Goal: Task Accomplishment & Management: Manage account settings

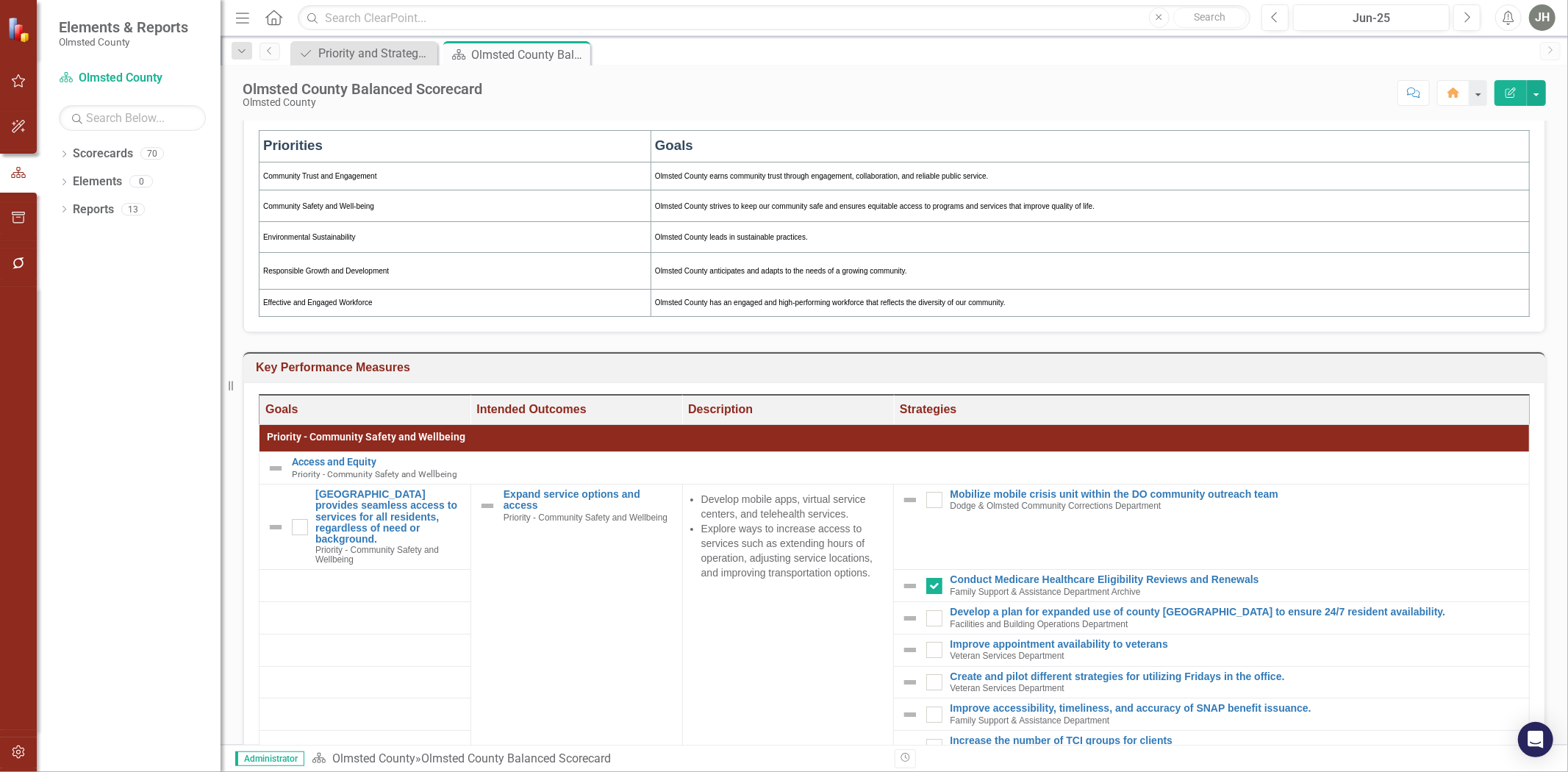
scroll to position [185, 0]
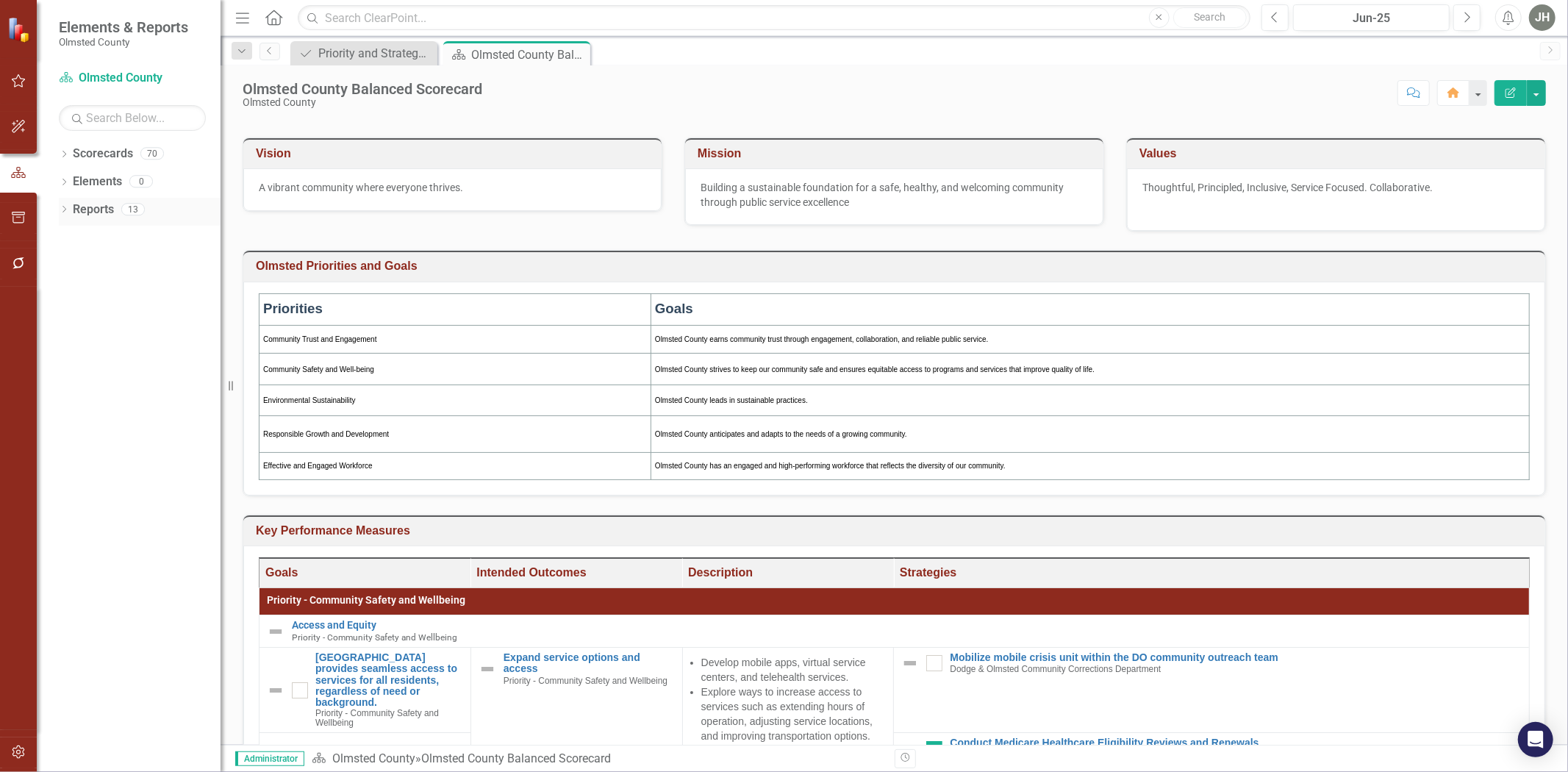
click at [62, 209] on icon "Dropdown" at bounding box center [64, 210] width 10 height 8
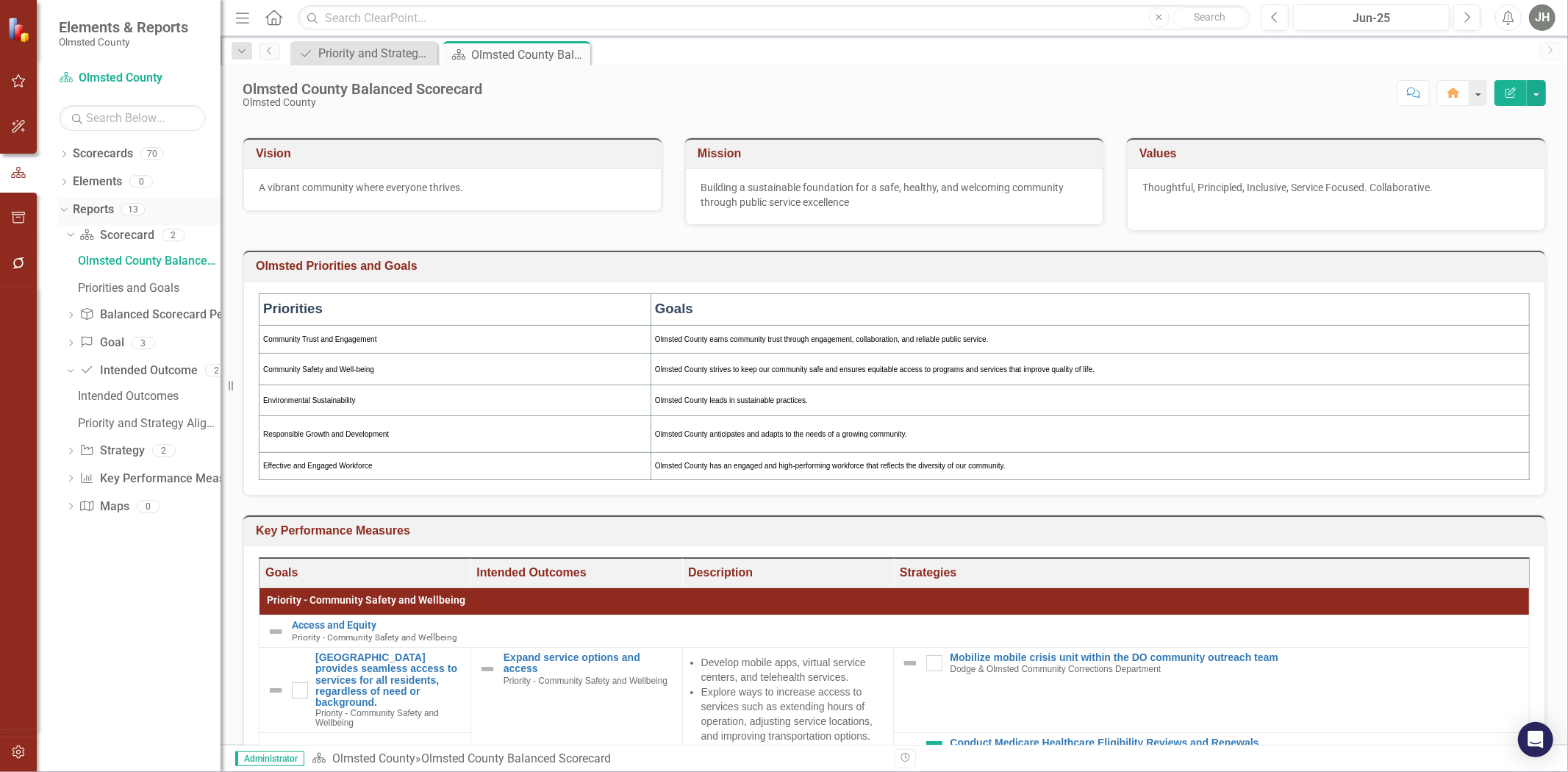
click at [98, 211] on link "Reports" at bounding box center [93, 209] width 41 height 17
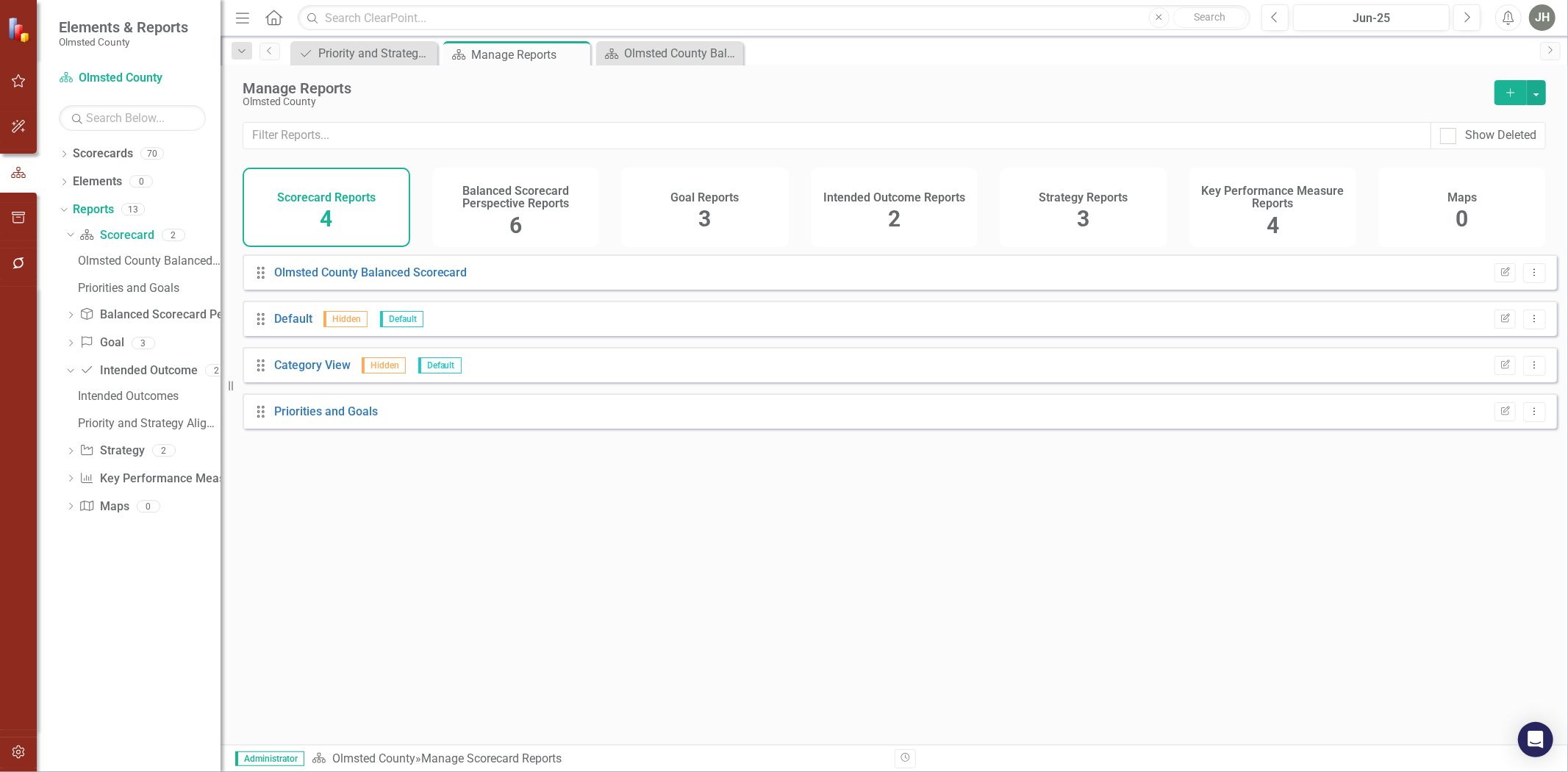
click at [893, 198] on h4 "Intended Outcome Reports" at bounding box center [894, 197] width 142 height 13
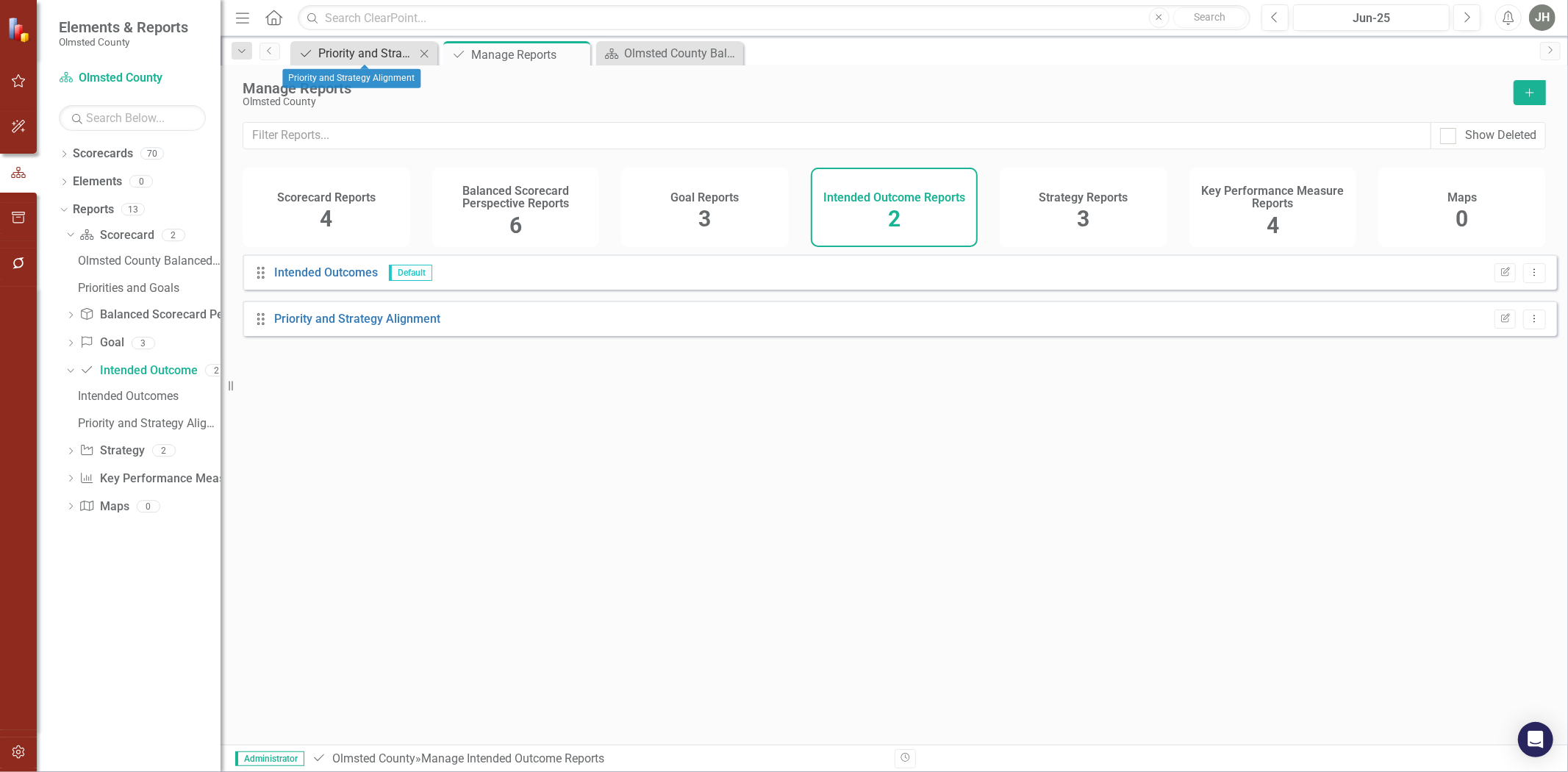
click at [366, 45] on div "Priority and Strategy Alignment" at bounding box center [367, 53] width 97 height 19
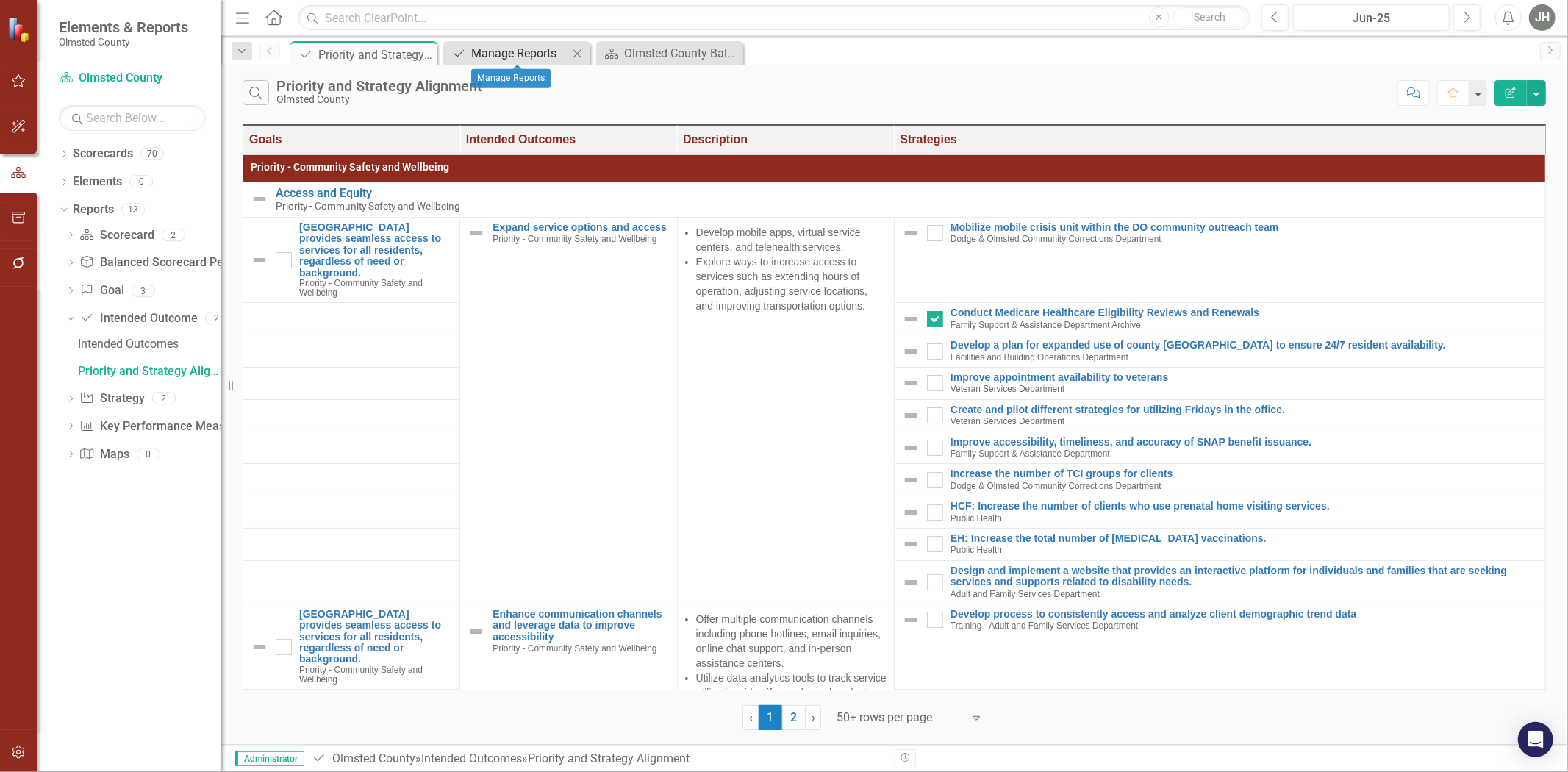
click at [531, 52] on div "Manage Reports" at bounding box center [520, 53] width 97 height 19
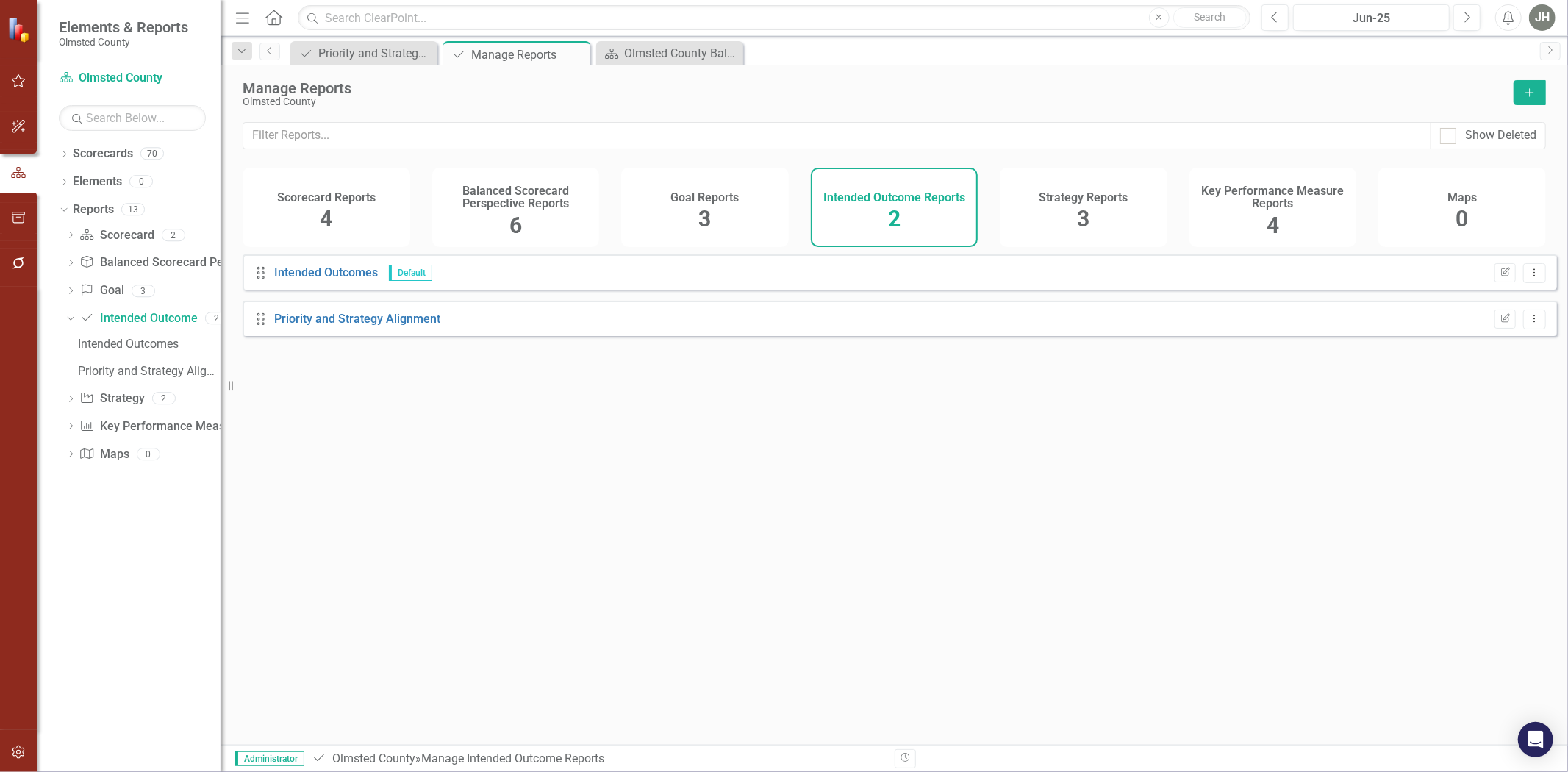
click at [699, 208] on span "3" at bounding box center [705, 218] width 13 height 26
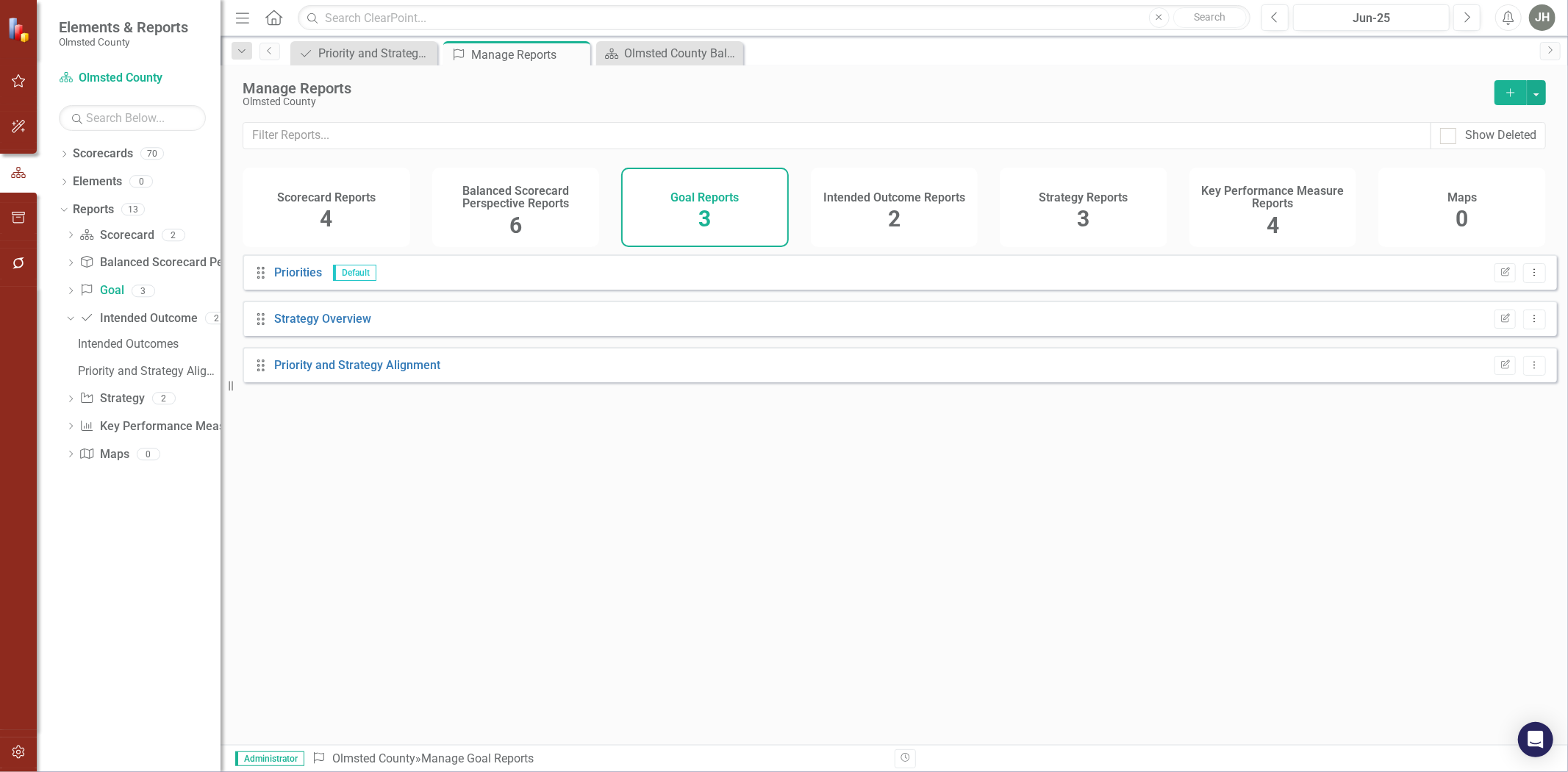
click at [898, 208] on span "2" at bounding box center [894, 218] width 13 height 26
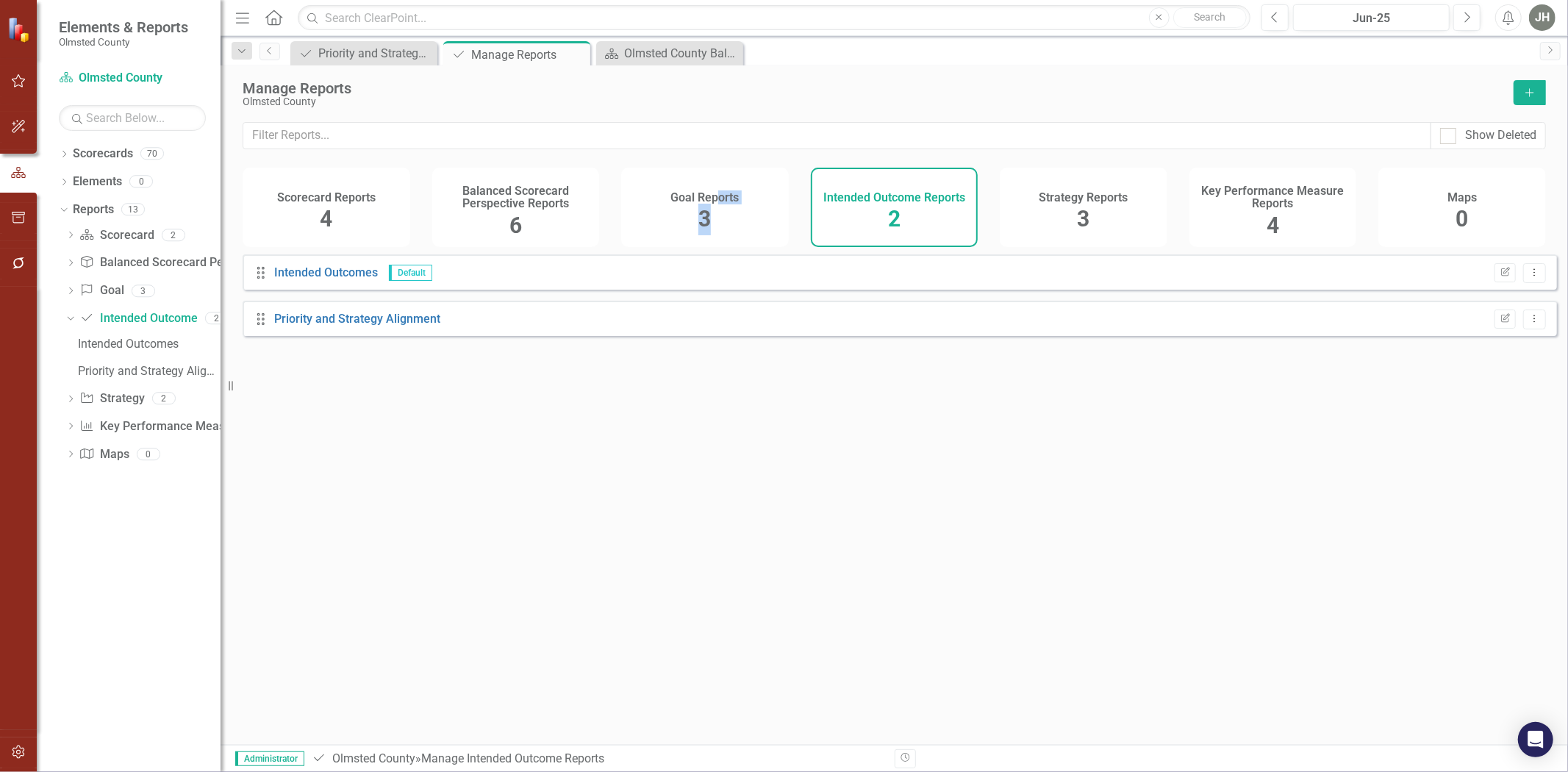
click at [718, 212] on div "Goal Reports 3" at bounding box center [705, 207] width 168 height 79
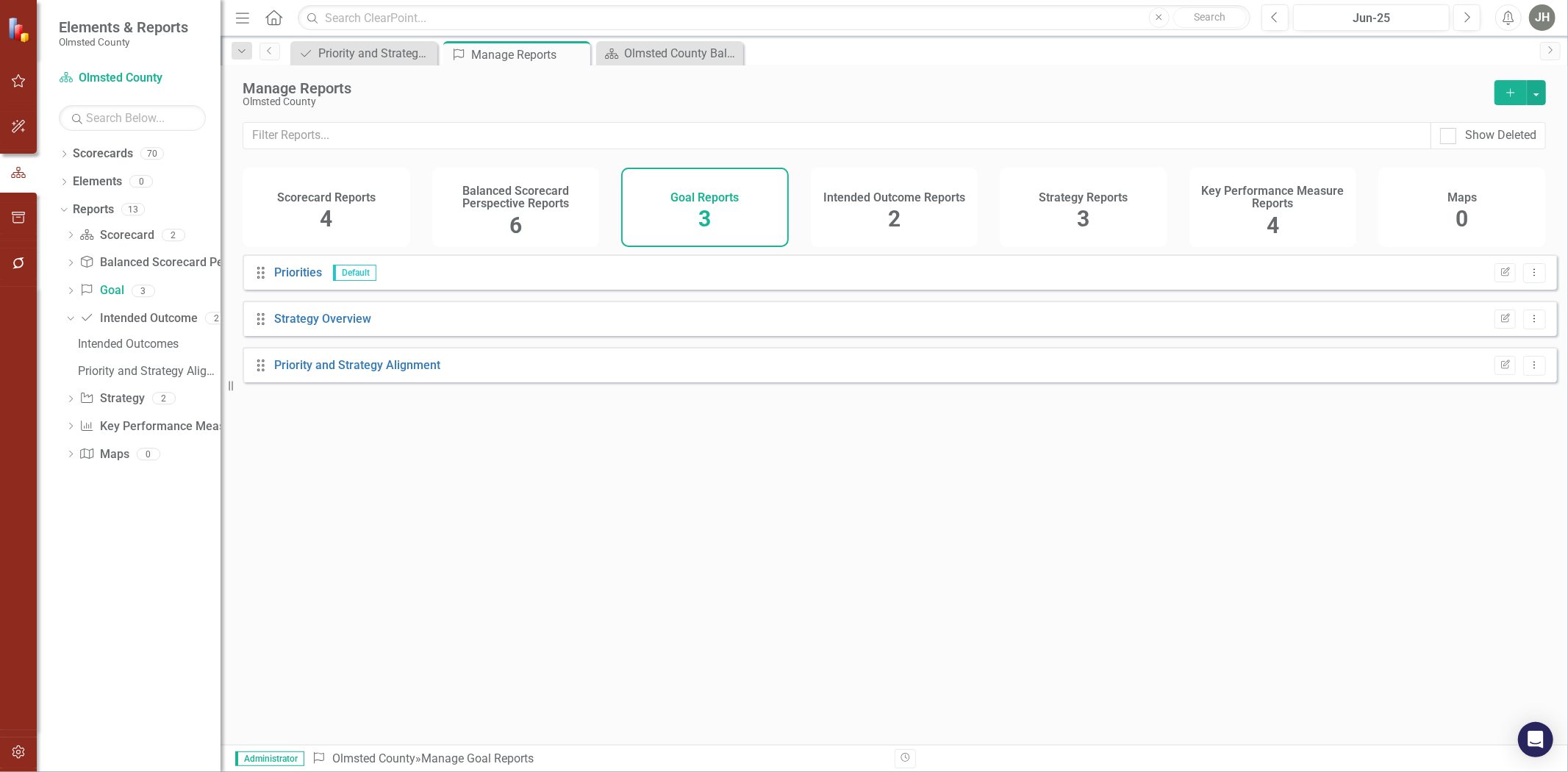
click at [895, 204] on h4 "Intended Outcome Reports" at bounding box center [894, 197] width 142 height 13
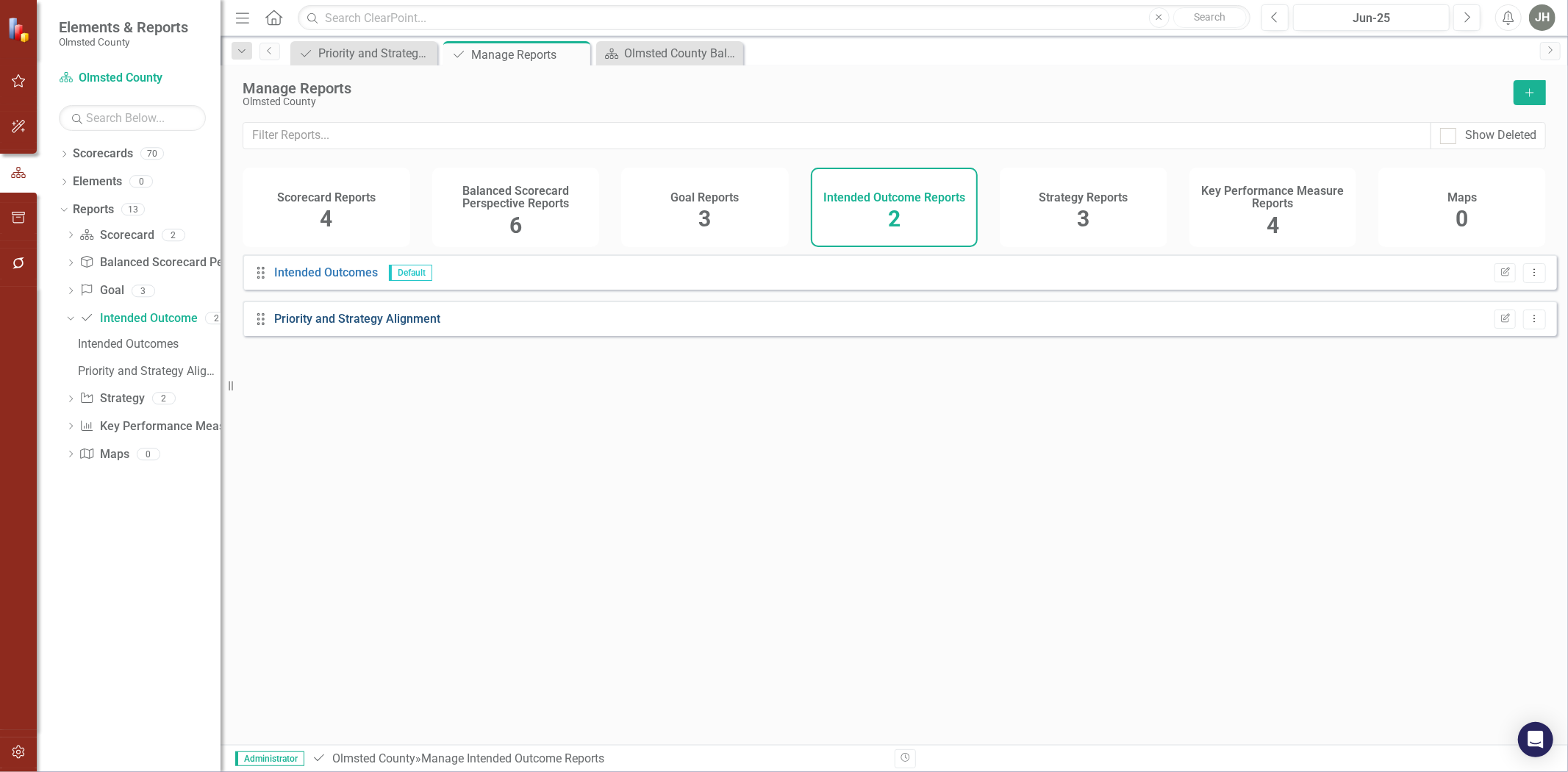
click at [408, 326] on link "Priority and Strategy Alignment" at bounding box center [357, 318] width 166 height 14
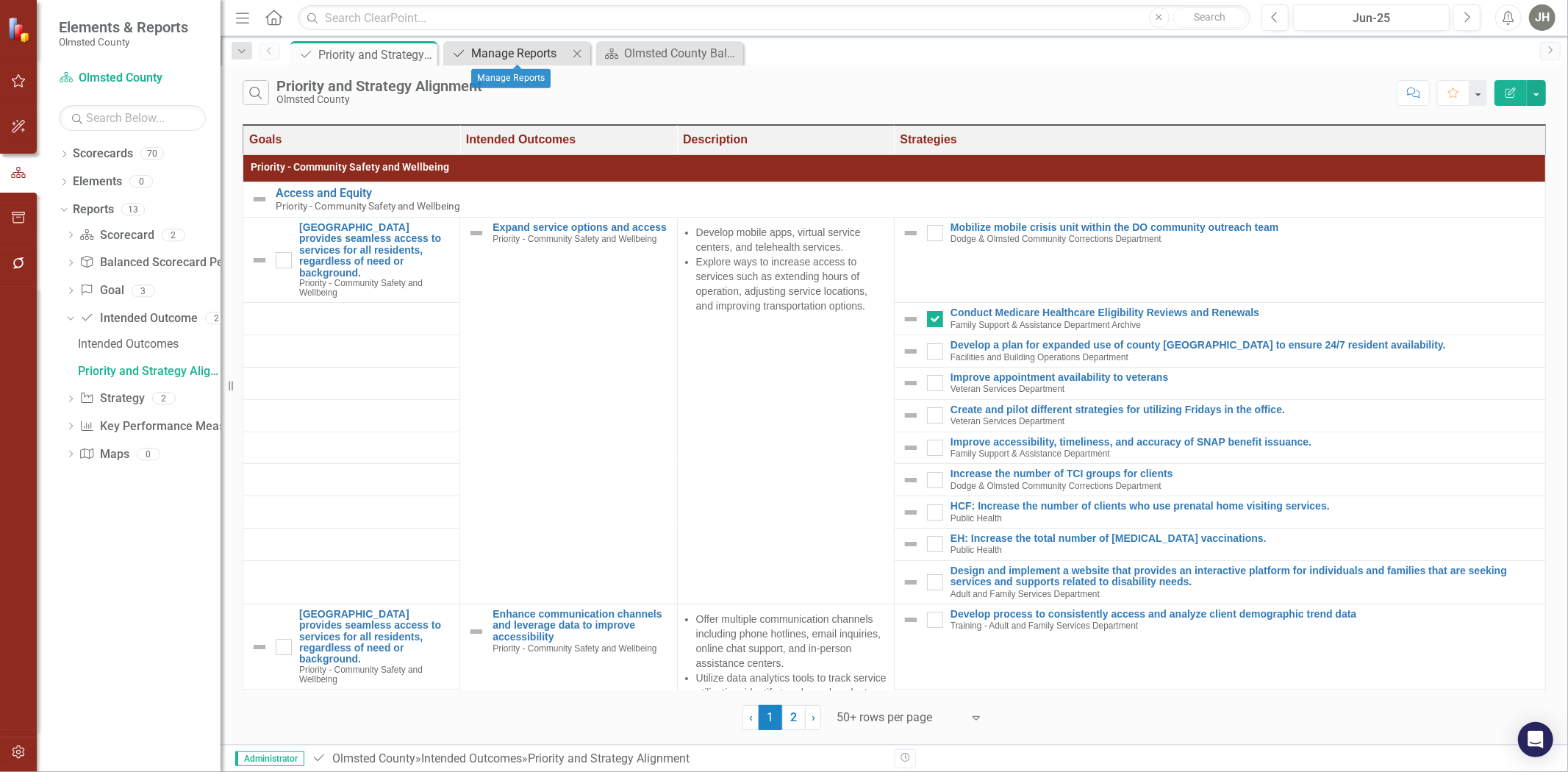
click at [514, 47] on div "Manage Reports" at bounding box center [520, 53] width 97 height 19
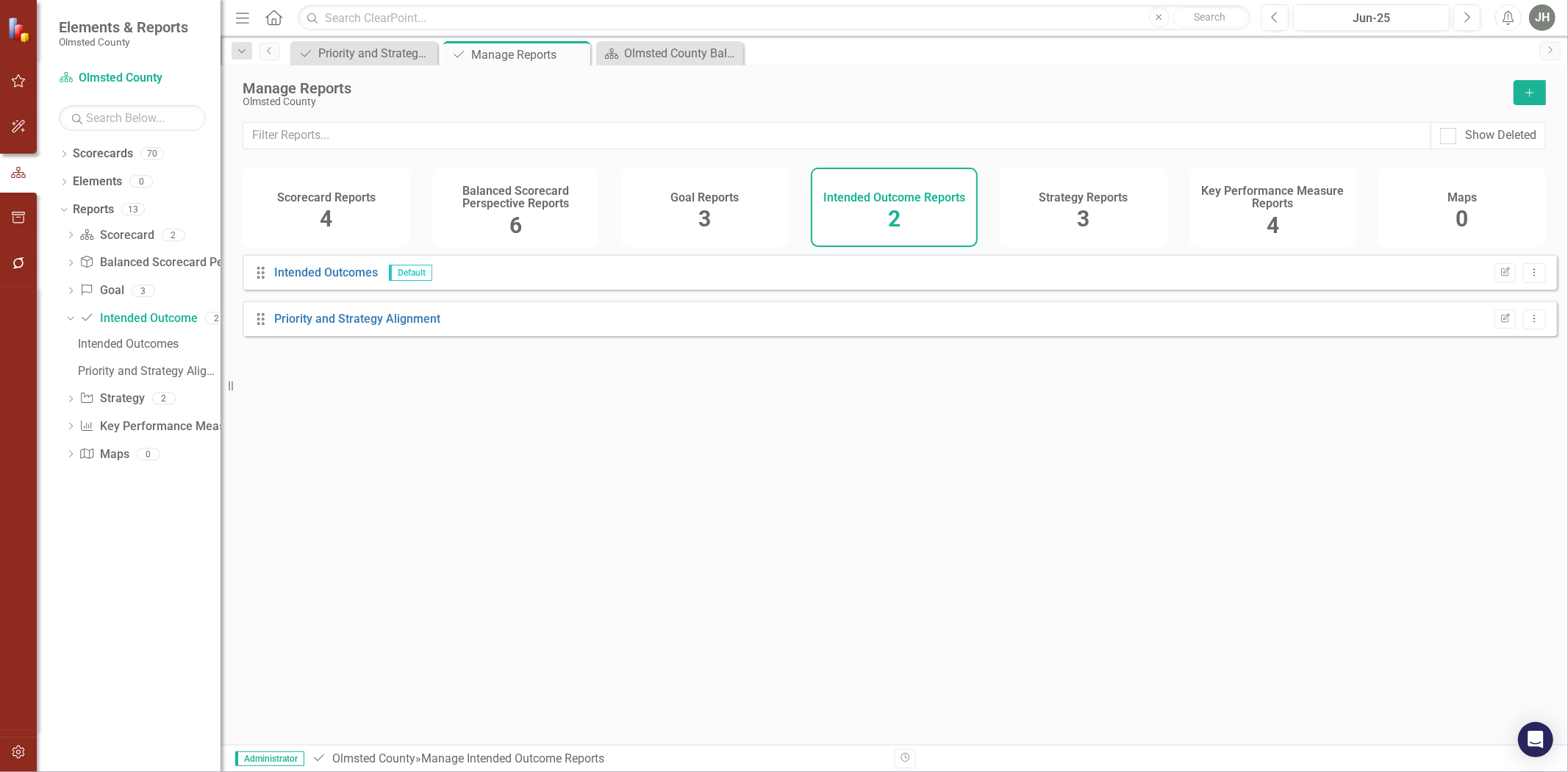
click at [712, 206] on div "Goal Reports 3" at bounding box center [705, 207] width 168 height 79
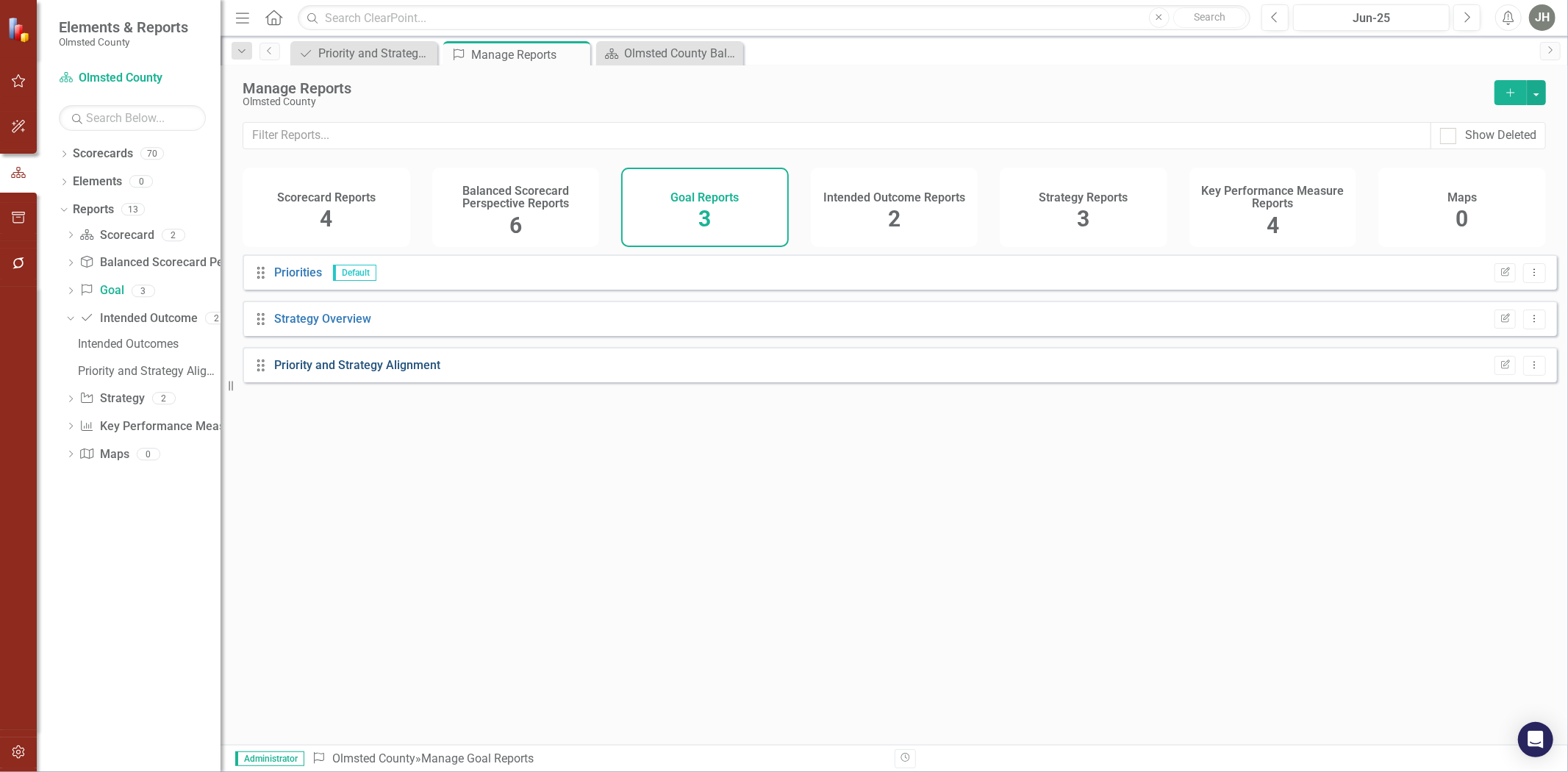
click at [379, 372] on link "Priority and Strategy Alignment" at bounding box center [357, 364] width 166 height 14
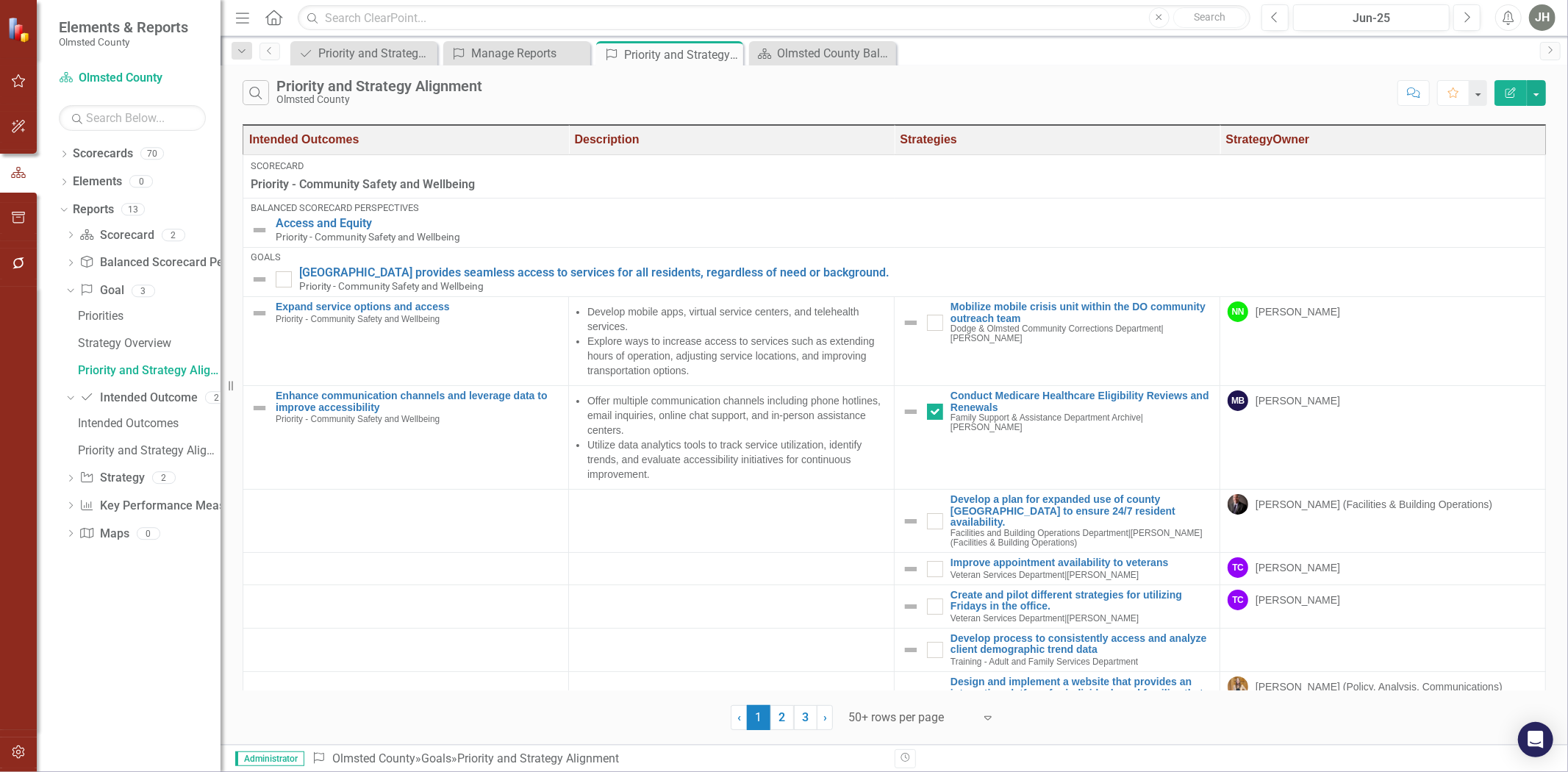
click at [1045, 93] on icon "Edit Report" at bounding box center [1511, 93] width 13 height 10
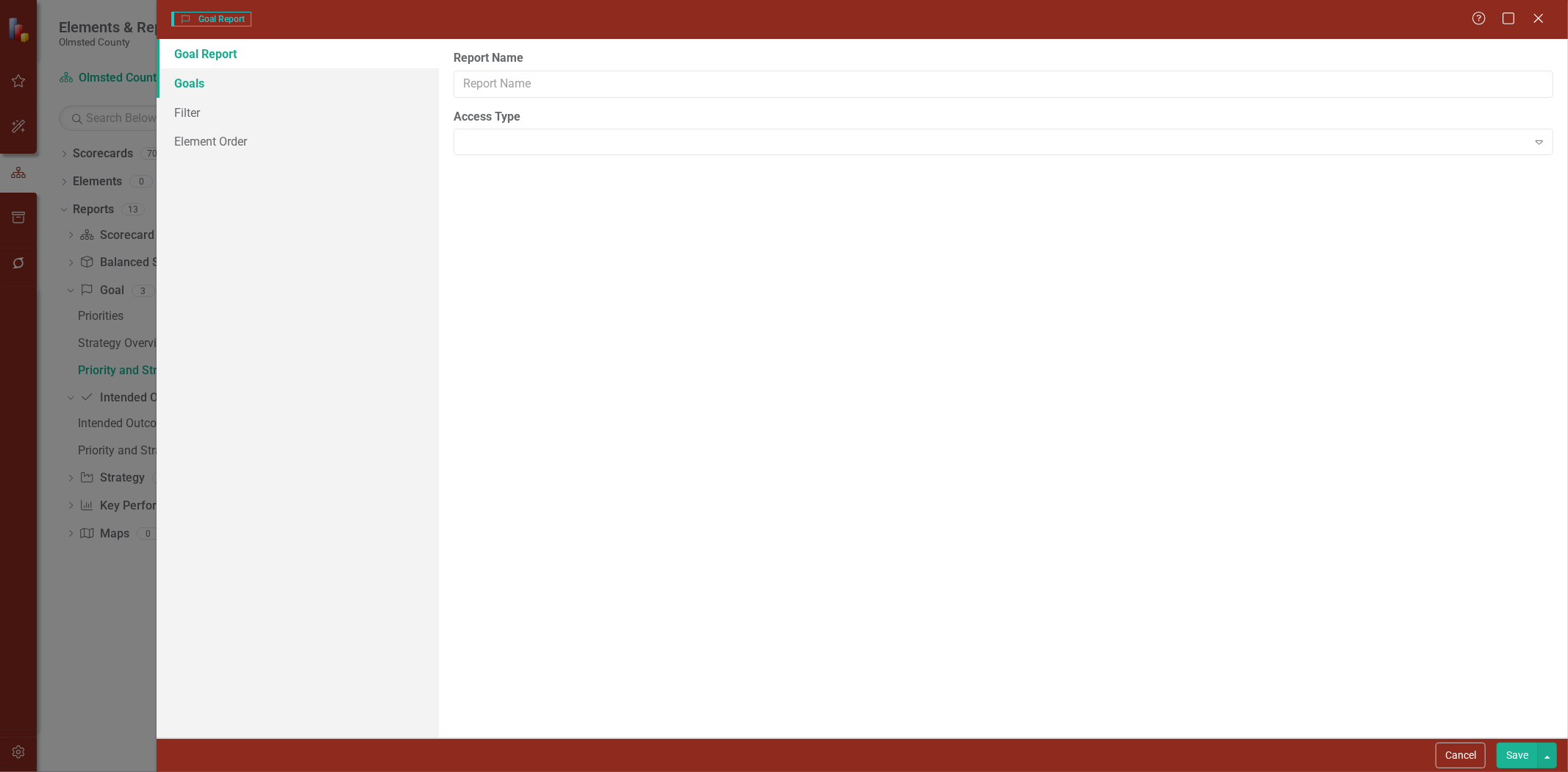
type input "Priority and Strategy Alignment"
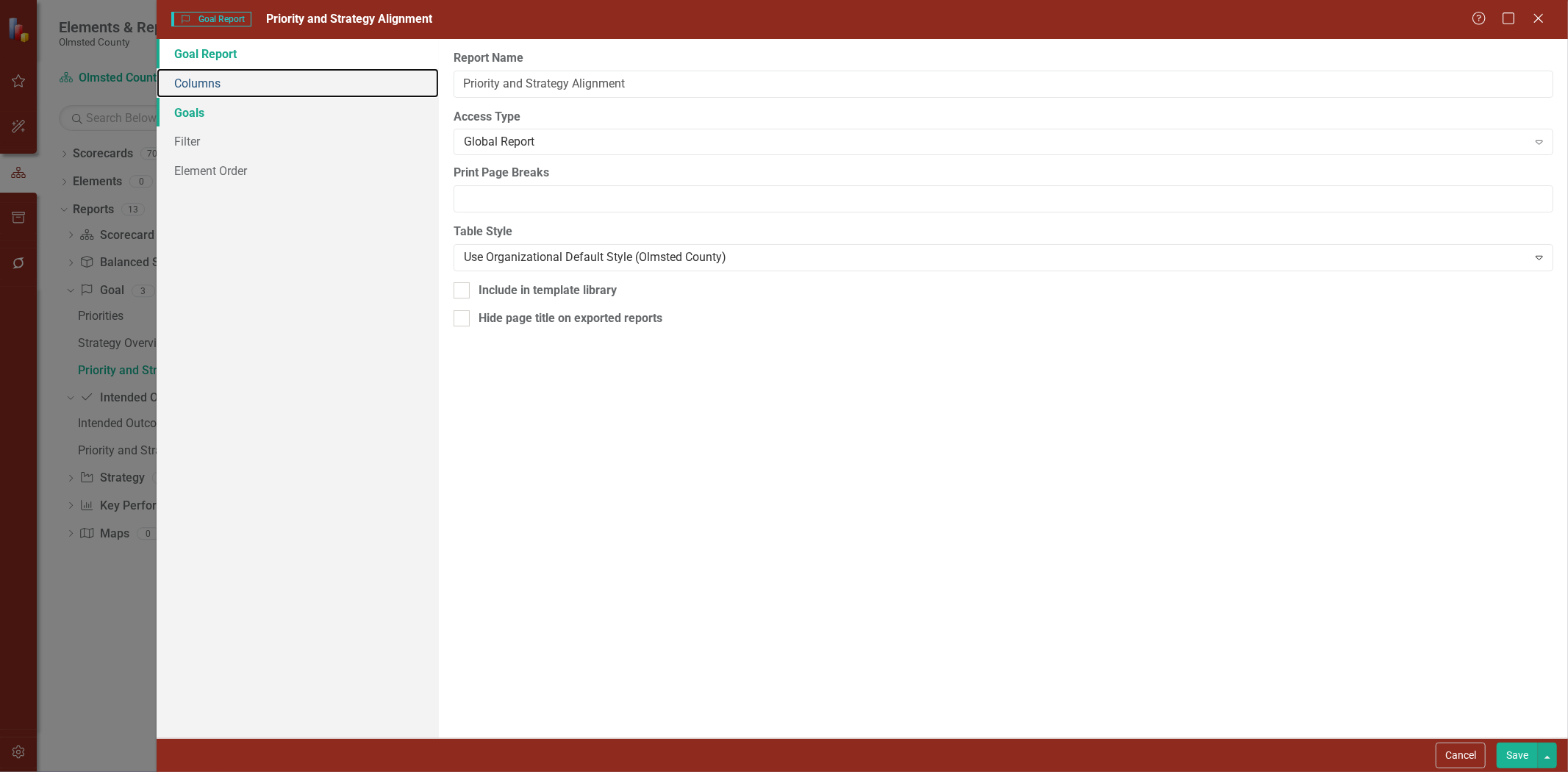
click at [189, 84] on link "Columns" at bounding box center [298, 83] width 282 height 30
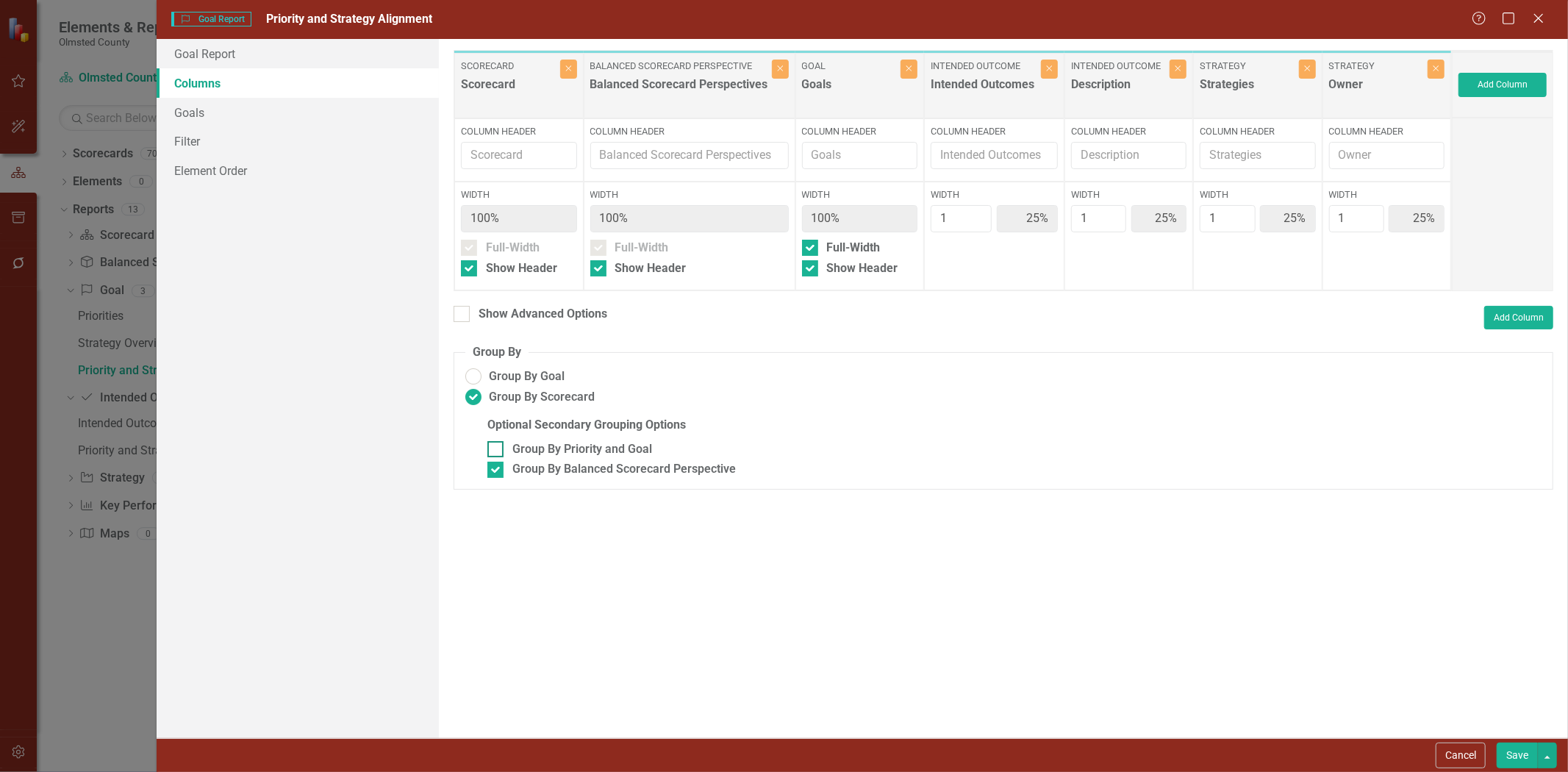
click at [503, 452] on div "Group By Priority and Goal" at bounding box center [1015, 449] width 1054 height 17
click at [497, 451] on input "Group By Priority and Goal" at bounding box center [492, 445] width 10 height 10
checkbox input "true"
click at [495, 471] on input "Group By Balanced Scorecard Perspective" at bounding box center [492, 466] width 10 height 10
checkbox input "false"
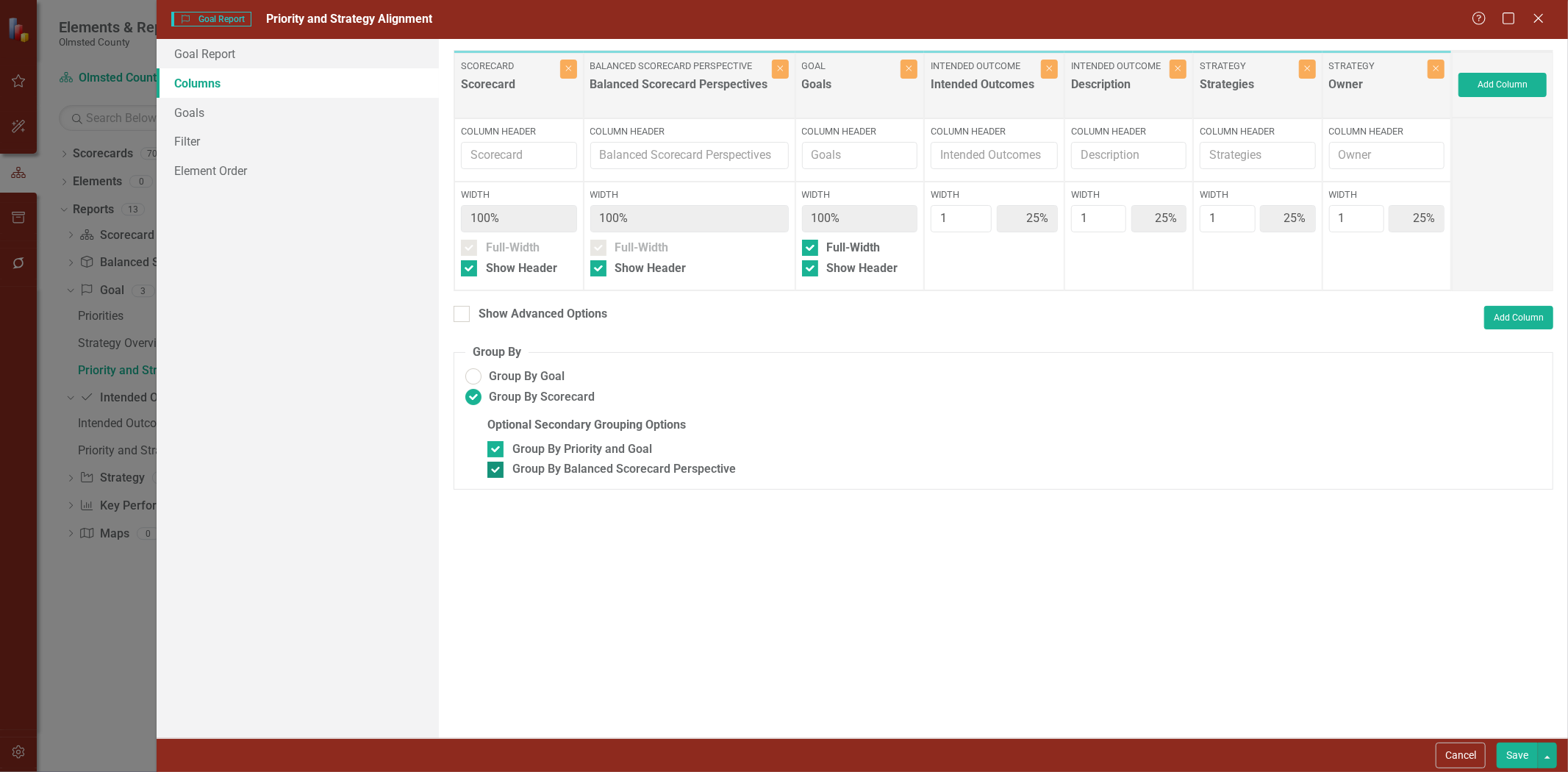
type input "20%"
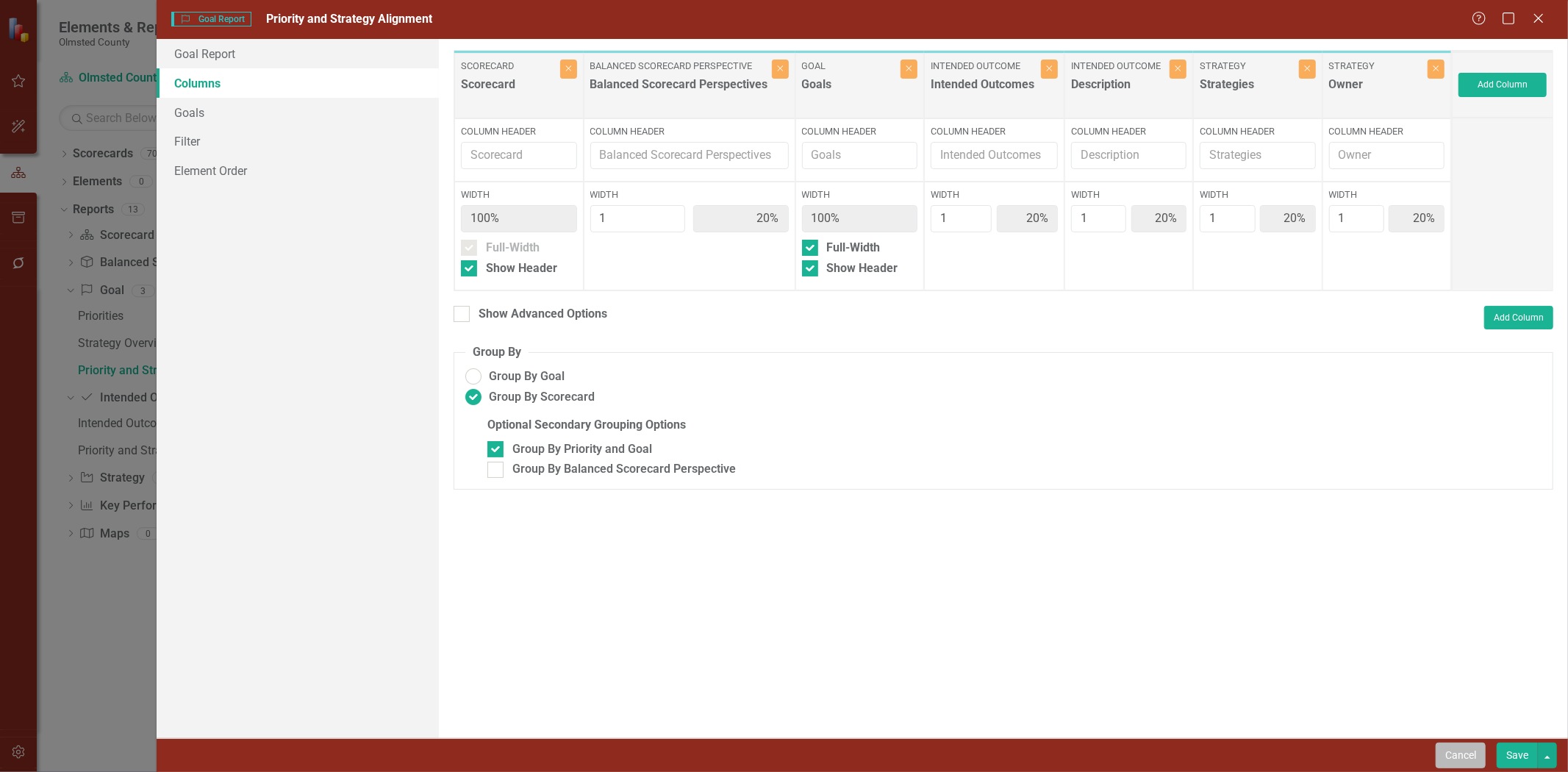
click at [1045, 477] on button "Cancel" at bounding box center [1460, 755] width 50 height 26
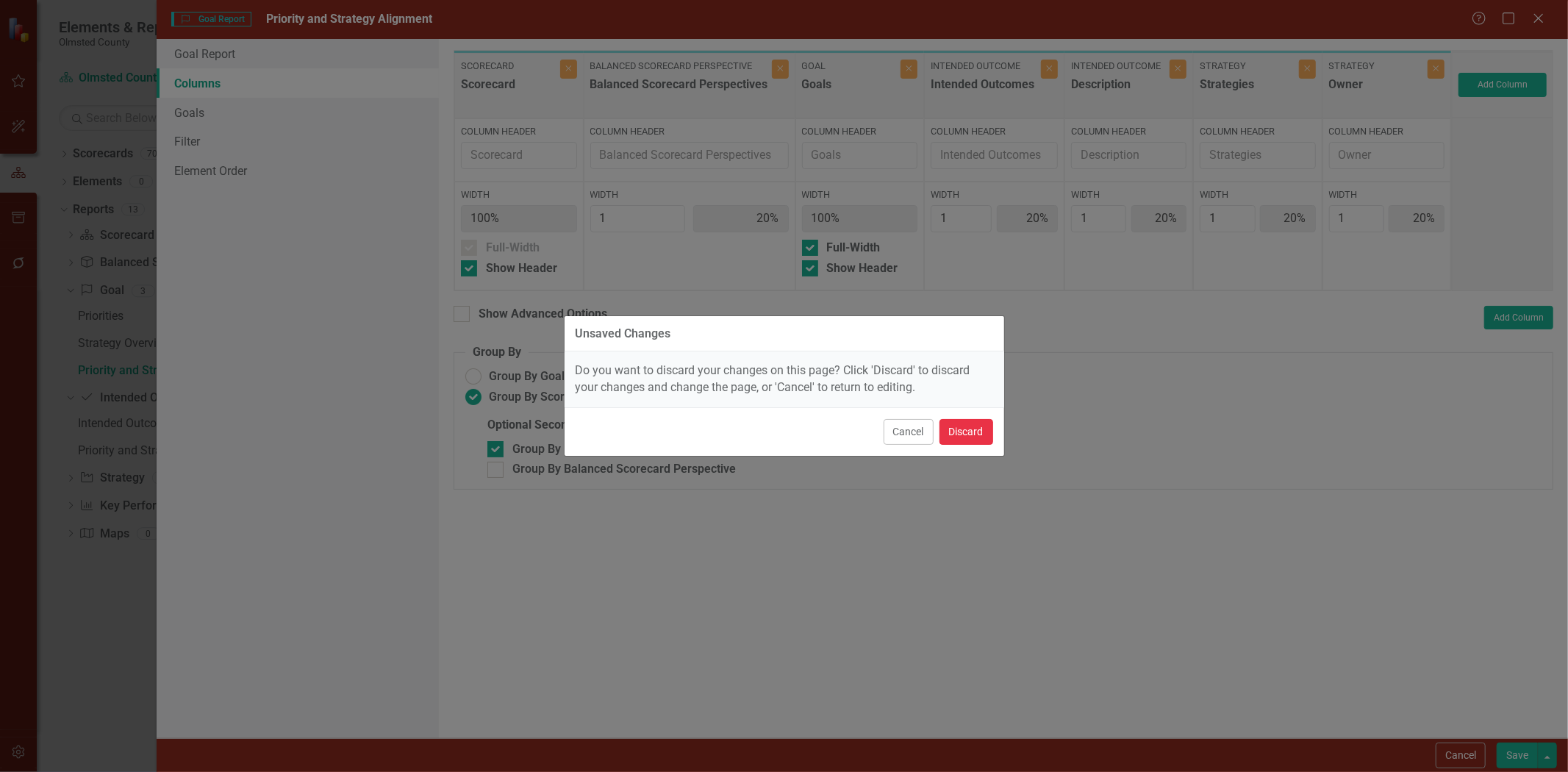
click at [968, 434] on button "Discard" at bounding box center [967, 432] width 53 height 26
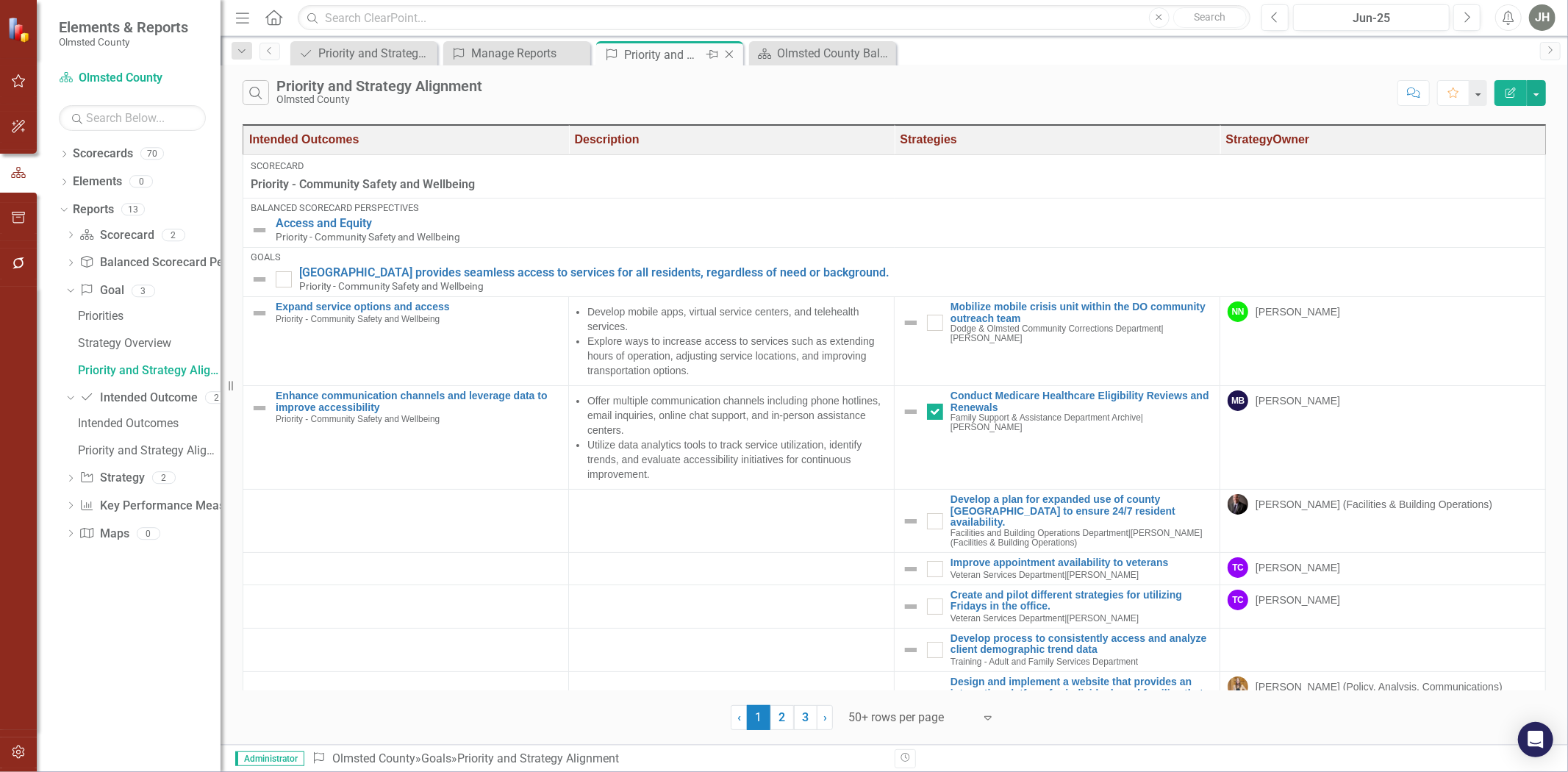
click at [728, 50] on icon "Close" at bounding box center [730, 54] width 15 height 12
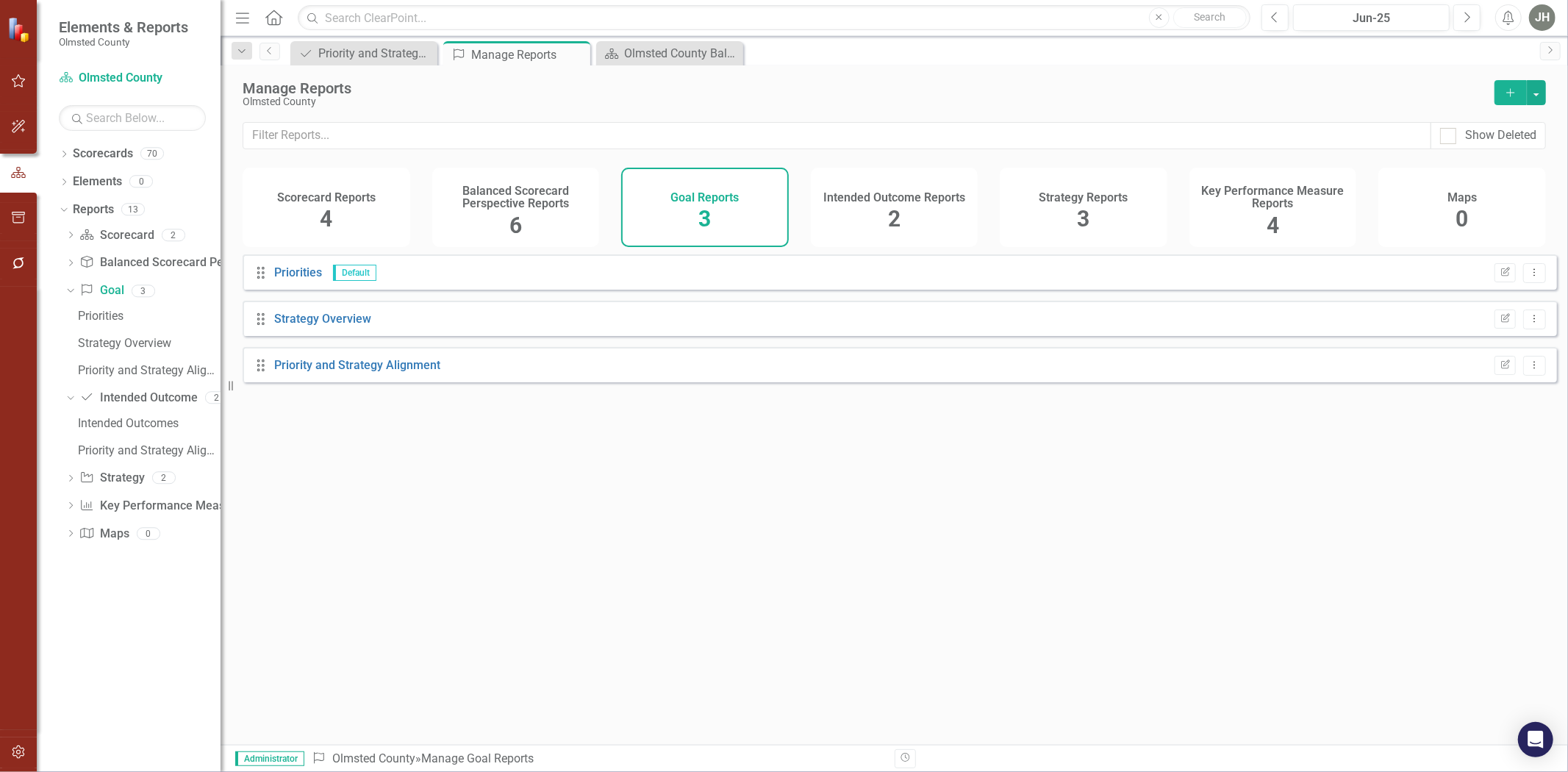
click at [898, 216] on span "2" at bounding box center [894, 218] width 13 height 26
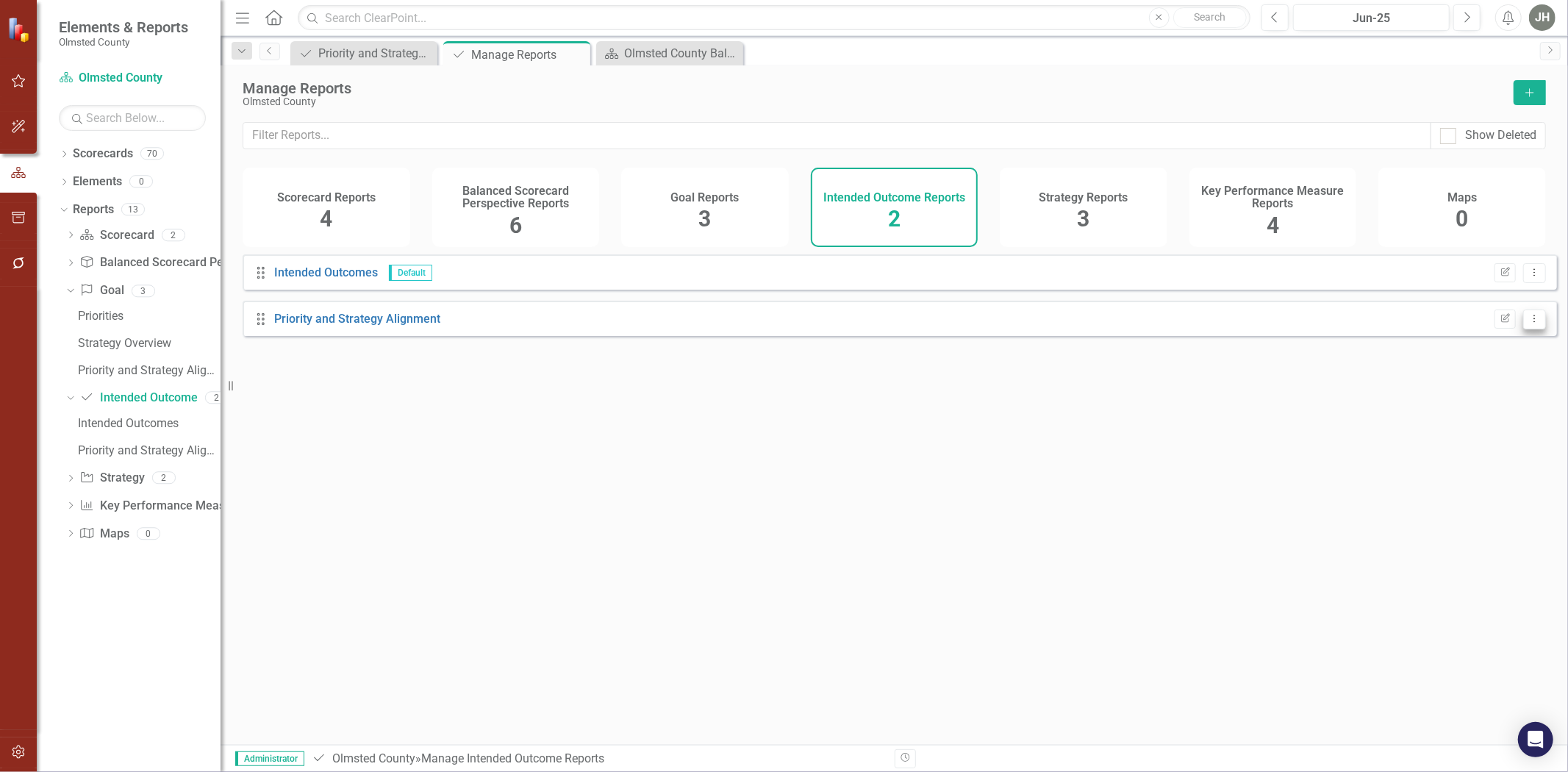
click at [1045, 330] on button "Dropdown Menu" at bounding box center [1535, 319] width 23 height 20
click at [1045, 410] on link "Copy Duplicate Report" at bounding box center [1474, 411] width 121 height 27
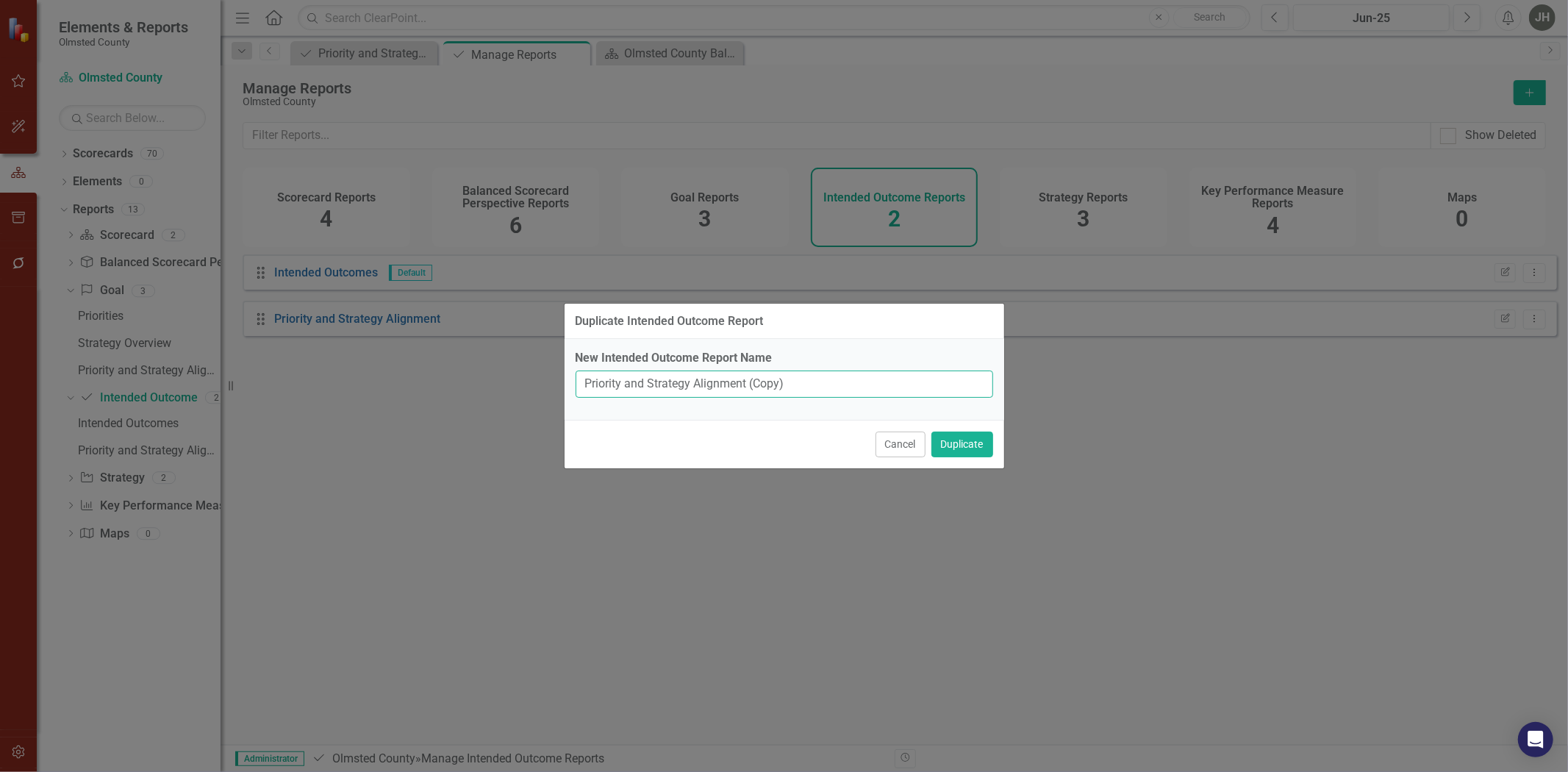
drag, startPoint x: 754, startPoint y: 382, endPoint x: 738, endPoint y: 383, distance: 16.0
click at [754, 382] on input "Priority and Strategy Alignment (Copy)" at bounding box center [784, 384] width 418 height 27
drag, startPoint x: 788, startPoint y: 379, endPoint x: 554, endPoint y: 387, distance: 234.1
click at [554, 387] on div "Duplicate Intended Outcome Report New Intended Outcome Report Name Priority and…" at bounding box center [784, 386] width 1568 height 772
type input "O"
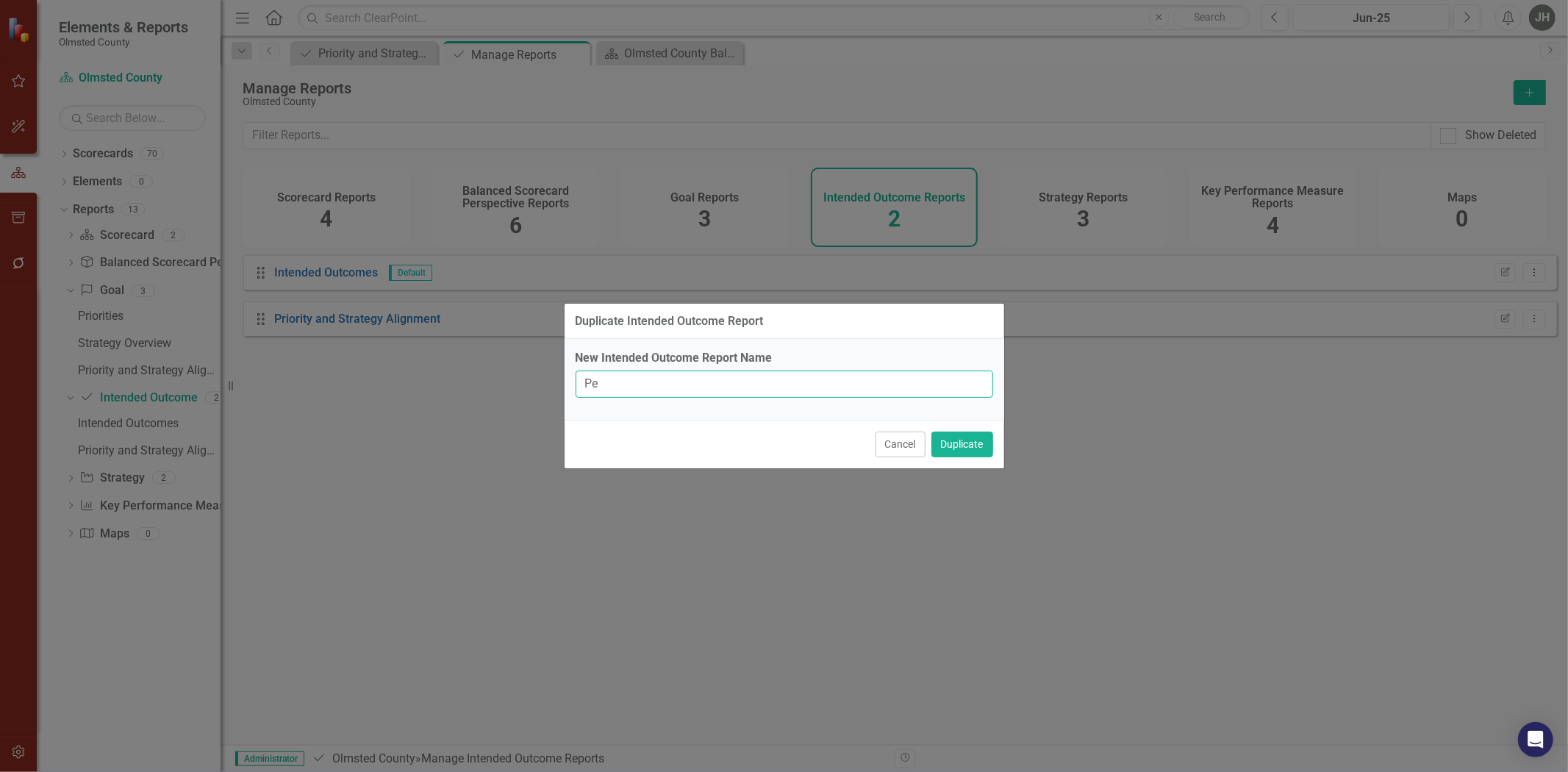
type input "P"
click at [797, 380] on input "Countywide priority outcomes, strategy, KPI" at bounding box center [784, 384] width 418 height 27
type input "Countywide priority outcomes, strategy, & KPIs"
click at [953, 457] on button "Duplicate" at bounding box center [962, 444] width 62 height 26
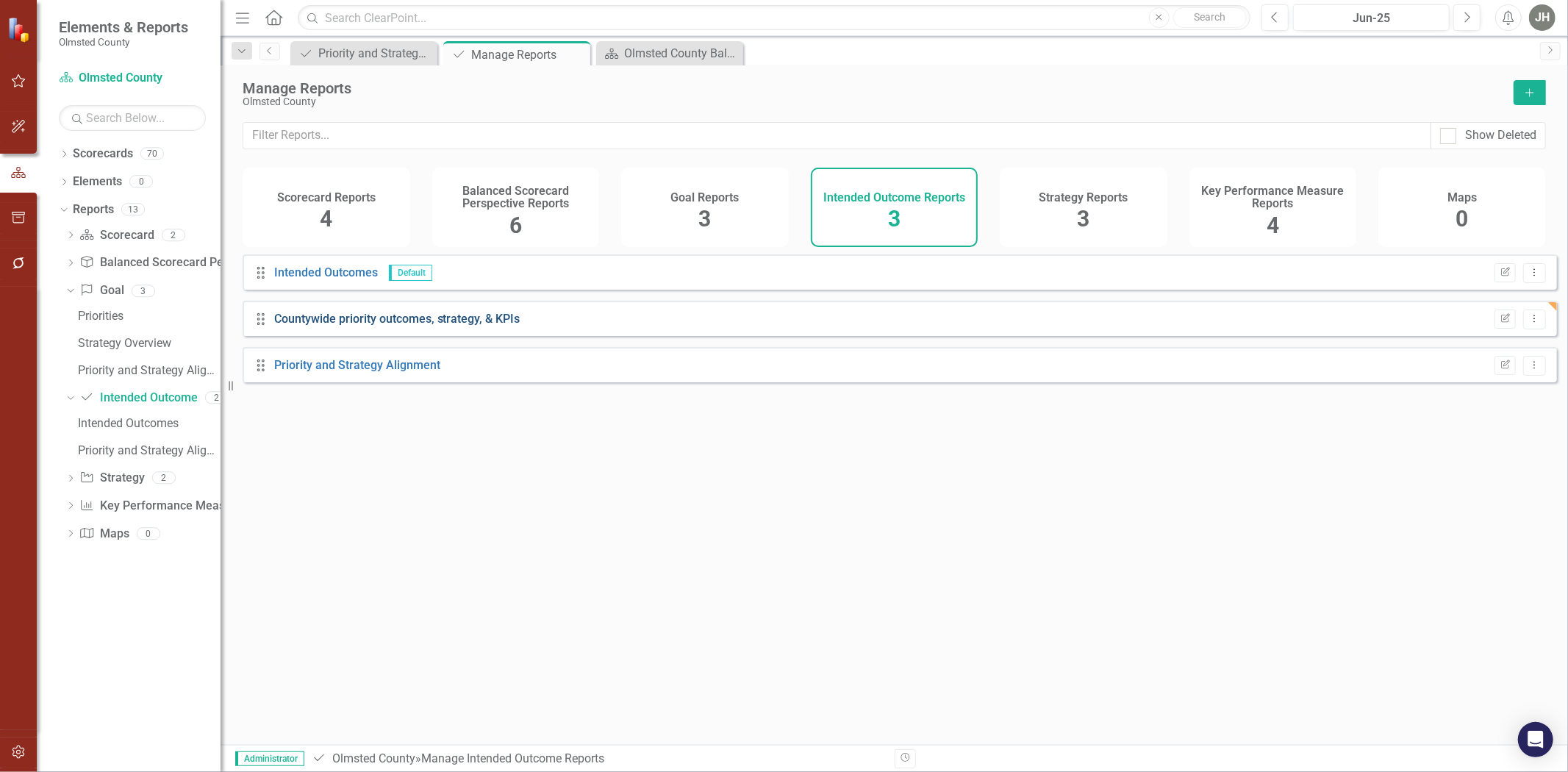
click at [408, 326] on link "Countywide priority outcomes, strategy, & KPIs" at bounding box center [397, 318] width 246 height 14
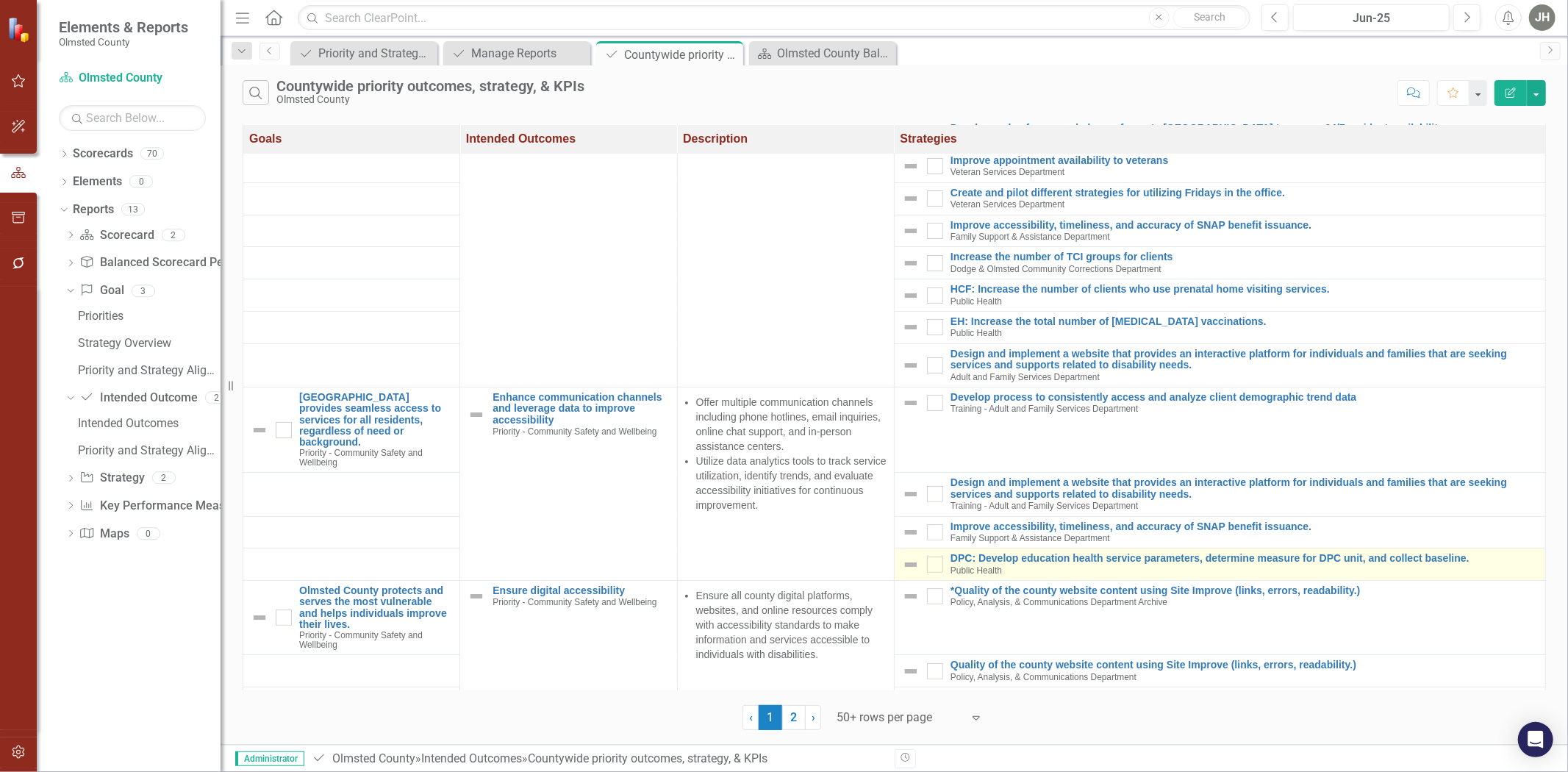
scroll to position [217, 0]
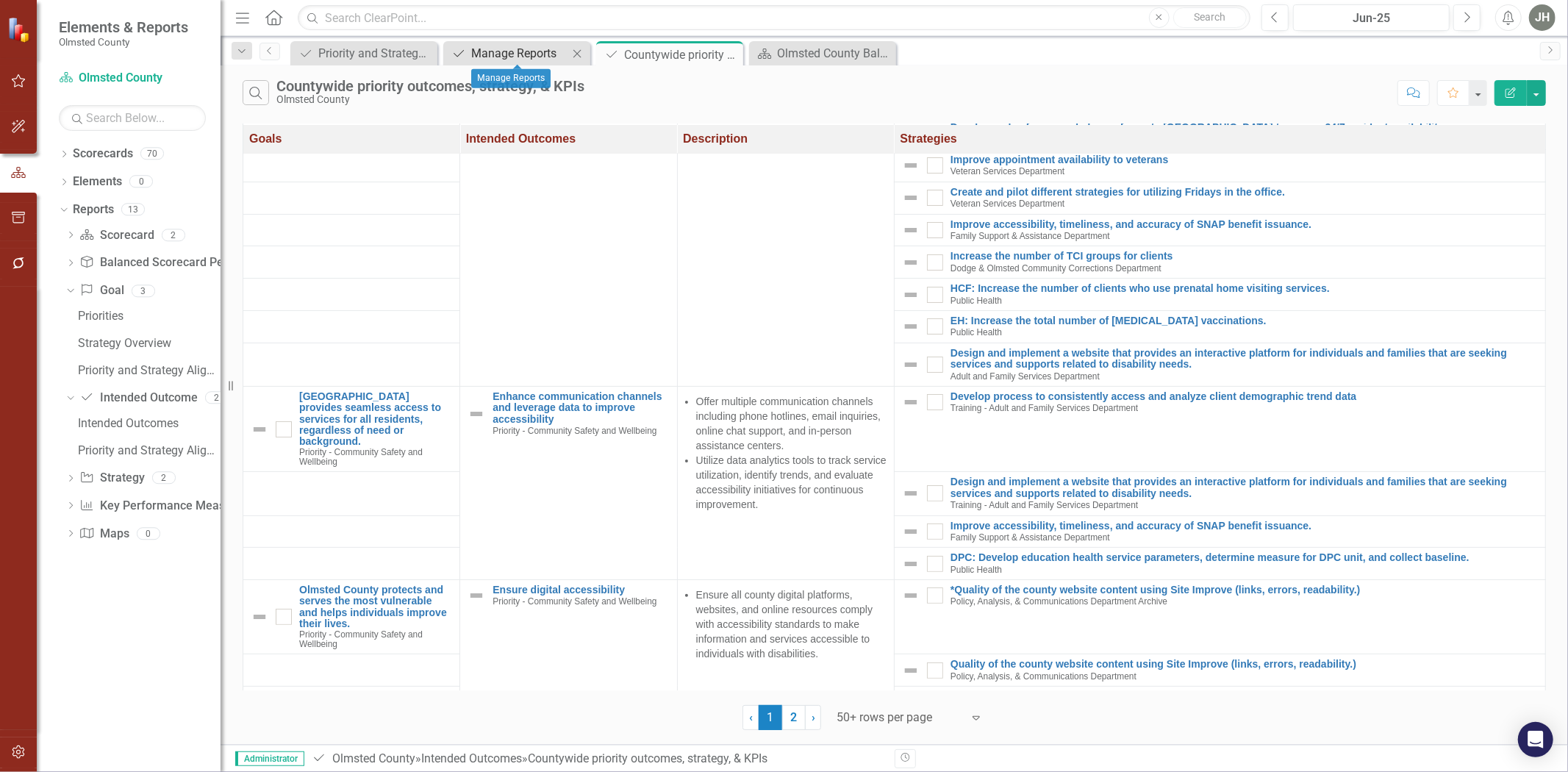
click at [513, 49] on div "Manage Reports" at bounding box center [520, 53] width 97 height 19
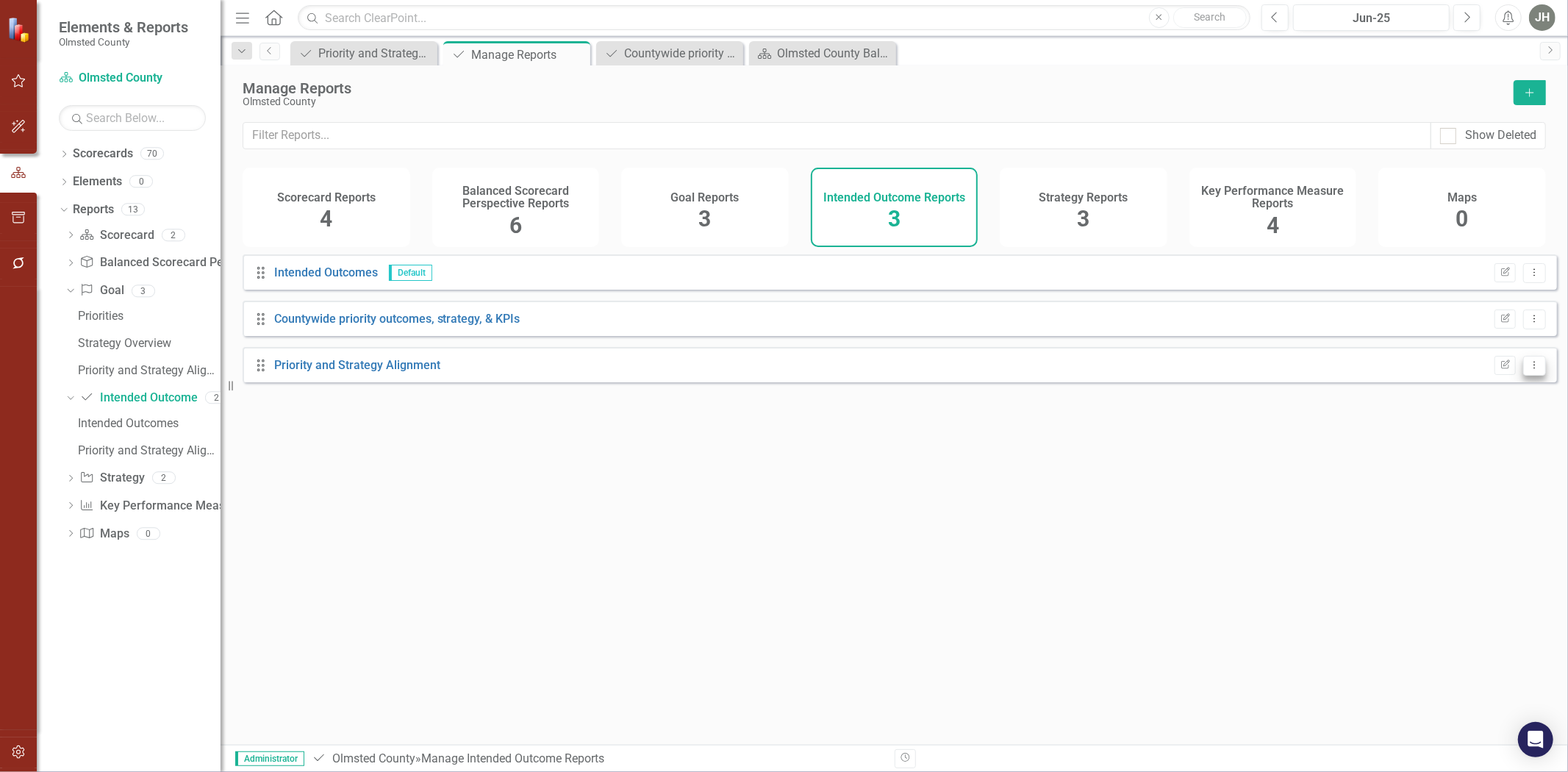
click at [1045, 370] on icon "Dropdown Menu" at bounding box center [1535, 364] width 13 height 10
click at [1045, 451] on link "Copy Duplicate Report" at bounding box center [1474, 457] width 121 height 27
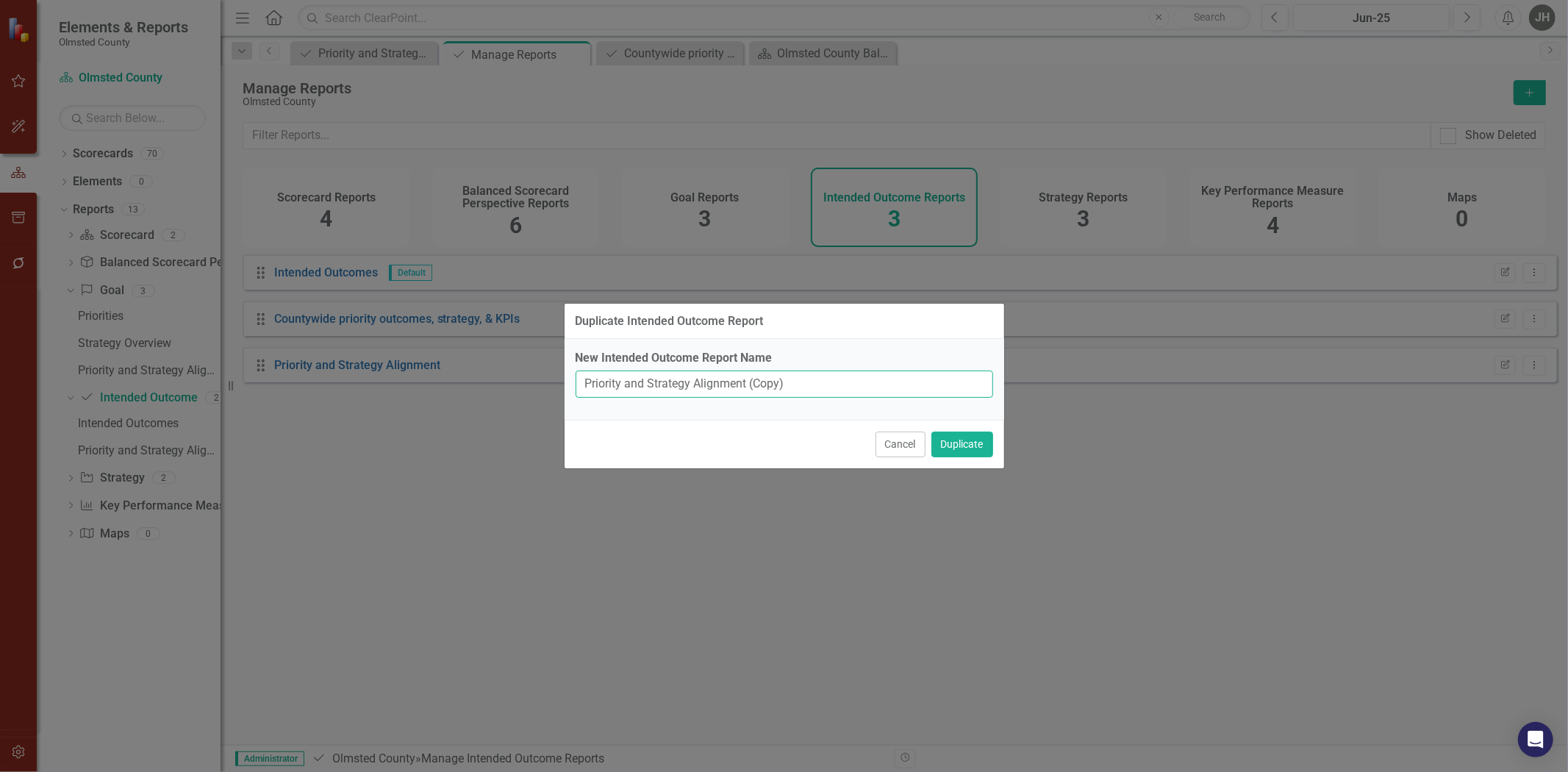
drag, startPoint x: 788, startPoint y: 381, endPoint x: 797, endPoint y: 381, distance: 9.0
click at [788, 381] on input "Priority and Strategy Alignment (Copy)" at bounding box center [784, 384] width 418 height 27
type input "P"
type input "Countywide priority, outcomes, defined strategies & KPIs"
click at [881, 451] on button "Cancel" at bounding box center [901, 444] width 50 height 26
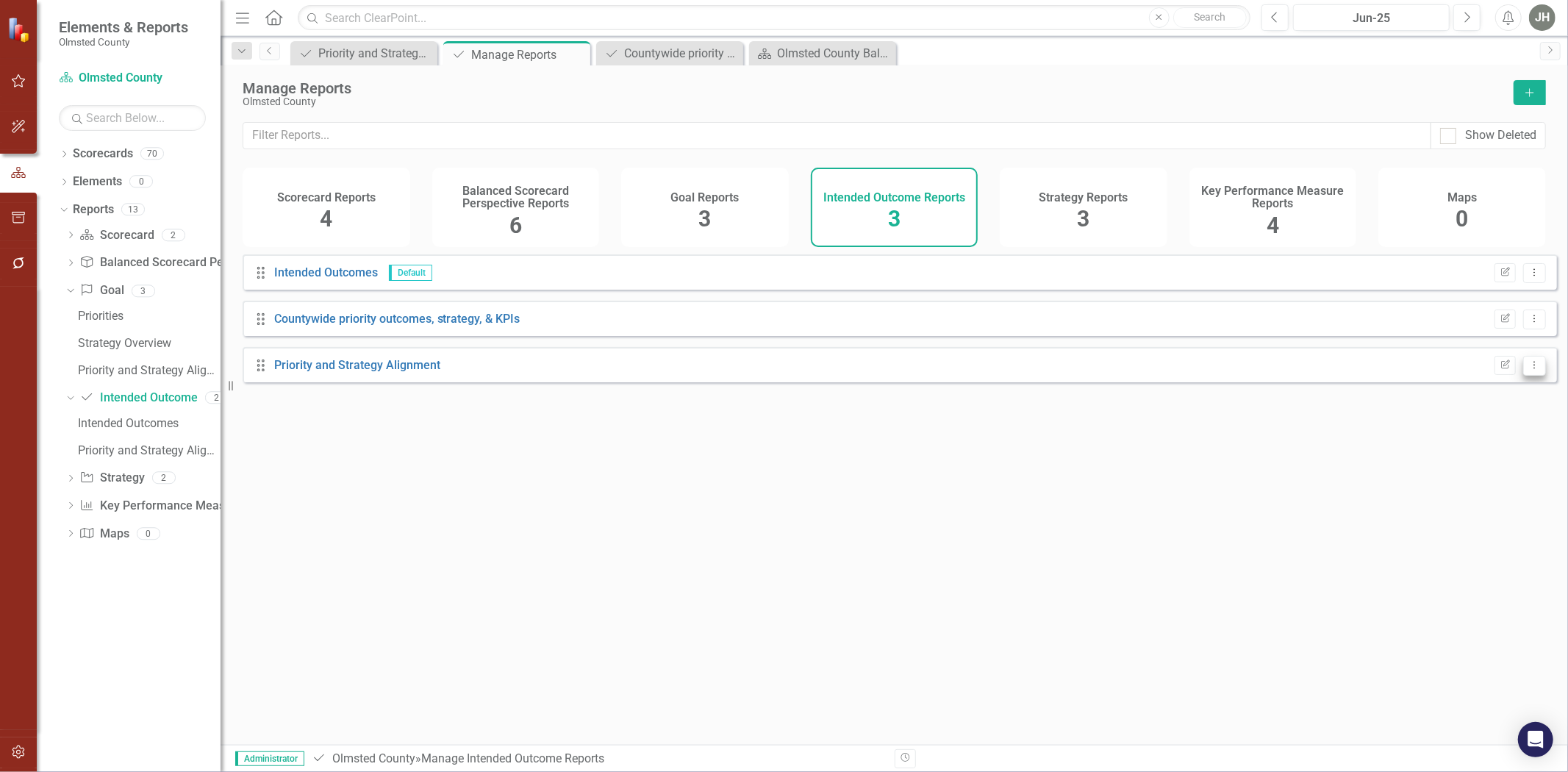
click at [1045, 370] on icon "Dropdown Menu" at bounding box center [1535, 364] width 13 height 10
click at [1045, 456] on link "Copy Duplicate Report" at bounding box center [1474, 457] width 121 height 27
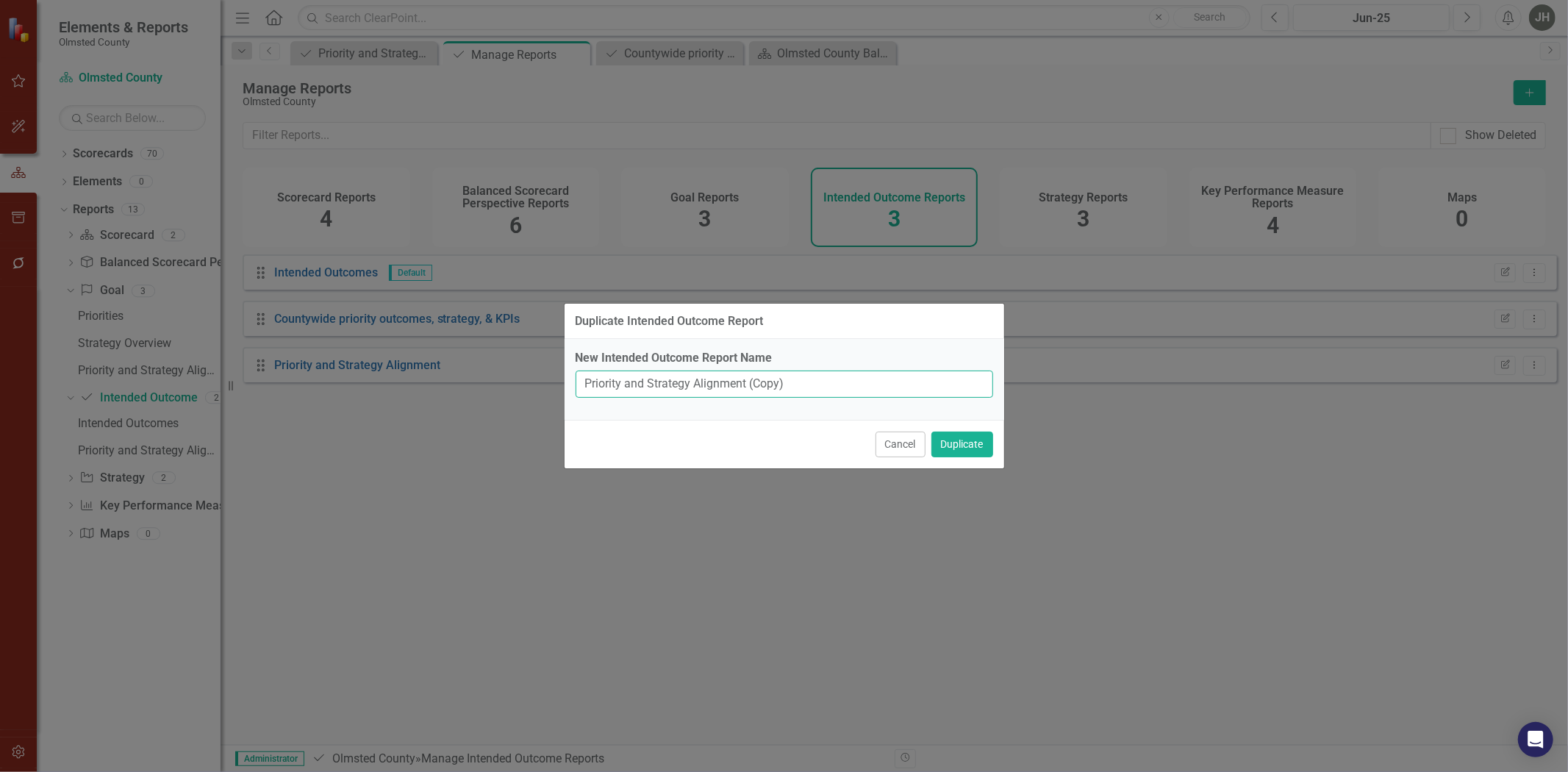
drag, startPoint x: 794, startPoint y: 381, endPoint x: 569, endPoint y: 386, distance: 225.1
click at [569, 386] on div "New Intended Outcome Report Name Priority and Strategy Alignment (Copy)" at bounding box center [785, 379] width 440 height 81
type input "Countywide priority, outcomes, defined strategies & KPIs"
click at [981, 451] on button "Duplicate" at bounding box center [962, 444] width 62 height 26
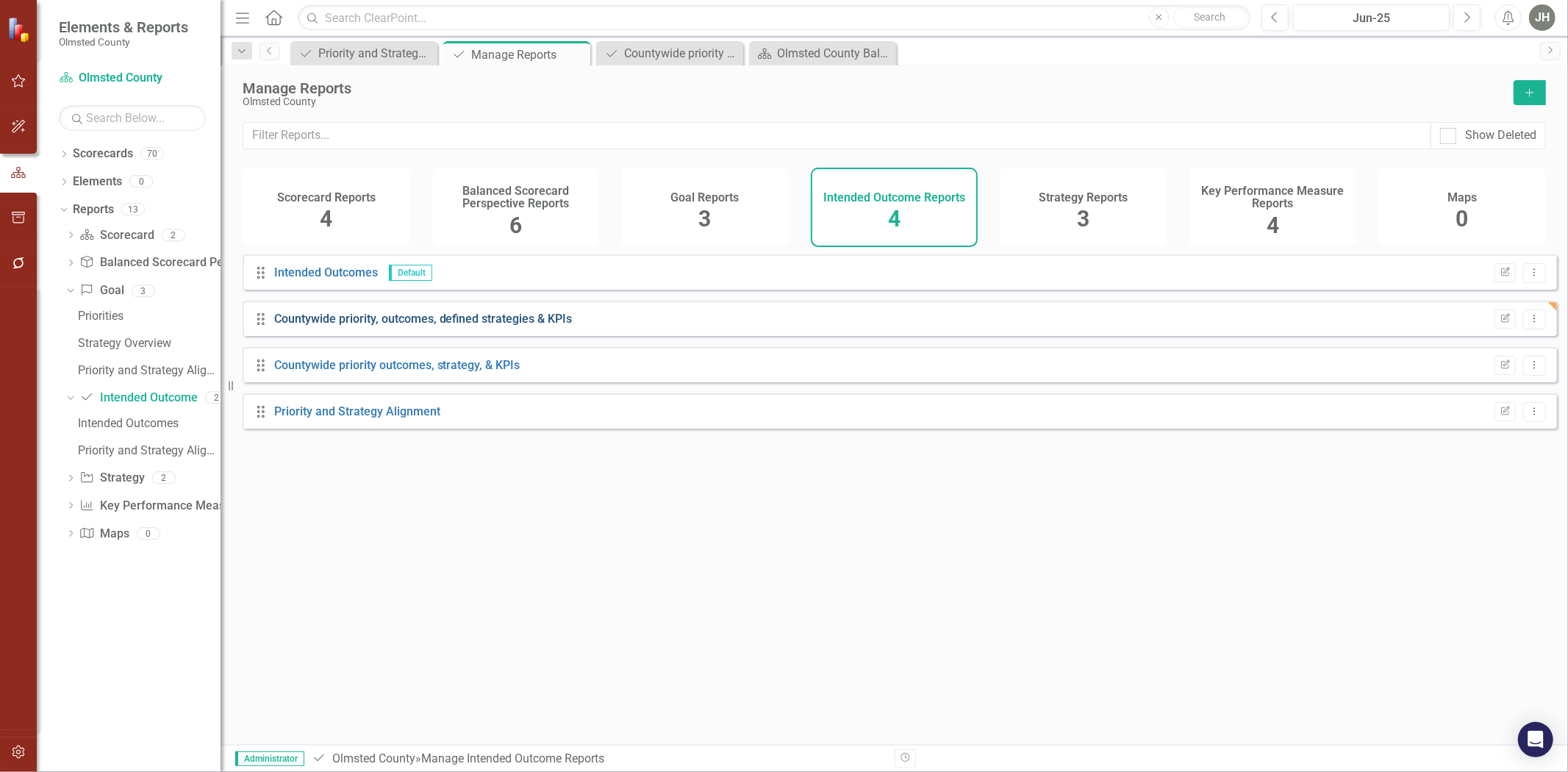
click at [546, 326] on link "Countywide priority, outcomes, defined strategies & KPIs" at bounding box center [423, 318] width 298 height 14
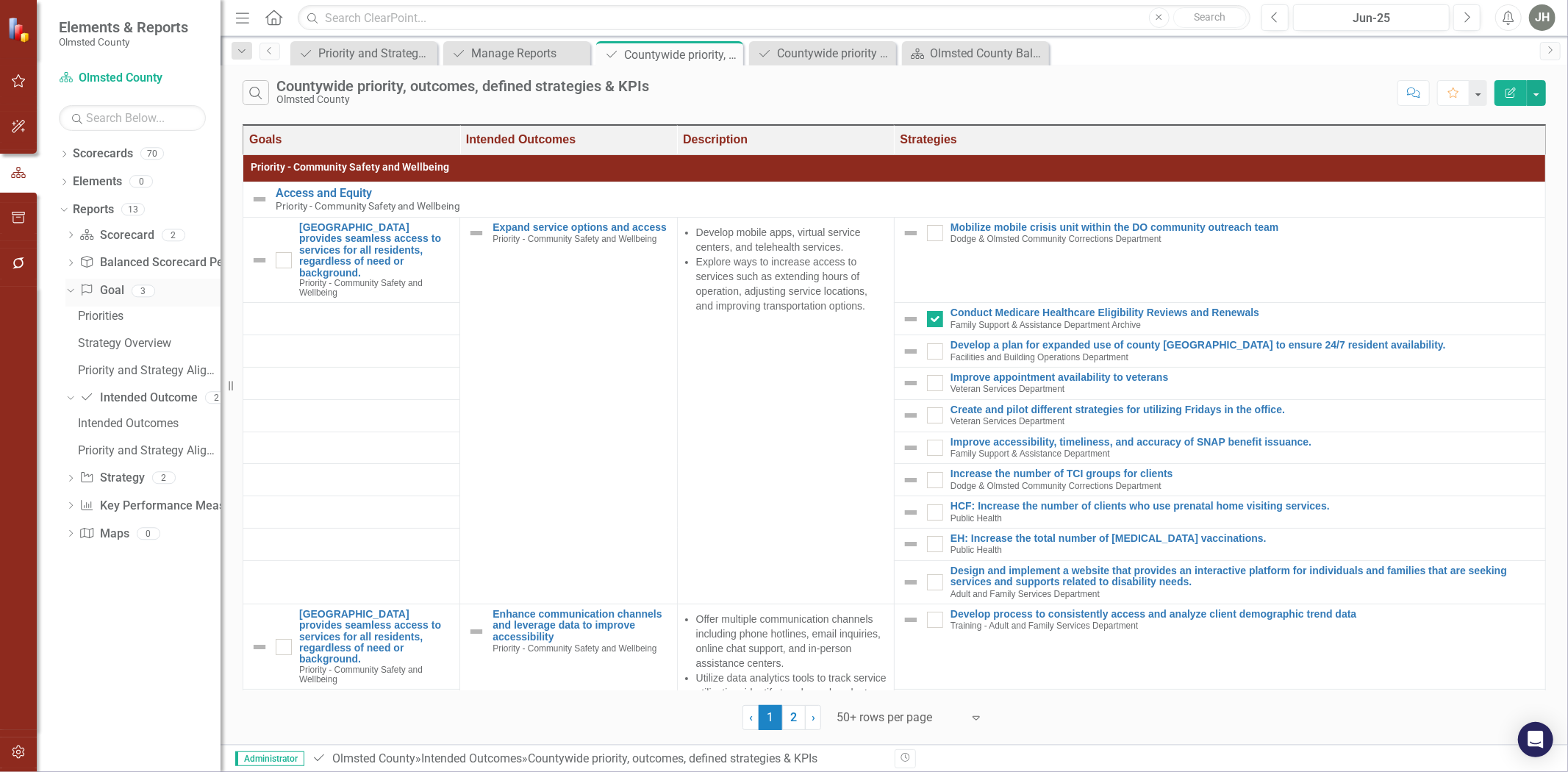
click at [67, 287] on icon "Dropdown" at bounding box center [68, 290] width 8 height 10
click at [65, 208] on div "Dropdown" at bounding box center [61, 209] width 13 height 10
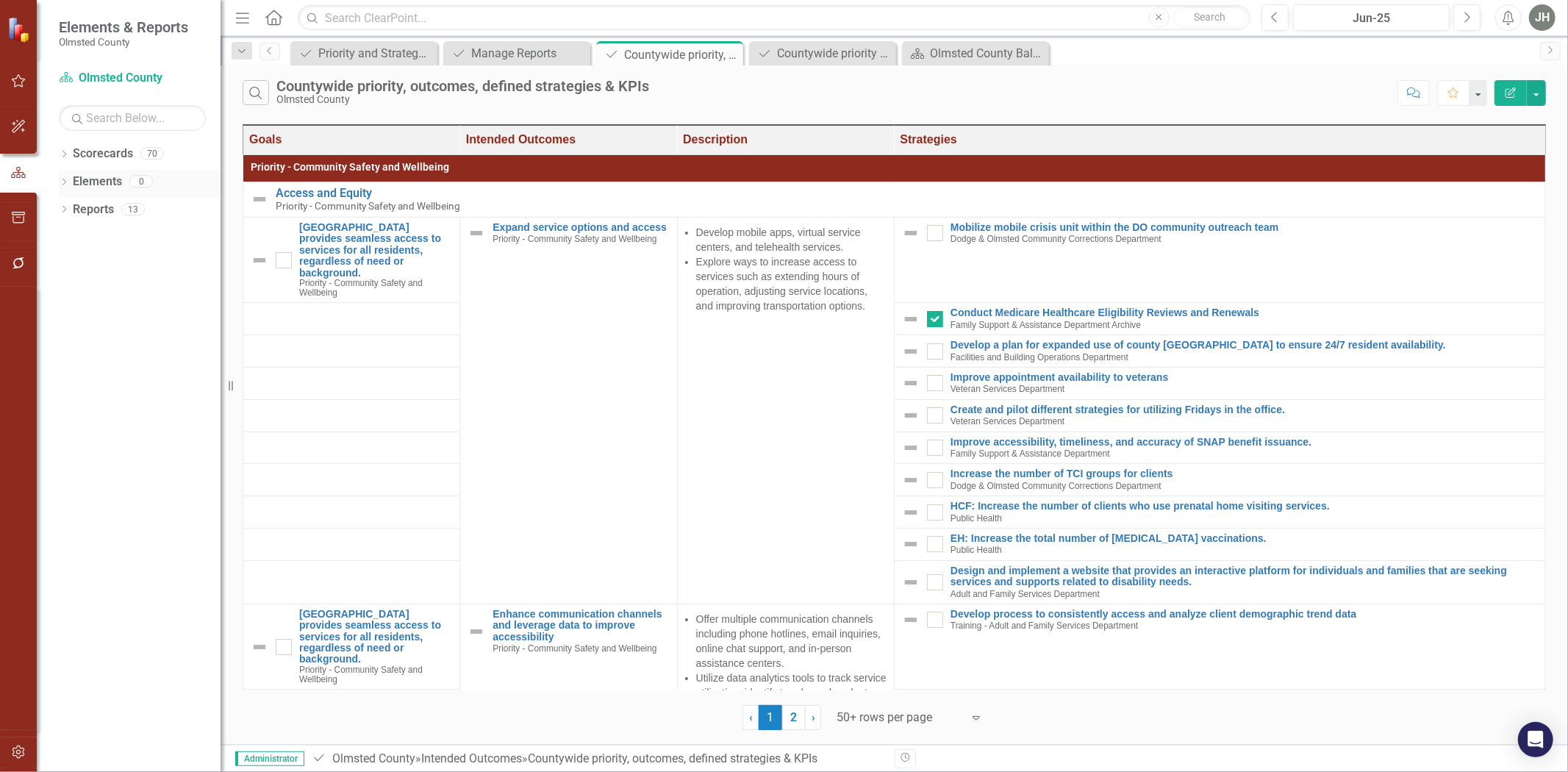
click at [91, 180] on link "Elements" at bounding box center [97, 182] width 49 height 17
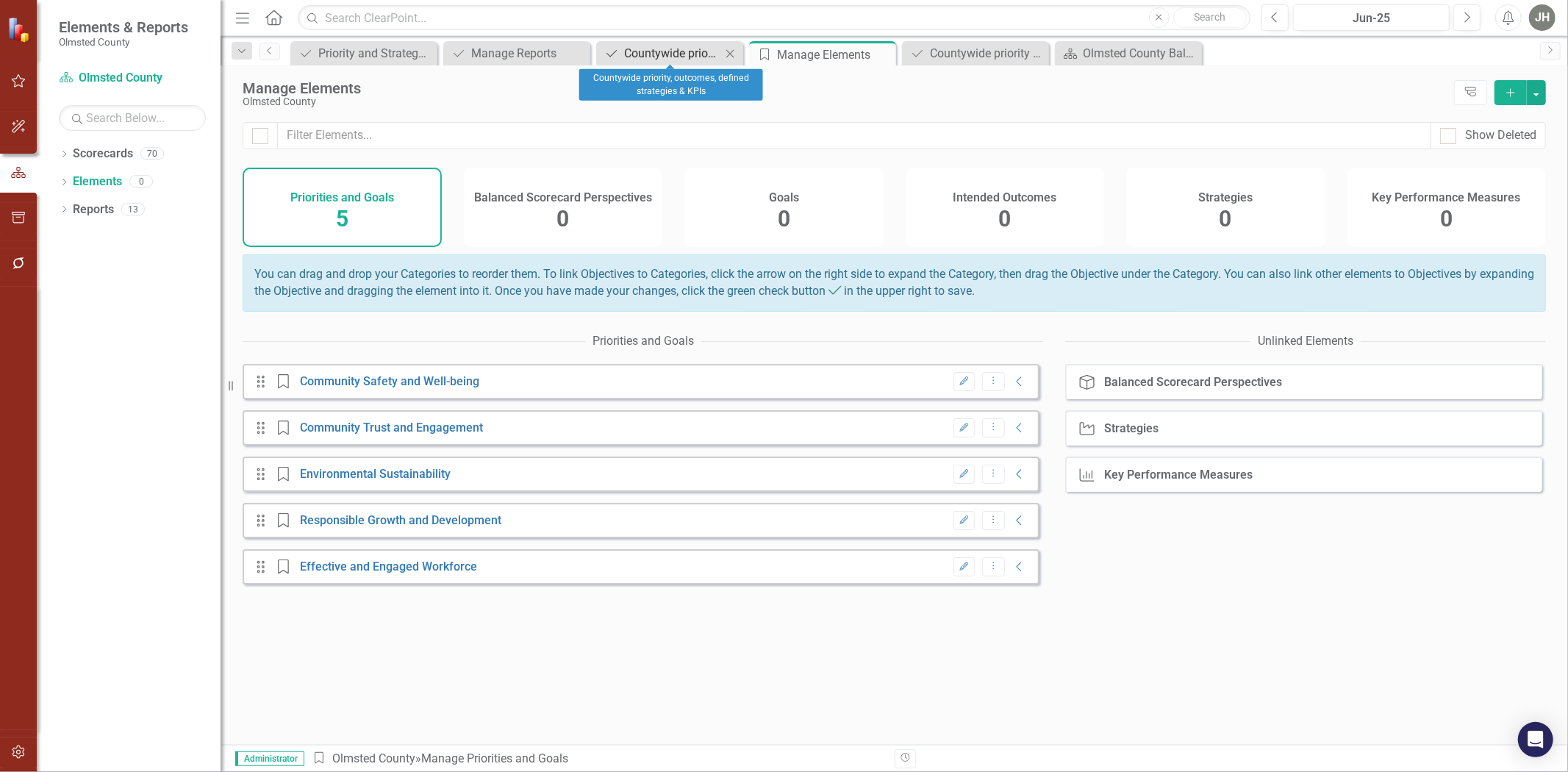
click at [682, 52] on div "Countywide priority, outcomes, defined strategies & KPIs" at bounding box center [673, 53] width 97 height 19
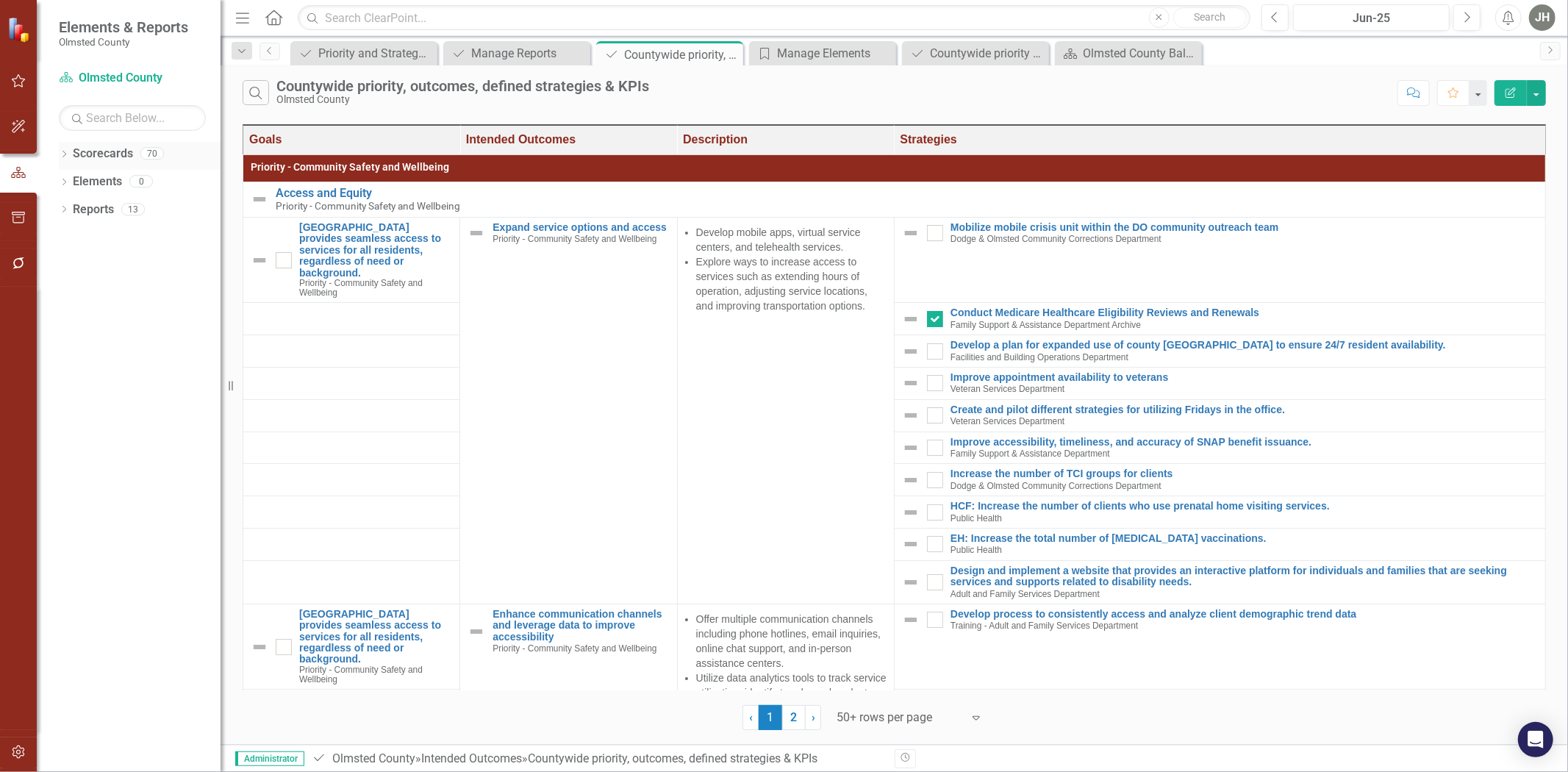
click at [91, 152] on link "Scorecards" at bounding box center [102, 154] width 60 height 17
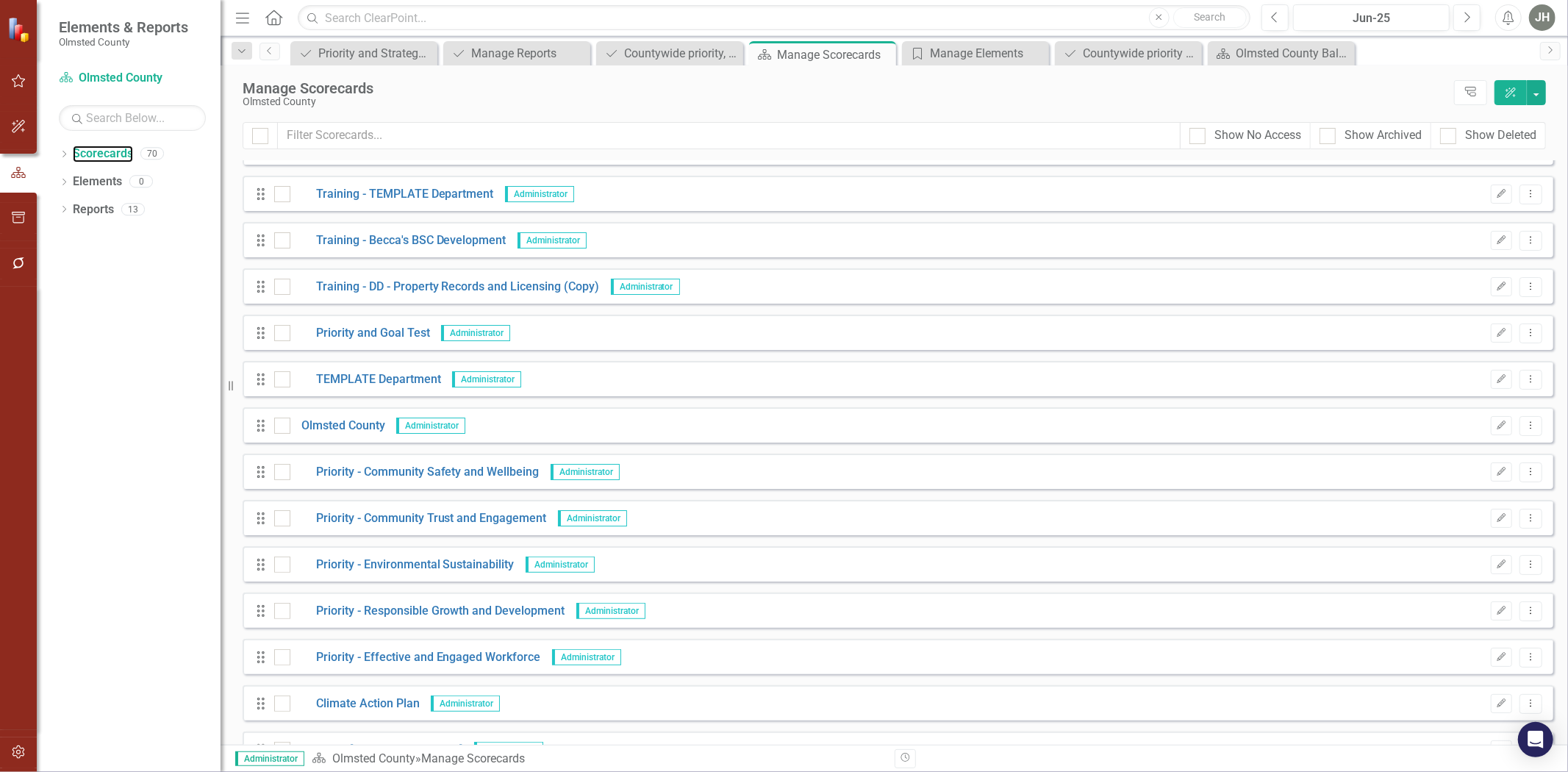
scroll to position [217, 0]
click at [431, 468] on link "Priority - Community Safety and Wellbeing" at bounding box center [415, 471] width 249 height 17
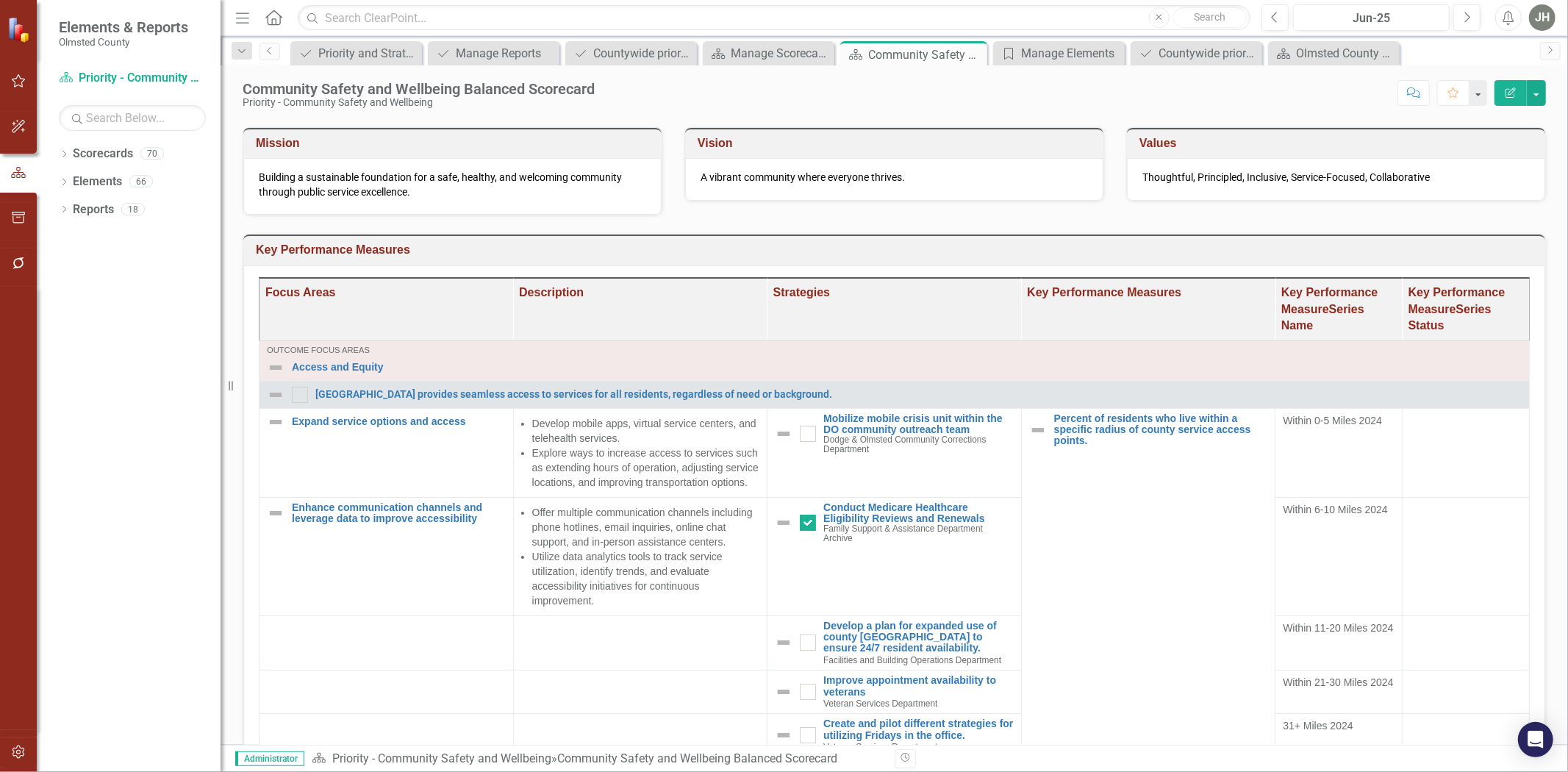
scroll to position [207, 0]
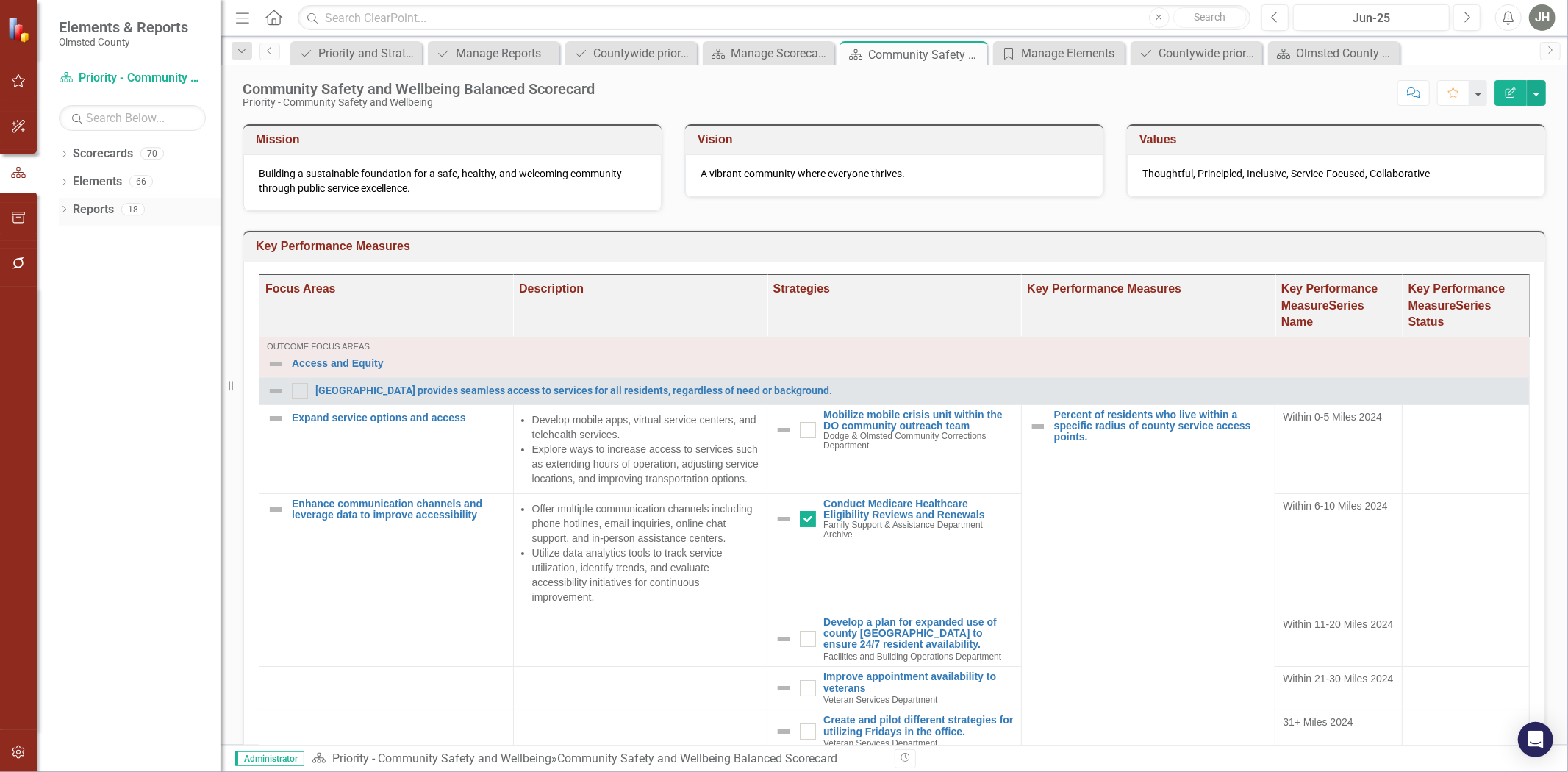
click at [103, 209] on link "Reports" at bounding box center [93, 209] width 41 height 17
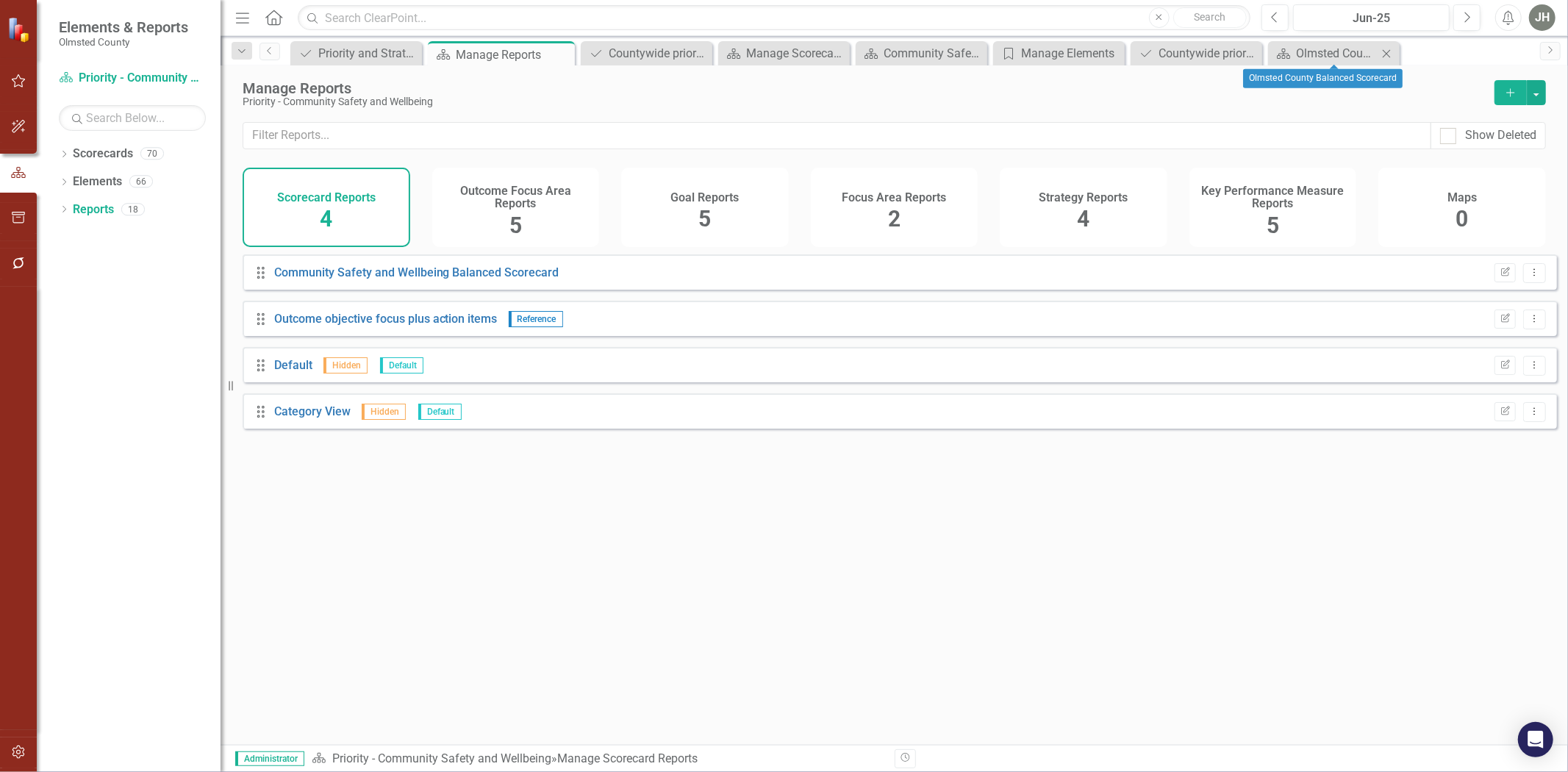
click at [1045, 49] on icon "Close" at bounding box center [1387, 53] width 15 height 12
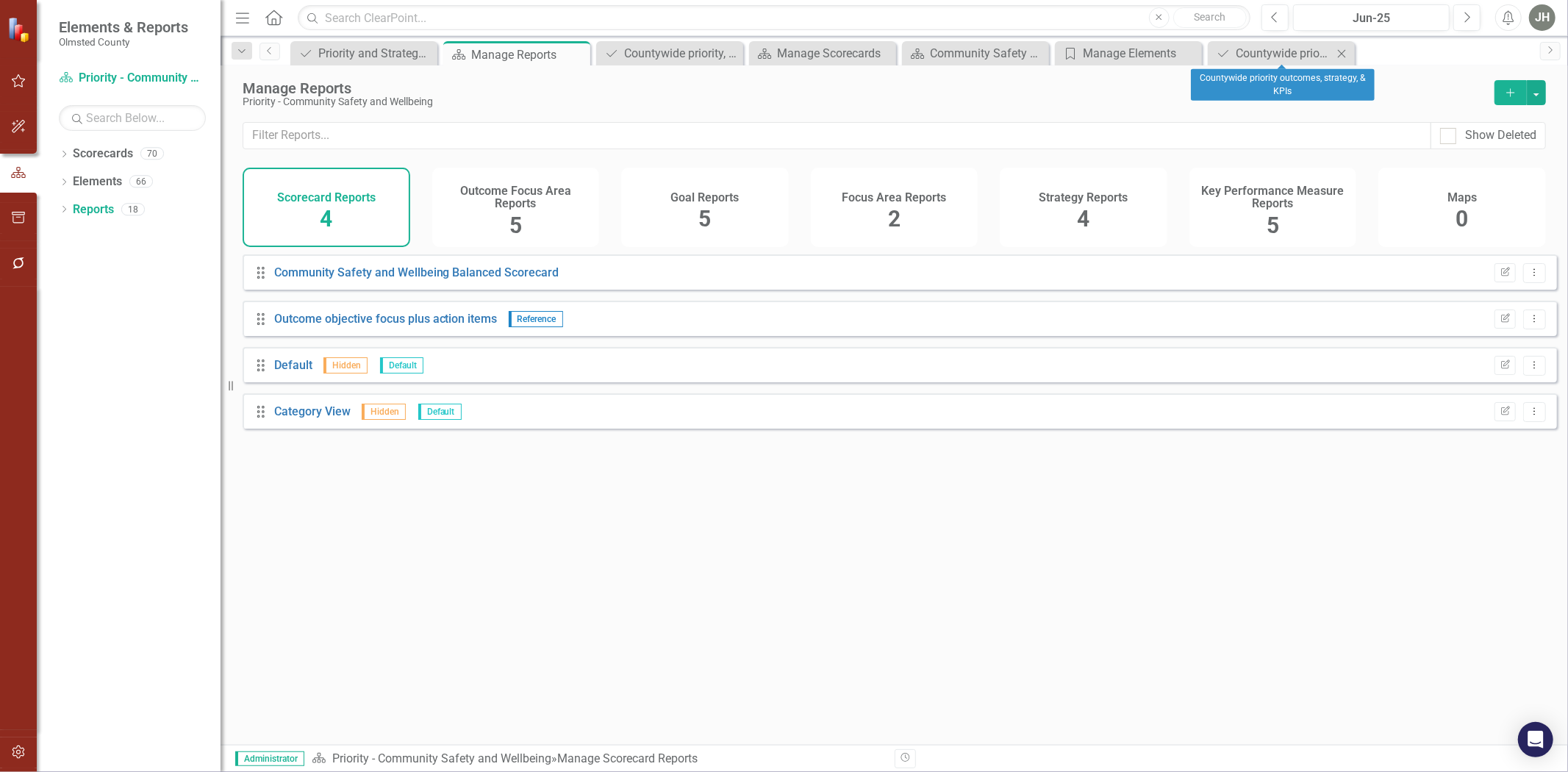
click at [1045, 48] on icon "Close" at bounding box center [1342, 53] width 15 height 12
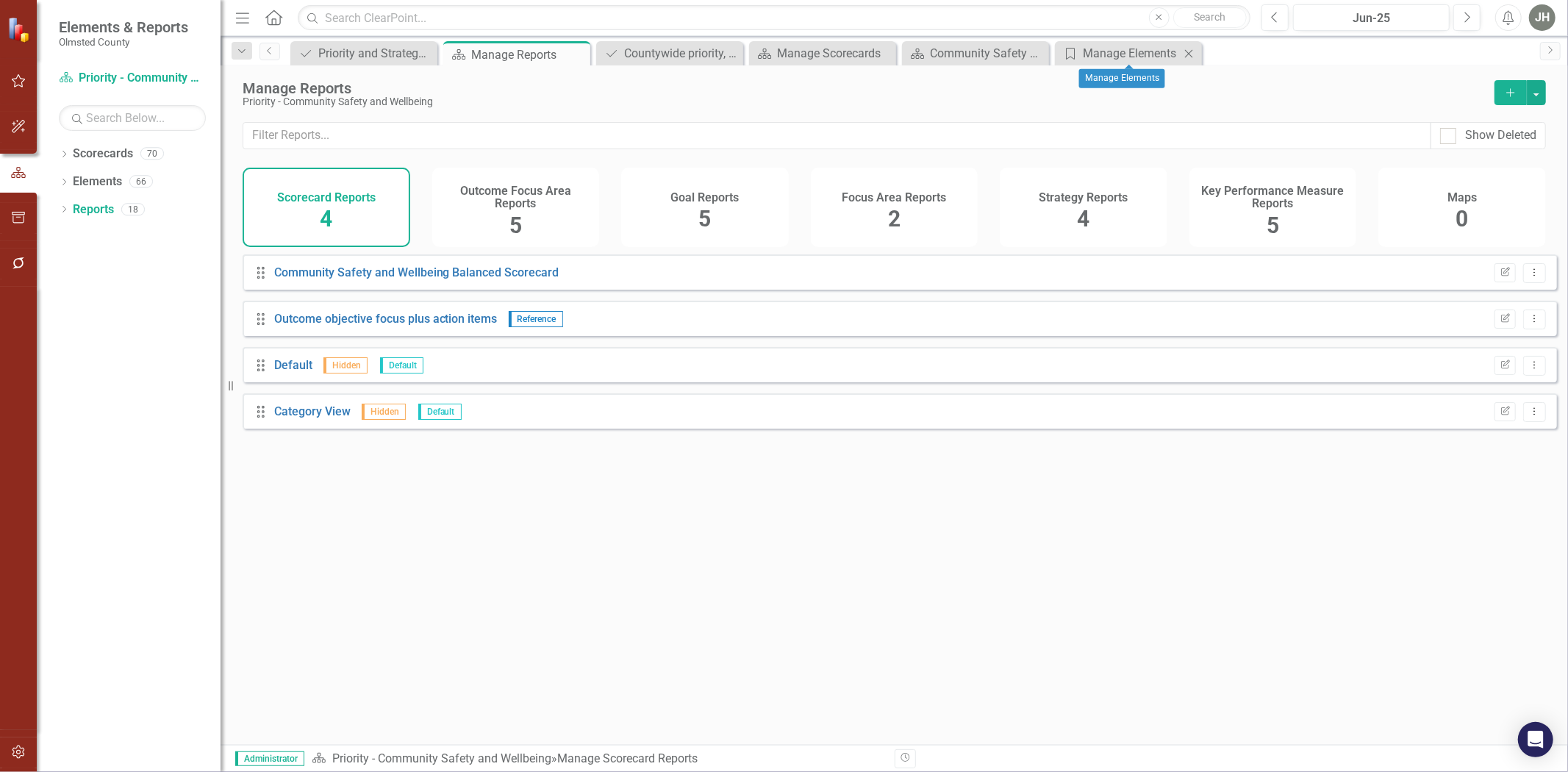
click at [1045, 53] on icon at bounding box center [1189, 53] width 8 height 8
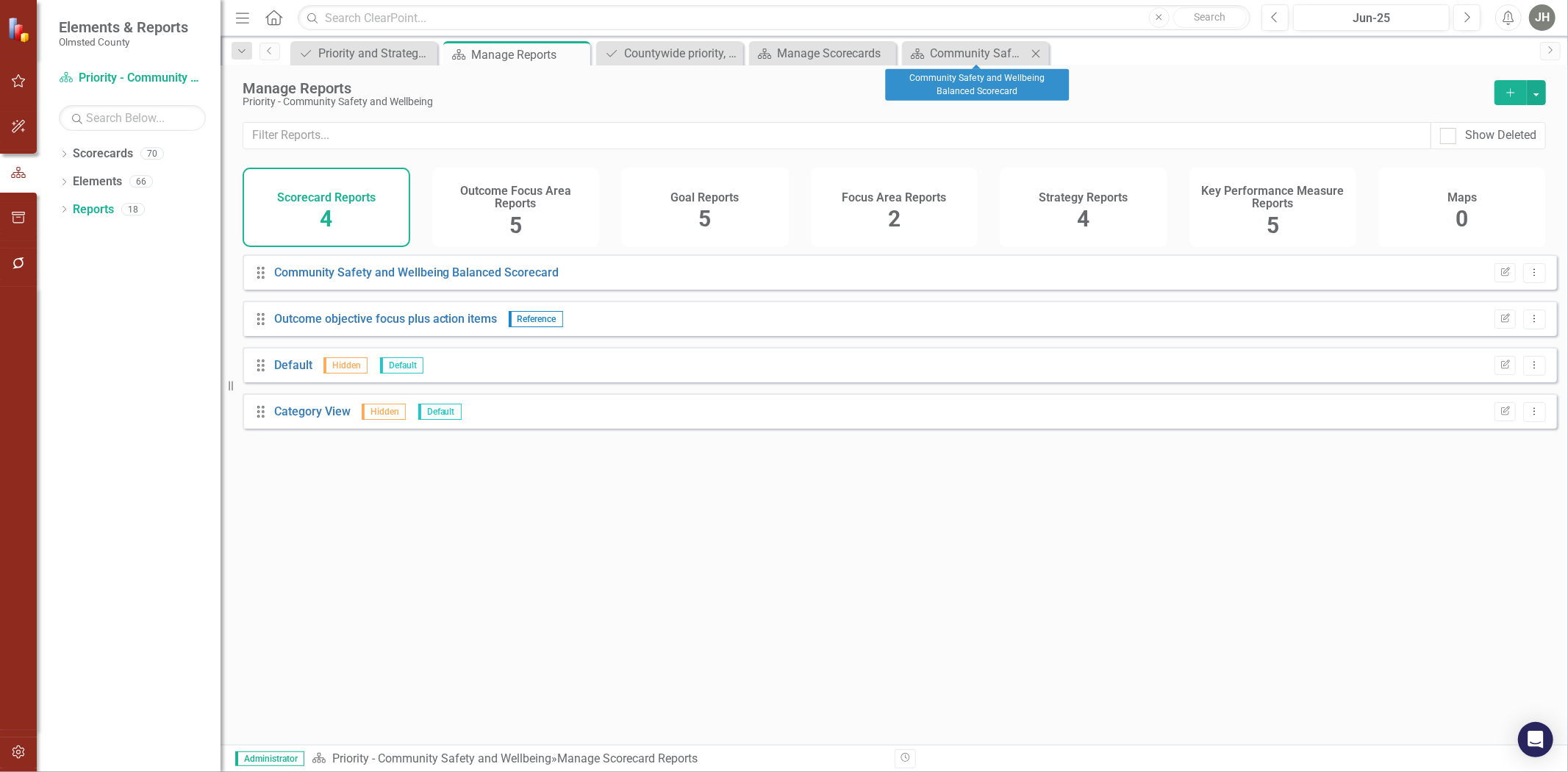
click at [1033, 50] on icon "Close" at bounding box center [1036, 53] width 15 height 12
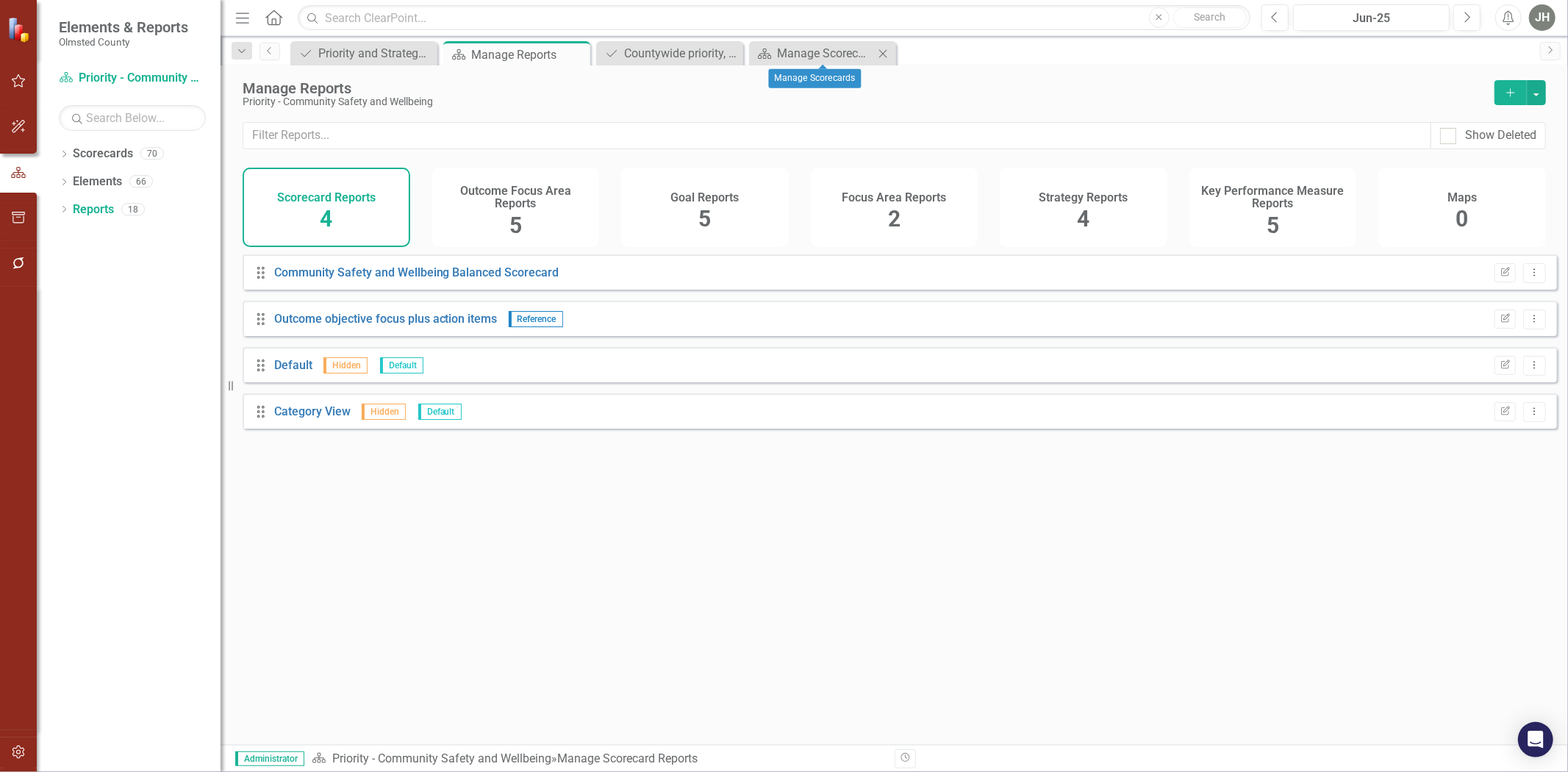
click at [883, 48] on icon "Close" at bounding box center [883, 53] width 15 height 12
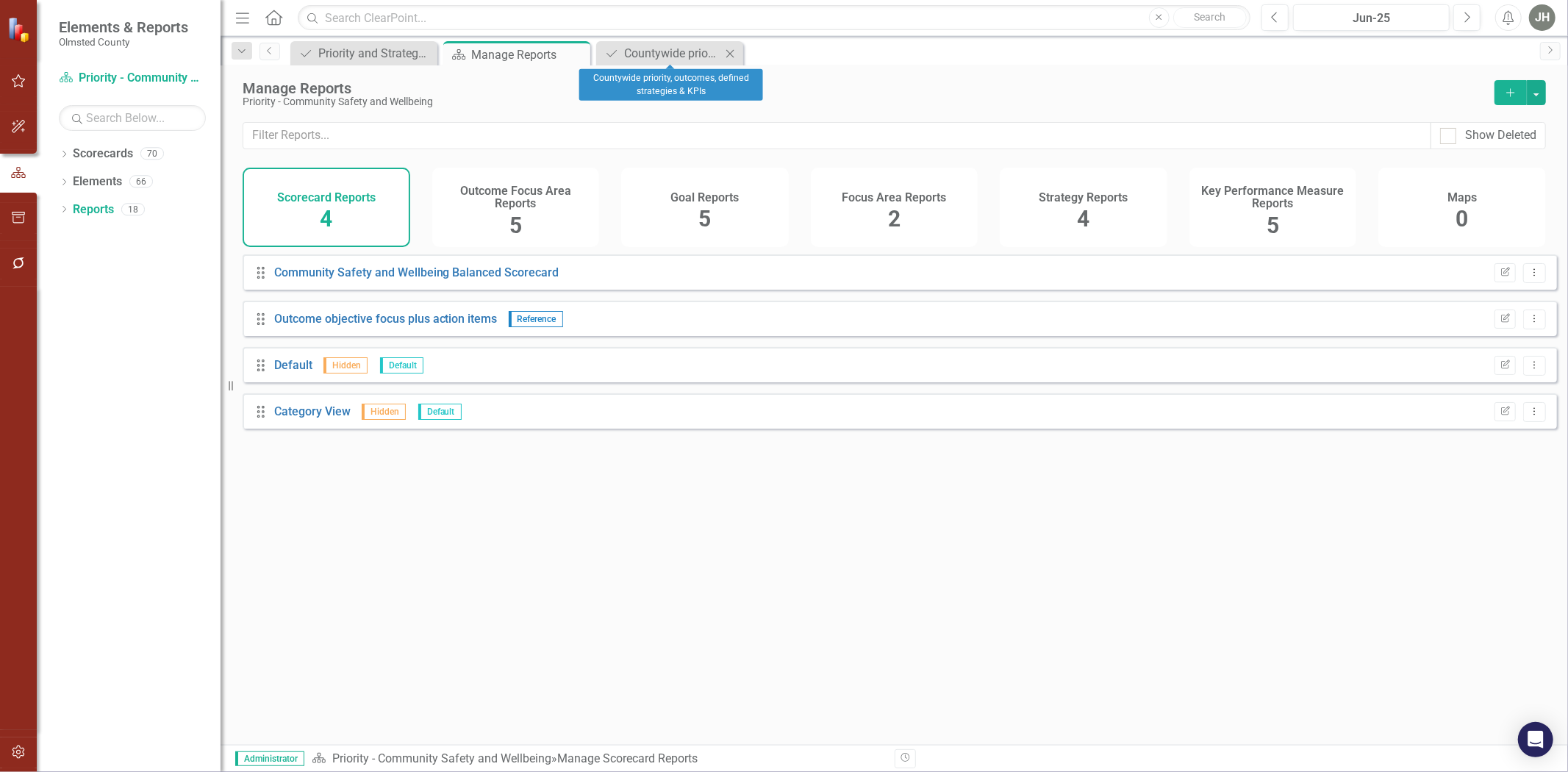
click at [734, 53] on icon "Close" at bounding box center [731, 53] width 15 height 12
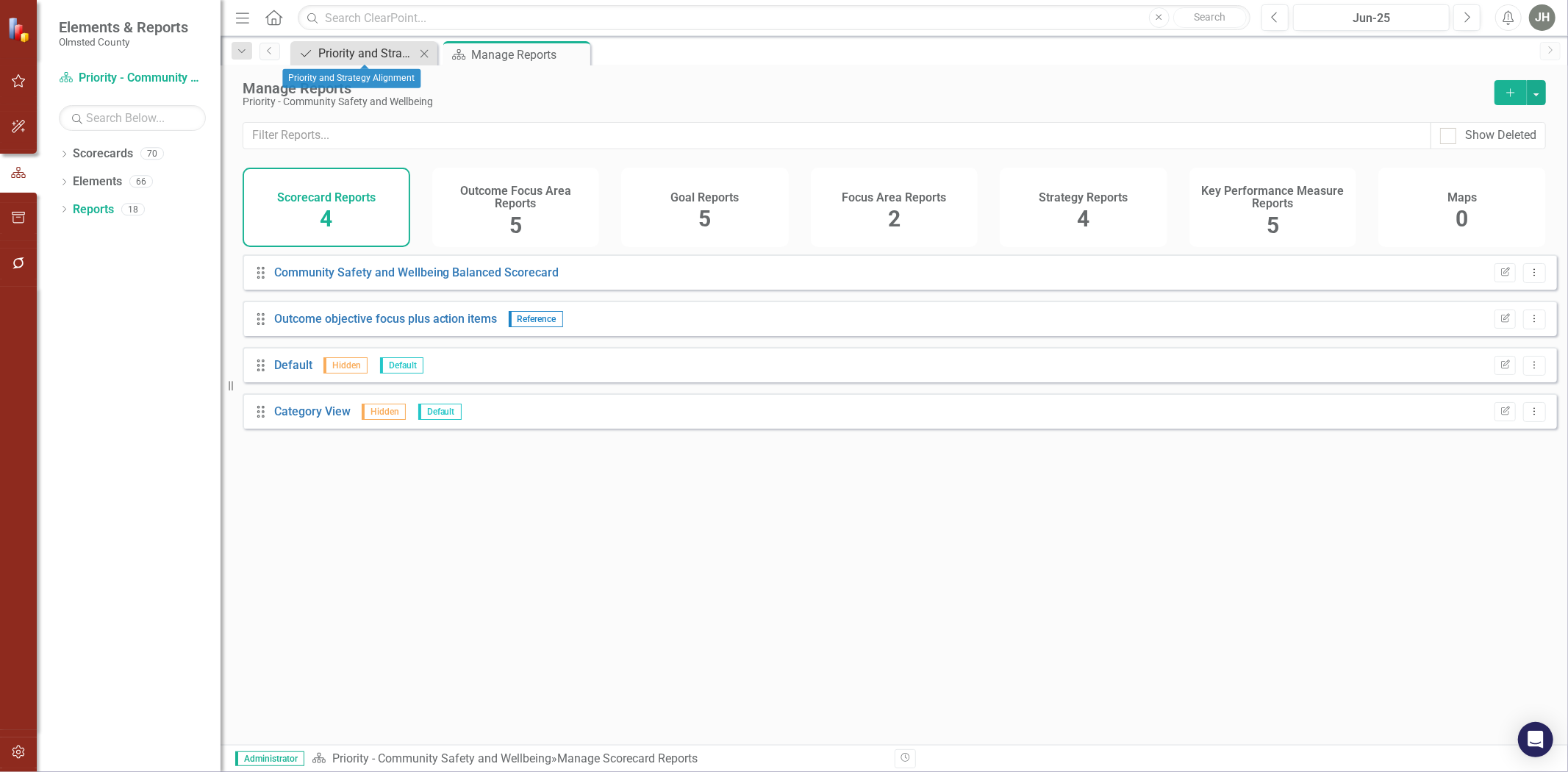
click at [346, 52] on div "Priority and Strategy Alignment" at bounding box center [367, 53] width 97 height 19
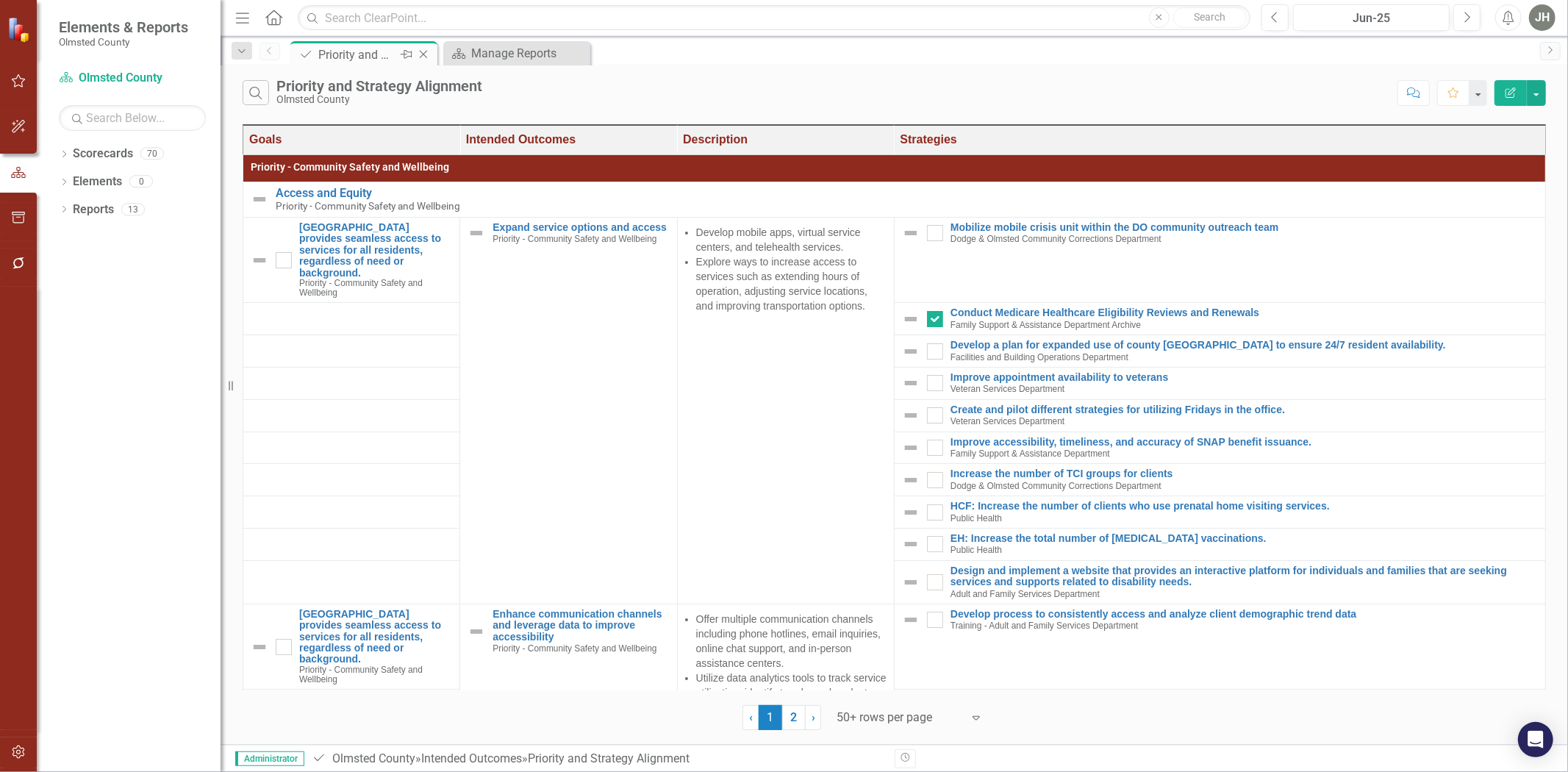
click at [428, 50] on icon at bounding box center [423, 54] width 8 height 8
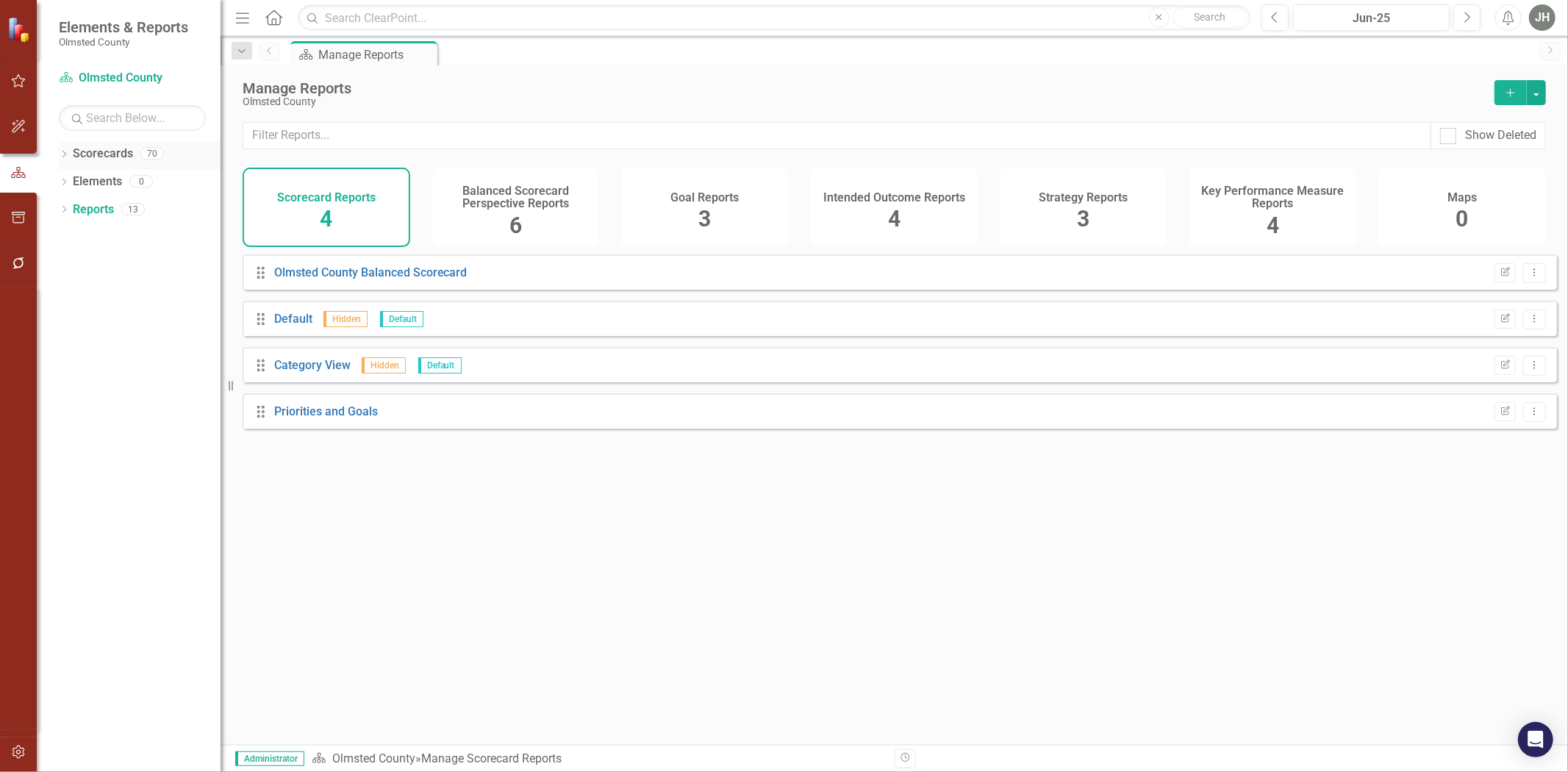
click at [119, 155] on link "Scorecards" at bounding box center [102, 154] width 60 height 17
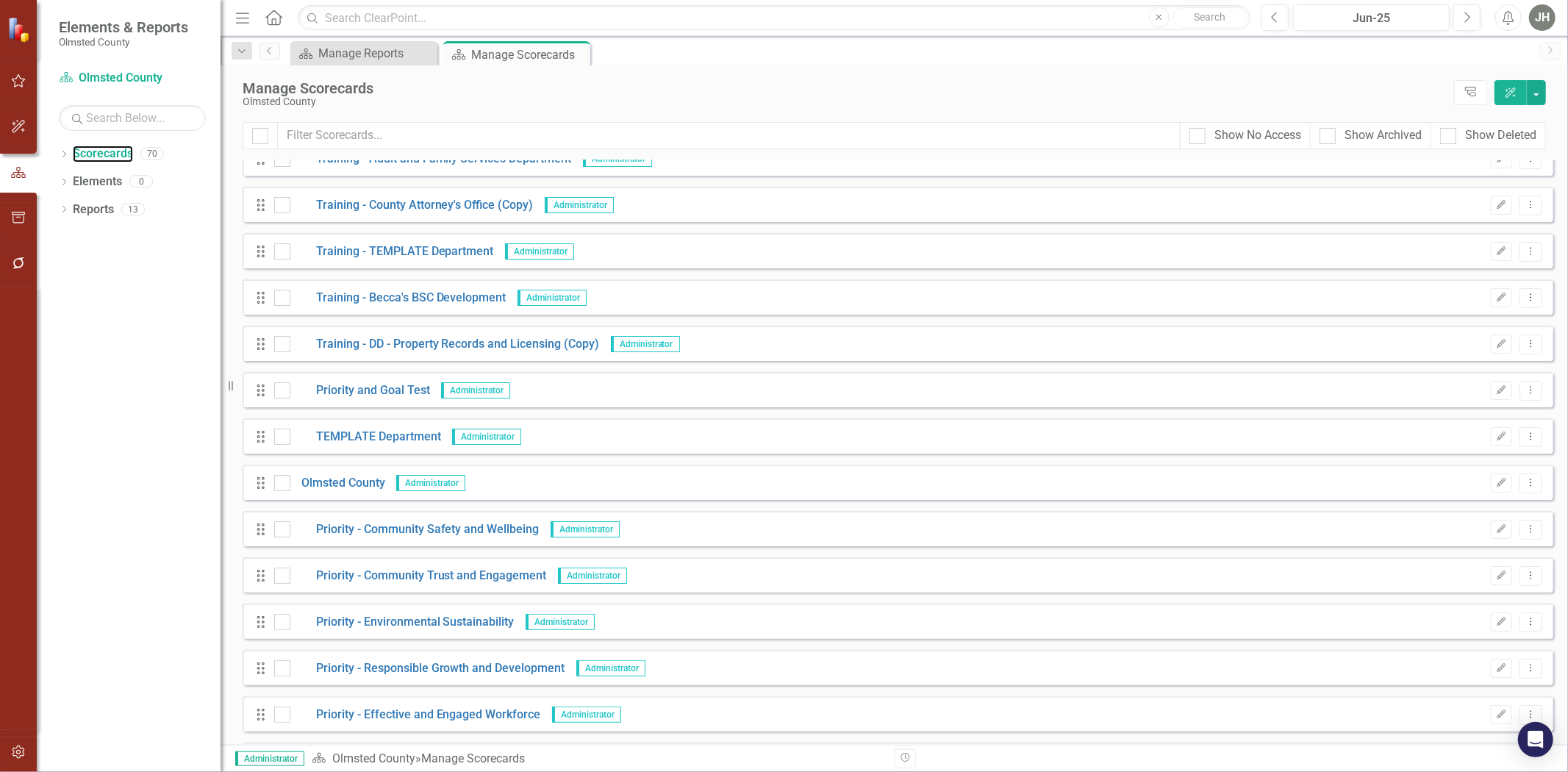
scroll to position [217, 0]
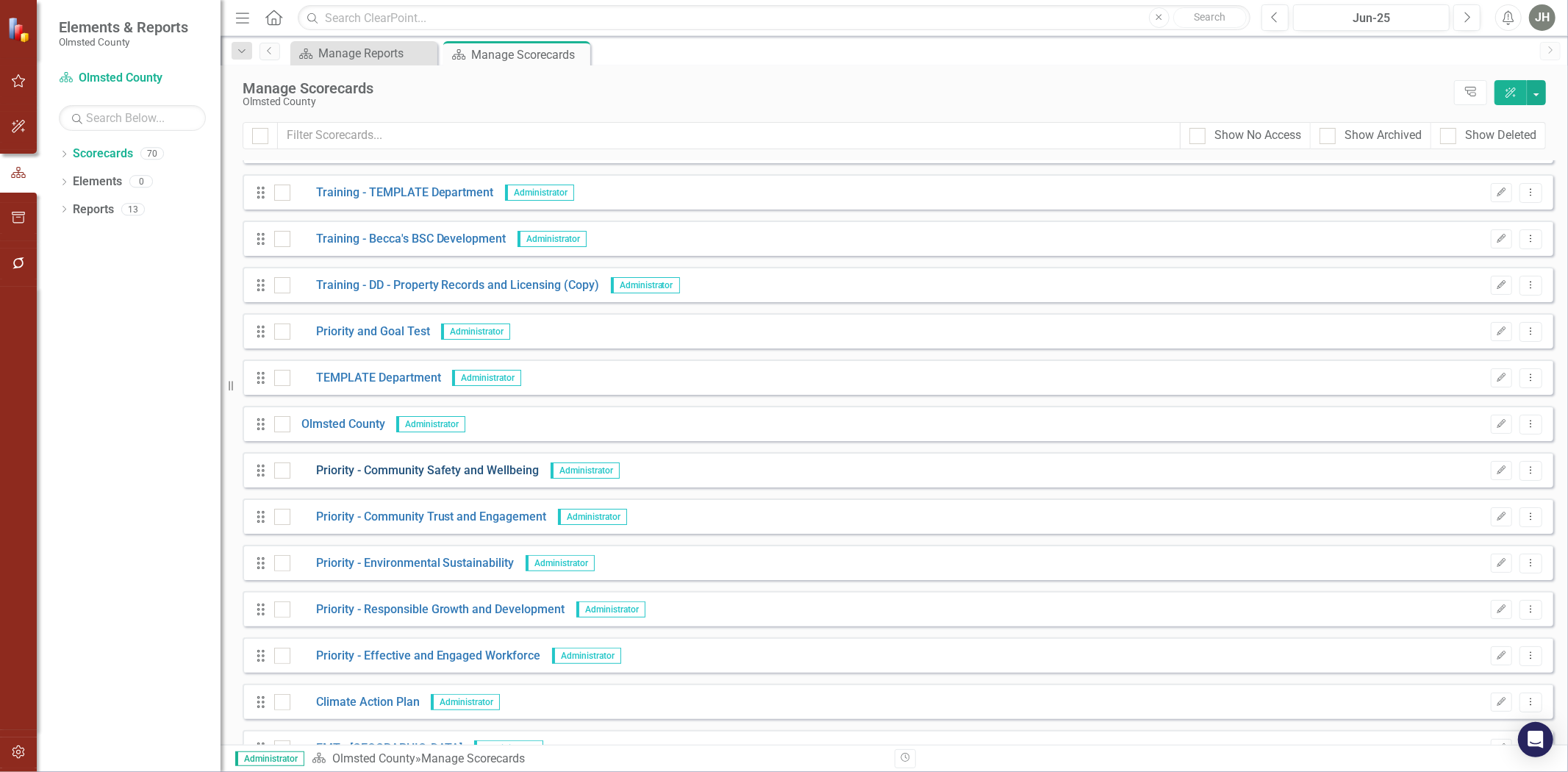
click at [459, 469] on link "Priority - Community Safety and Wellbeing" at bounding box center [415, 471] width 249 height 17
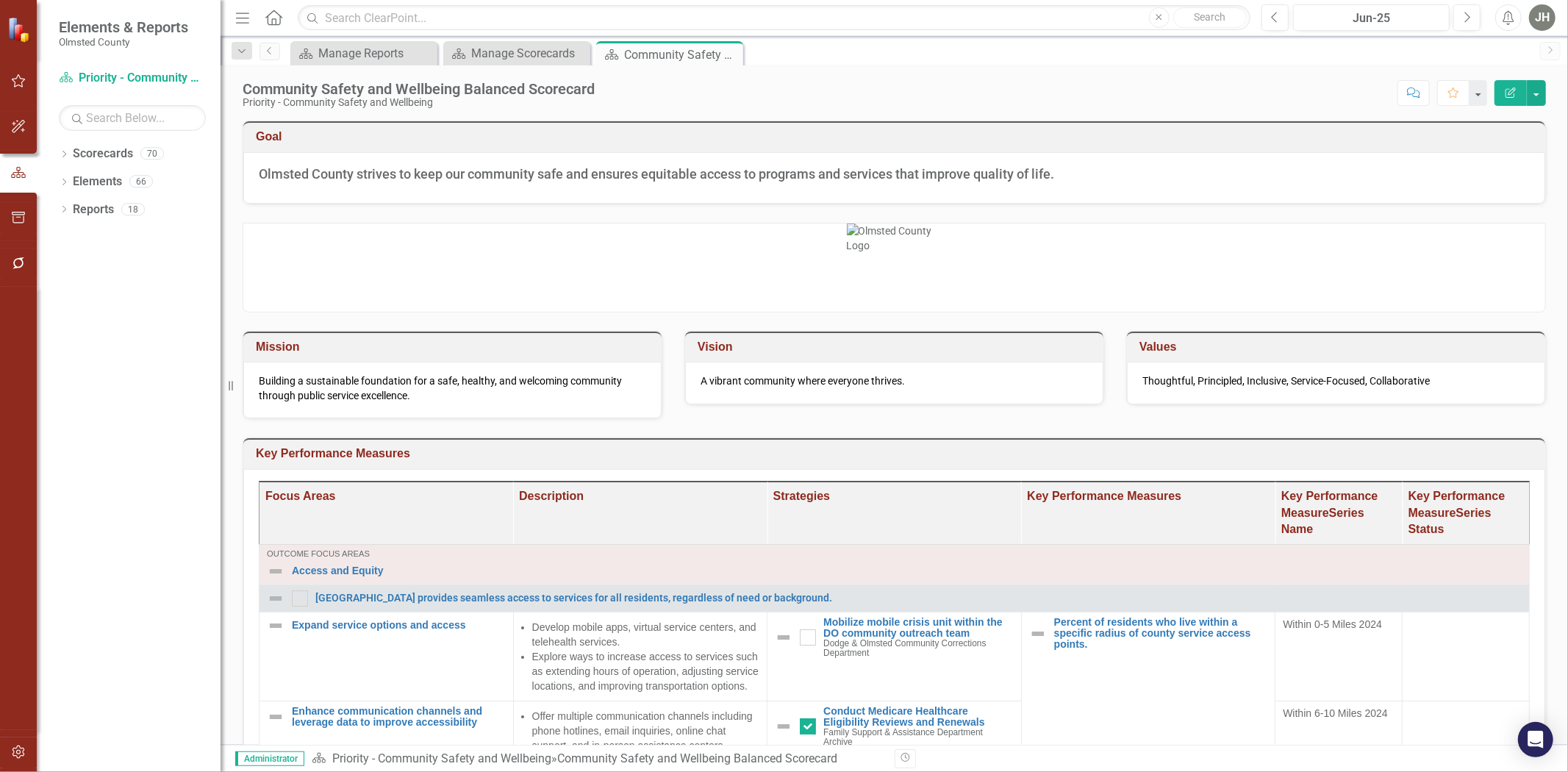
click at [1045, 453] on h3 "Key Performance Measures" at bounding box center [897, 454] width 1282 height 13
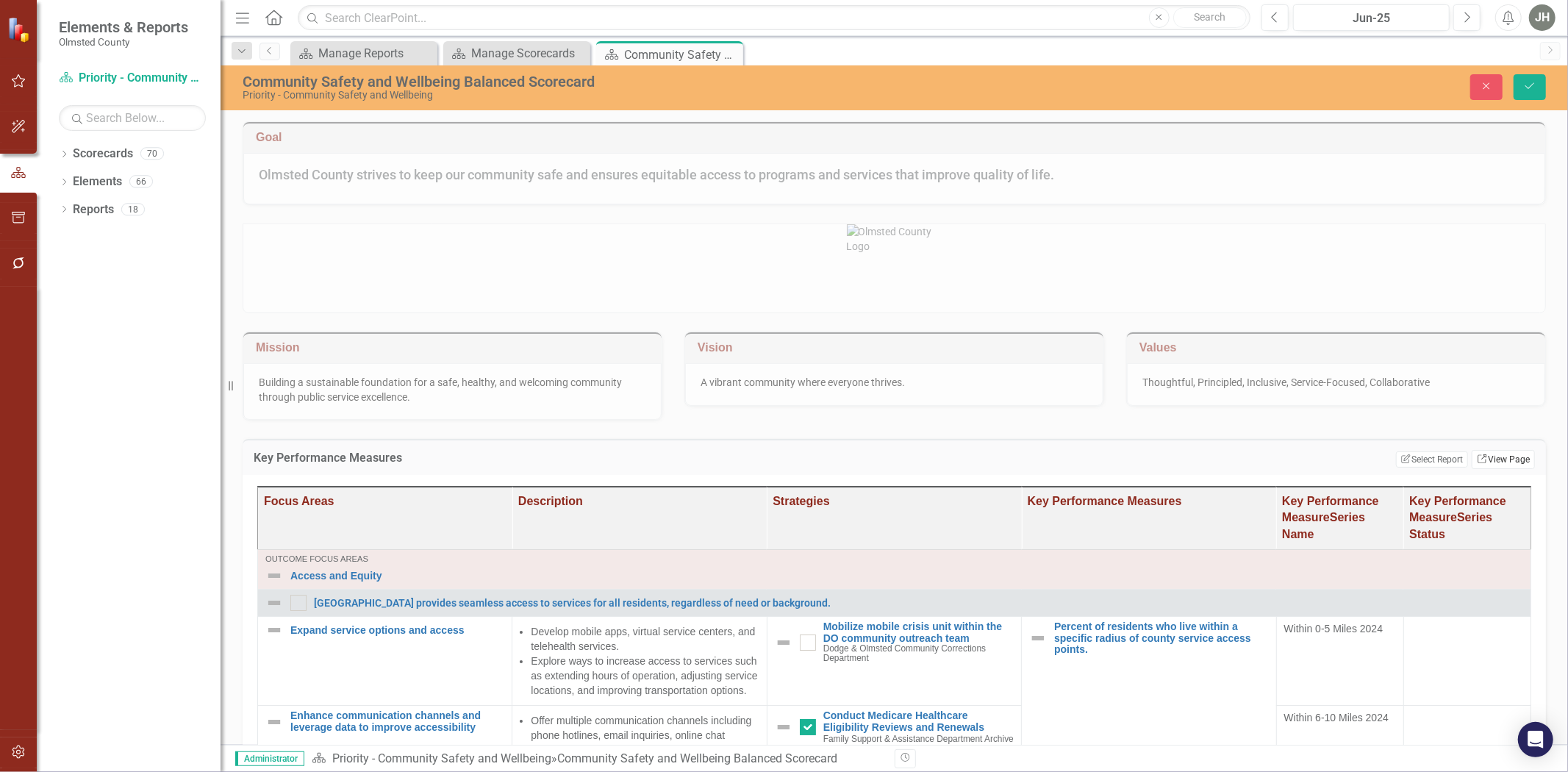
click at [1045, 459] on link "Link View Page" at bounding box center [1503, 459] width 63 height 19
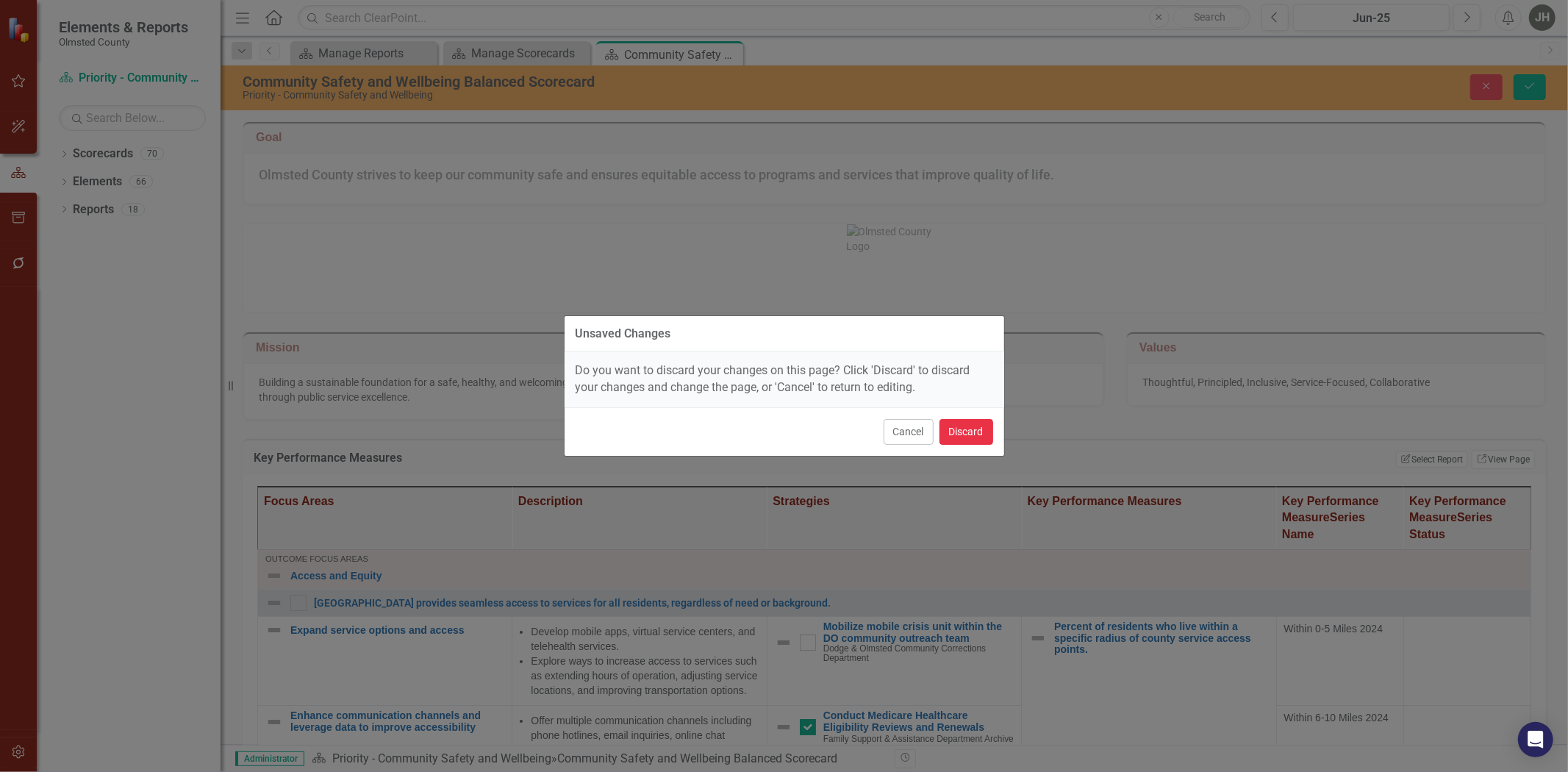
click at [959, 423] on button "Discard" at bounding box center [967, 432] width 53 height 26
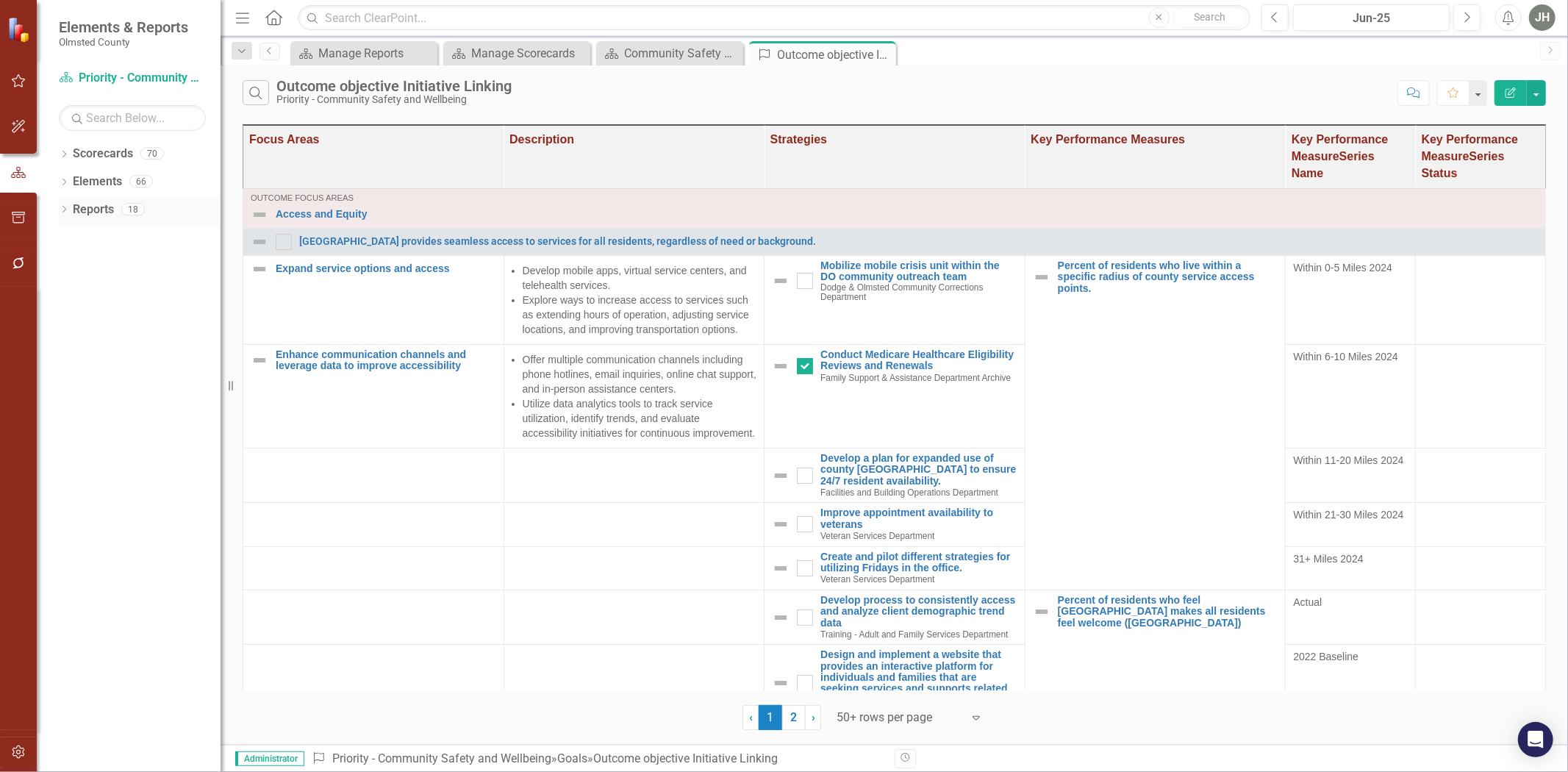
click at [85, 209] on link "Reports" at bounding box center [93, 209] width 41 height 17
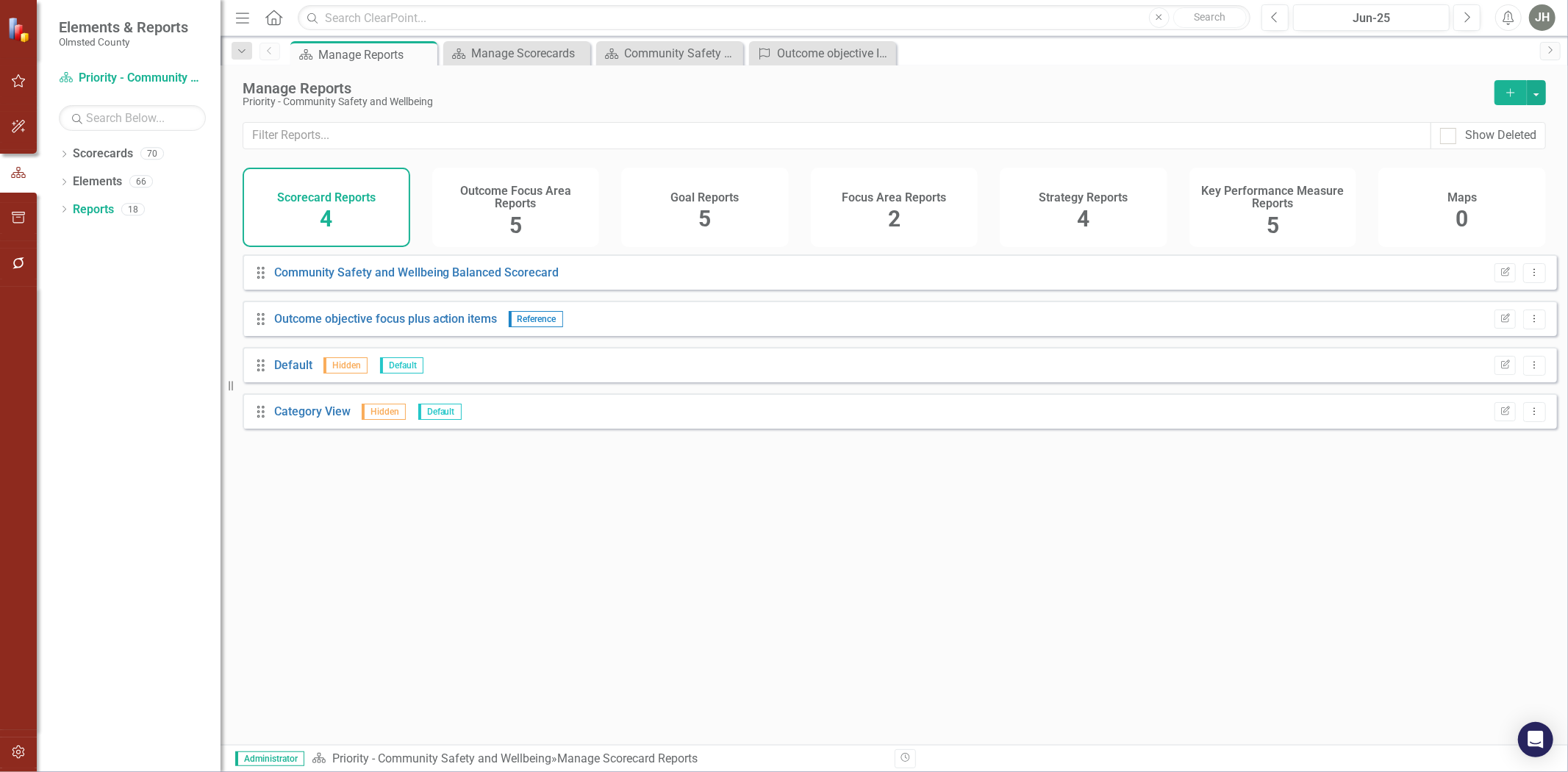
click at [897, 207] on span "2" at bounding box center [894, 218] width 13 height 26
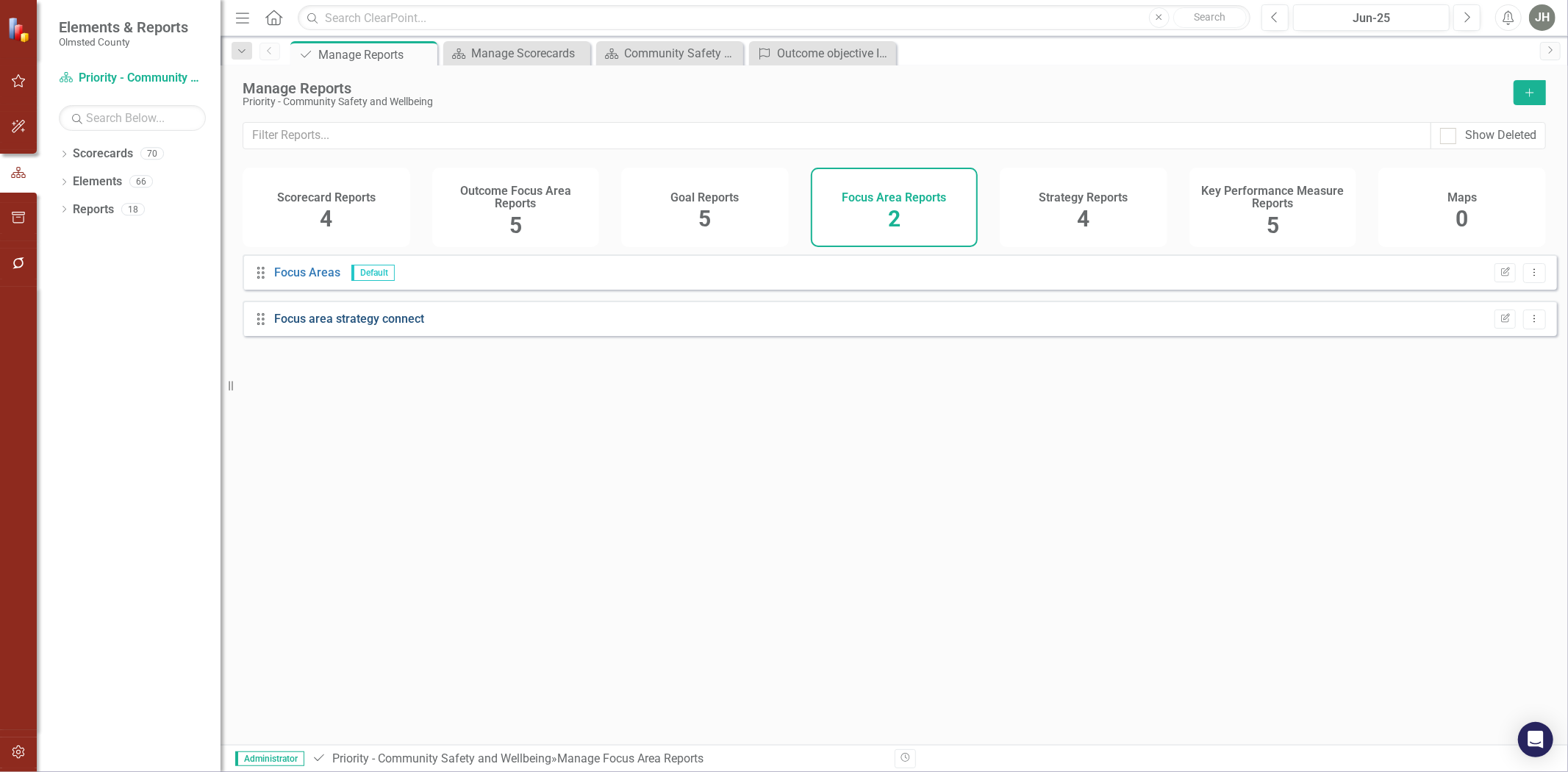
click at [350, 326] on link "Focus area strategy connect" at bounding box center [349, 318] width 150 height 14
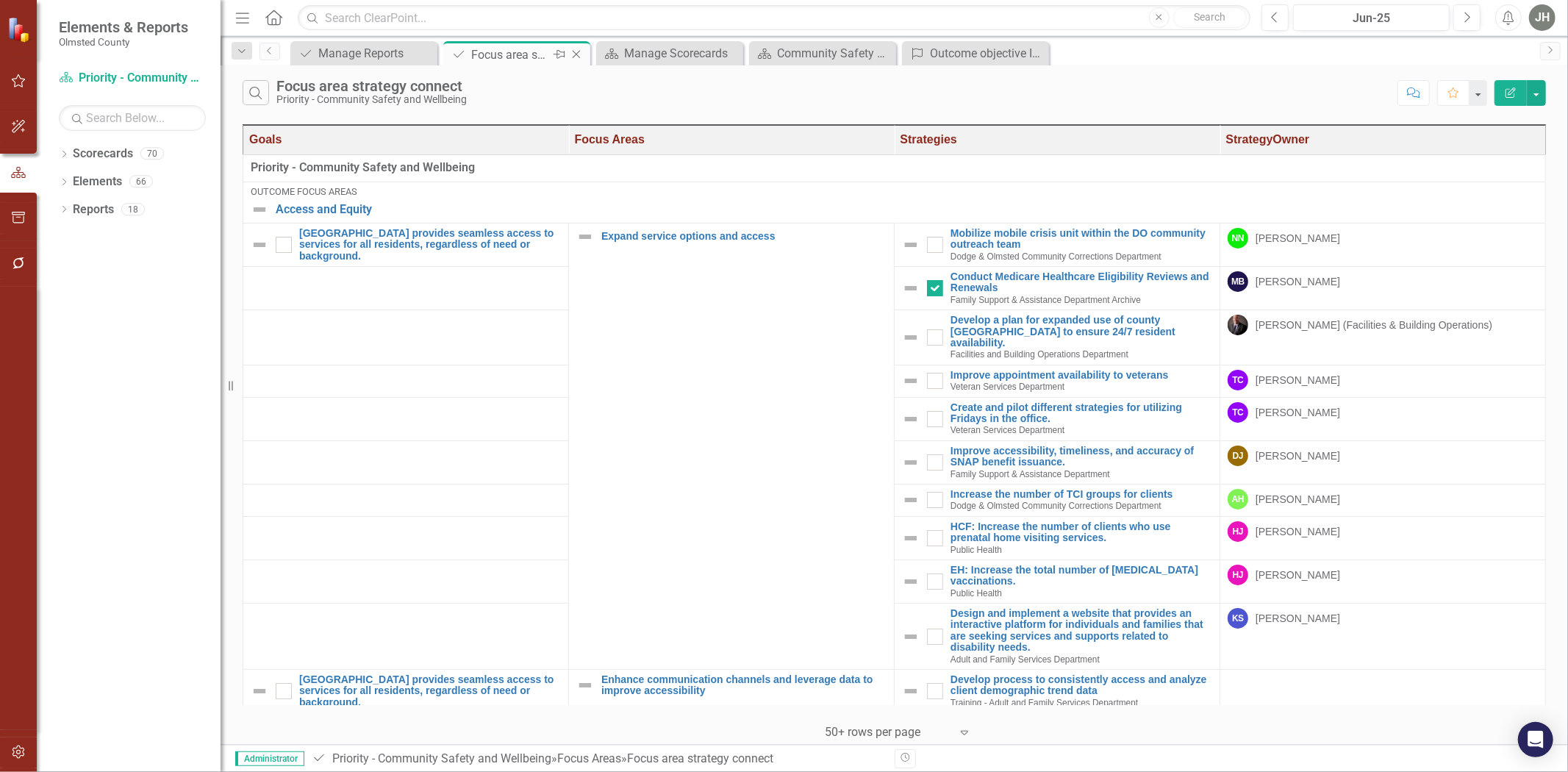
click at [578, 50] on icon "Close" at bounding box center [577, 54] width 15 height 12
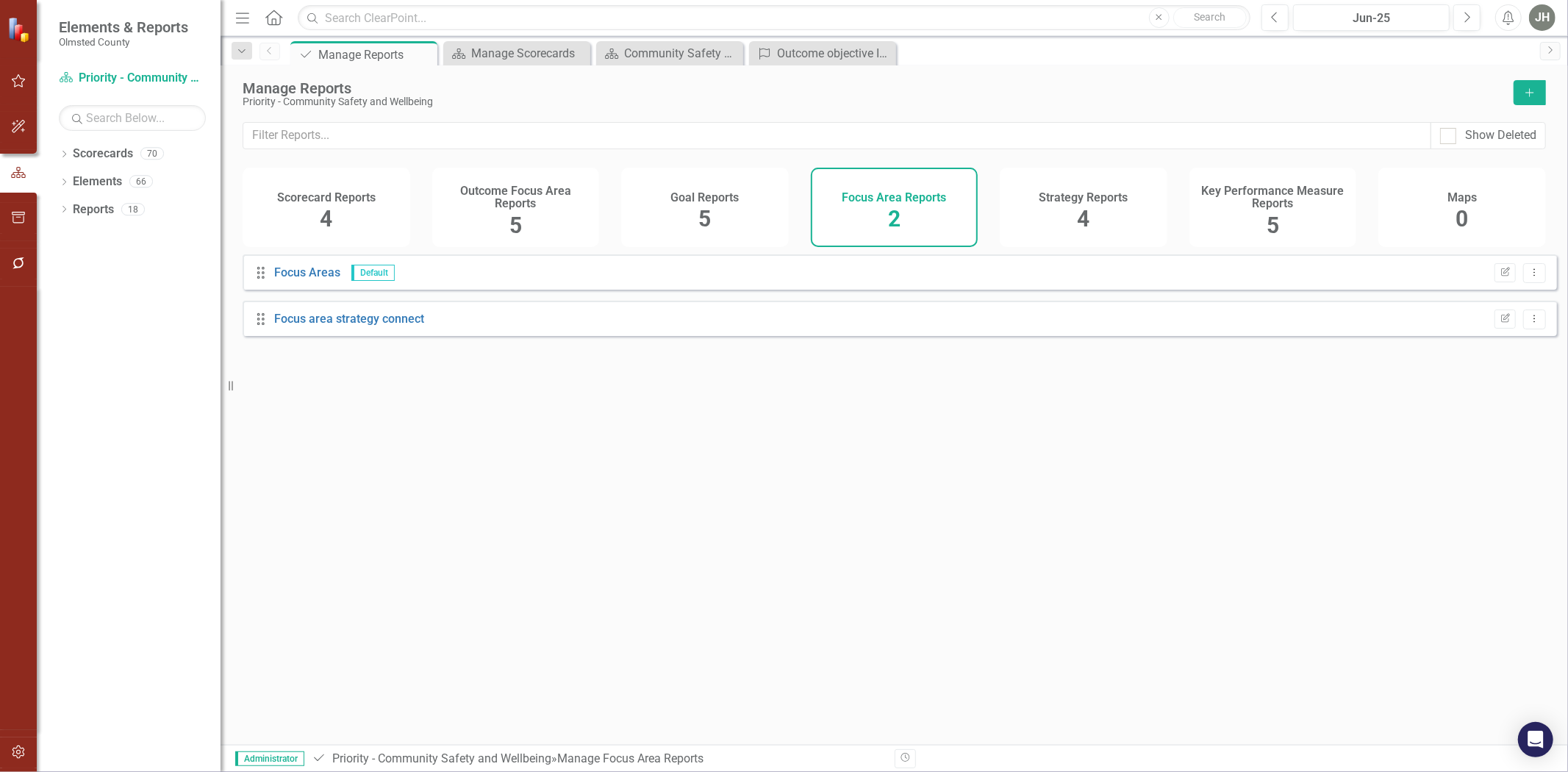
click at [523, 215] on div "Outcome Focus Area Reports 5" at bounding box center [516, 207] width 168 height 79
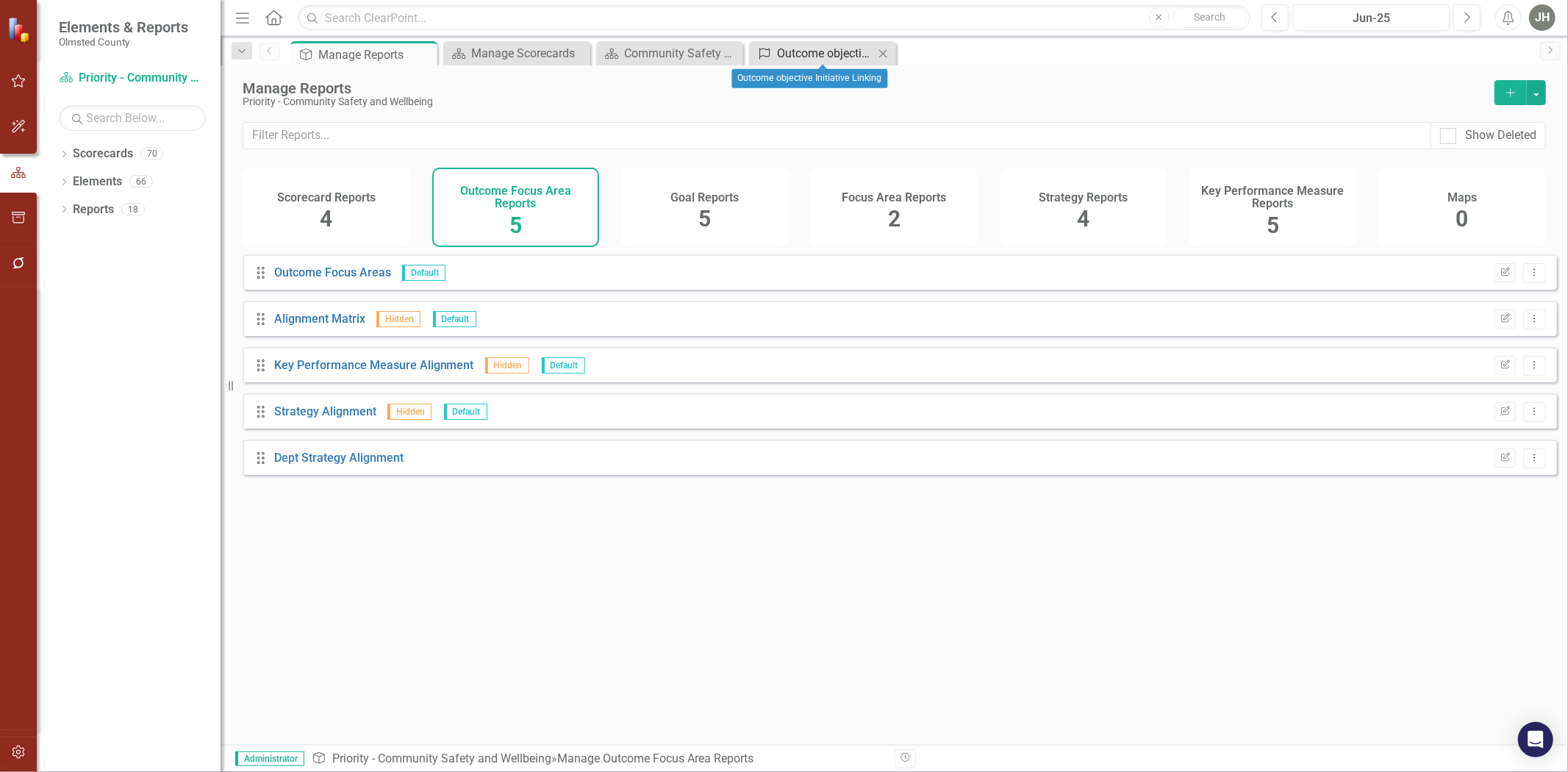
click at [822, 53] on div "Outcome objective Initiative Linking" at bounding box center [826, 53] width 97 height 19
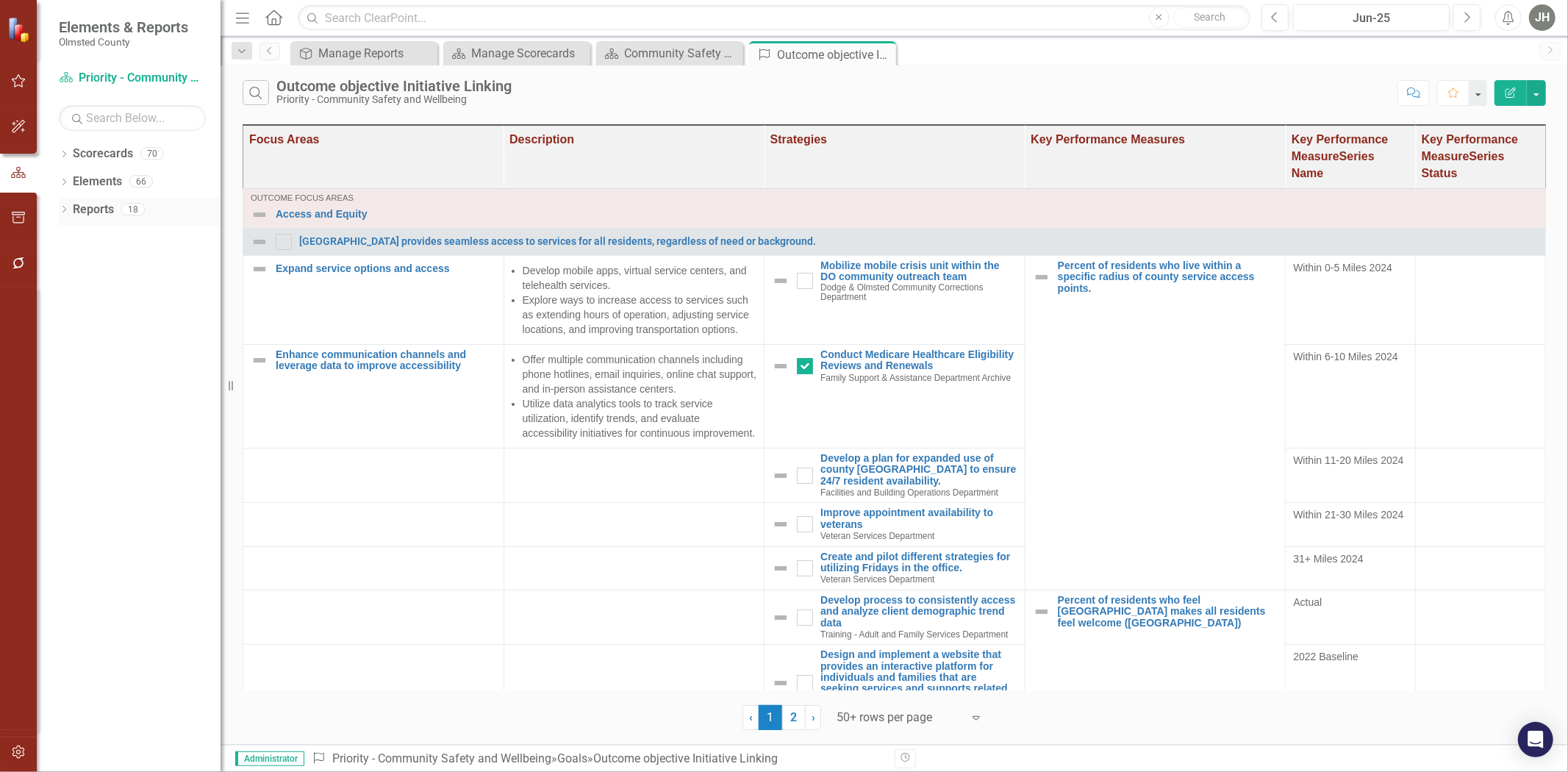
click at [100, 206] on link "Reports" at bounding box center [93, 209] width 41 height 17
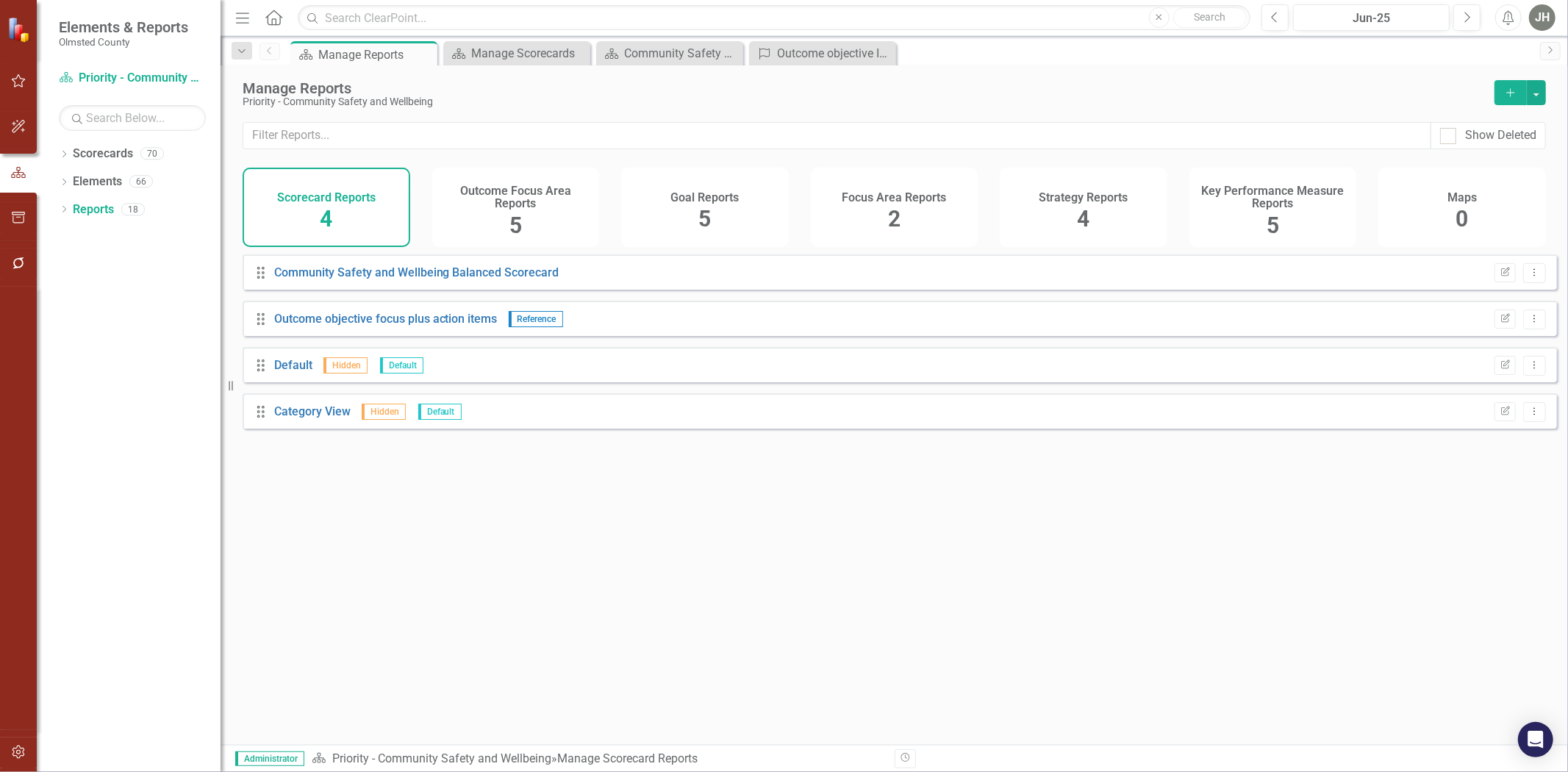
click at [509, 201] on h4 "Outcome Focus Area Reports" at bounding box center [516, 197] width 150 height 26
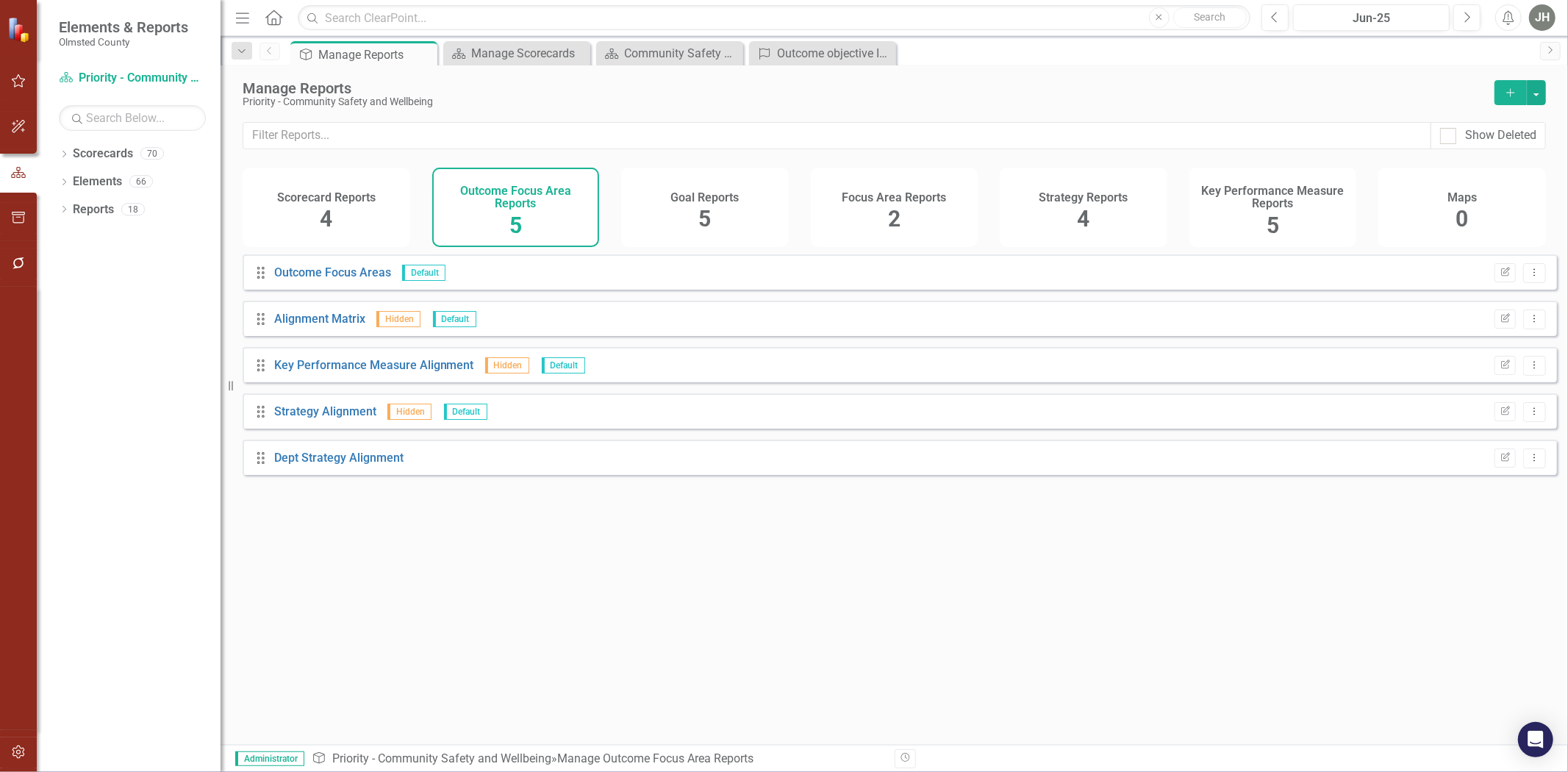
click at [706, 212] on span "5" at bounding box center [705, 218] width 13 height 26
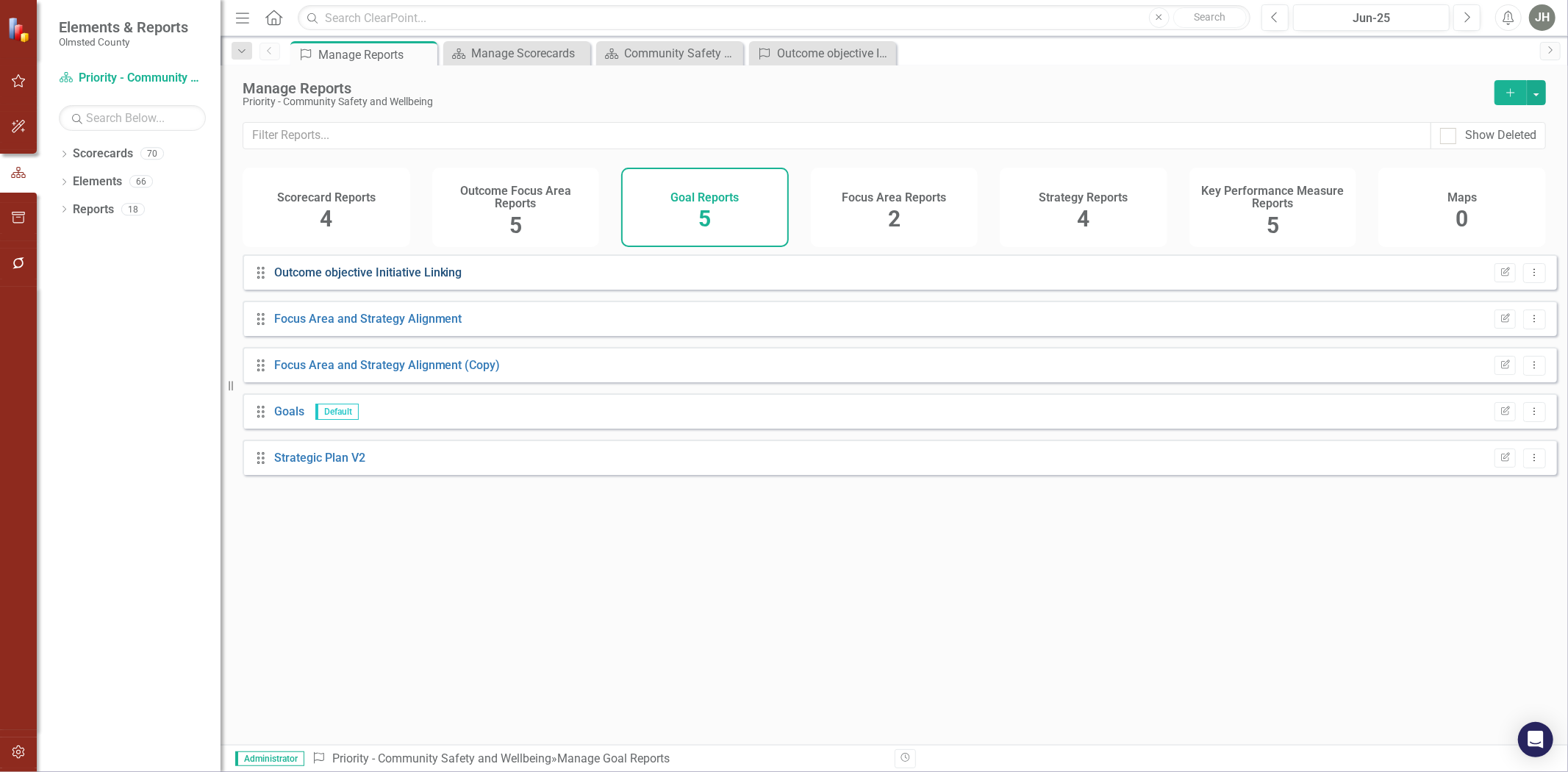
click at [386, 279] on link "Outcome objective Initiative Linking" at bounding box center [368, 272] width 189 height 14
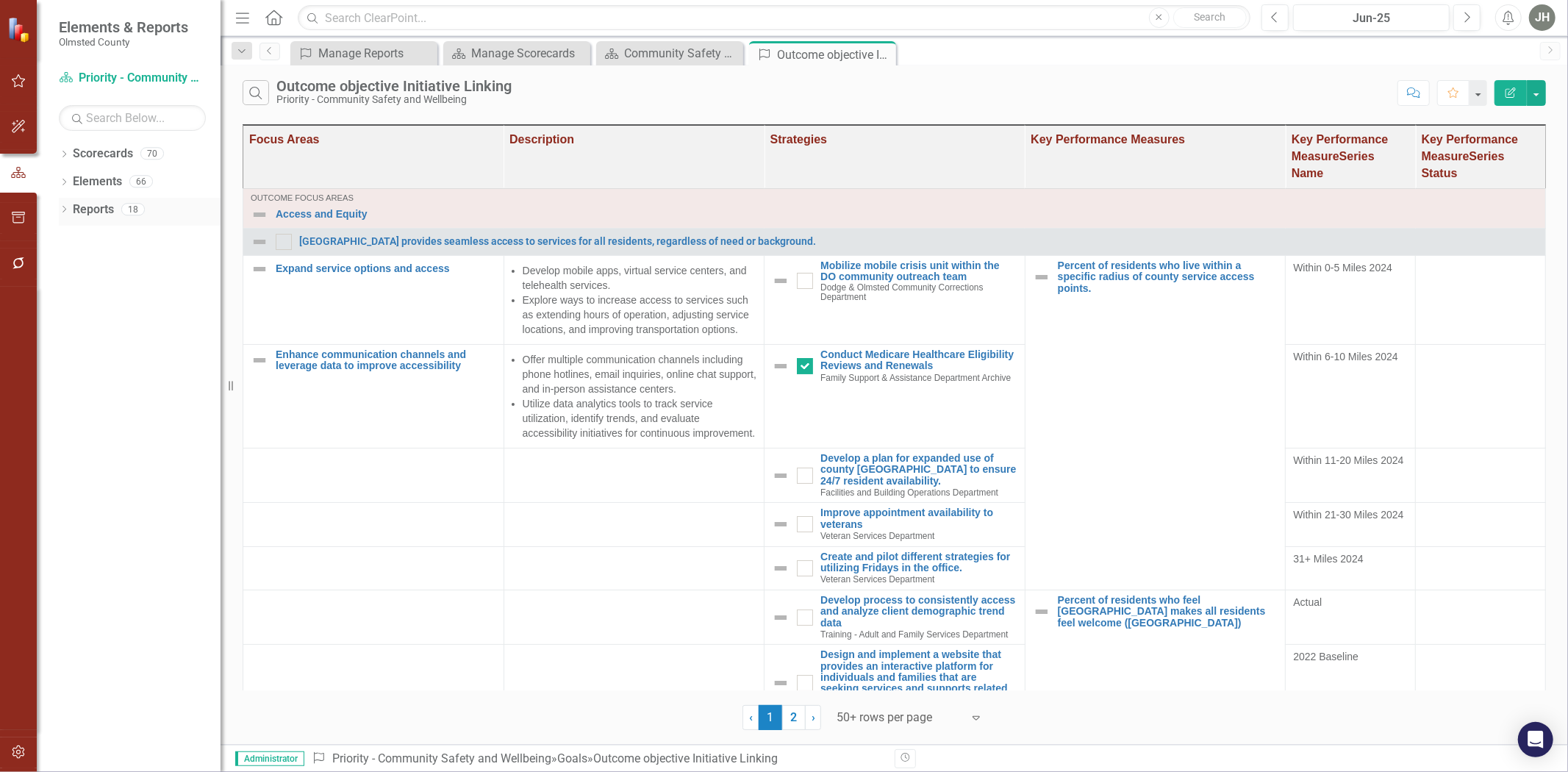
click at [94, 210] on link "Reports" at bounding box center [93, 209] width 41 height 17
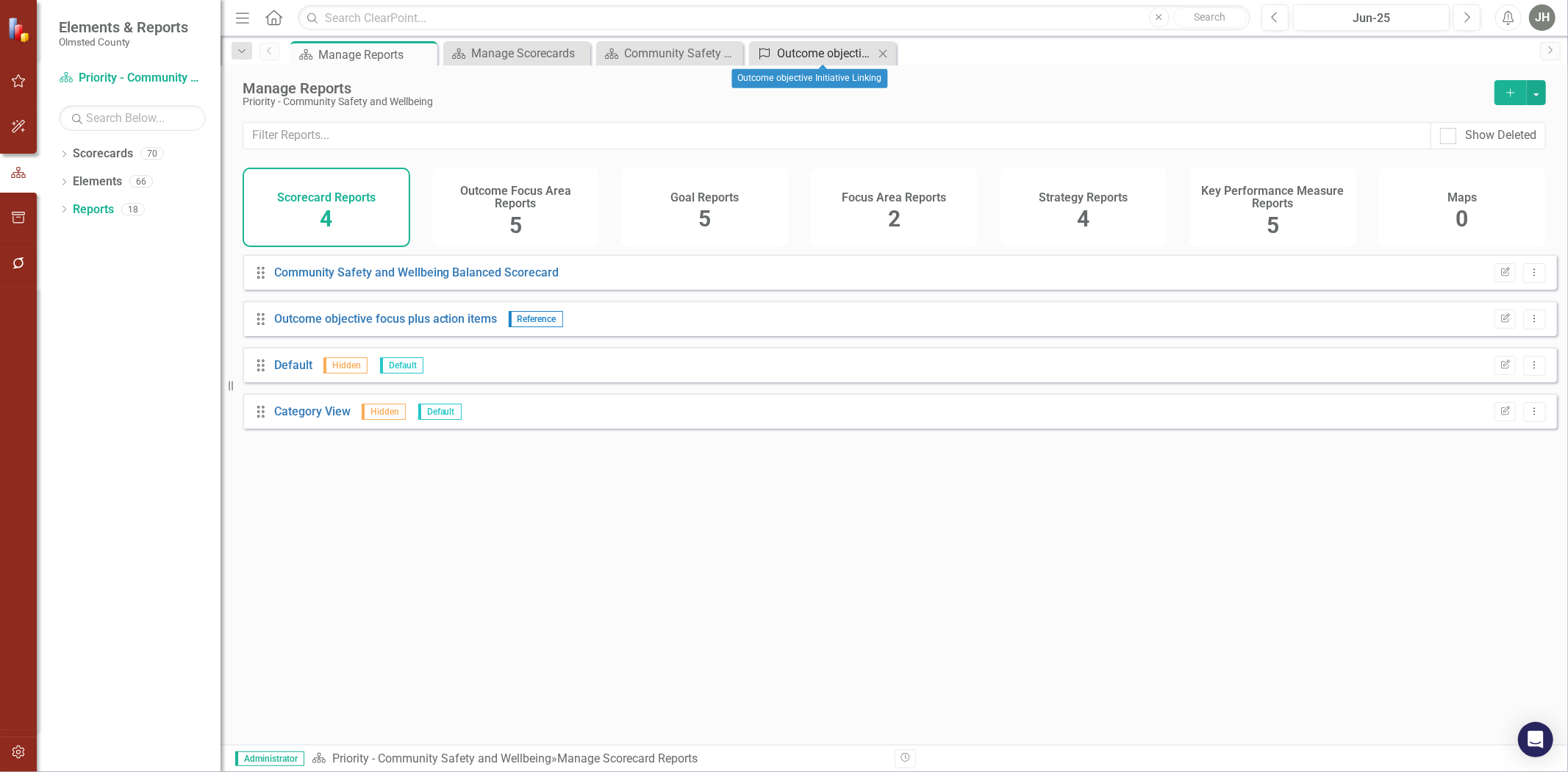
click at [818, 47] on div "Outcome objective Initiative Linking" at bounding box center [826, 53] width 97 height 19
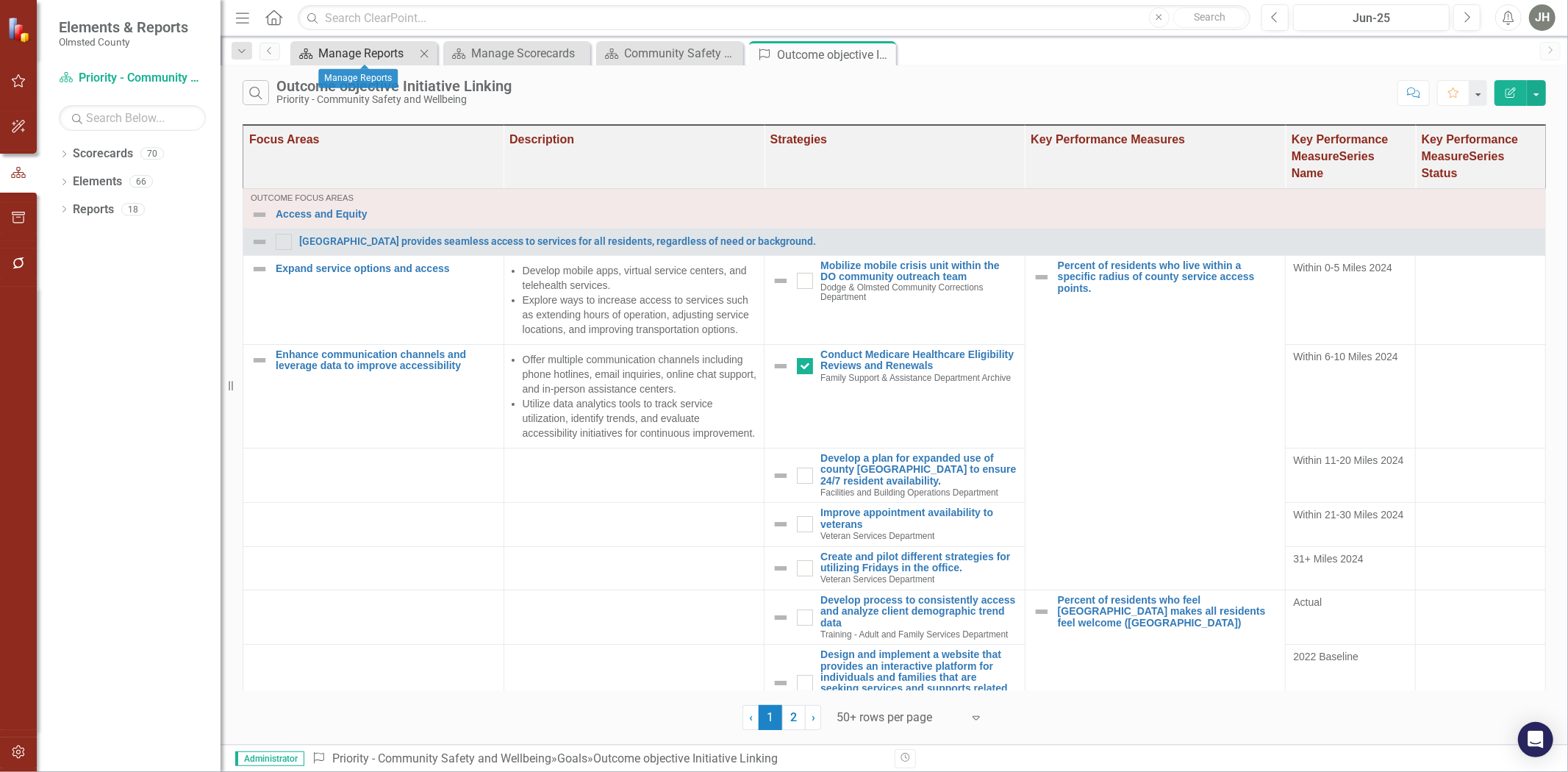
click at [368, 52] on div "Manage Reports" at bounding box center [367, 53] width 97 height 19
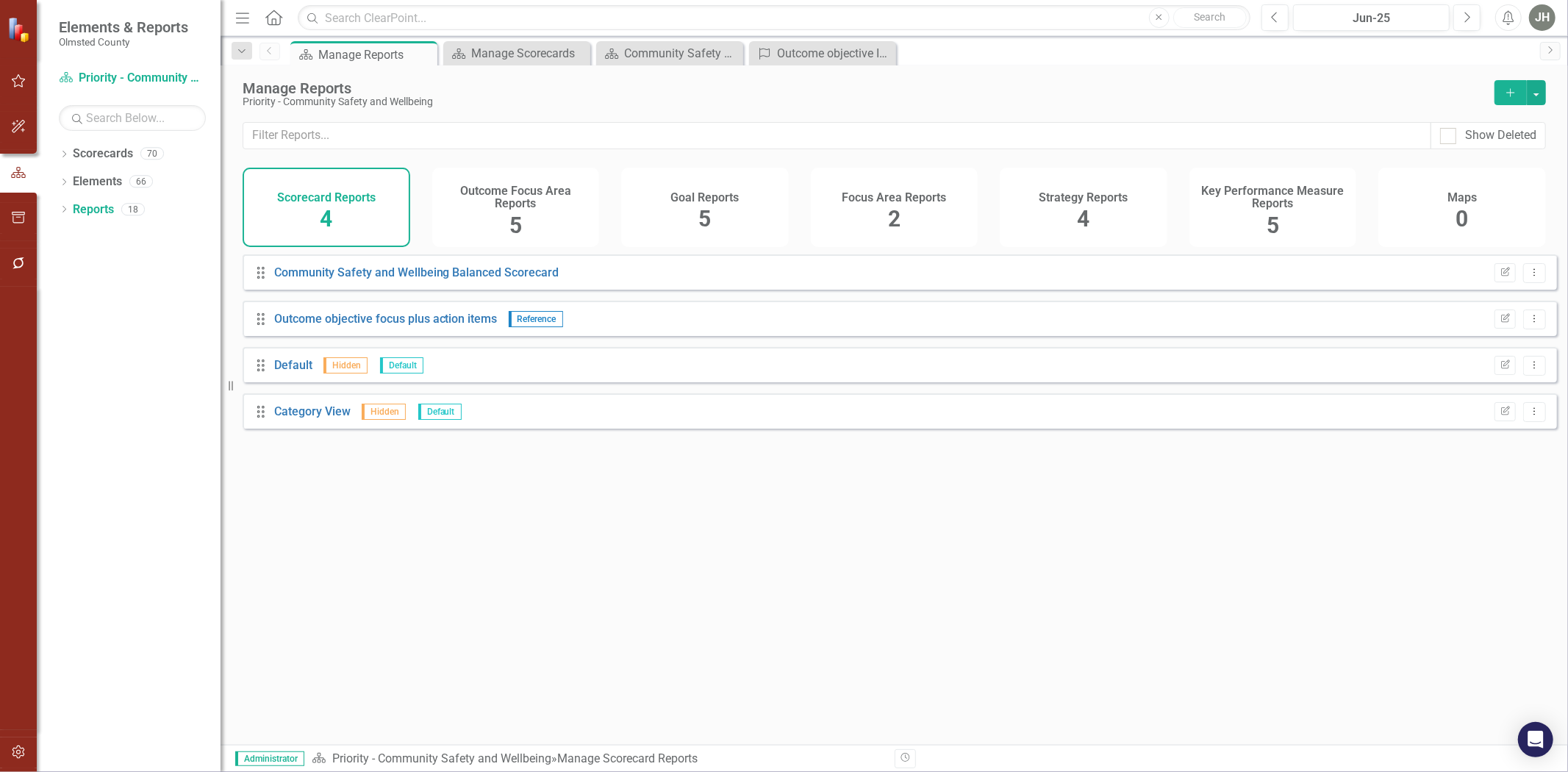
click at [708, 207] on span "5" at bounding box center [705, 218] width 13 height 26
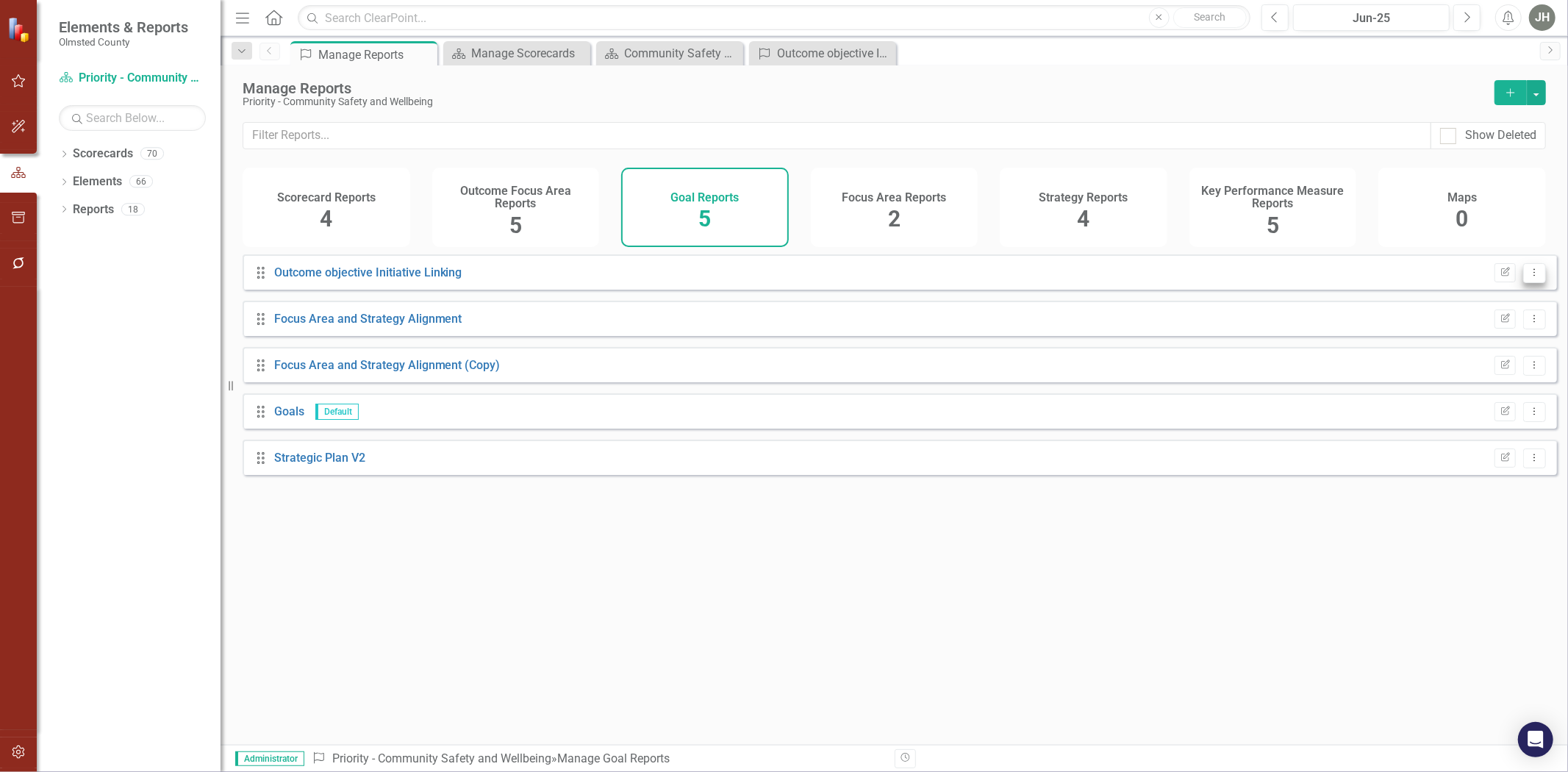
click at [1045, 278] on button "Dropdown Menu" at bounding box center [1535, 273] width 23 height 20
click at [1045, 356] on link "Copy Duplicate Report" at bounding box center [1474, 364] width 121 height 27
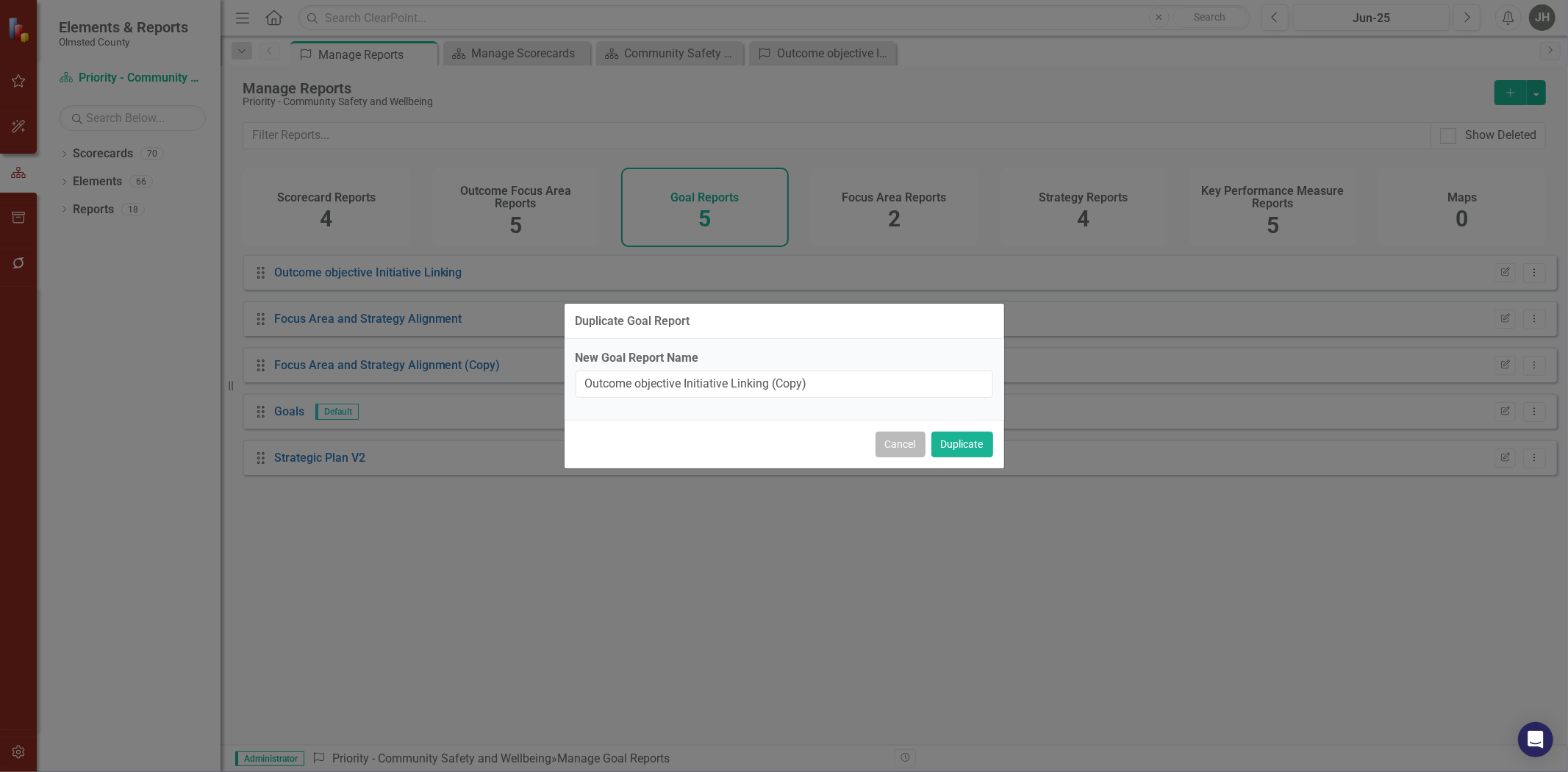
click at [882, 448] on button "Cancel" at bounding box center [901, 444] width 50 height 26
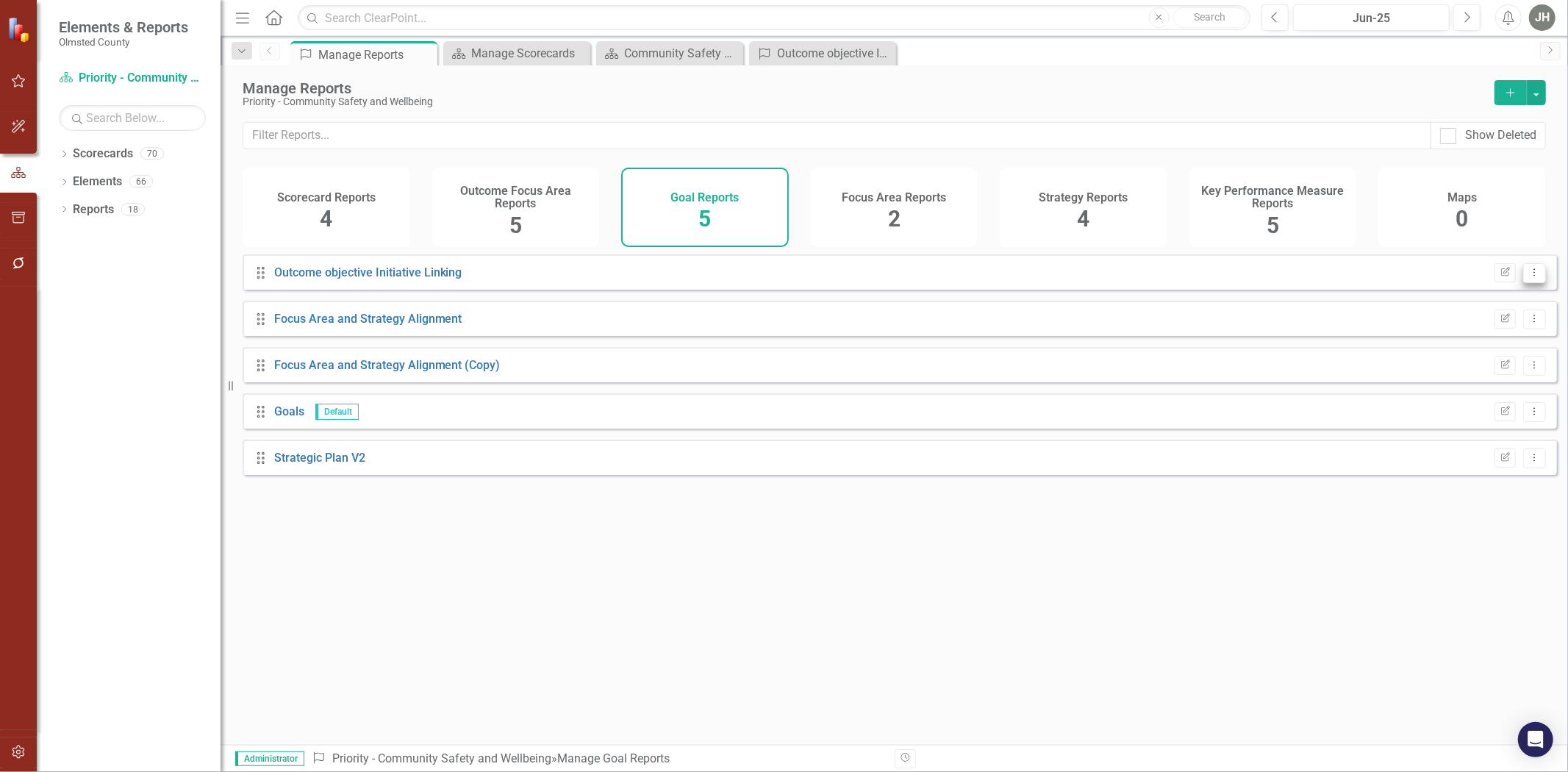
click at [1045, 277] on icon "Dropdown Menu" at bounding box center [1535, 272] width 13 height 10
click at [1045, 365] on link "Copy Duplicate Report" at bounding box center [1474, 364] width 121 height 27
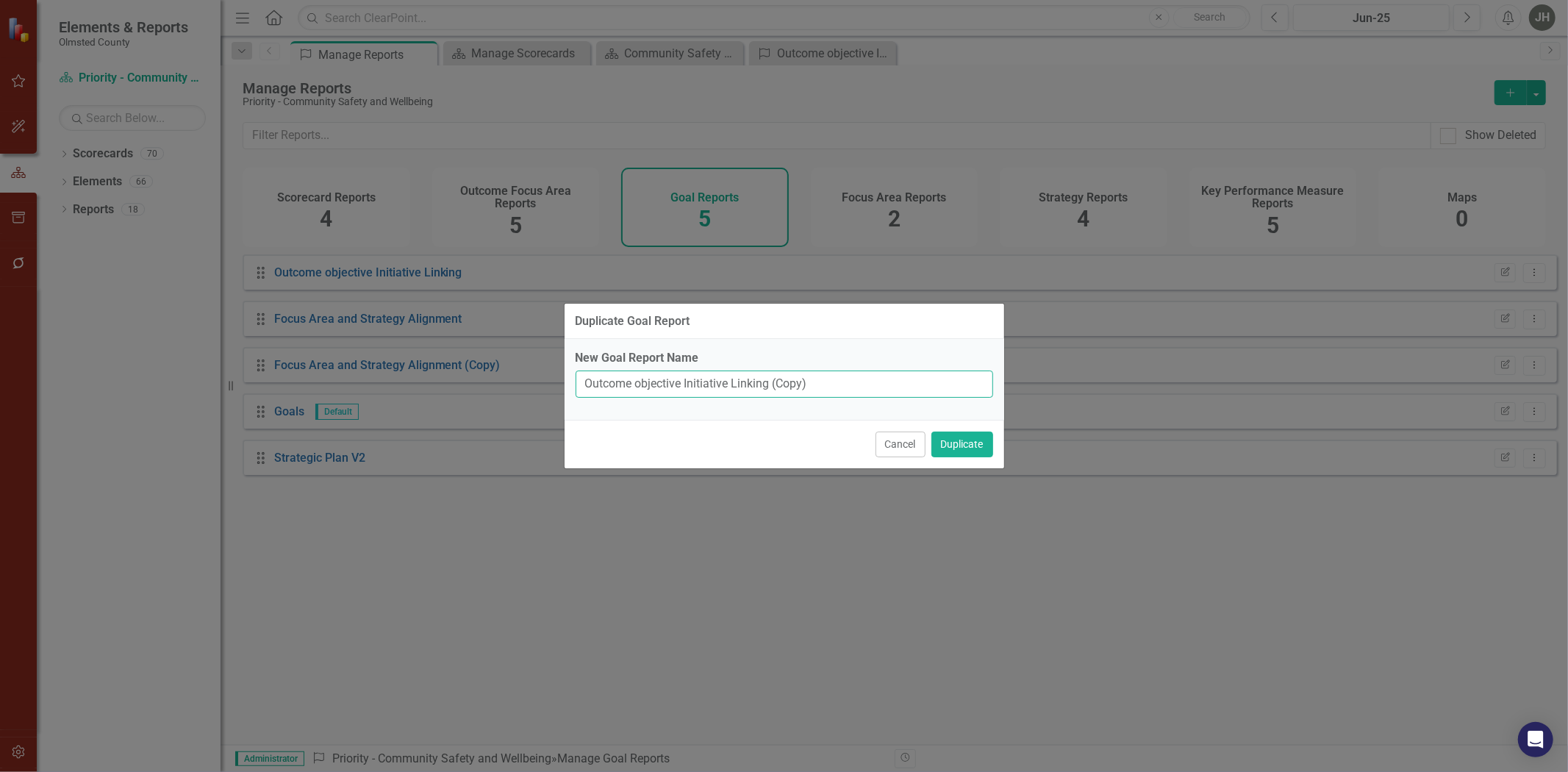
drag, startPoint x: 816, startPoint y: 383, endPoint x: 504, endPoint y: 376, distance: 312.1
click at [504, 376] on div "Duplicate Goal Report New Goal Report Name Outcome objective Initiative Linking…" at bounding box center [784, 386] width 1568 height 772
type input "S&WB Priority, outcomes, defined strategy and KPIs"
click at [957, 454] on button "Duplicate" at bounding box center [962, 444] width 62 height 26
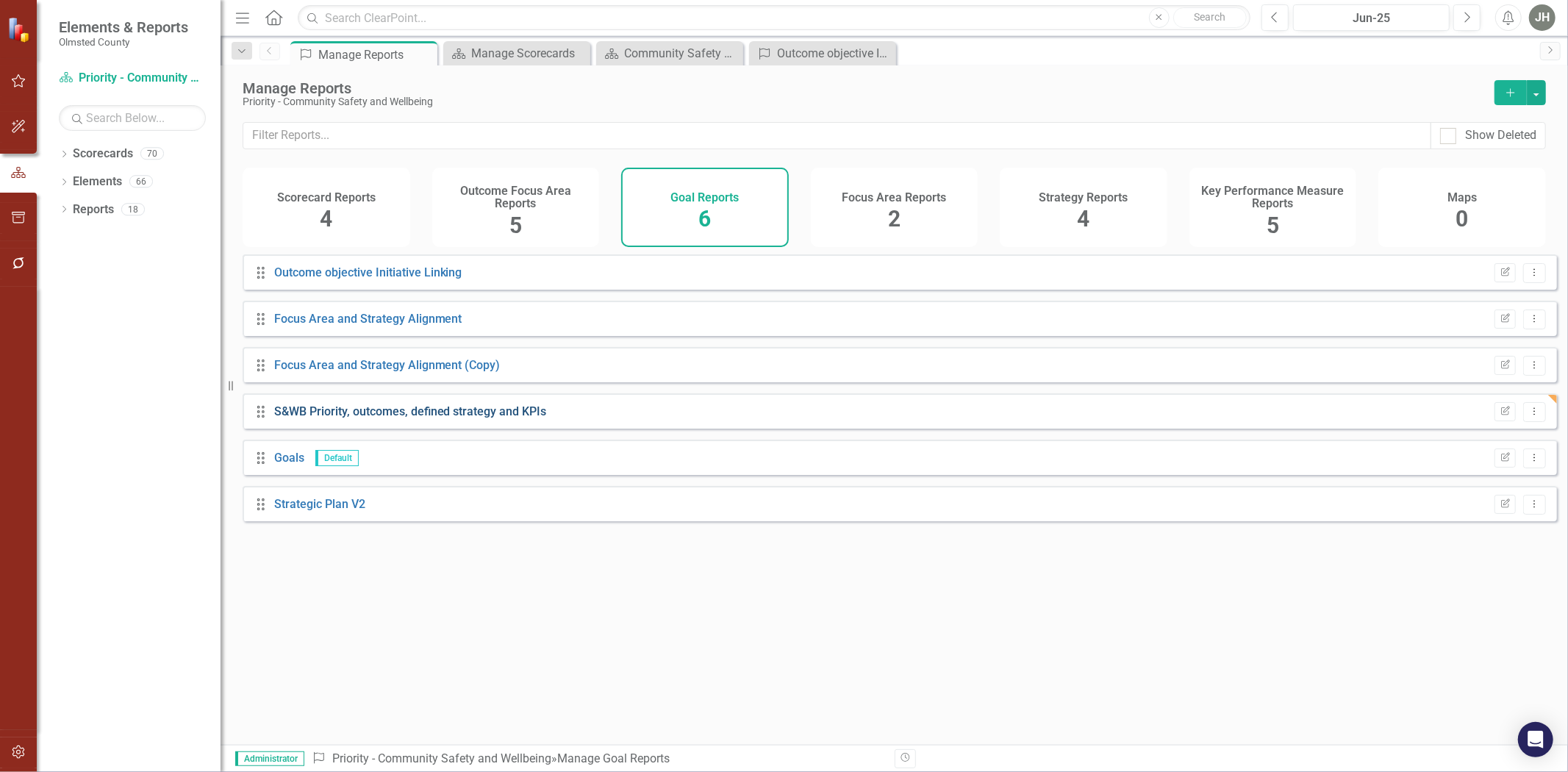
click at [419, 419] on link "S&WB Priority, outcomes, defined strategy and KPIs" at bounding box center [410, 411] width 272 height 14
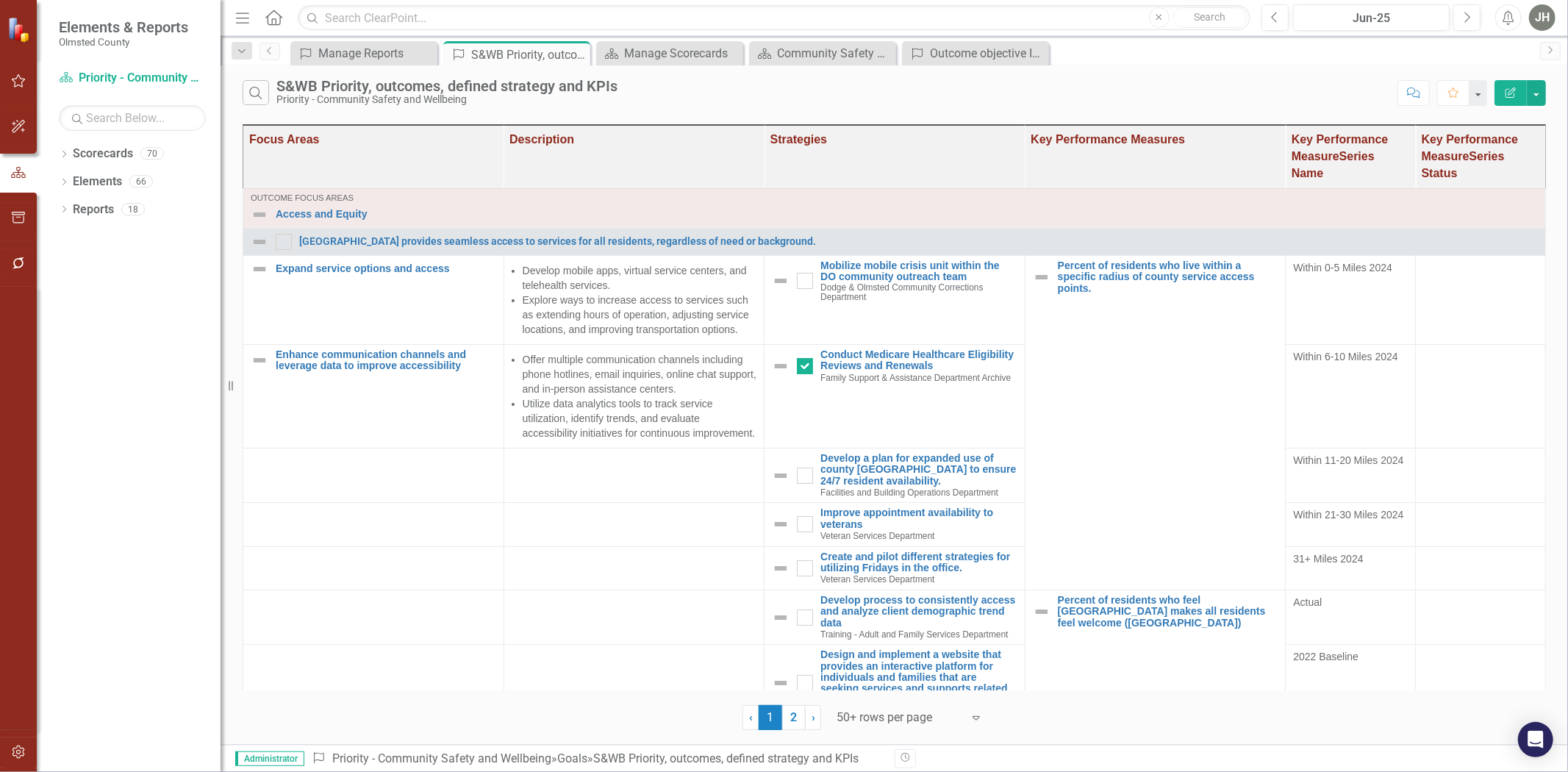
click at [1045, 86] on button "Edit Report" at bounding box center [1511, 93] width 33 height 26
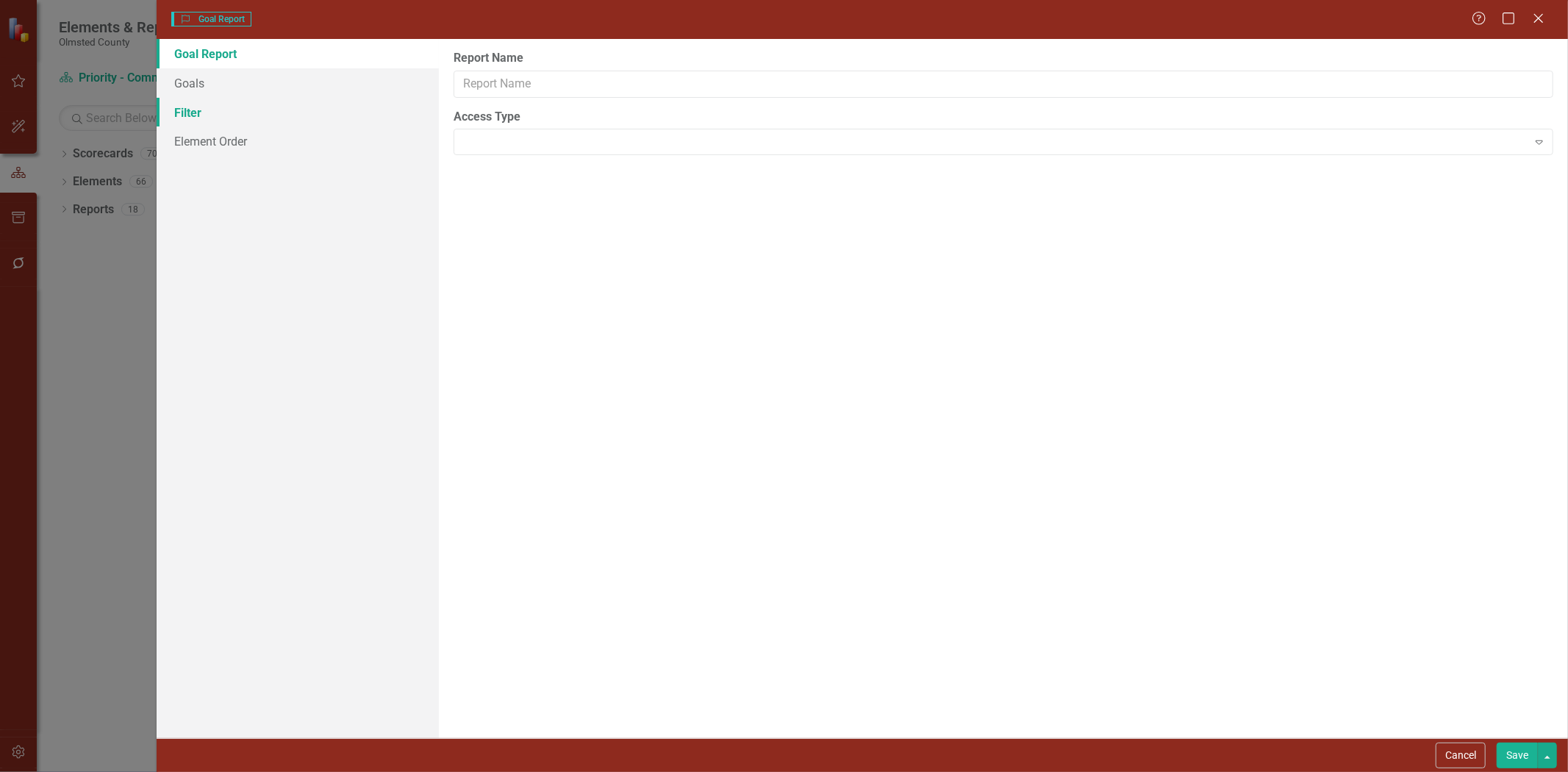
type input "S&WB Priority, outcomes, defined strategy and KPIs"
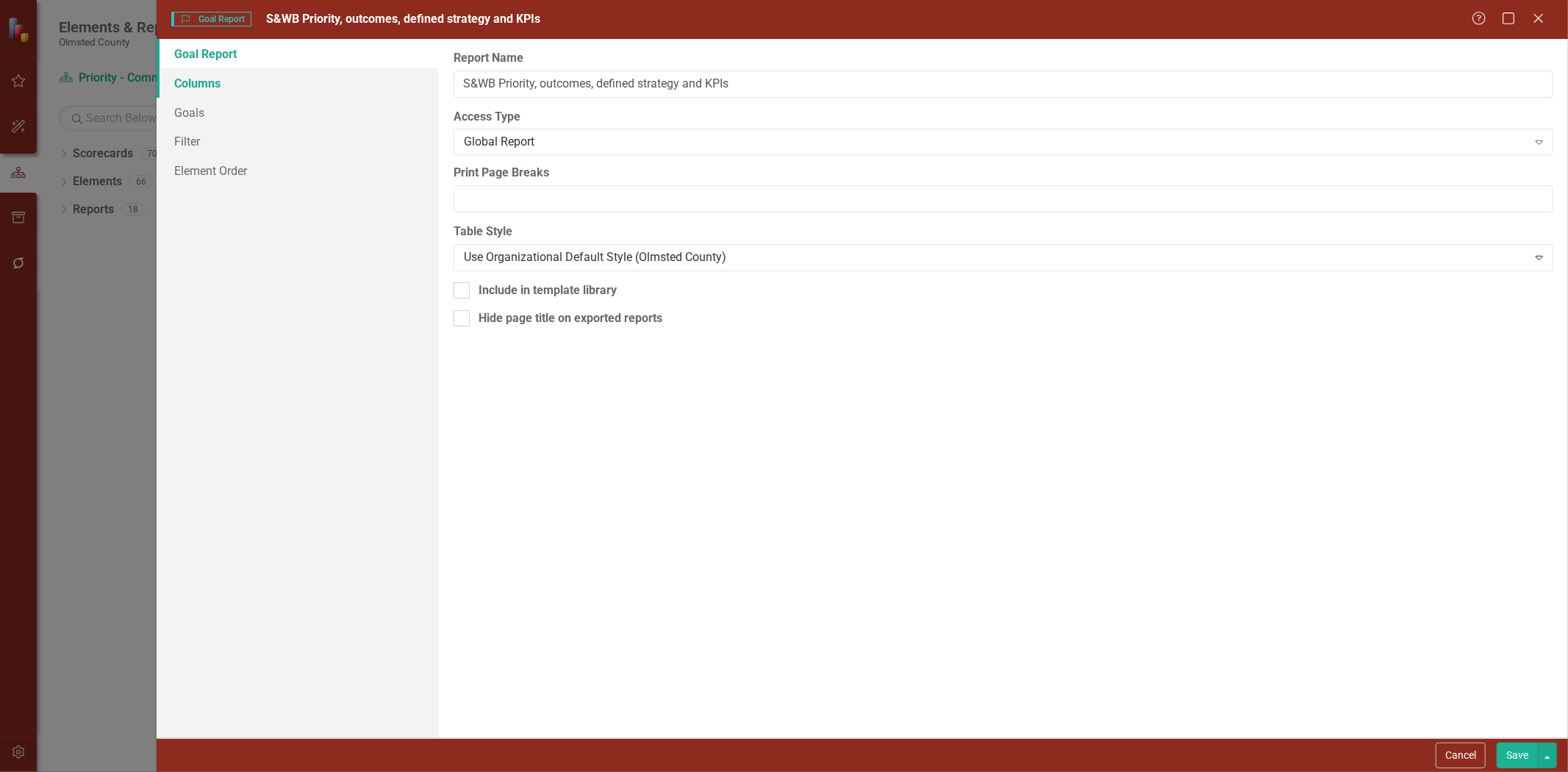
click at [201, 87] on link "Columns" at bounding box center [298, 83] width 282 height 30
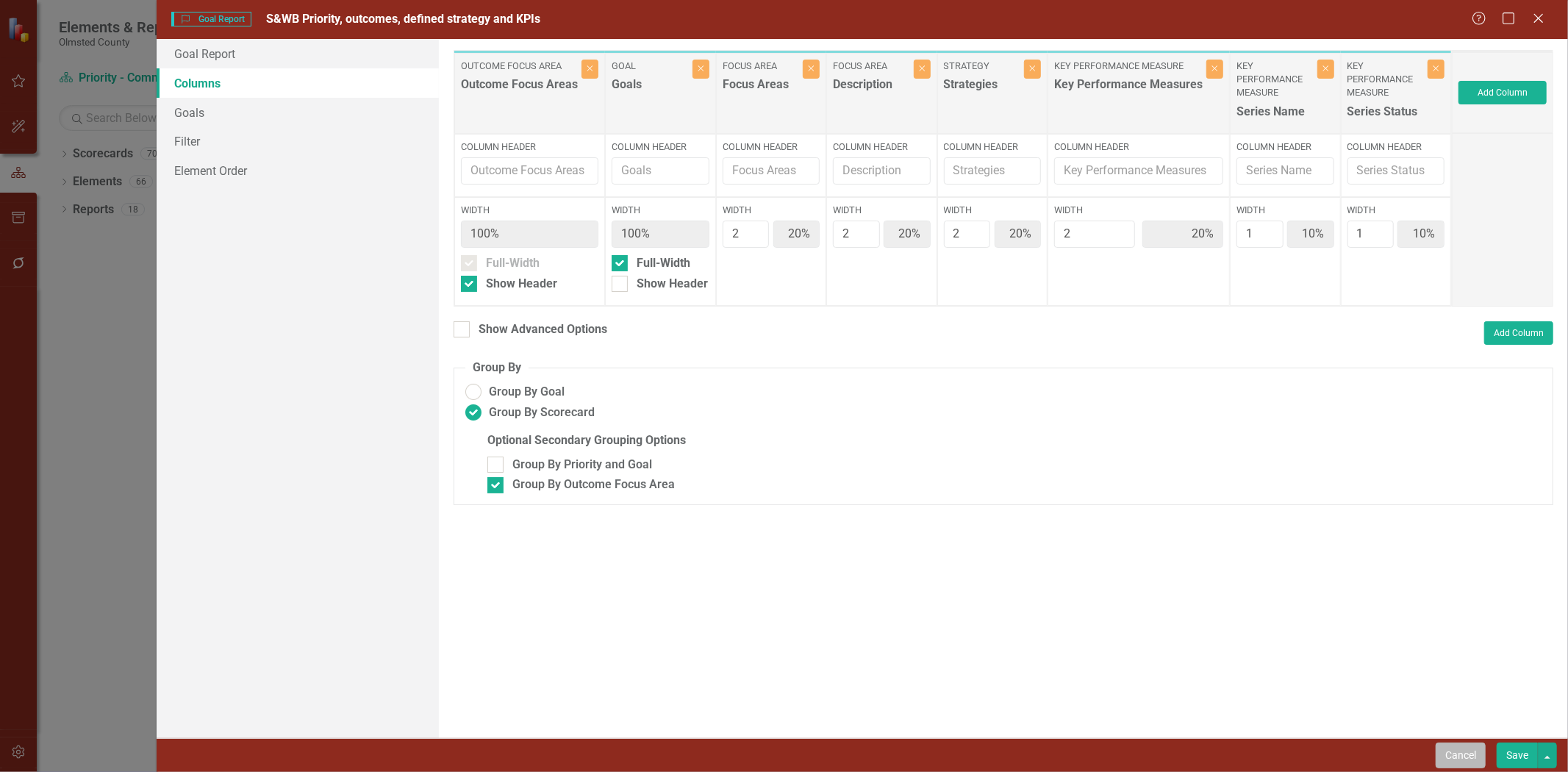
drag, startPoint x: 1467, startPoint y: 752, endPoint x: 1460, endPoint y: 753, distance: 7.1
click at [1045, 477] on button "Cancel" at bounding box center [1460, 755] width 50 height 26
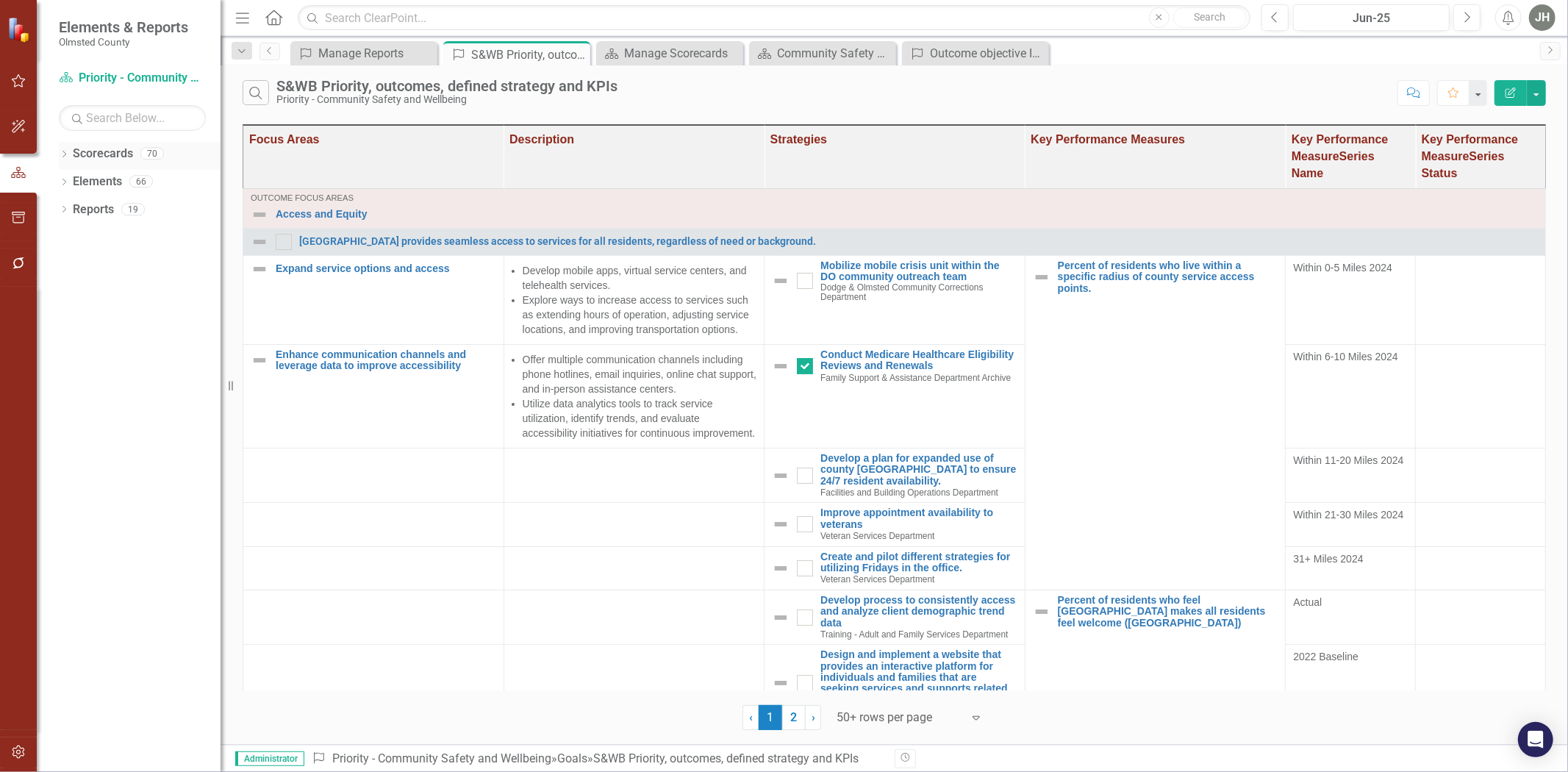
click at [62, 152] on div "Dropdown" at bounding box center [64, 155] width 10 height 13
click at [103, 206] on link "Olmsted County" at bounding box center [151, 209] width 140 height 17
click at [75, 209] on icon "Dropdown" at bounding box center [71, 209] width 11 height 9
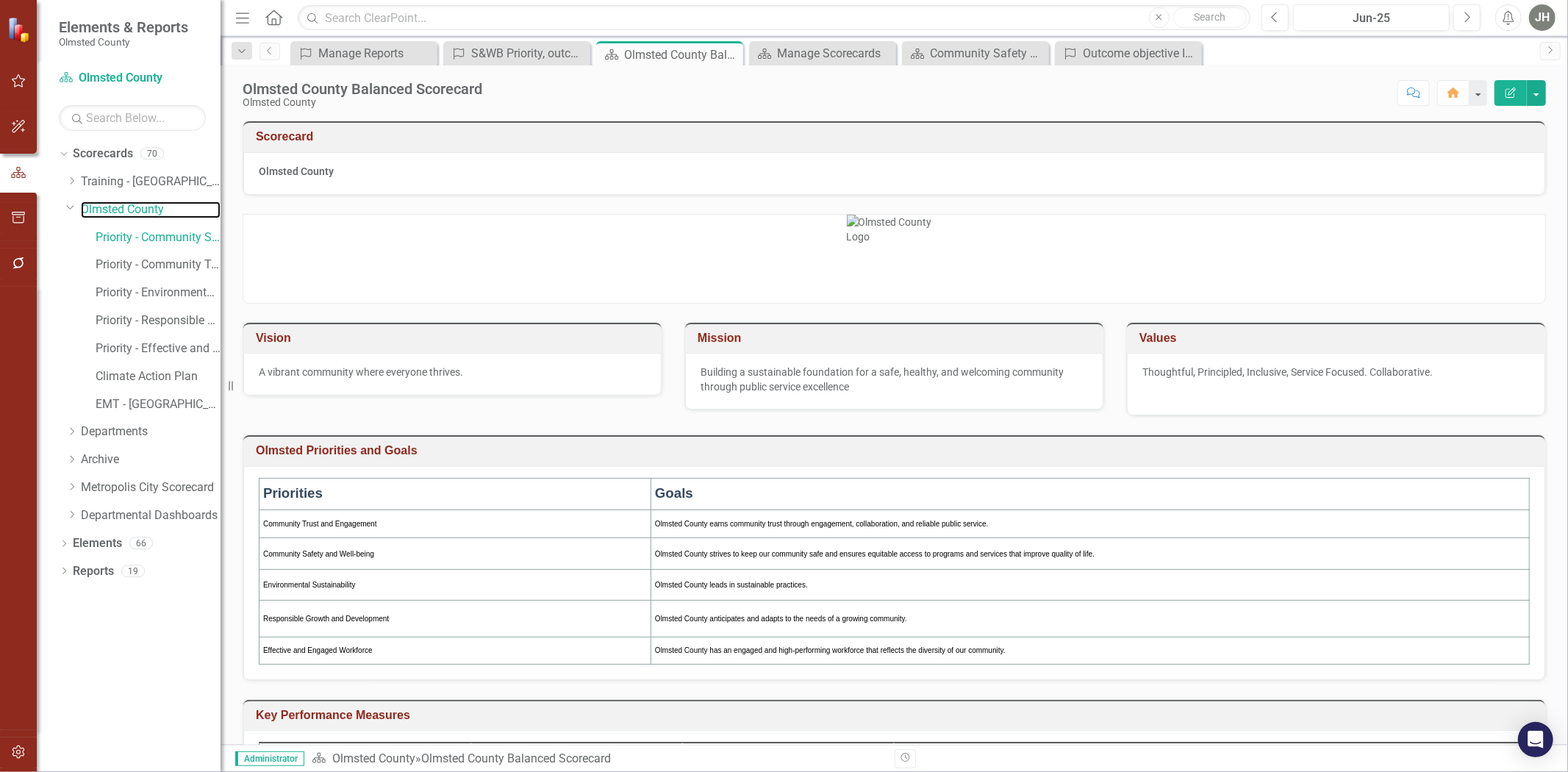
click at [125, 211] on link "Olmsted County" at bounding box center [151, 209] width 140 height 17
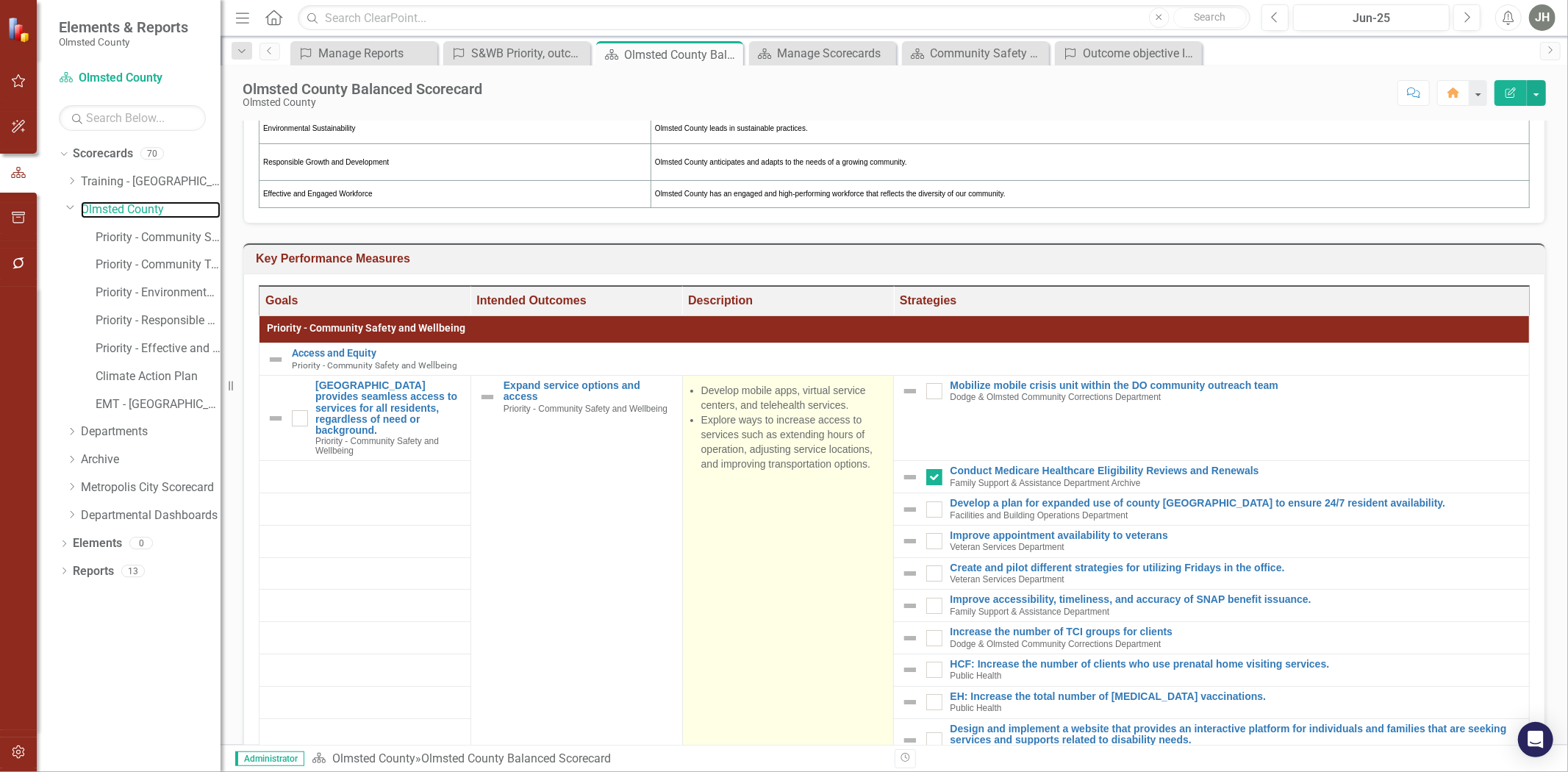
scroll to position [431, 0]
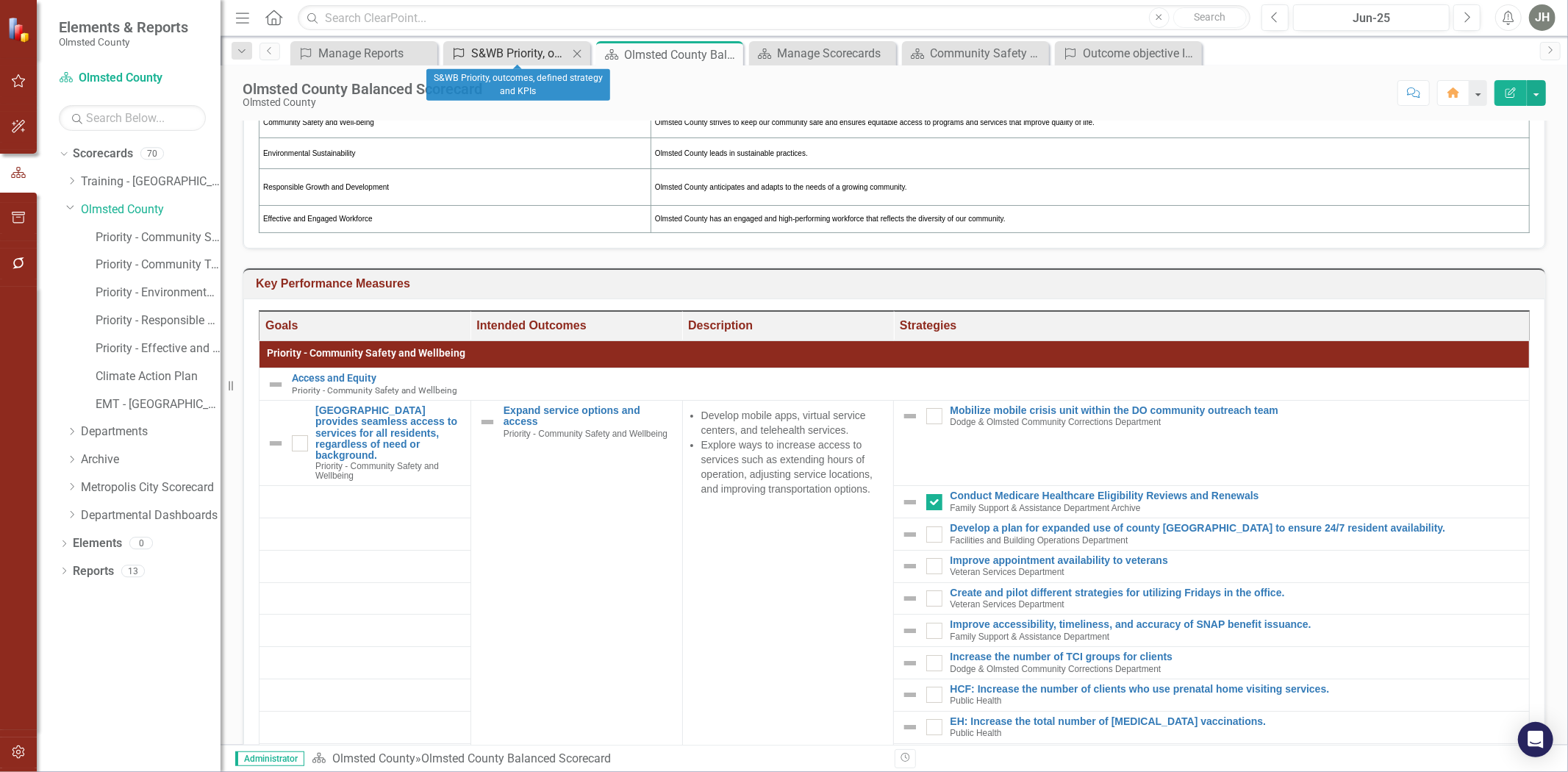
click at [532, 53] on div "S&WB Priority, outcomes, defined strategy and KPIs" at bounding box center [520, 53] width 97 height 19
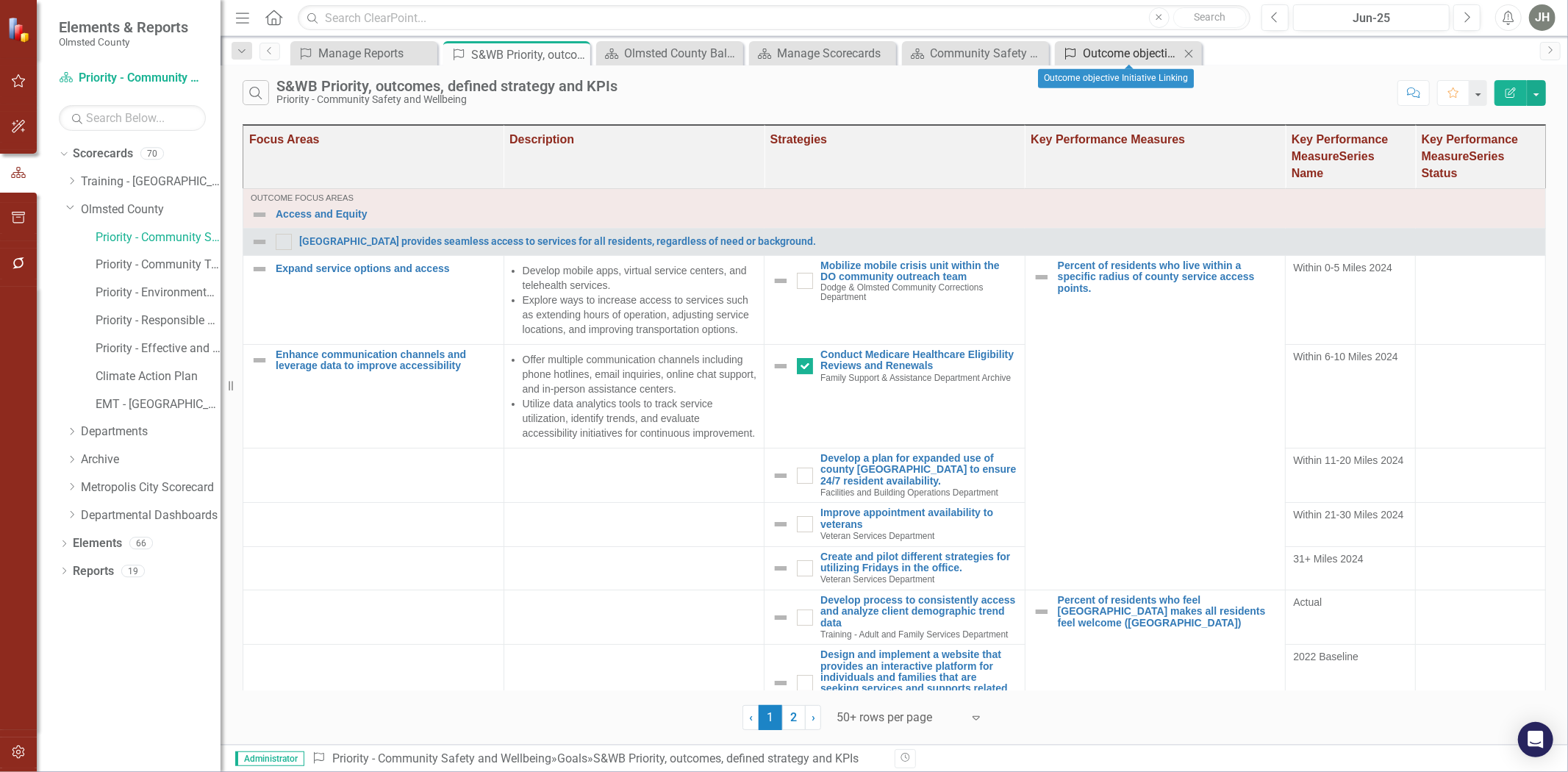
click at [1045, 50] on div "Outcome objective Initiative Linking" at bounding box center [1131, 53] width 97 height 19
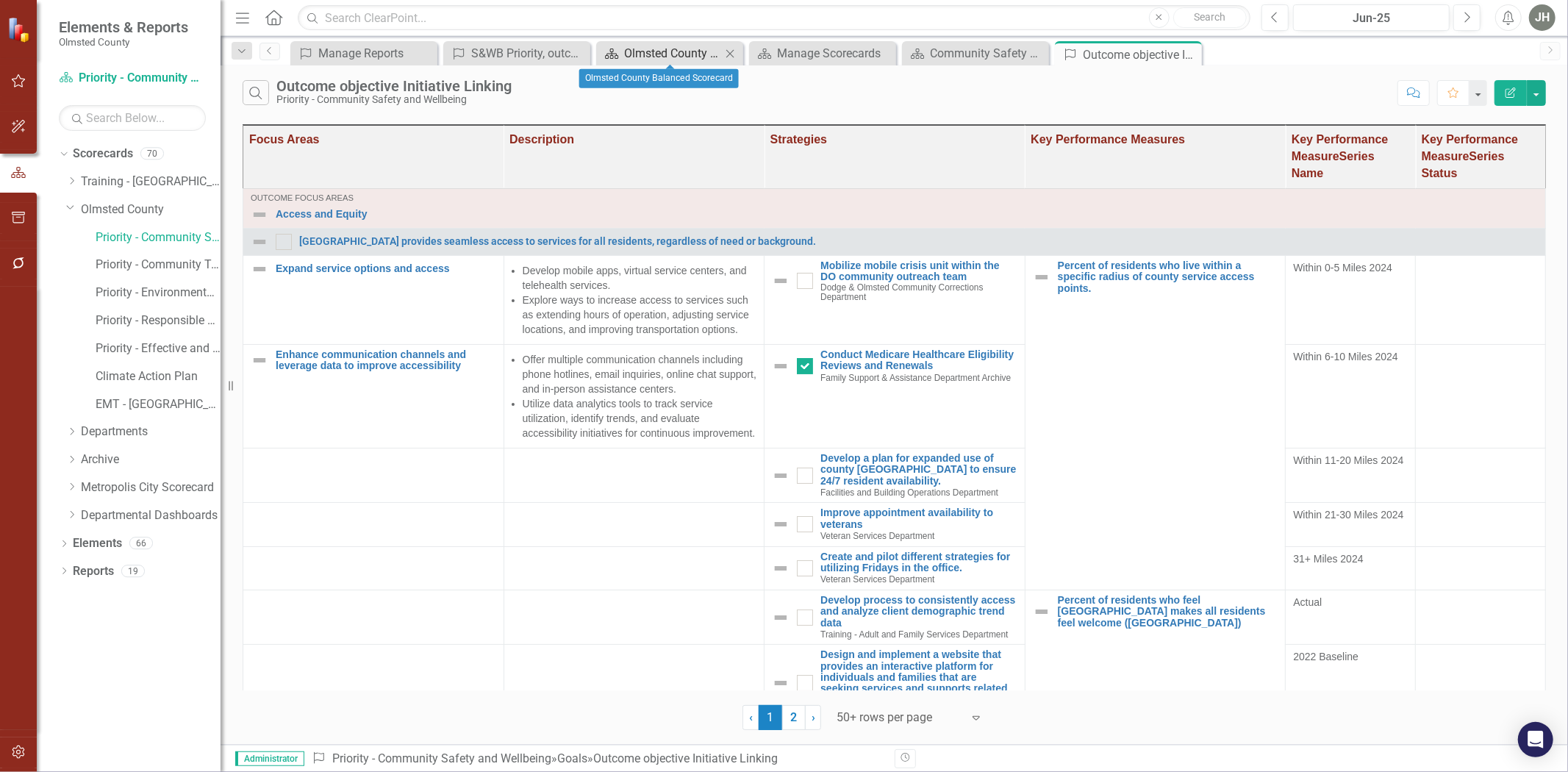
click at [676, 46] on div "Olmsted County Balanced Scorecard" at bounding box center [673, 53] width 97 height 19
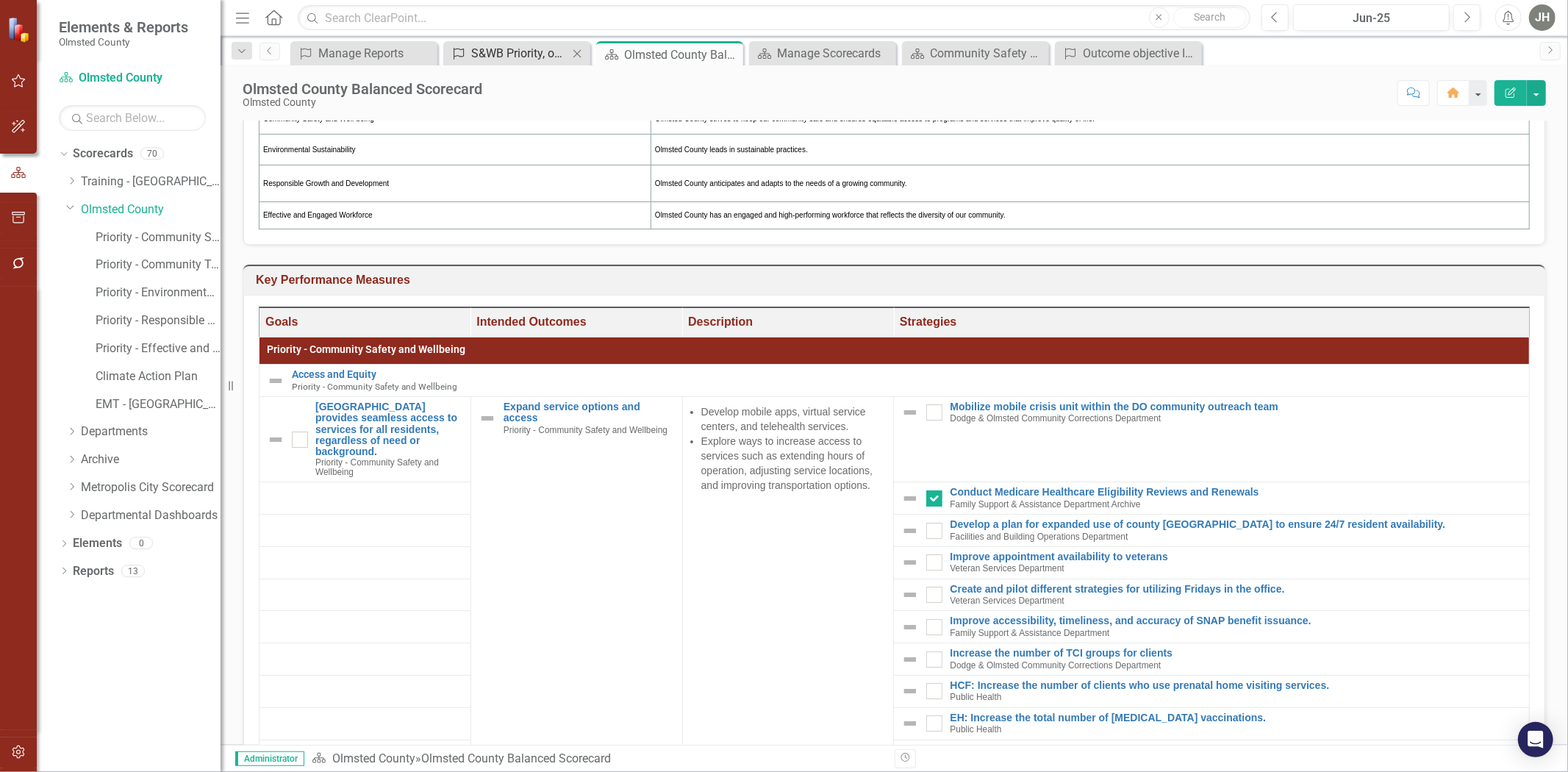
click at [512, 47] on div "S&WB Priority, outcomes, defined strategy and KPIs" at bounding box center [520, 53] width 97 height 19
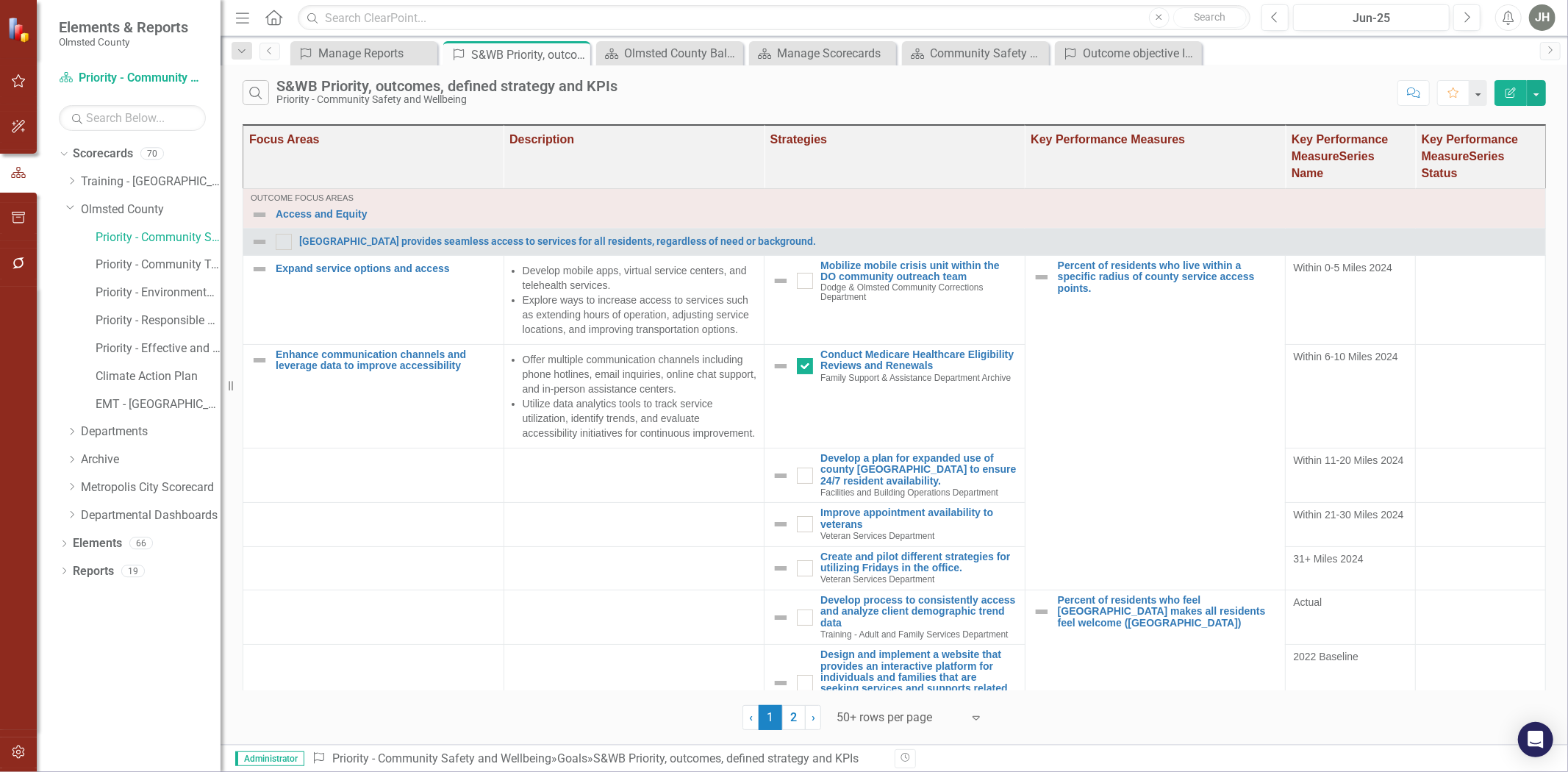
click at [1045, 89] on icon "Edit Report" at bounding box center [1511, 93] width 13 height 10
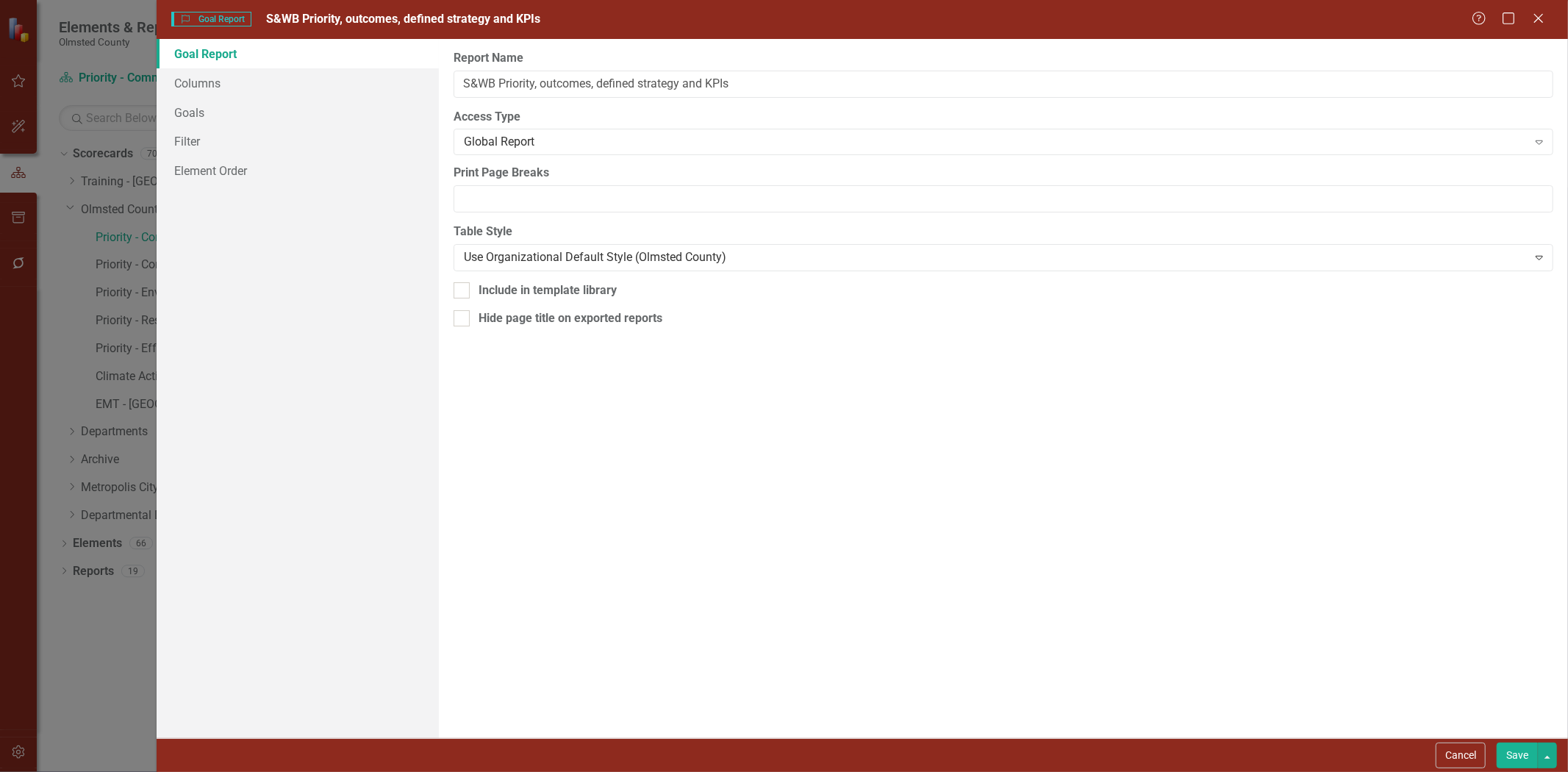
click at [1045, 89] on div "Goal Goal Report S&WB Priority, outcomes, defined strategy and KPIs Help Maximi…" at bounding box center [784, 386] width 1568 height 772
click at [202, 85] on link "Columns" at bounding box center [298, 83] width 282 height 30
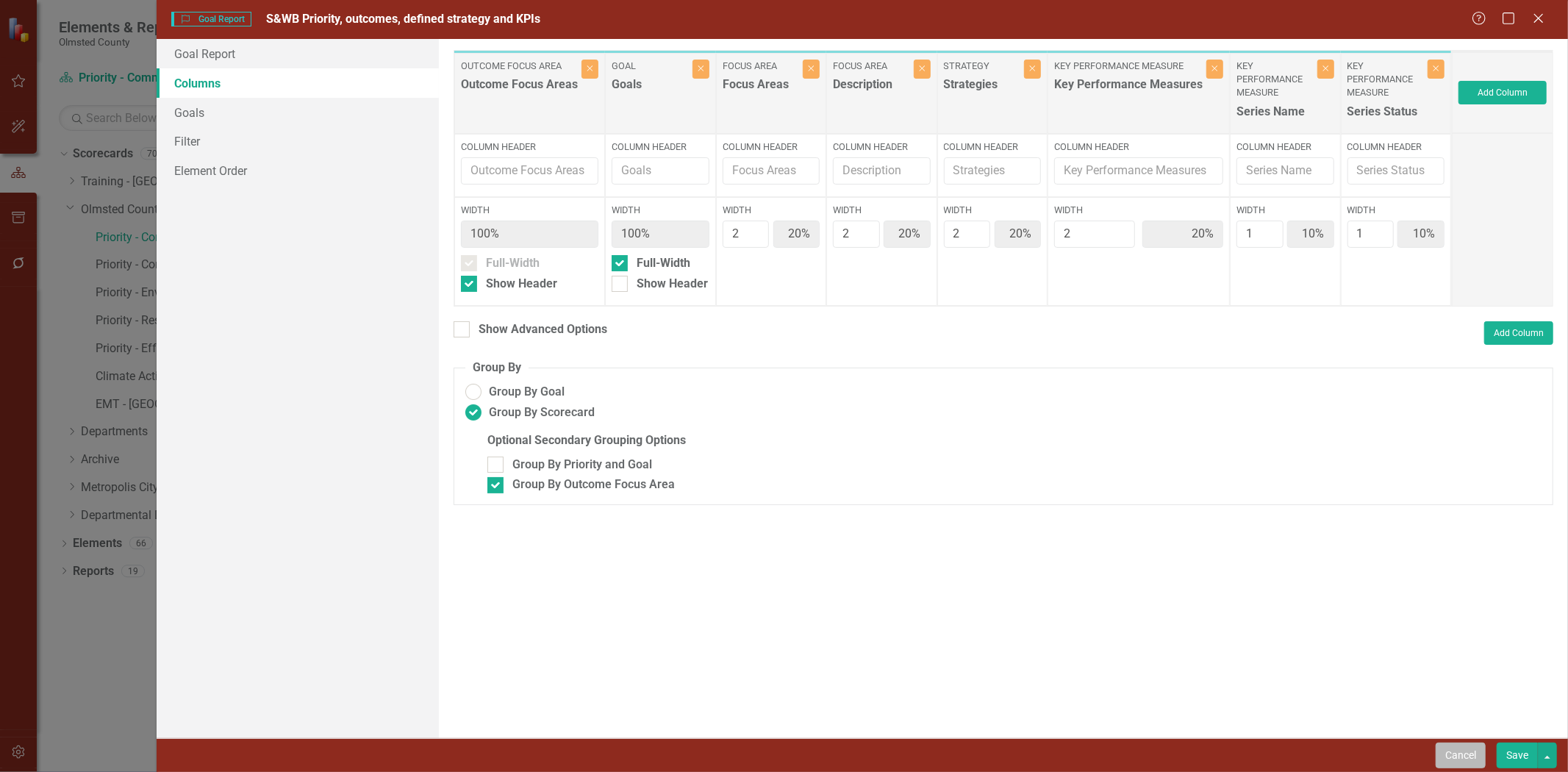
click at [1045, 477] on button "Cancel" at bounding box center [1460, 755] width 50 height 26
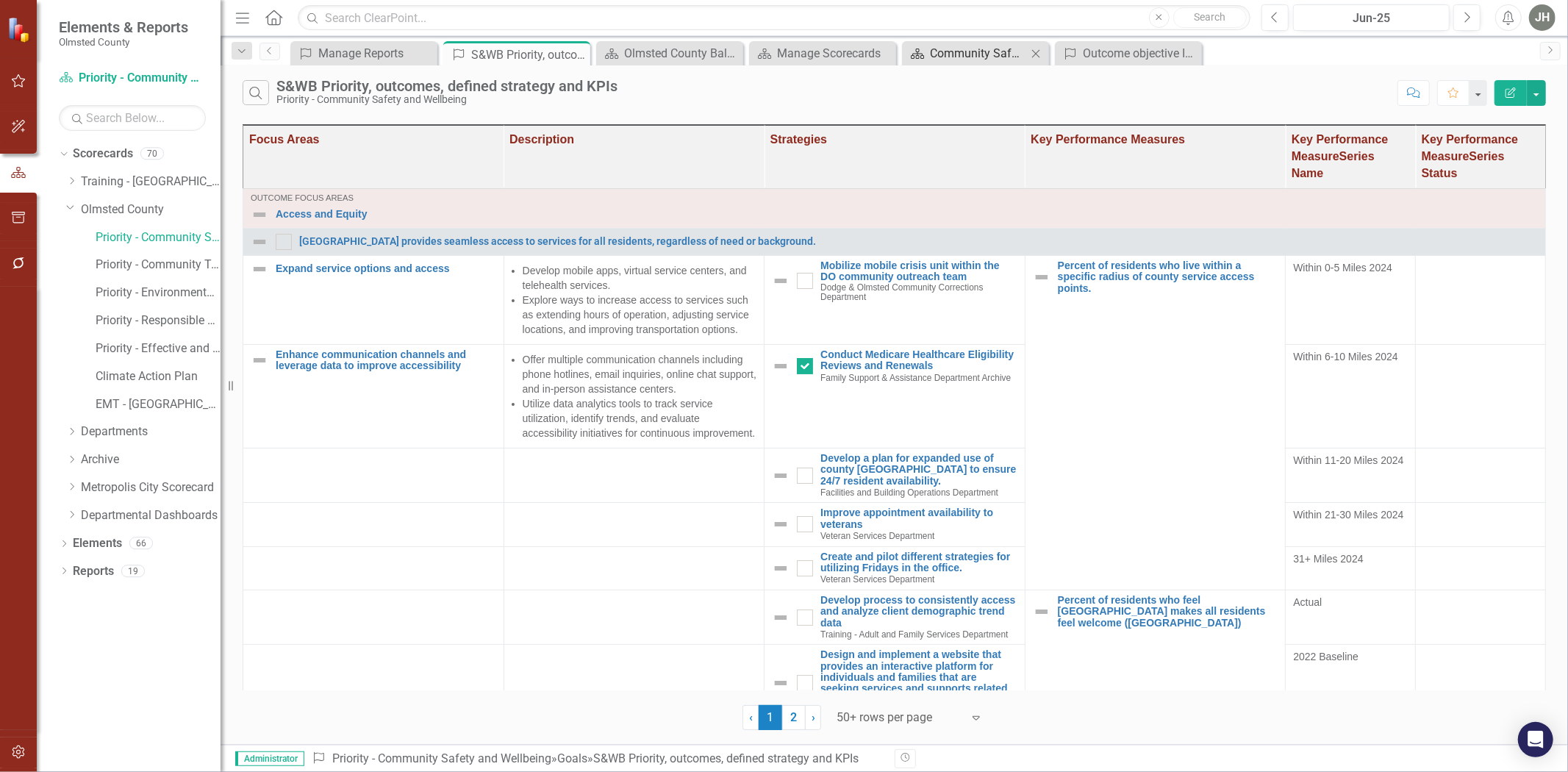
click at [990, 48] on div "Community Safety and Wellbeing Balanced Scorecard" at bounding box center [979, 53] width 97 height 19
click at [675, 46] on div "Olmsted County Balanced Scorecard" at bounding box center [673, 53] width 97 height 19
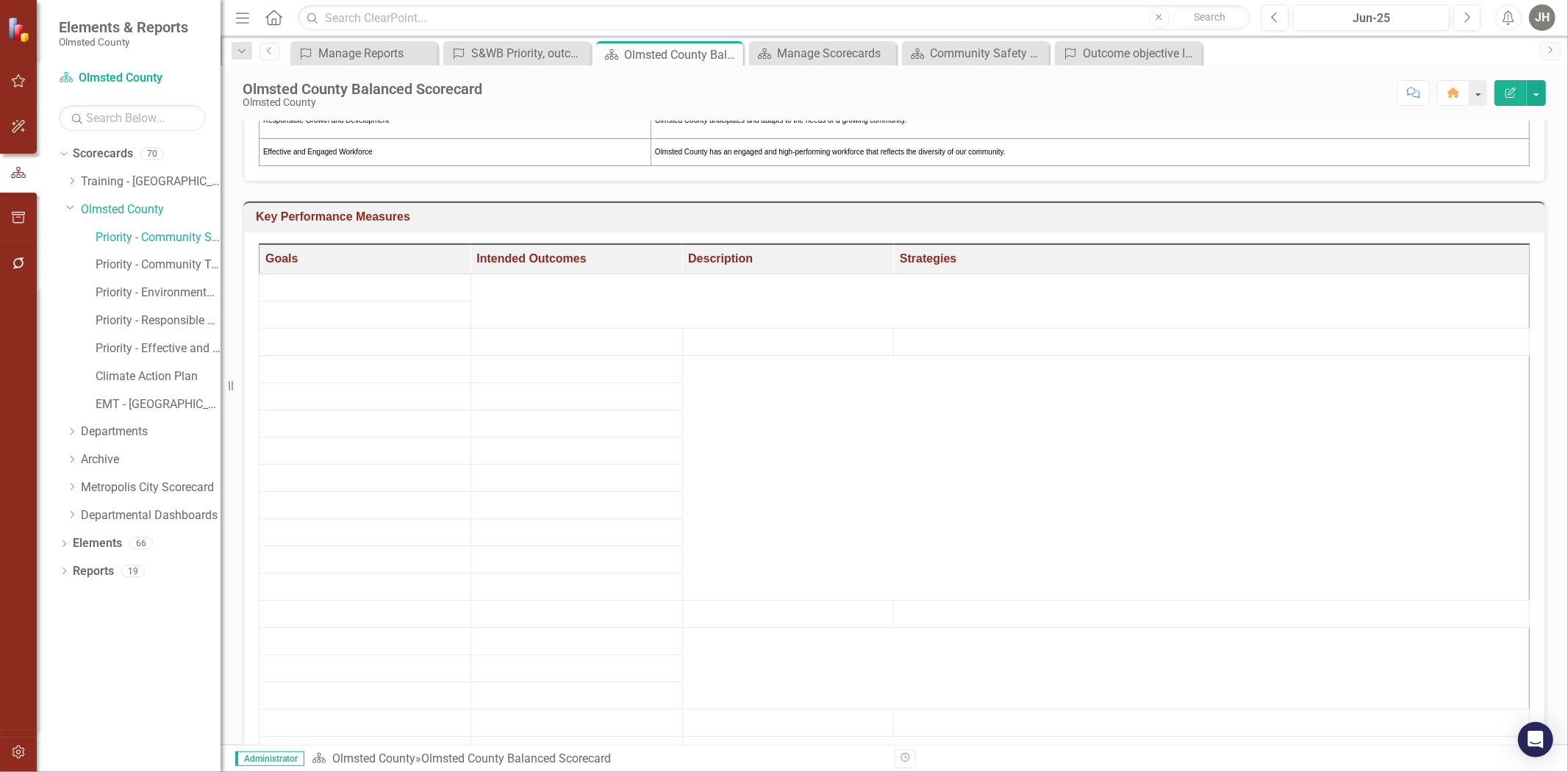
scroll to position [432, 0]
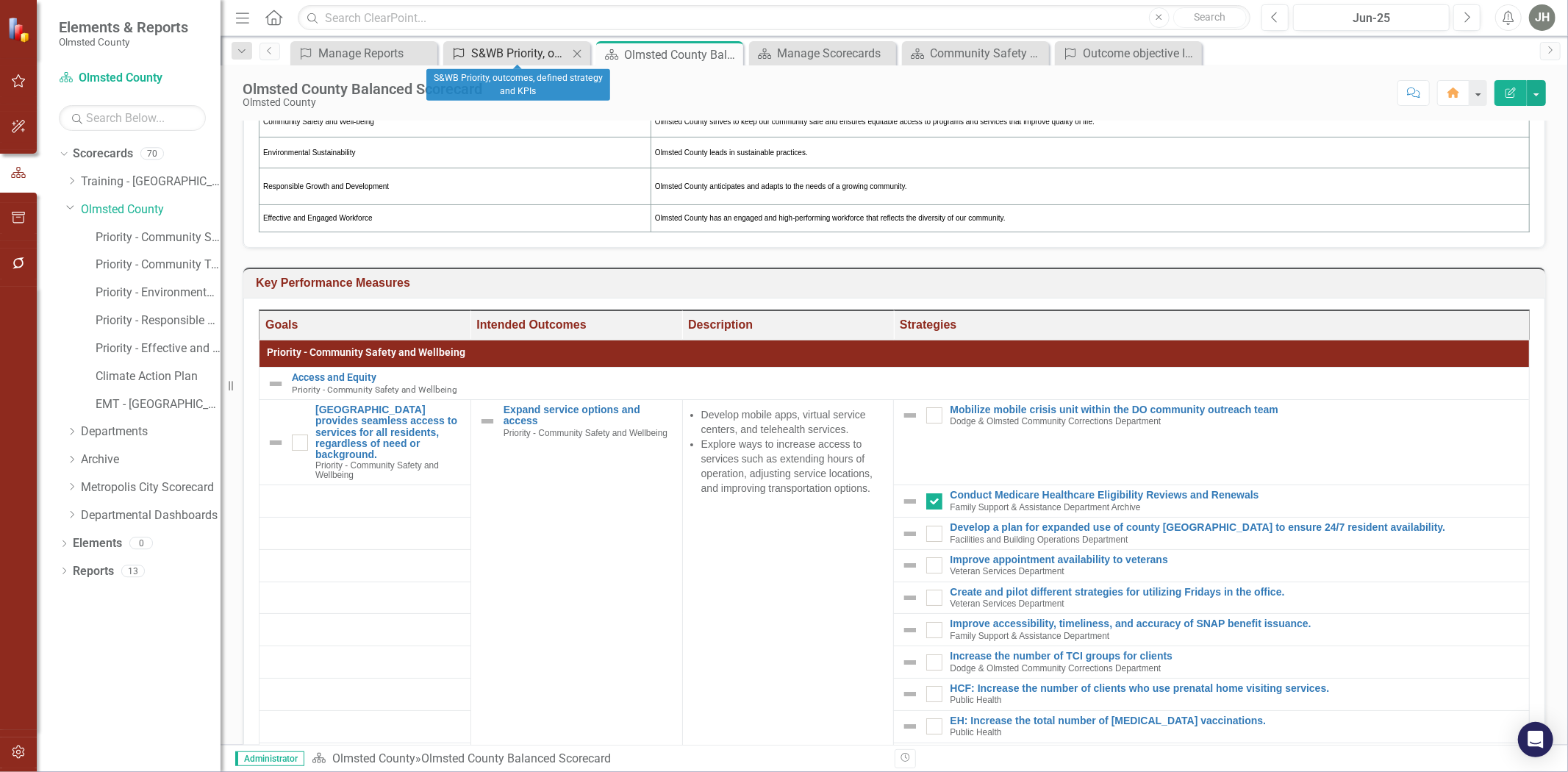
click at [532, 51] on div "S&WB Priority, outcomes, defined strategy and KPIs" at bounding box center [520, 53] width 97 height 19
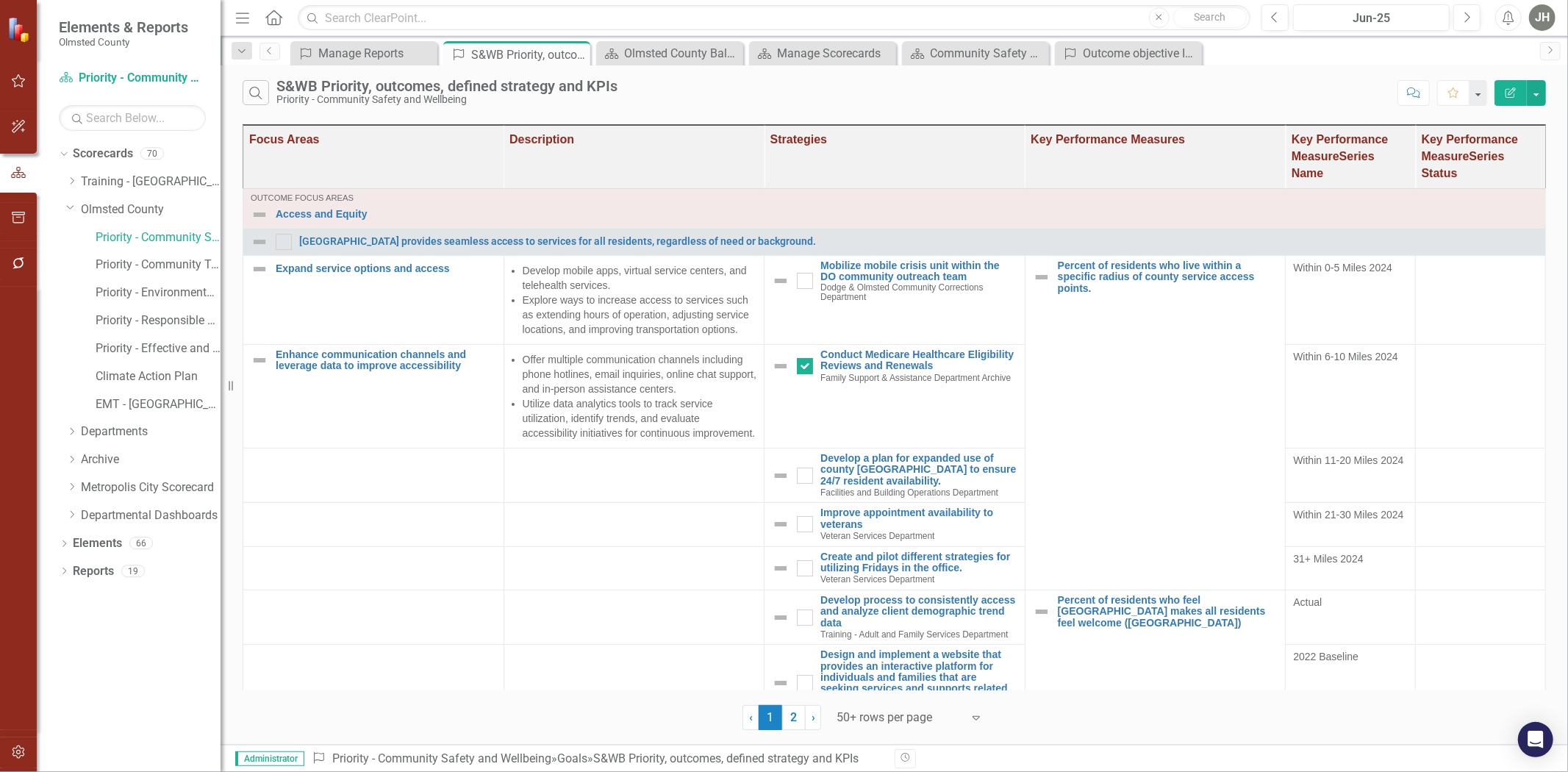
click at [1045, 85] on button "Edit Report" at bounding box center [1511, 93] width 33 height 26
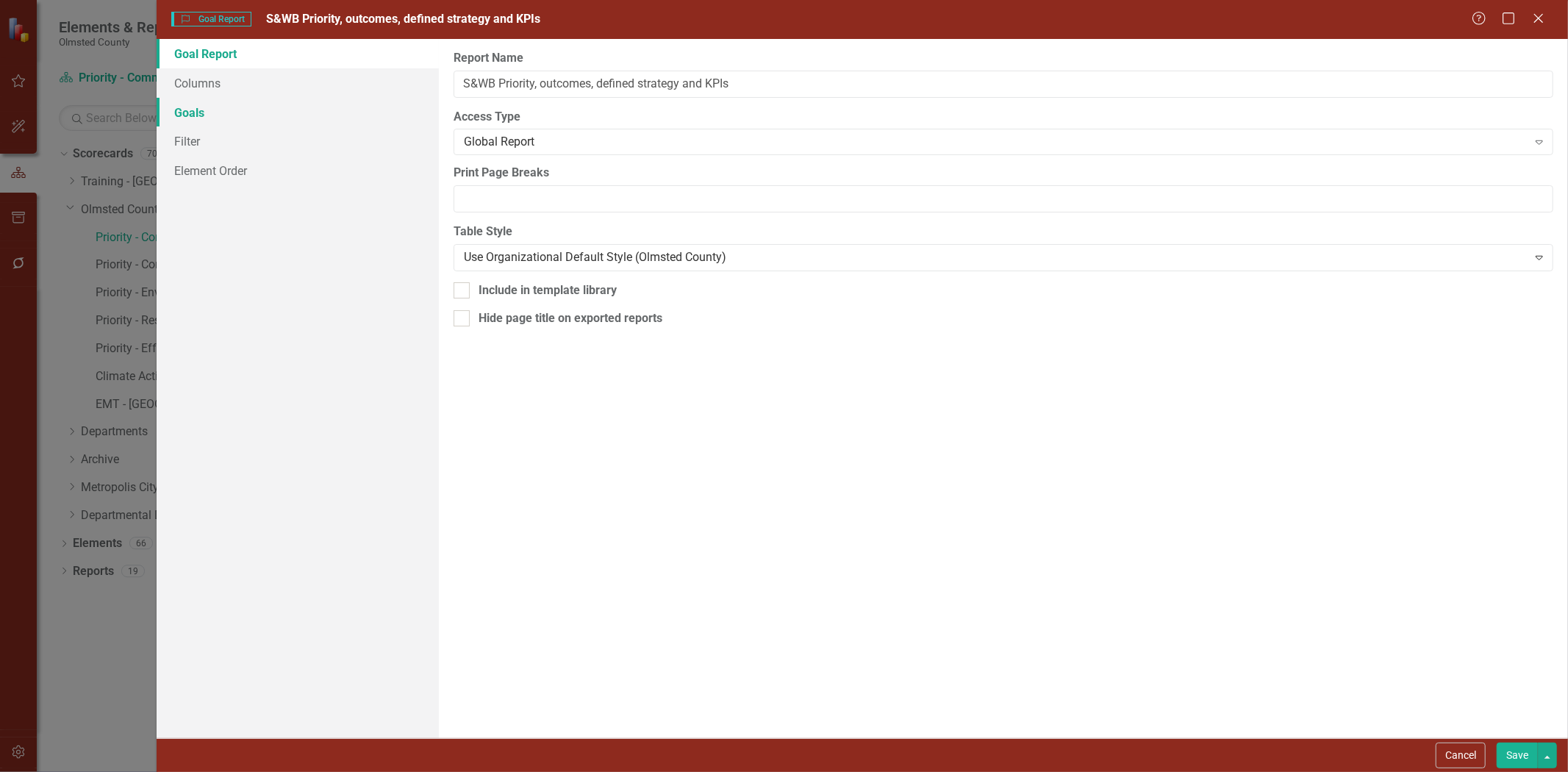
click at [201, 113] on link "Goals" at bounding box center [298, 113] width 282 height 30
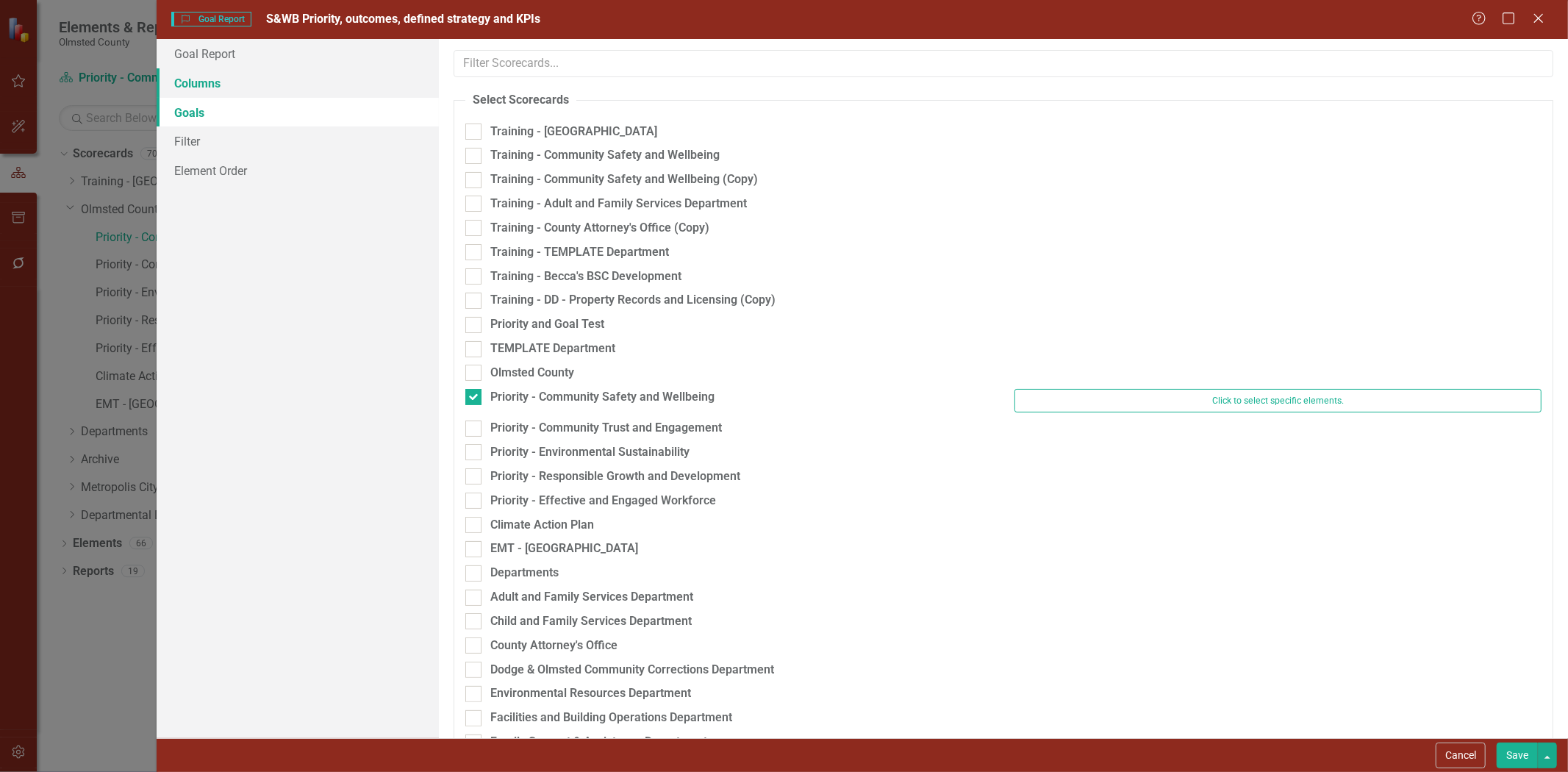
click at [187, 82] on link "Columns" at bounding box center [298, 83] width 282 height 30
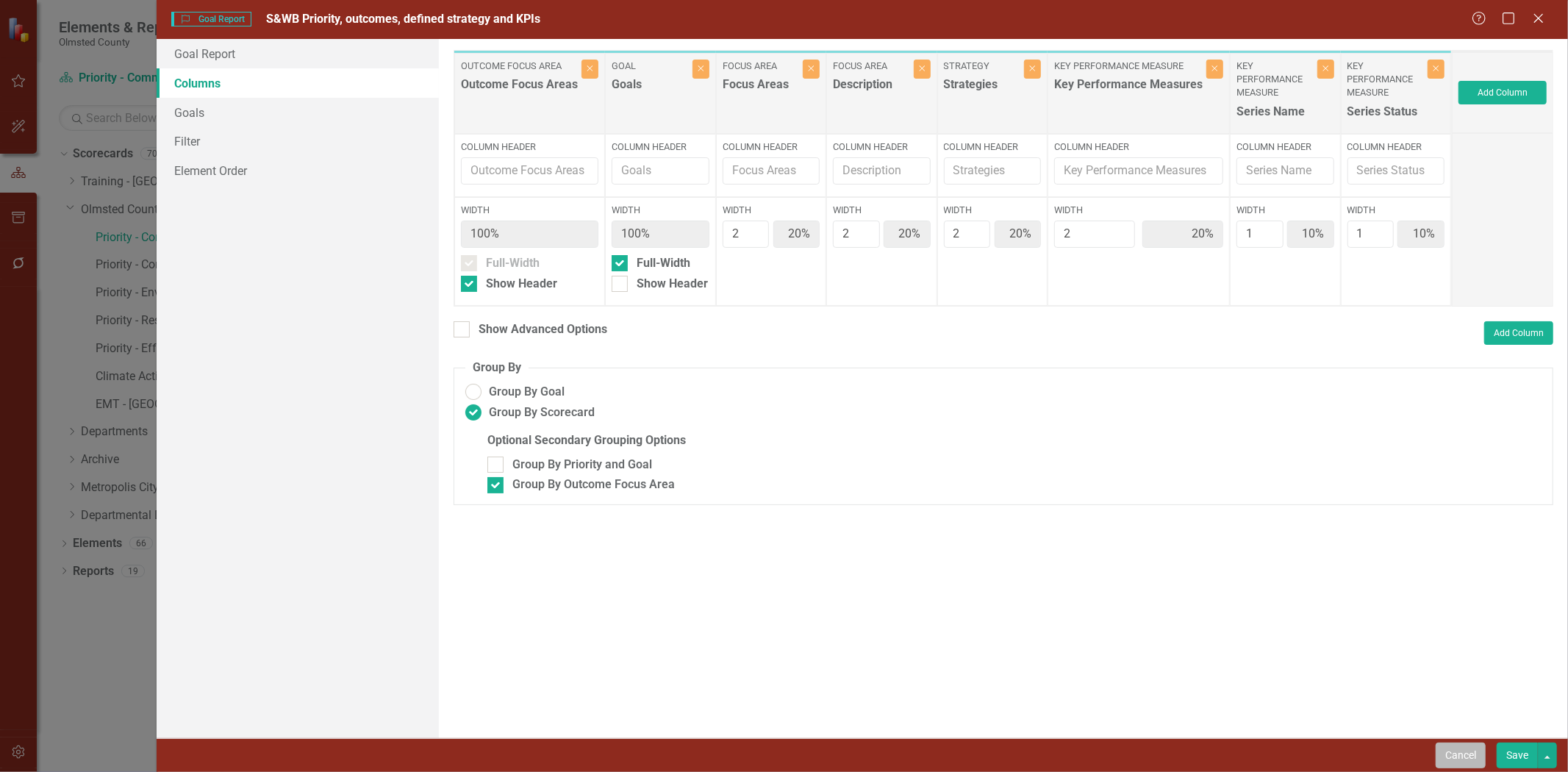
click at [1045, 477] on button "Cancel" at bounding box center [1460, 755] width 50 height 26
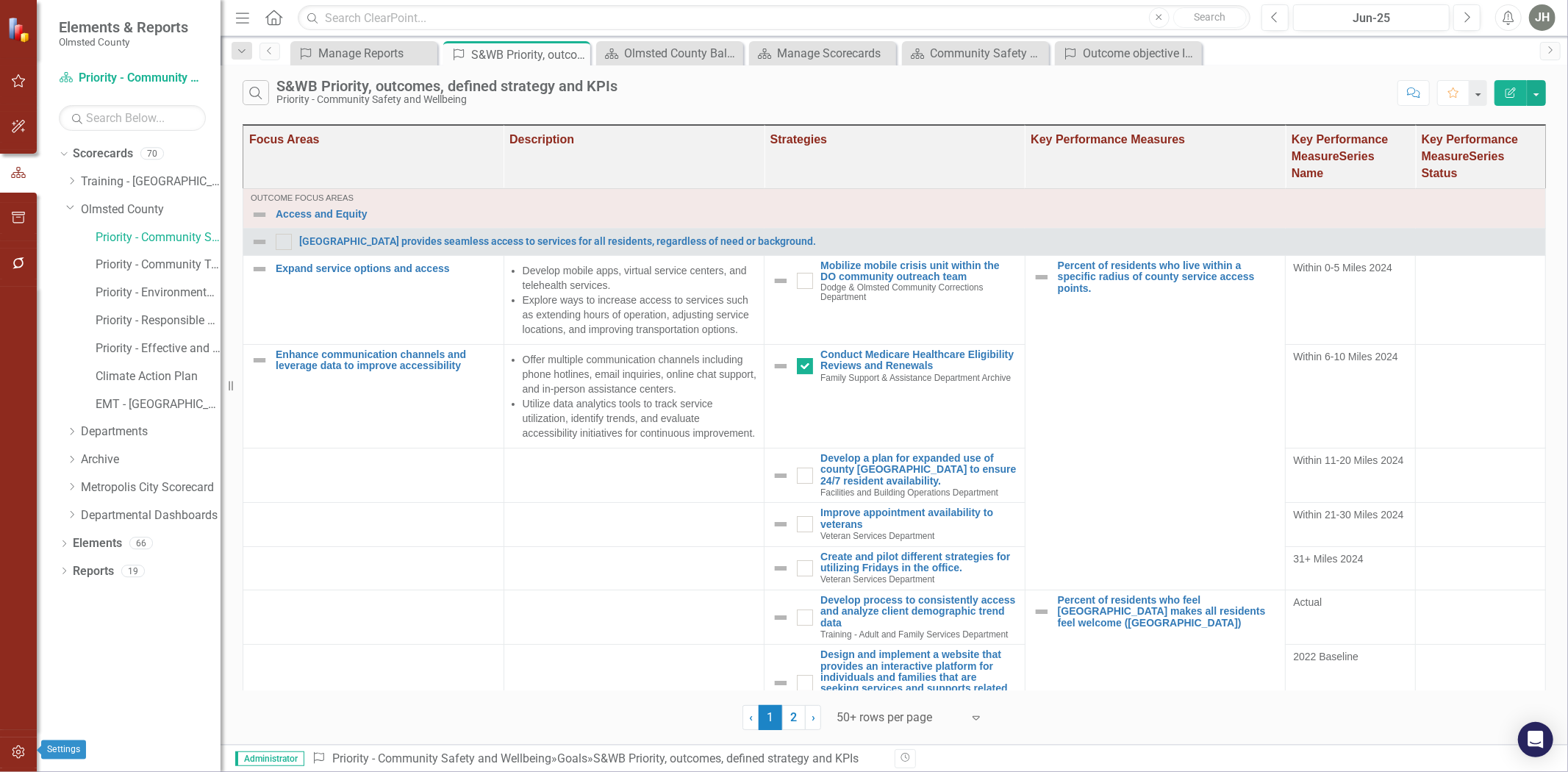
drag, startPoint x: 13, startPoint y: 746, endPoint x: 250, endPoint y: 685, distance: 244.7
click at [13, 477] on icon "button" at bounding box center [19, 752] width 16 height 12
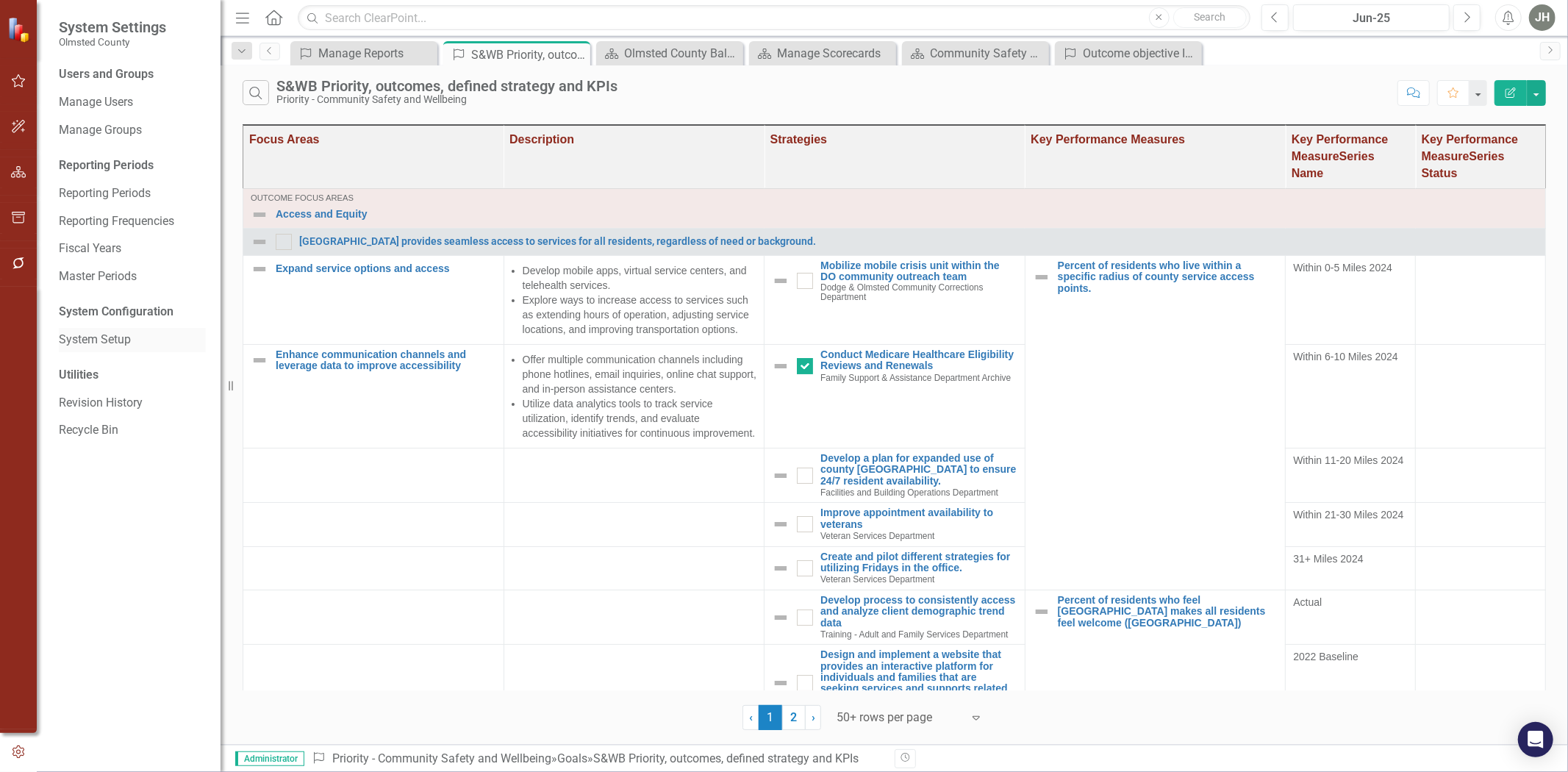
click at [114, 341] on link "System Setup" at bounding box center [132, 340] width 147 height 17
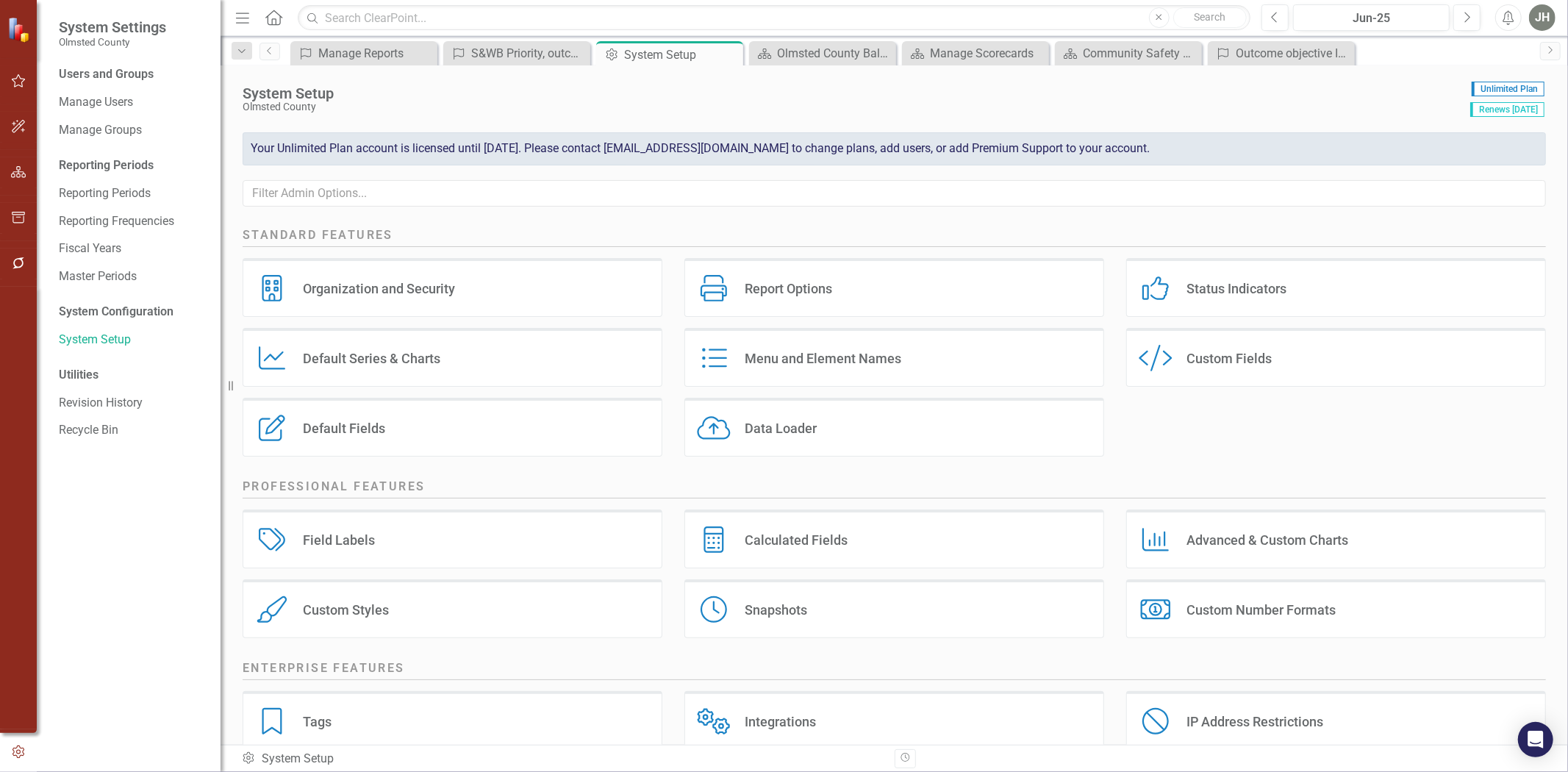
click at [851, 350] on div "Menu and Element Names Menu and Element Names" at bounding box center [894, 357] width 419 height 59
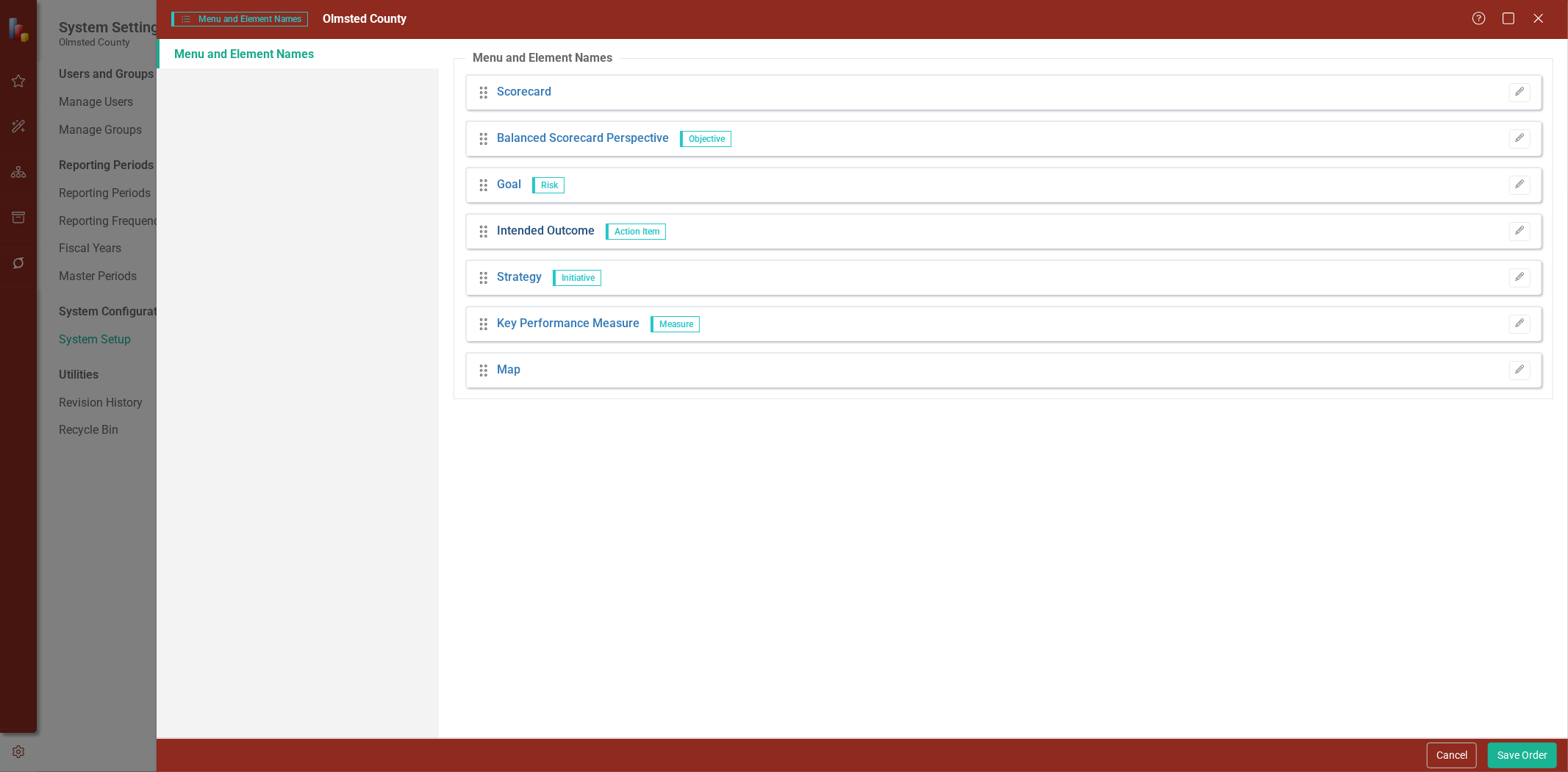
click at [535, 229] on link "Intended Outcome" at bounding box center [546, 231] width 98 height 17
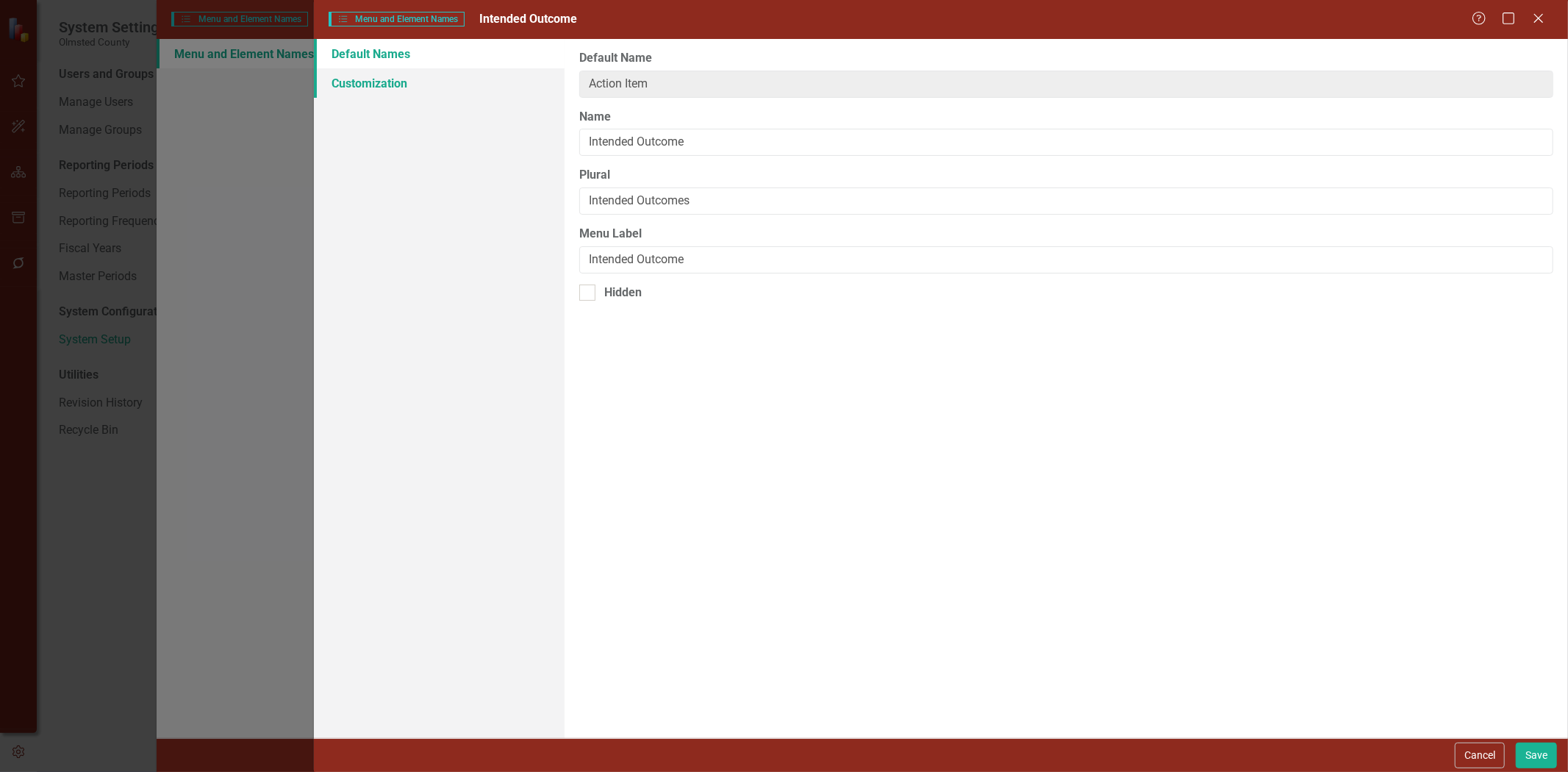
click at [379, 82] on link "Customization" at bounding box center [440, 83] width 251 height 30
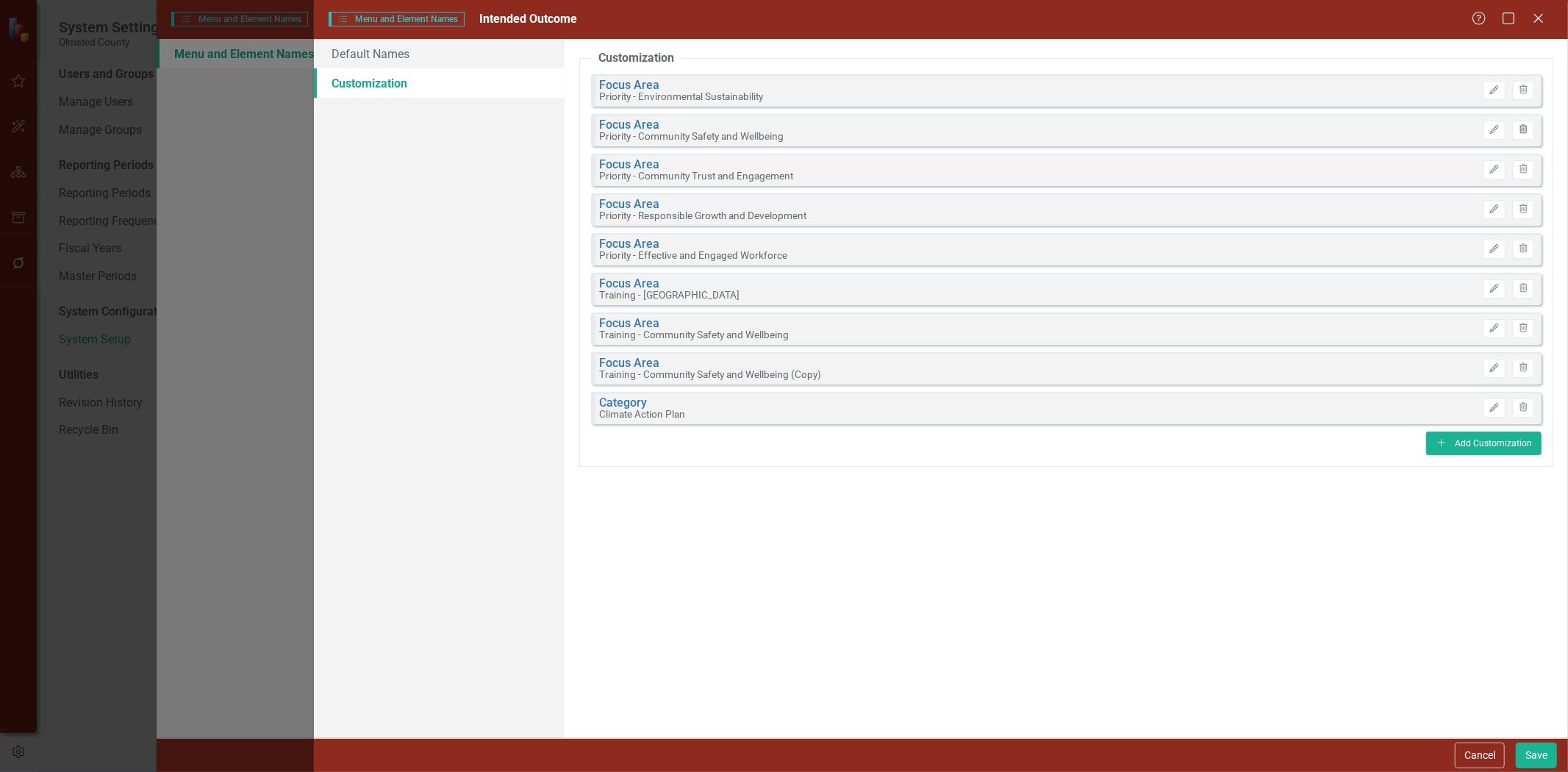
click at [1045, 131] on icon "button" at bounding box center [1523, 128] width 8 height 9
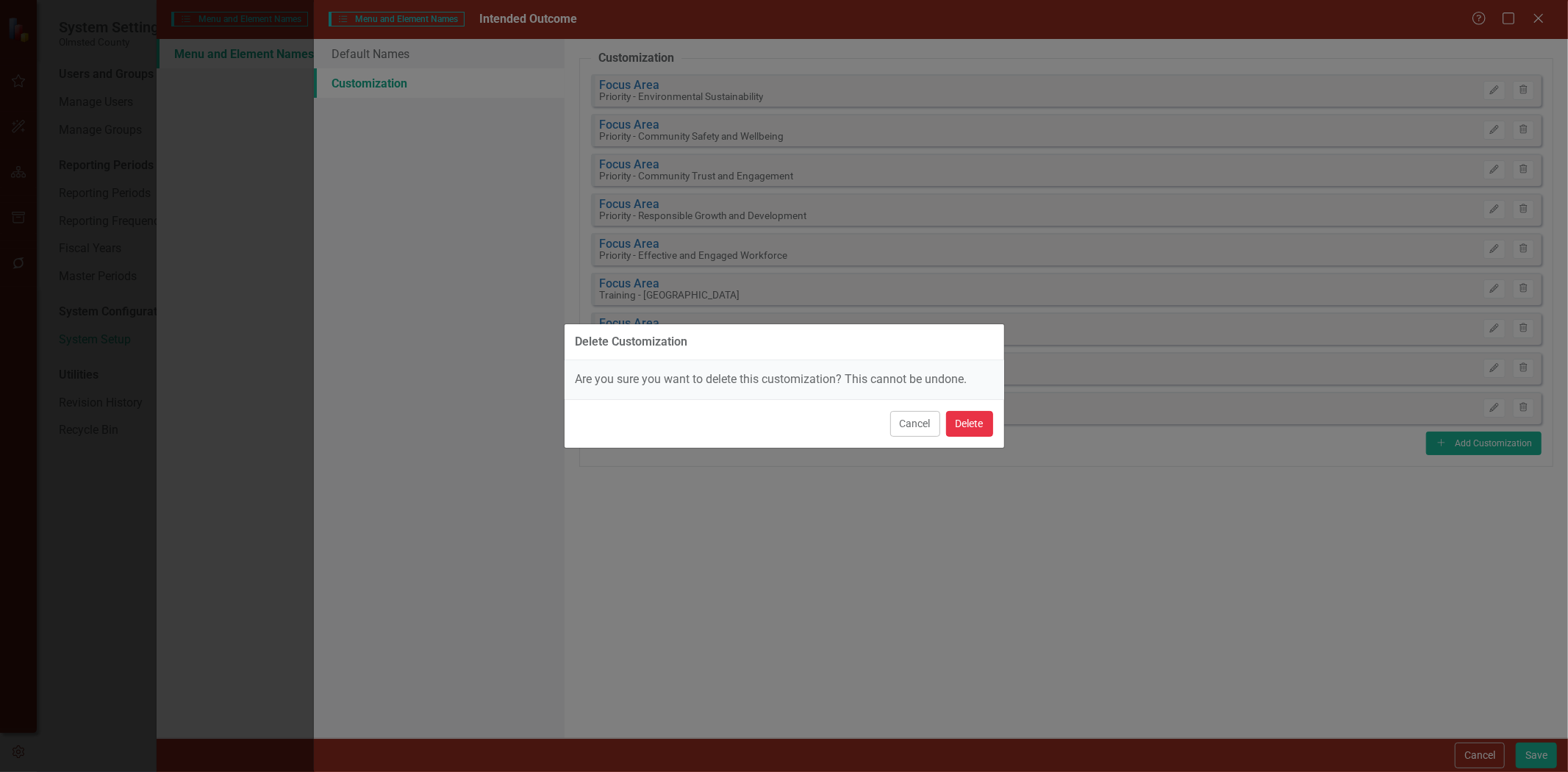
drag, startPoint x: 1523, startPoint y: 131, endPoint x: 970, endPoint y: 422, distance: 624.9
click at [970, 422] on button "Delete" at bounding box center [970, 424] width 47 height 26
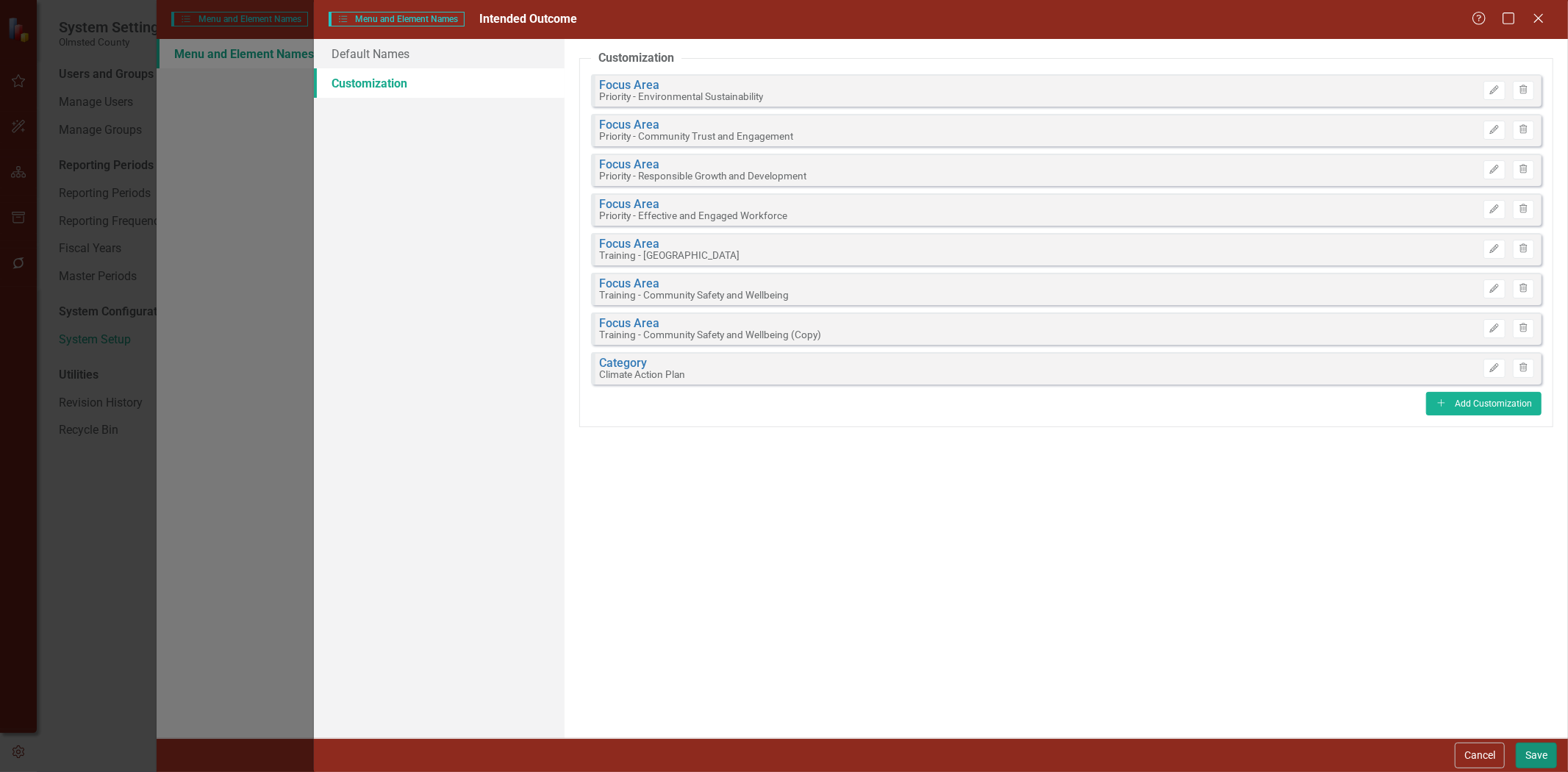
click at [1045, 477] on button "Save" at bounding box center [1536, 755] width 41 height 26
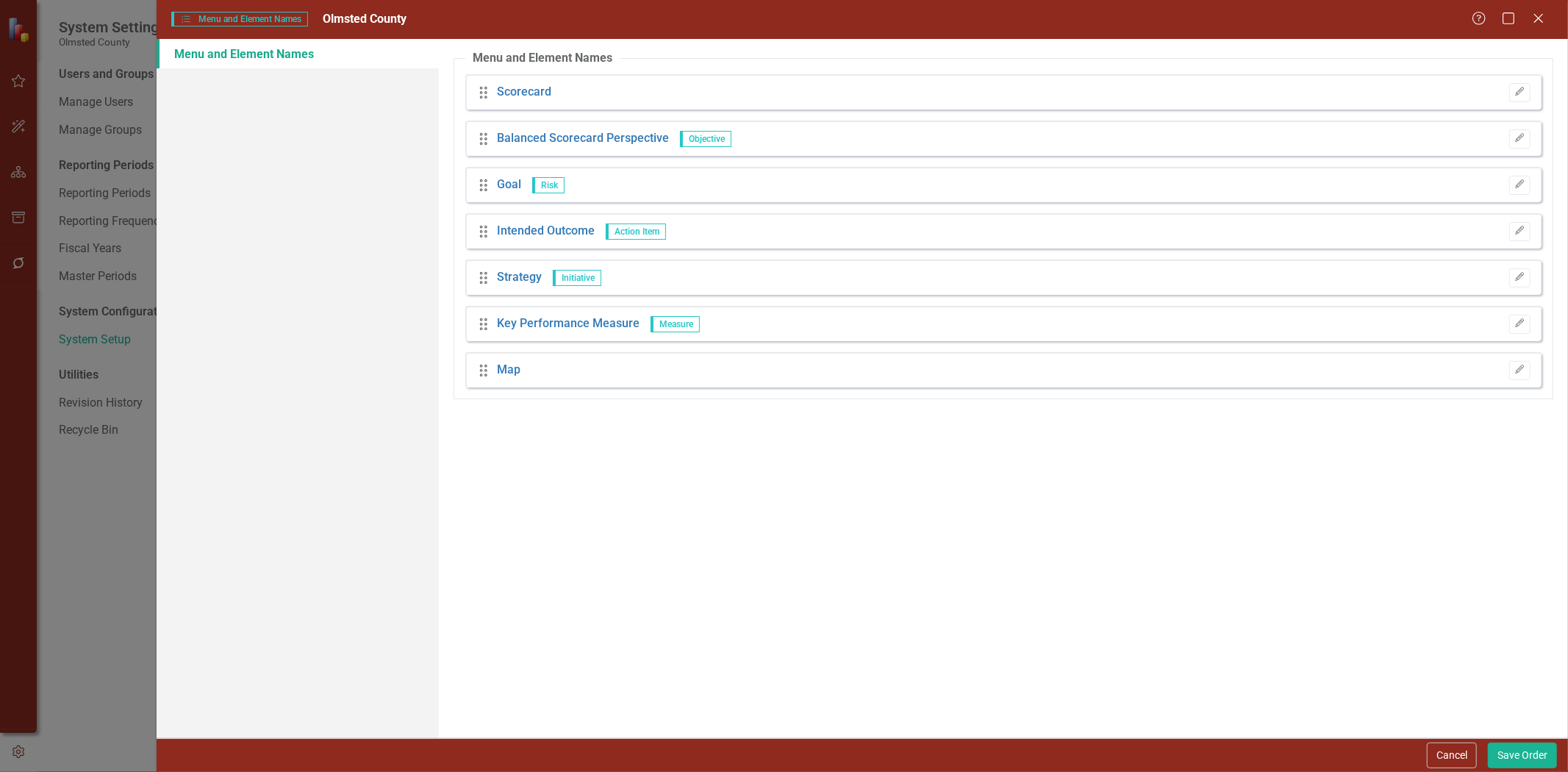
drag, startPoint x: 1548, startPoint y: 755, endPoint x: 1037, endPoint y: 616, distance: 529.6
click at [1037, 477] on div "You can customize the element names in ClearPoint using the menu below. For exa…" at bounding box center [1003, 388] width 1129 height 699
click at [515, 182] on link "Goal" at bounding box center [509, 185] width 24 height 17
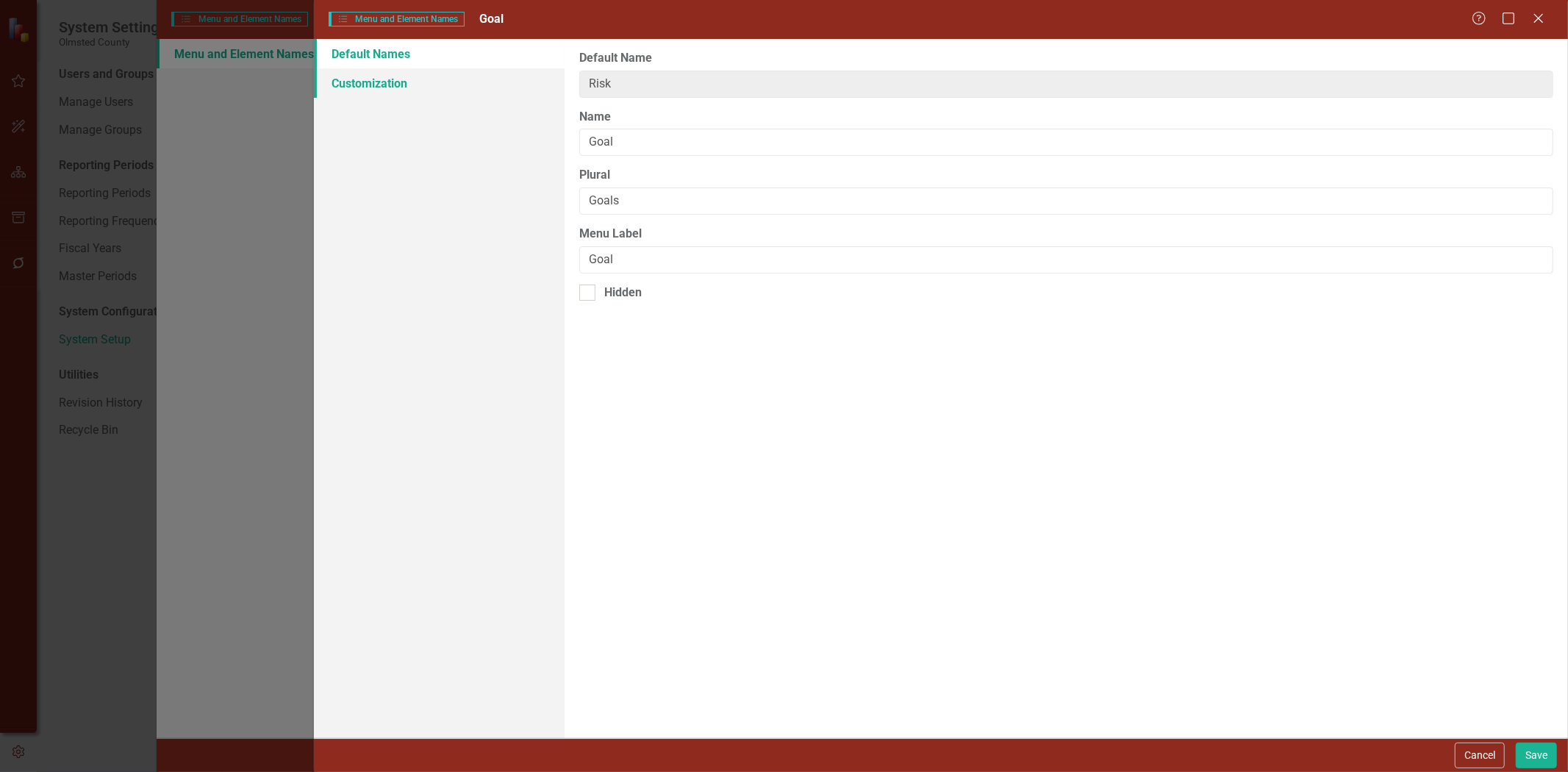
click at [379, 76] on link "Customization" at bounding box center [440, 83] width 251 height 30
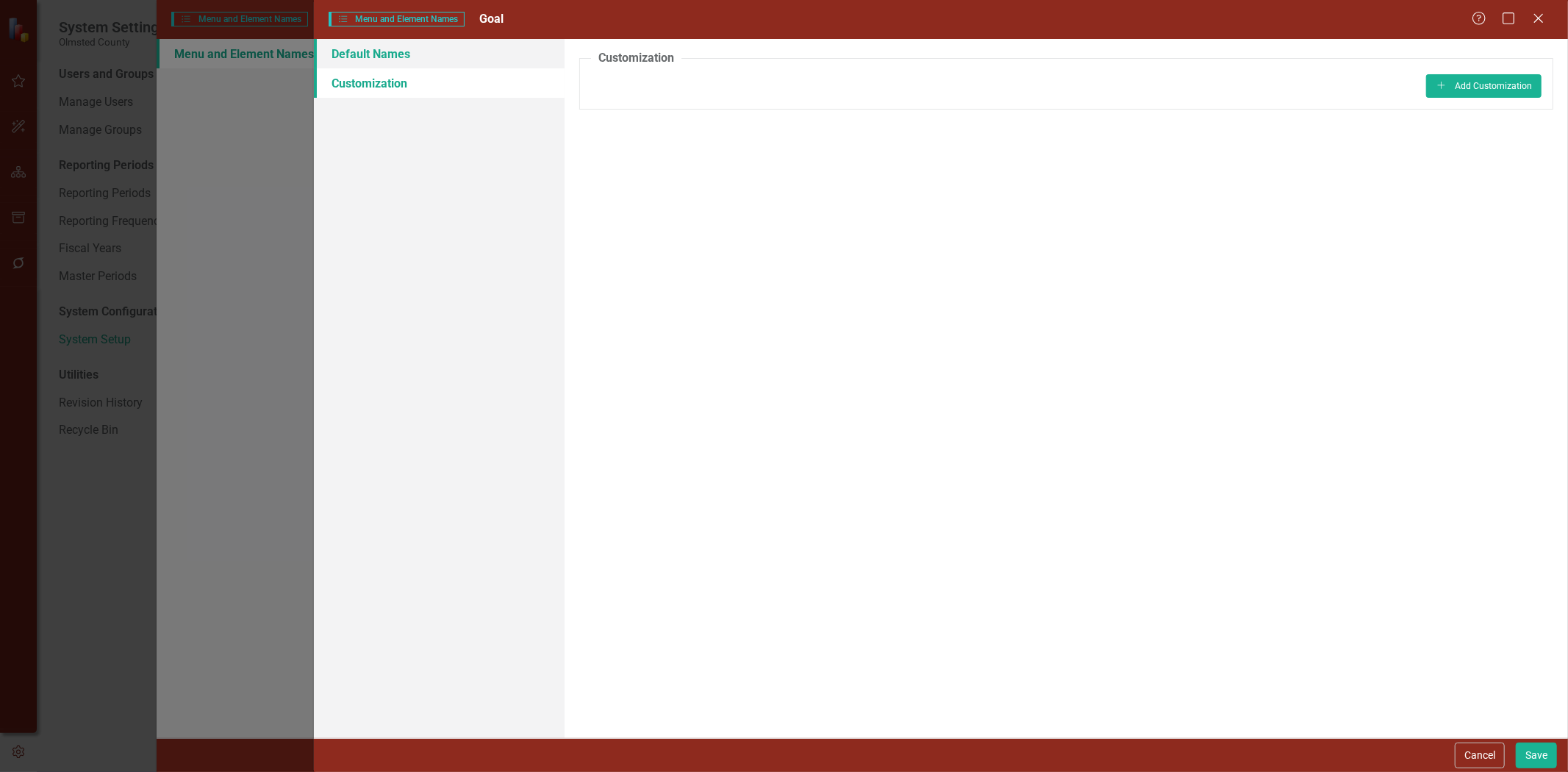
click at [369, 55] on link "Default Names" at bounding box center [440, 53] width 251 height 30
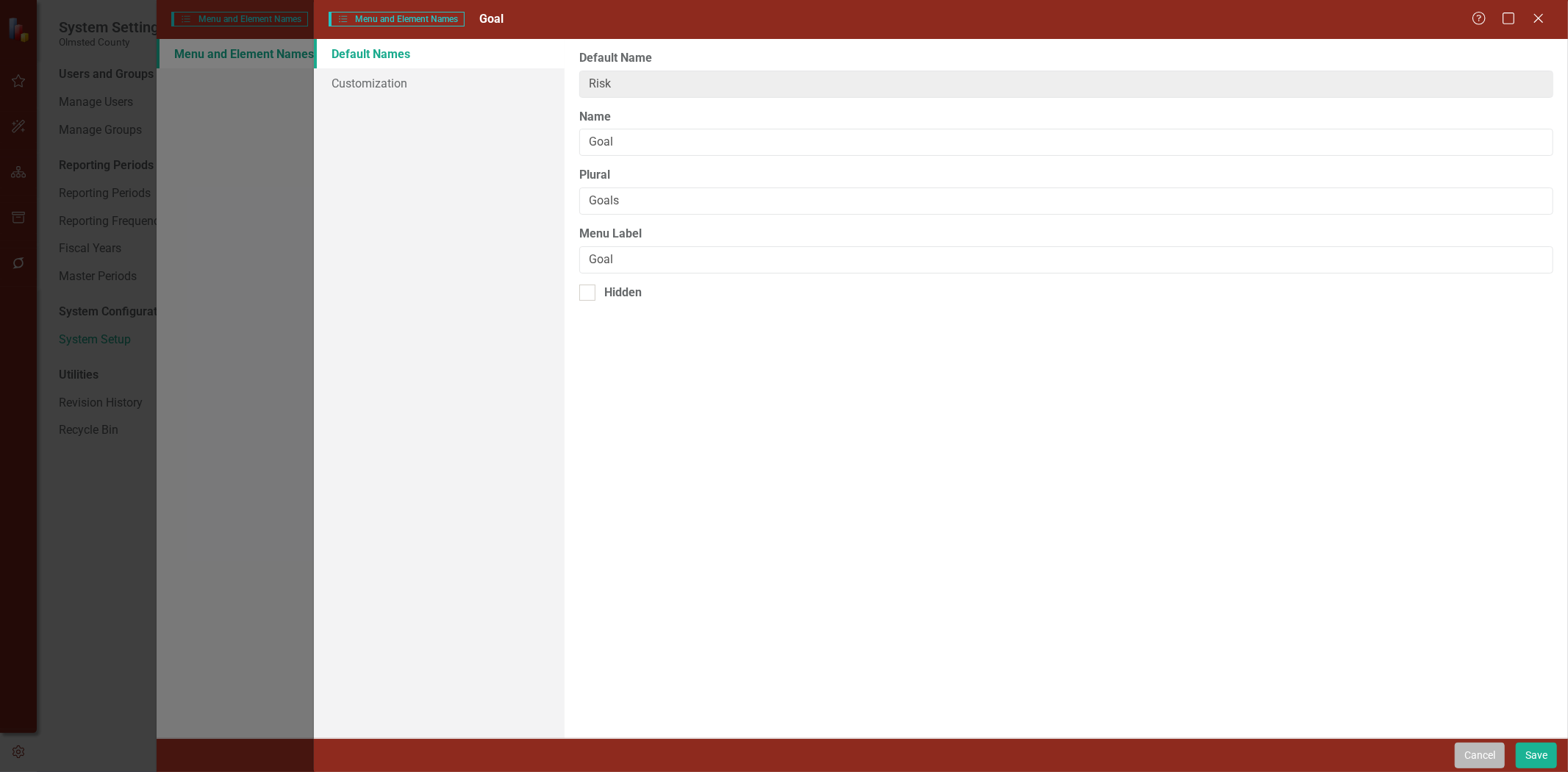
click at [1045, 477] on button "Cancel" at bounding box center [1480, 755] width 50 height 26
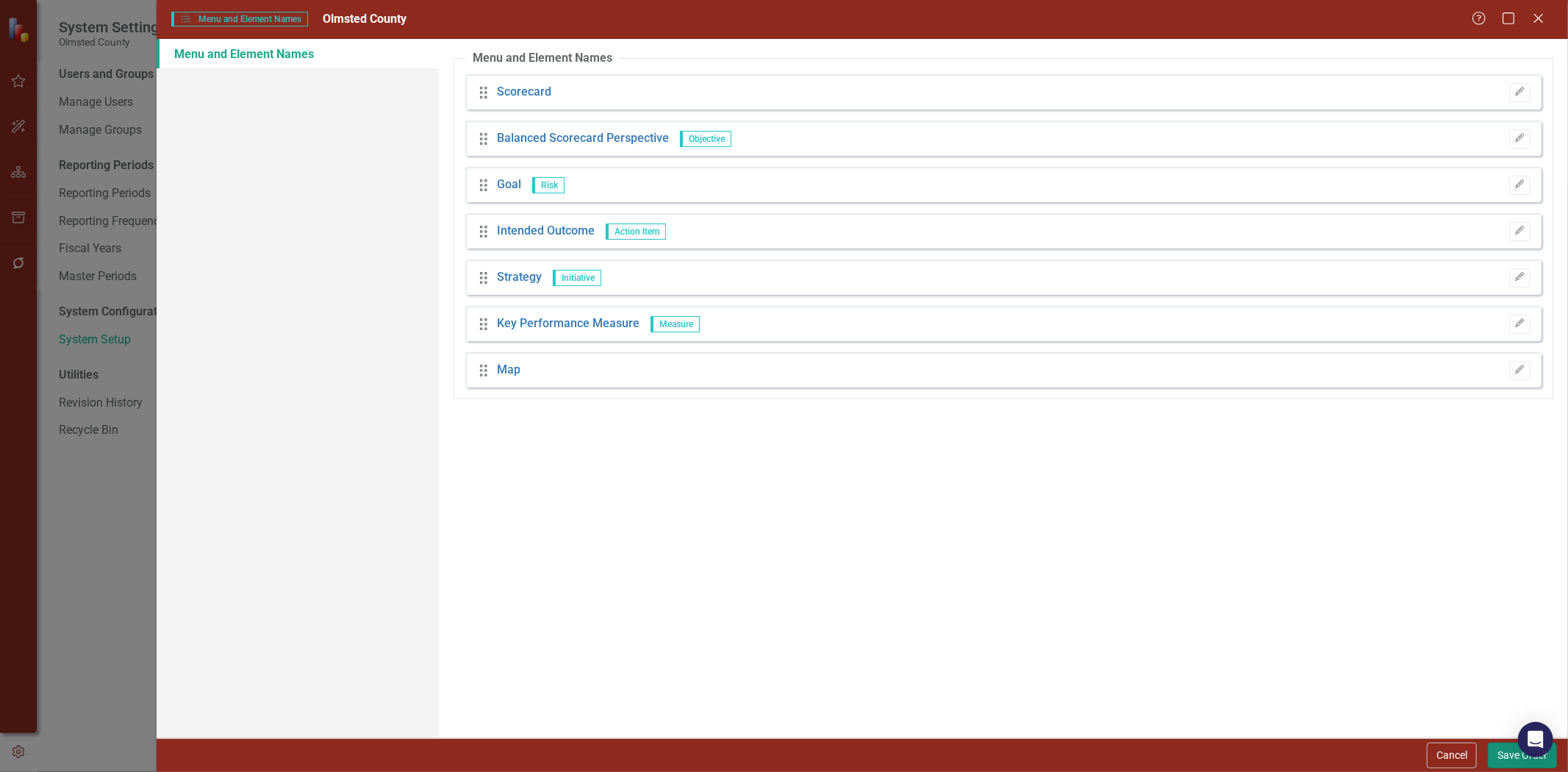
click at [1045, 477] on button "Save Order" at bounding box center [1522, 755] width 69 height 26
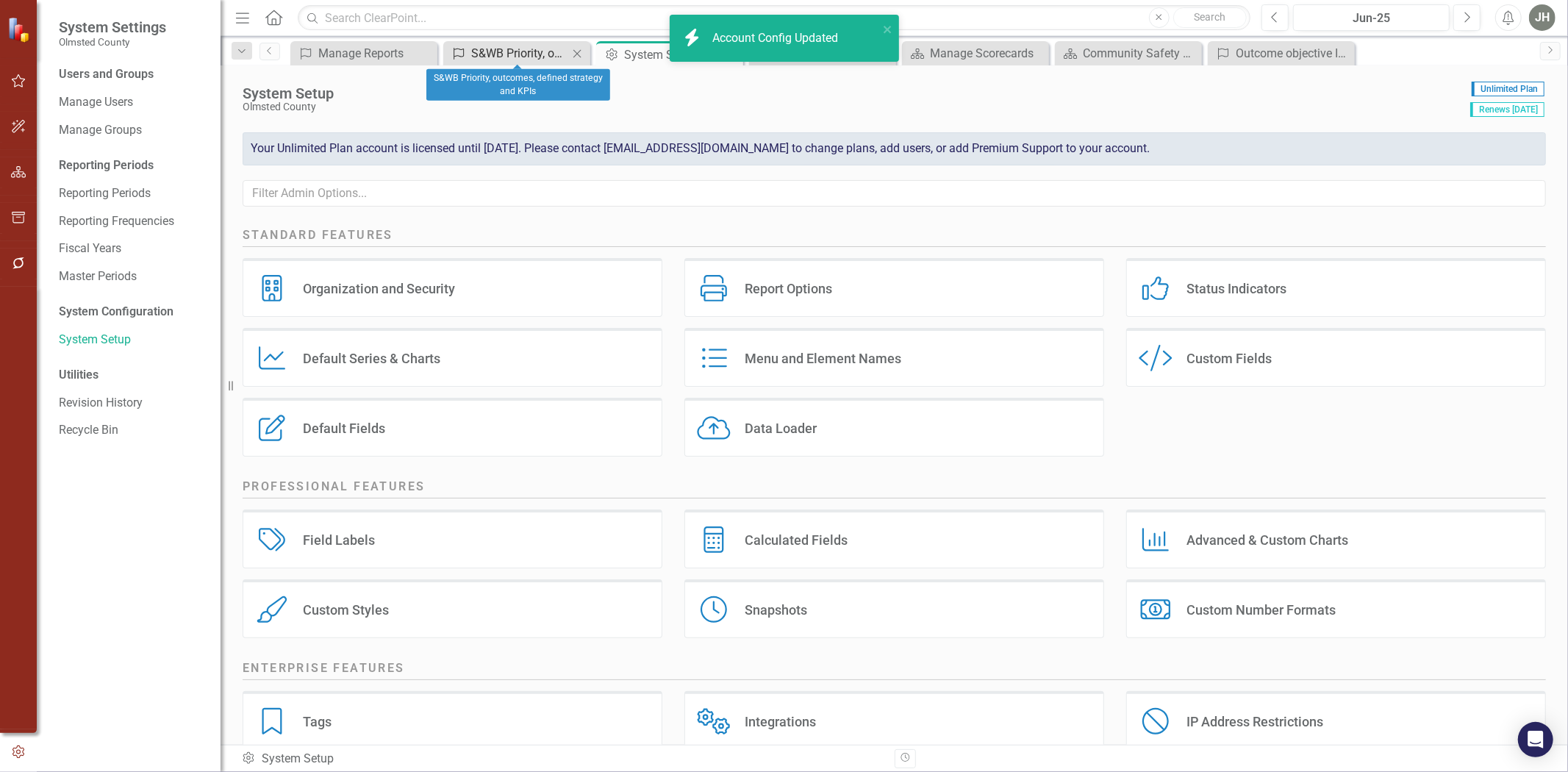
click at [513, 49] on div "S&WB Priority, outcomes, defined strategy and KPIs" at bounding box center [520, 53] width 97 height 19
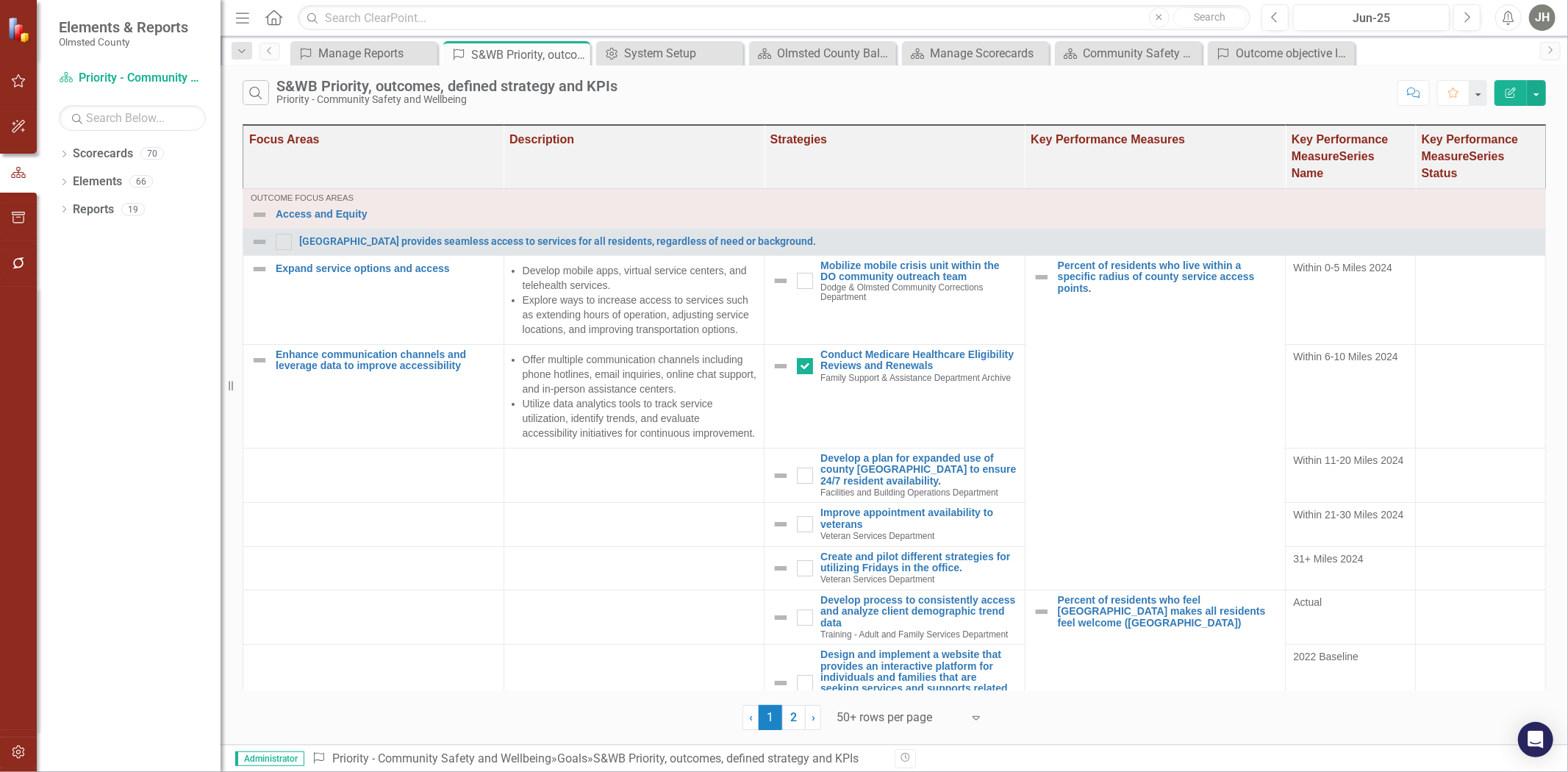
drag, startPoint x: 513, startPoint y: 49, endPoint x: 928, endPoint y: 90, distance: 417.0
click at [928, 90] on div "Search S&WB Priority, outcomes, defined strategy and KPIs Priority - Community …" at bounding box center [817, 93] width 1148 height 25
click at [844, 55] on div "Olmsted County Balanced Scorecard" at bounding box center [826, 53] width 97 height 19
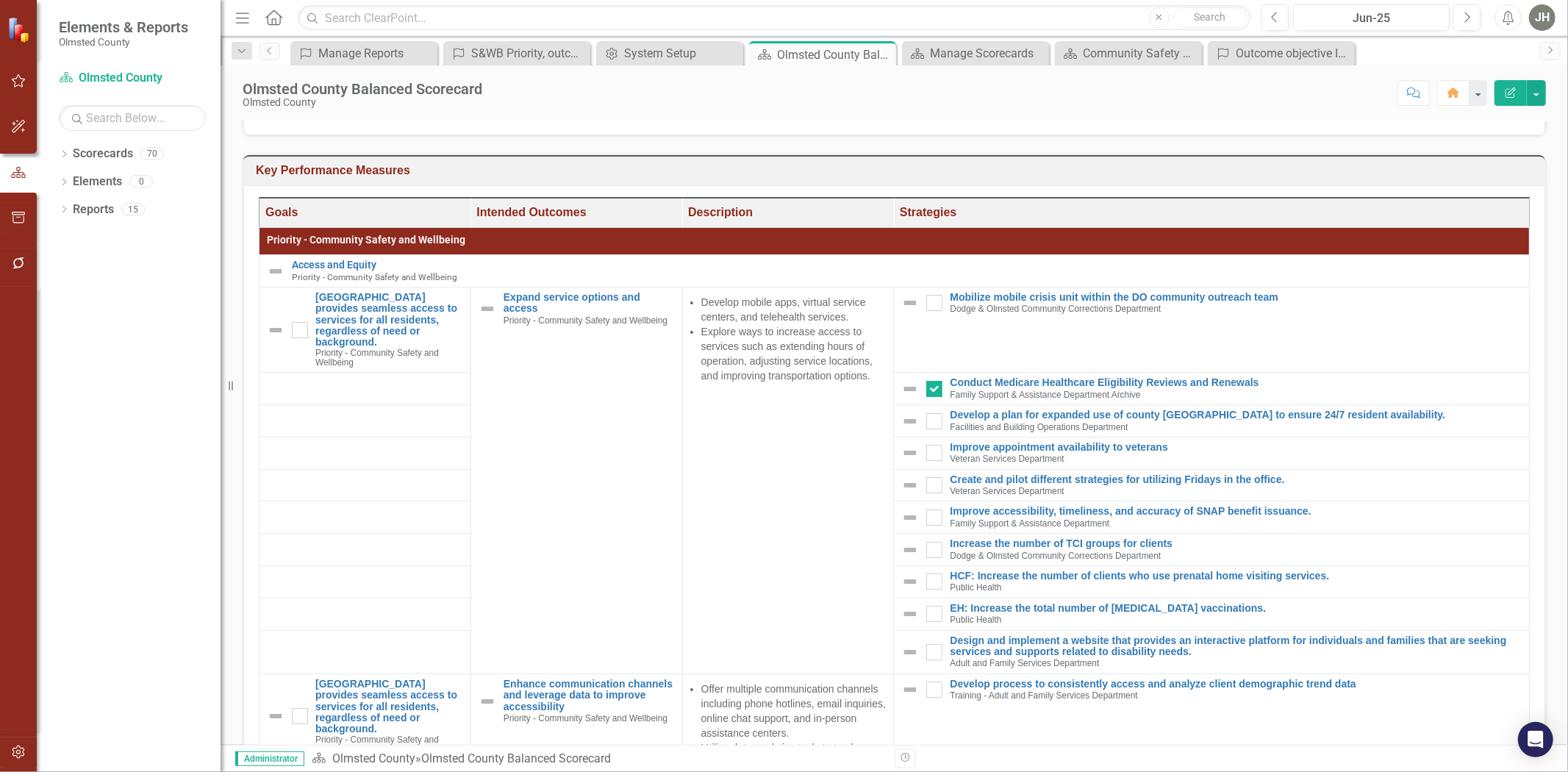
scroll to position [327, 0]
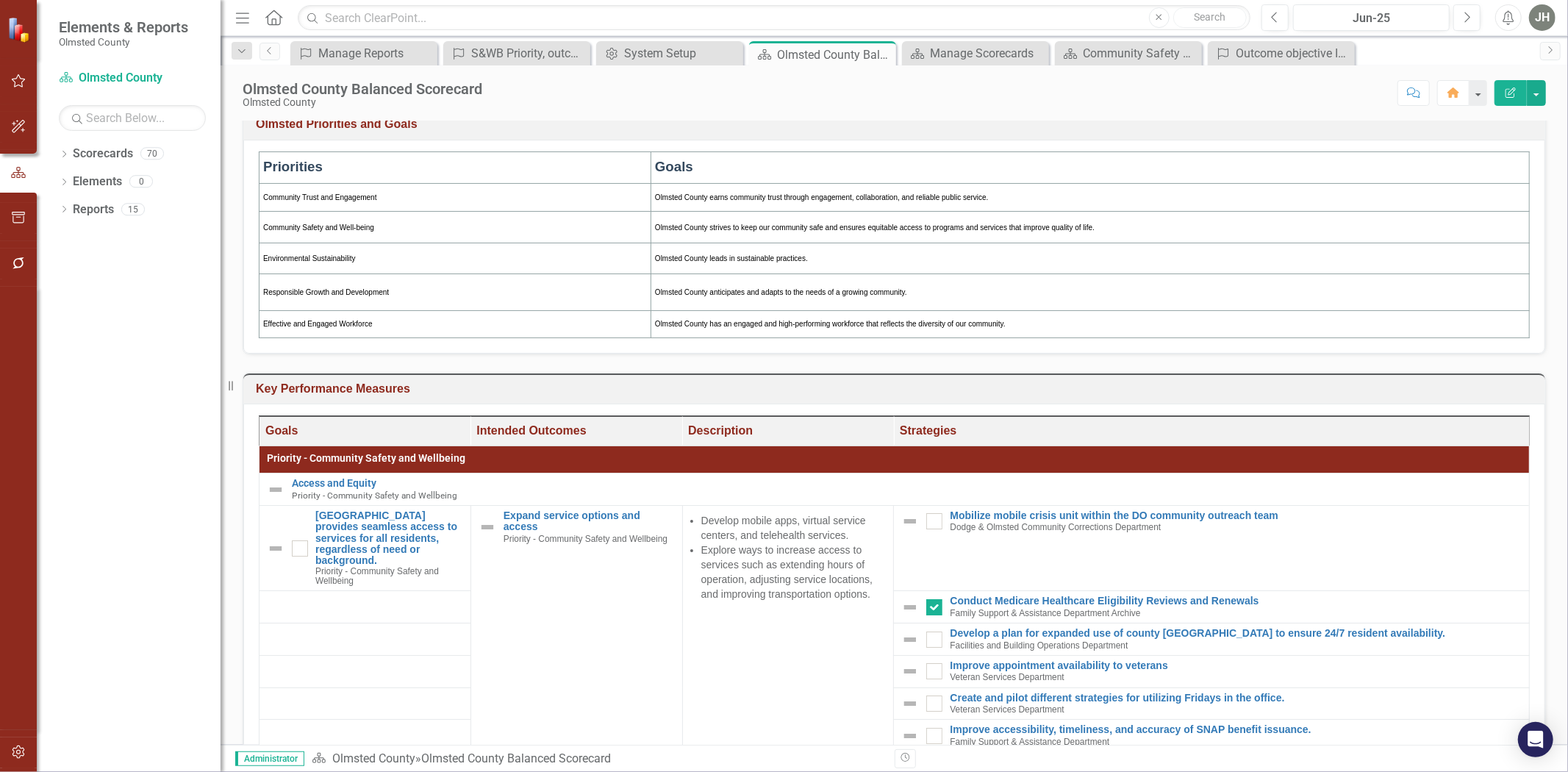
click at [1045, 390] on h3 "Key Performance Measures" at bounding box center [897, 389] width 1282 height 13
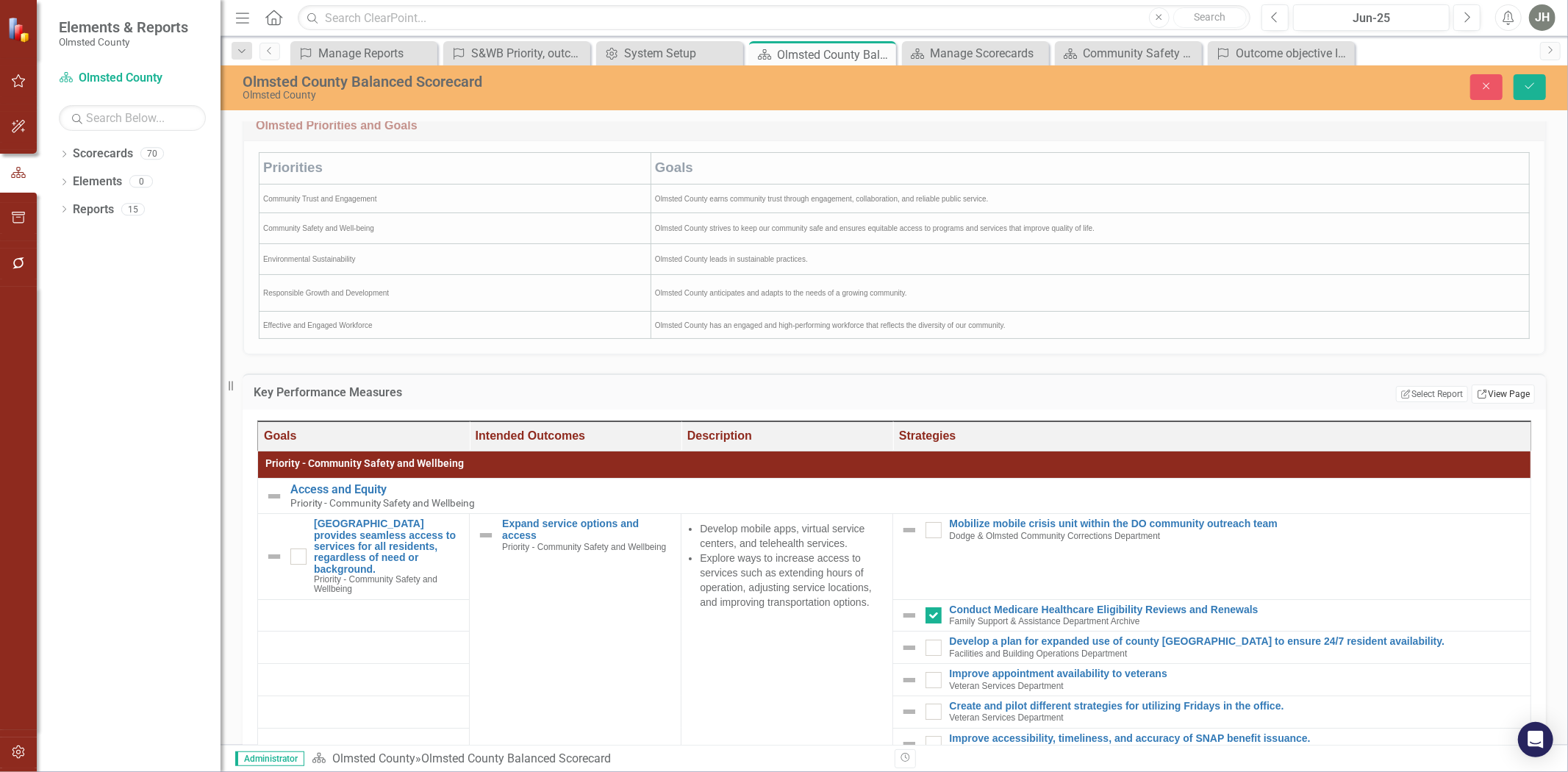
click at [1045, 399] on link "Link View Page" at bounding box center [1503, 394] width 63 height 19
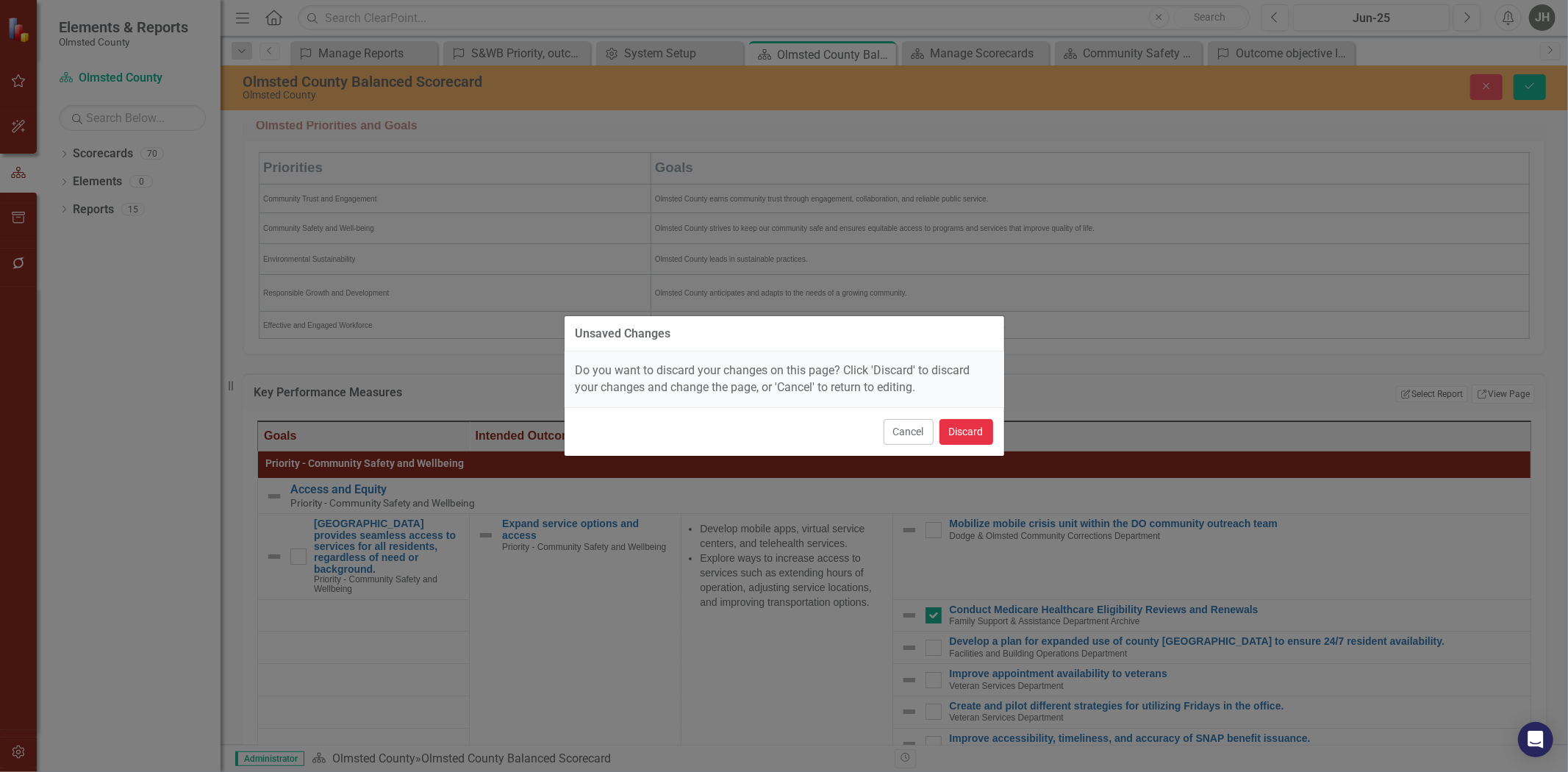
click at [945, 437] on button "Discard" at bounding box center [967, 432] width 53 height 26
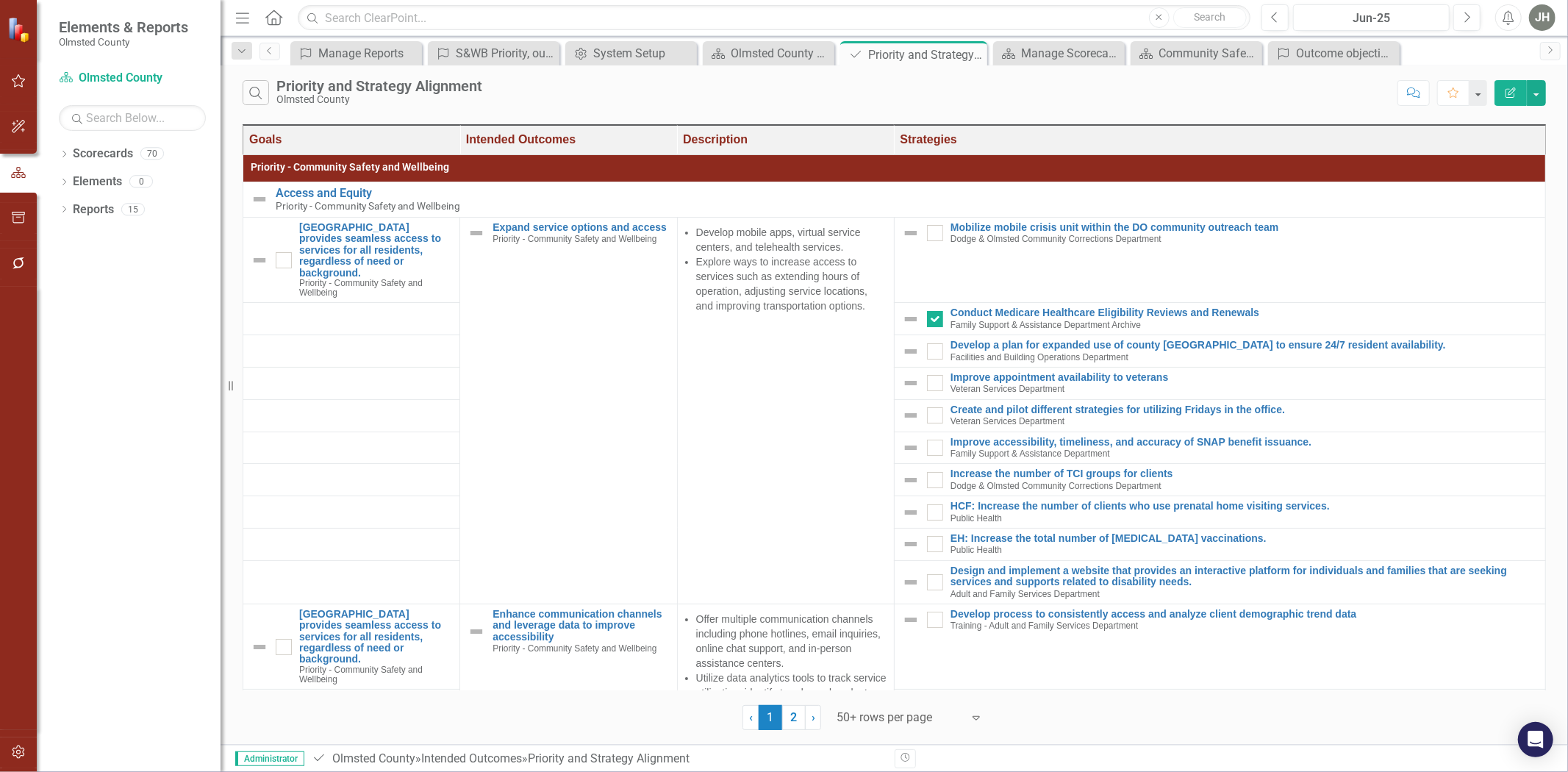
click at [1045, 94] on icon "Edit Report" at bounding box center [1511, 93] width 13 height 10
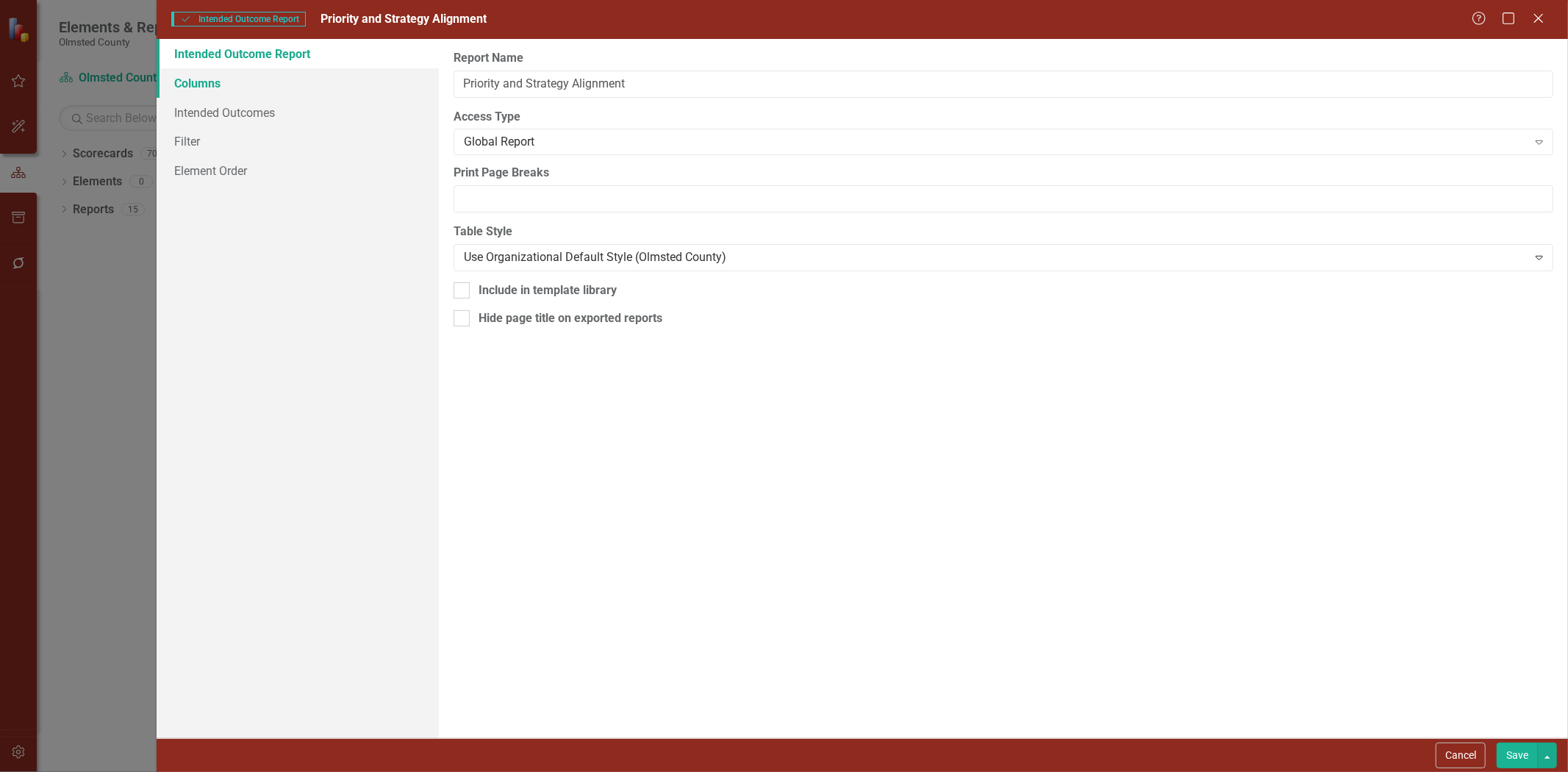
click at [203, 86] on link "Columns" at bounding box center [298, 83] width 282 height 30
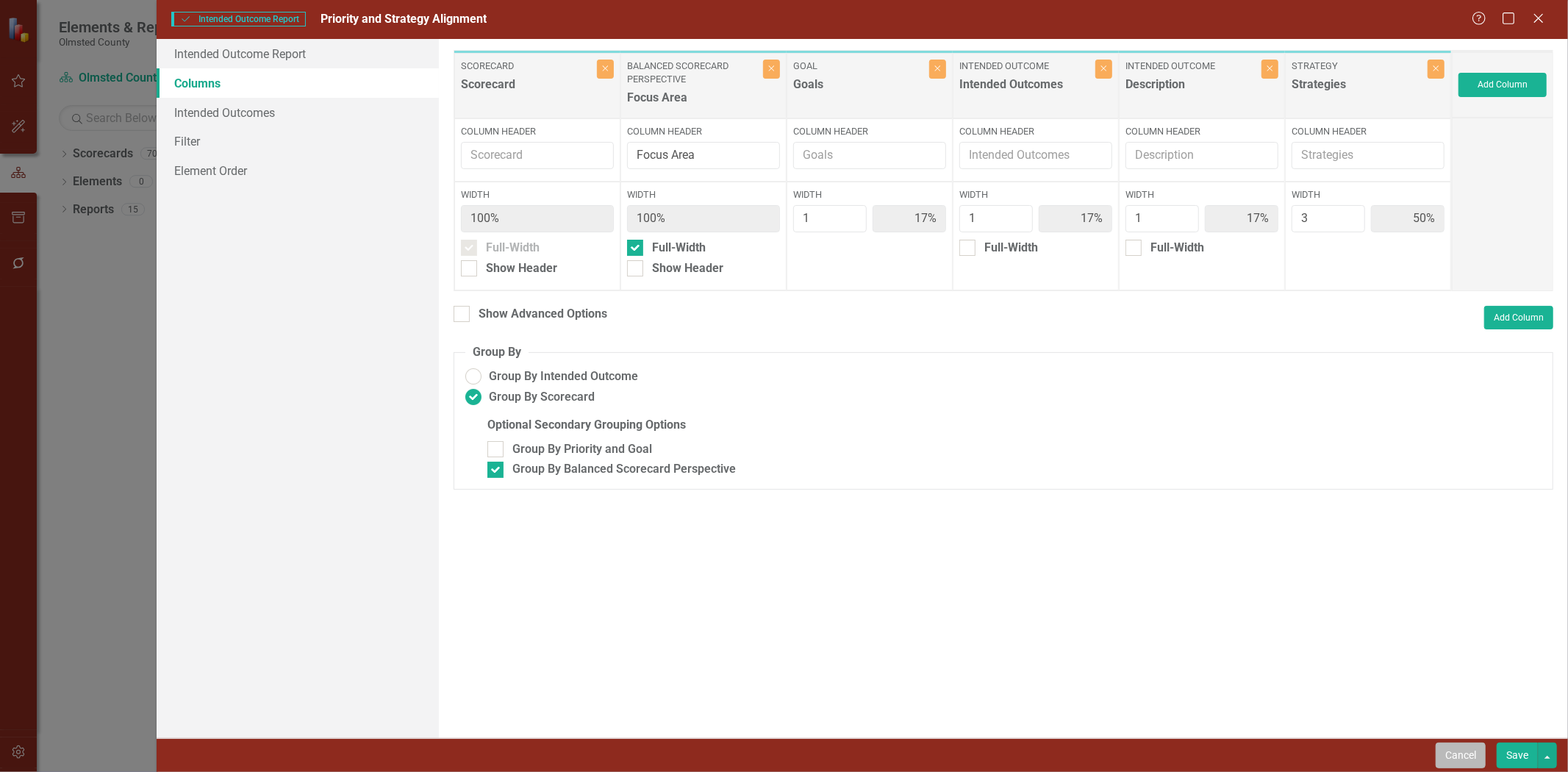
click at [1045, 477] on button "Cancel" at bounding box center [1460, 755] width 50 height 26
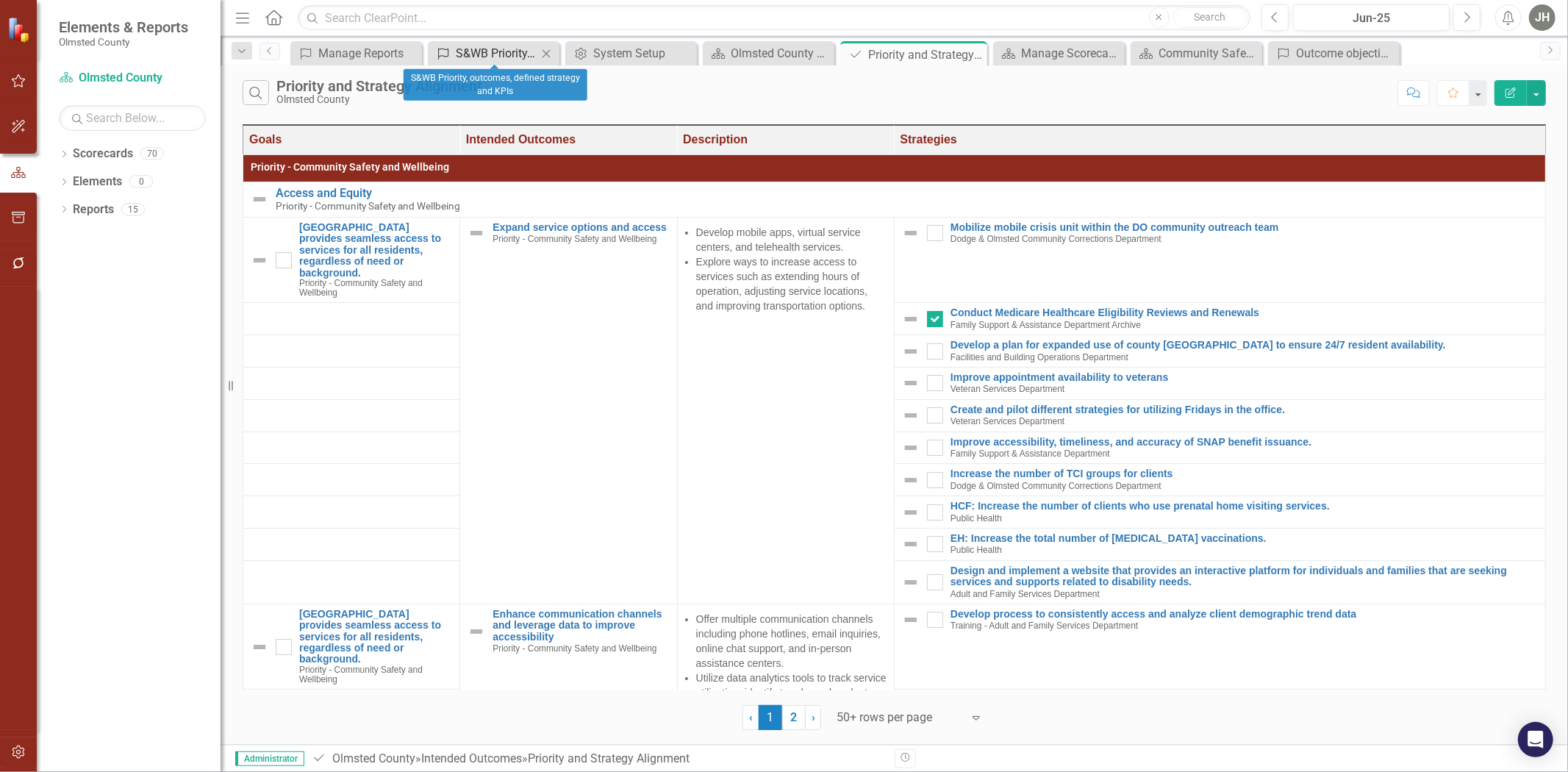
click at [503, 49] on div "S&WB Priority, outcomes, defined strategy and KPIs" at bounding box center [497, 53] width 82 height 19
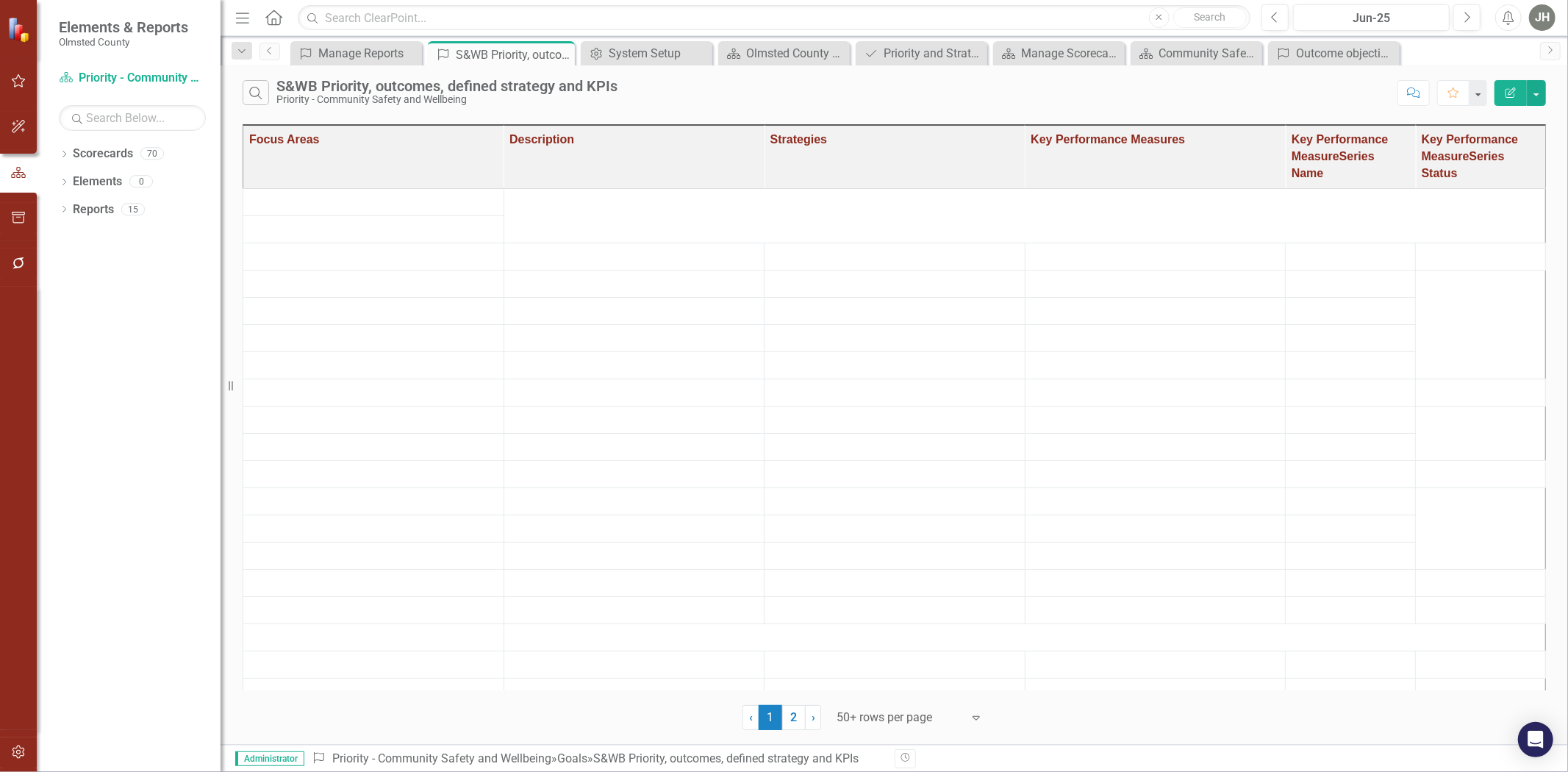
drag, startPoint x: 503, startPoint y: 49, endPoint x: 812, endPoint y: 155, distance: 326.7
click at [1045, 96] on icon "Edit Report" at bounding box center [1511, 93] width 13 height 10
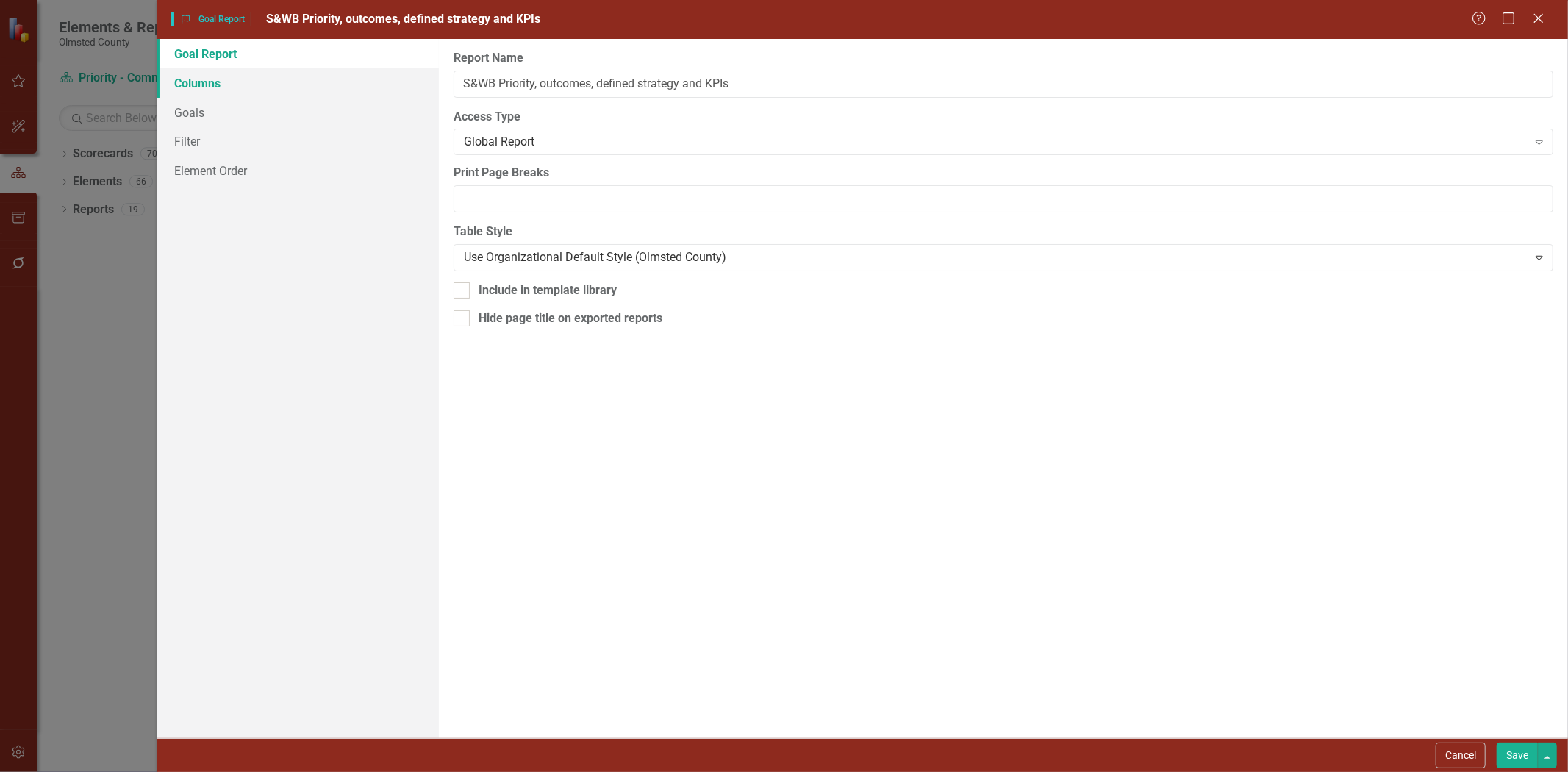
click at [208, 81] on link "Columns" at bounding box center [298, 83] width 282 height 30
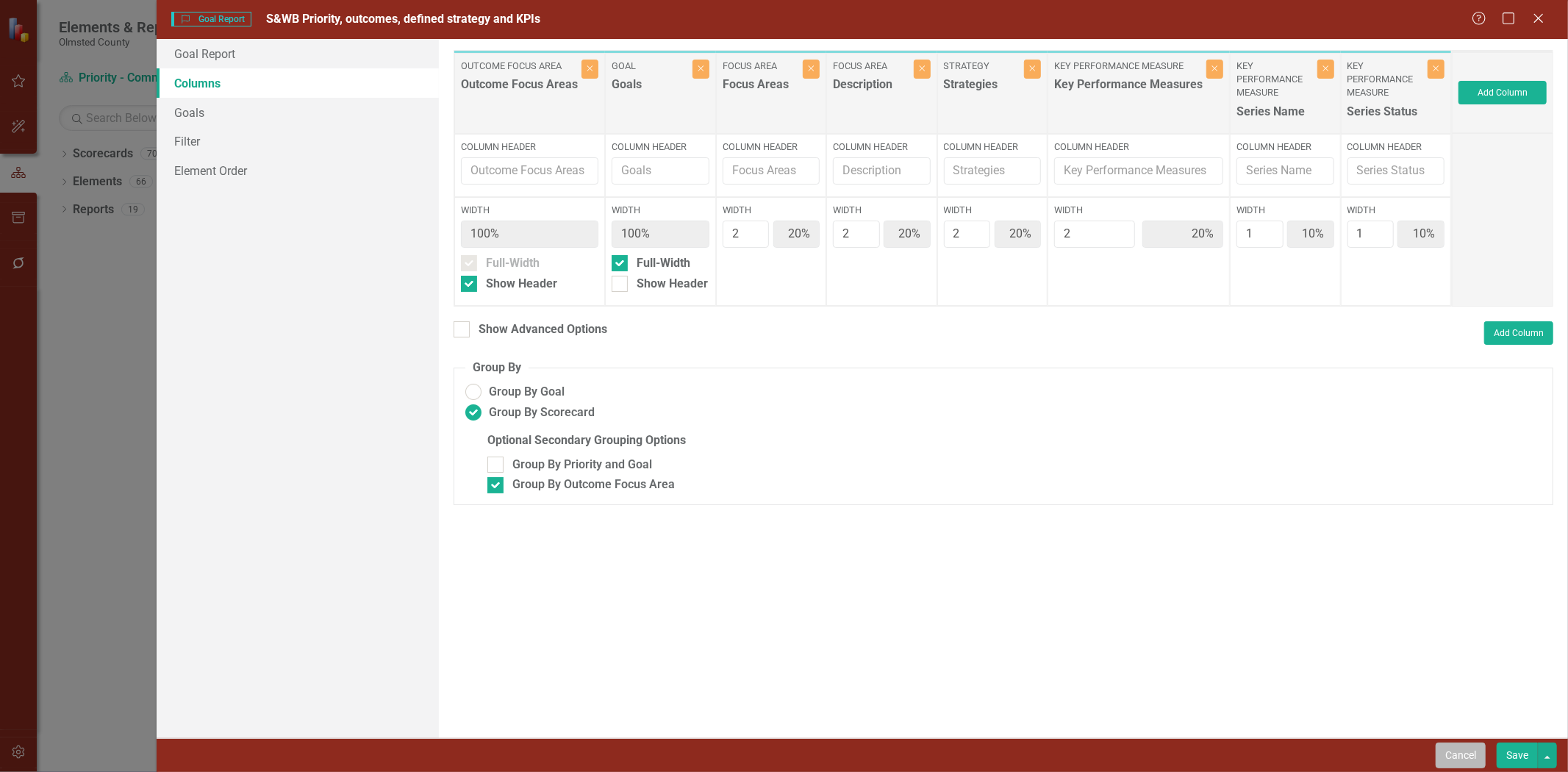
click at [1045, 477] on button "Cancel" at bounding box center [1460, 755] width 50 height 26
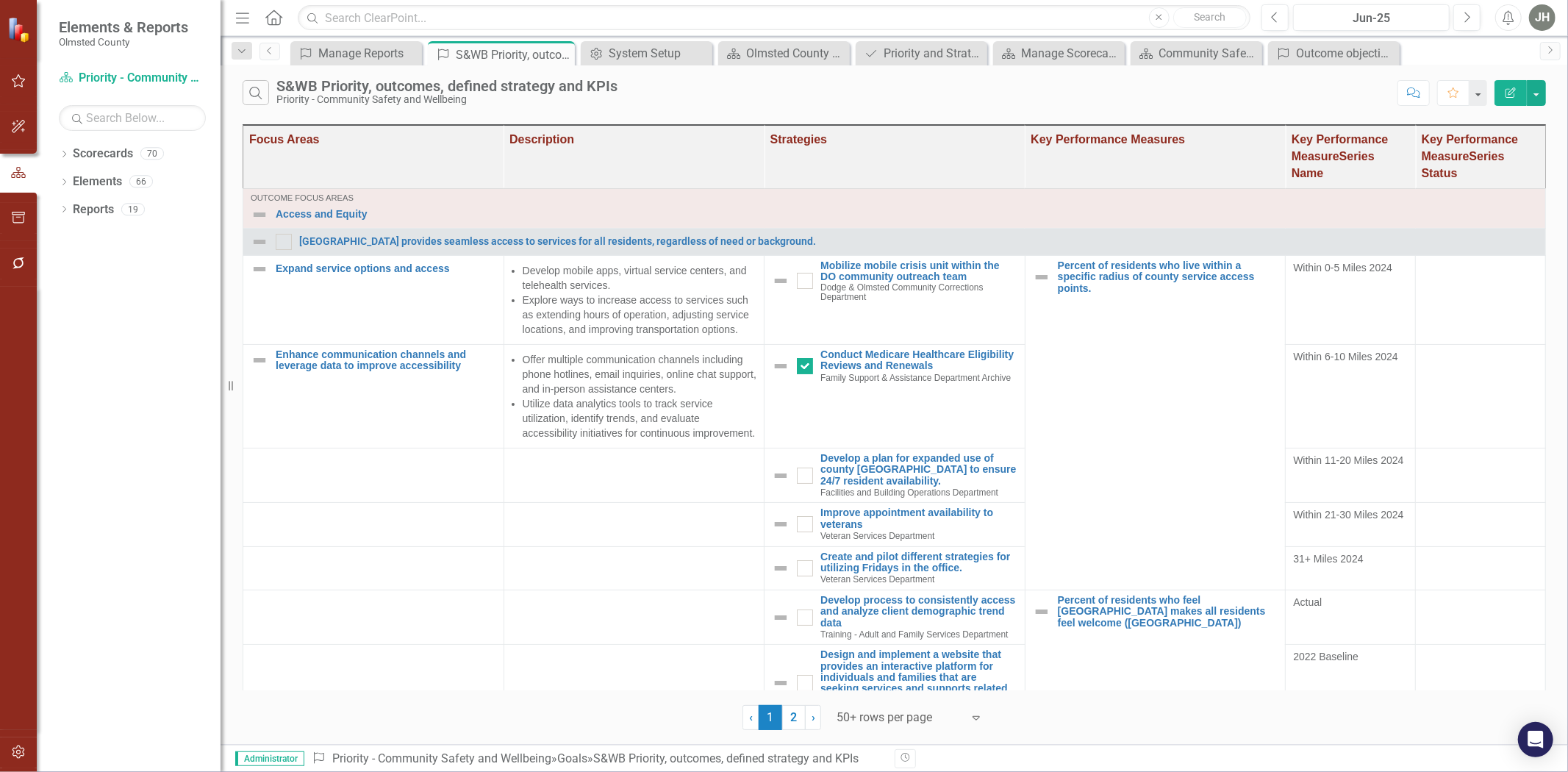
click at [1045, 92] on icon "Edit Report" at bounding box center [1511, 93] width 13 height 10
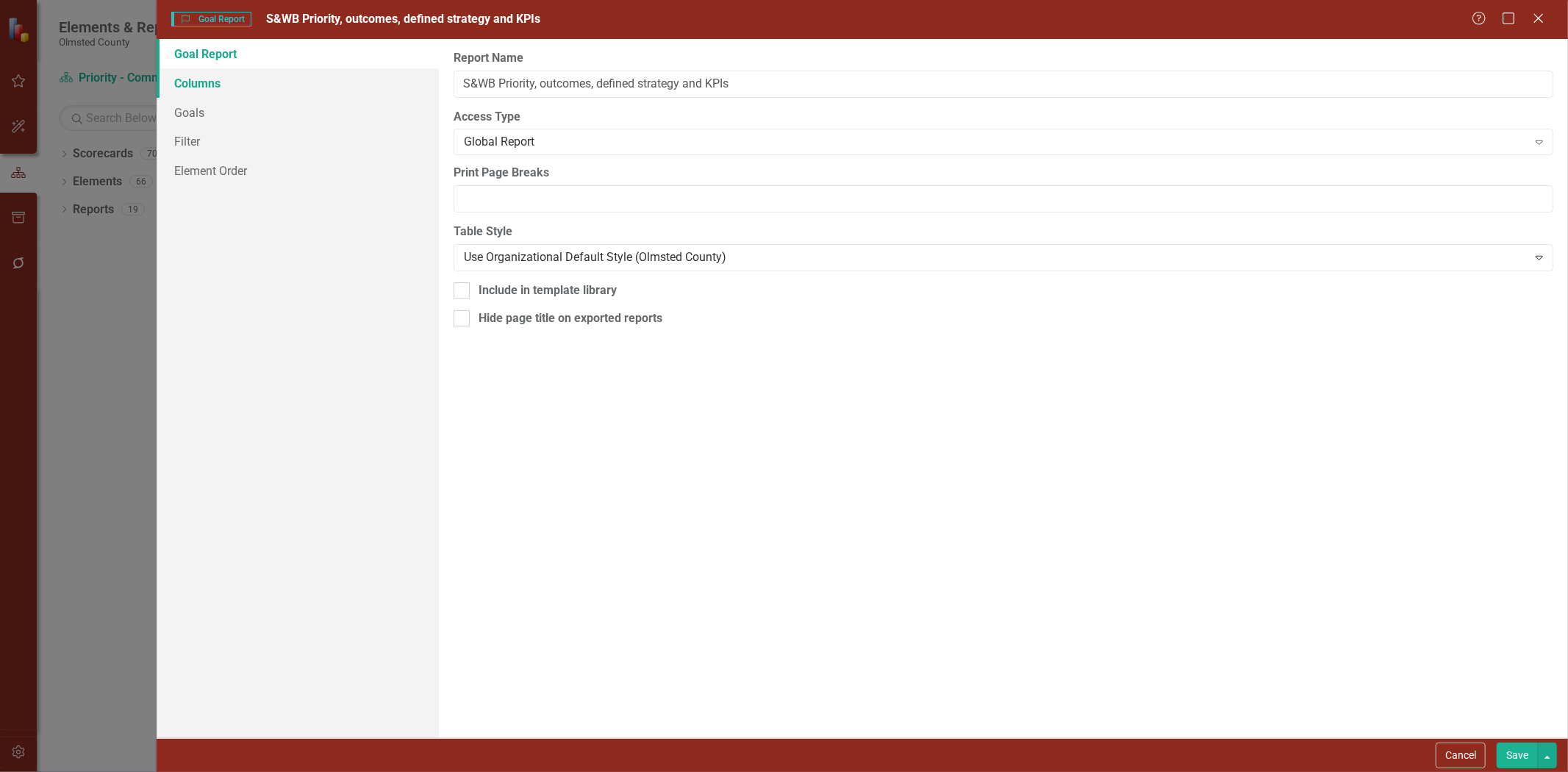
click at [204, 85] on link "Columns" at bounding box center [298, 83] width 282 height 30
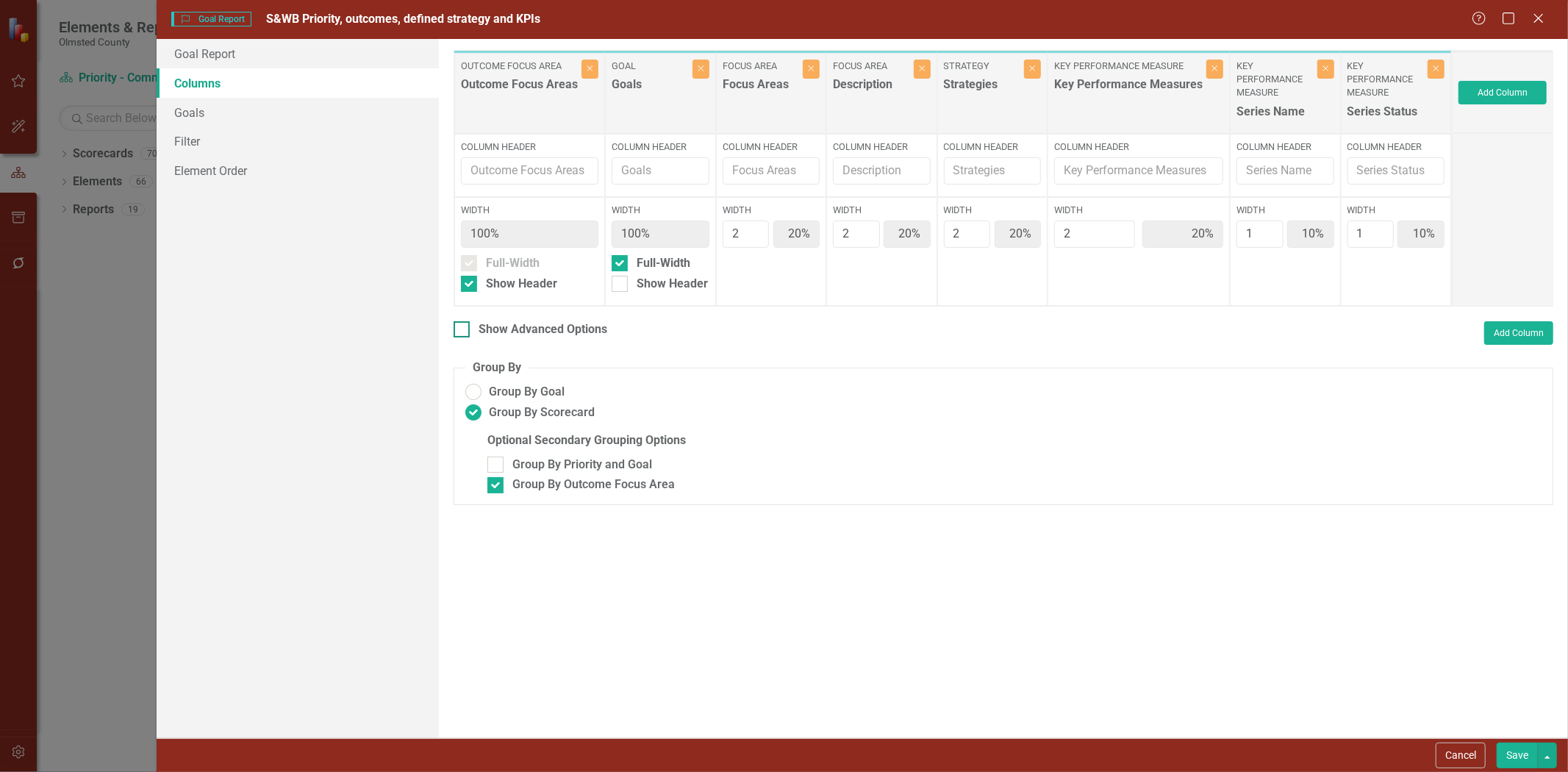
click at [460, 327] on input "Show Advanced Options" at bounding box center [458, 326] width 10 height 10
checkbox input "true"
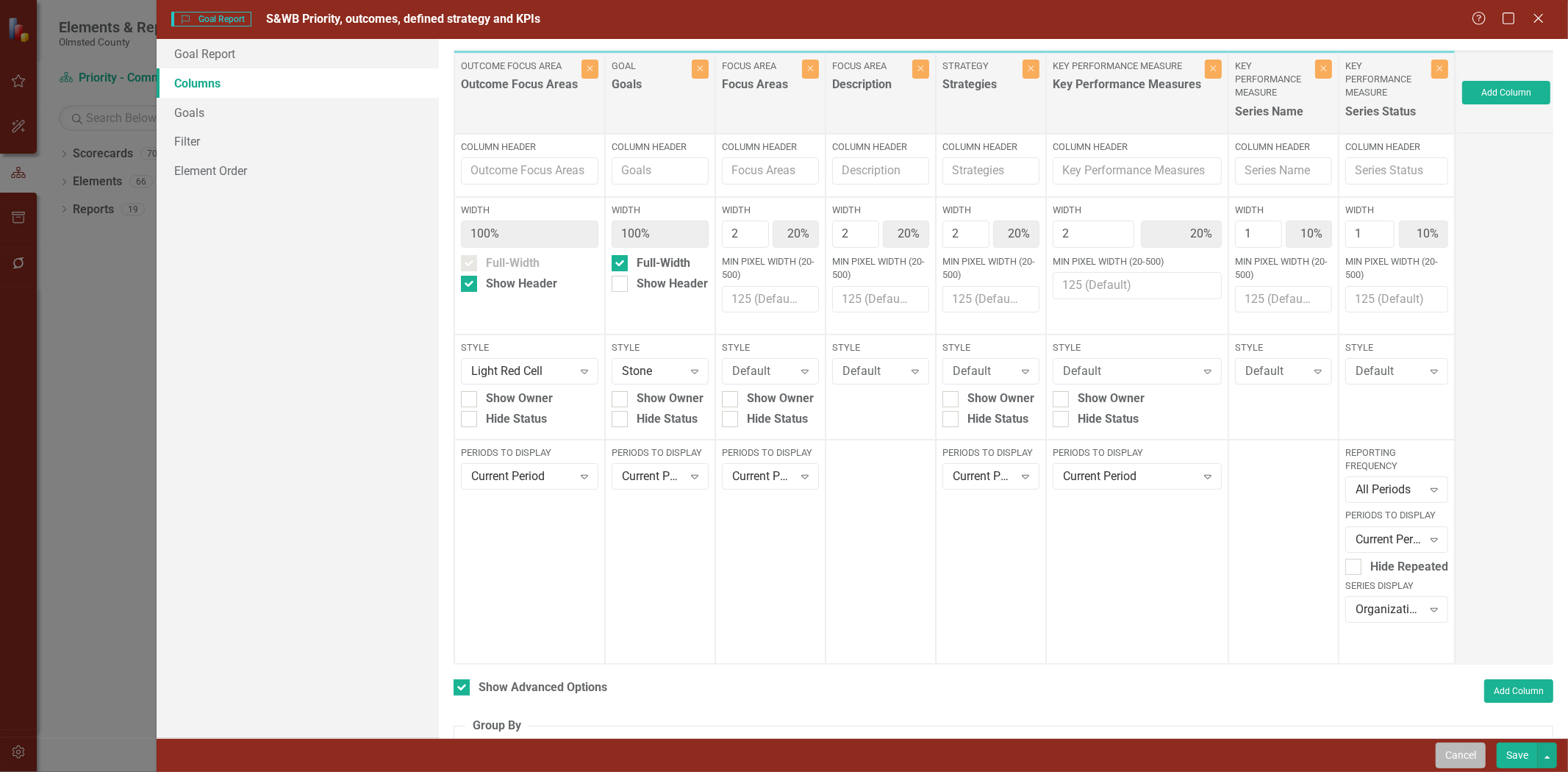
click at [1045, 477] on button "Cancel" at bounding box center [1460, 755] width 50 height 26
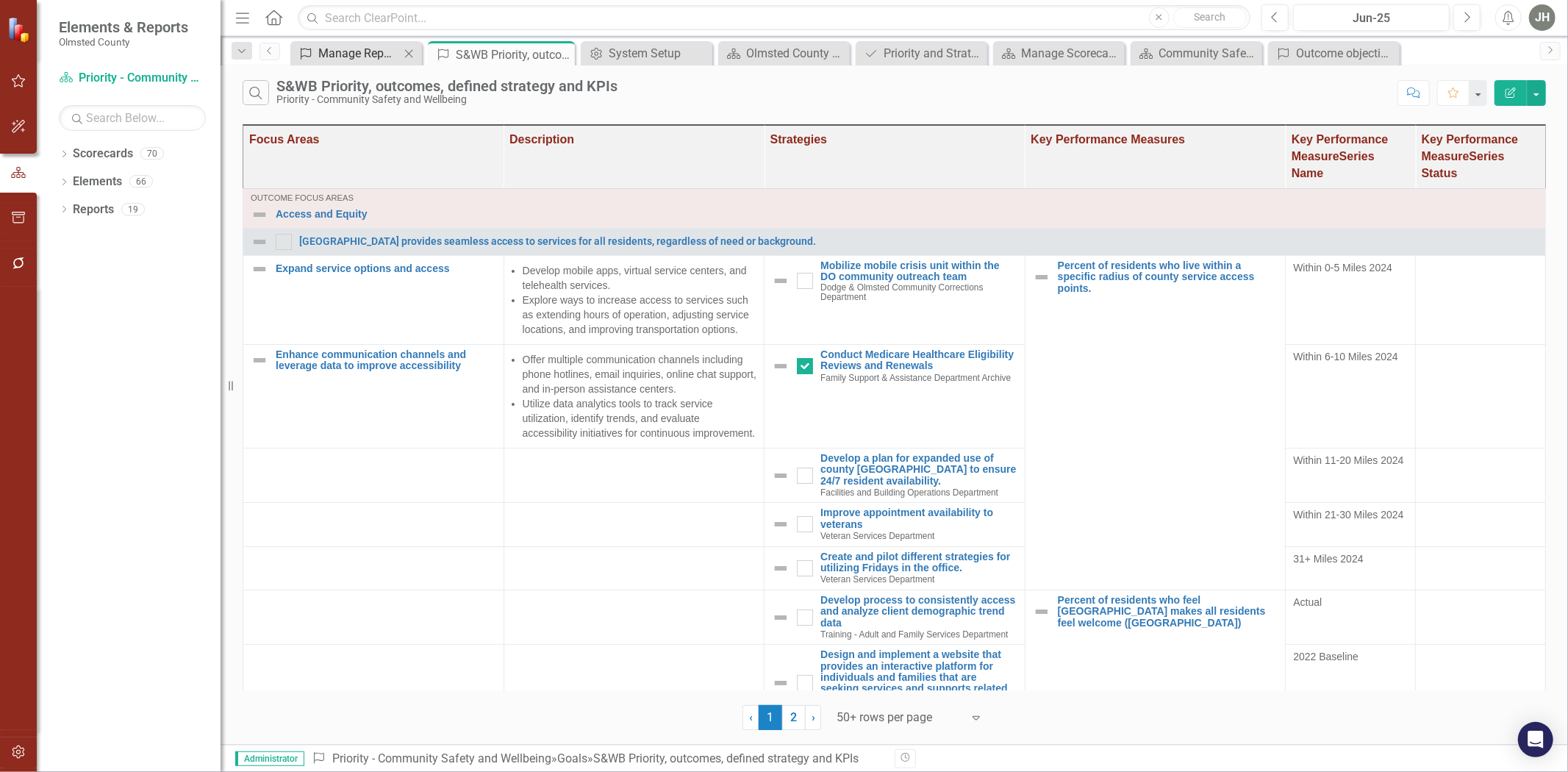
click at [356, 47] on div "Manage Reports" at bounding box center [359, 53] width 82 height 19
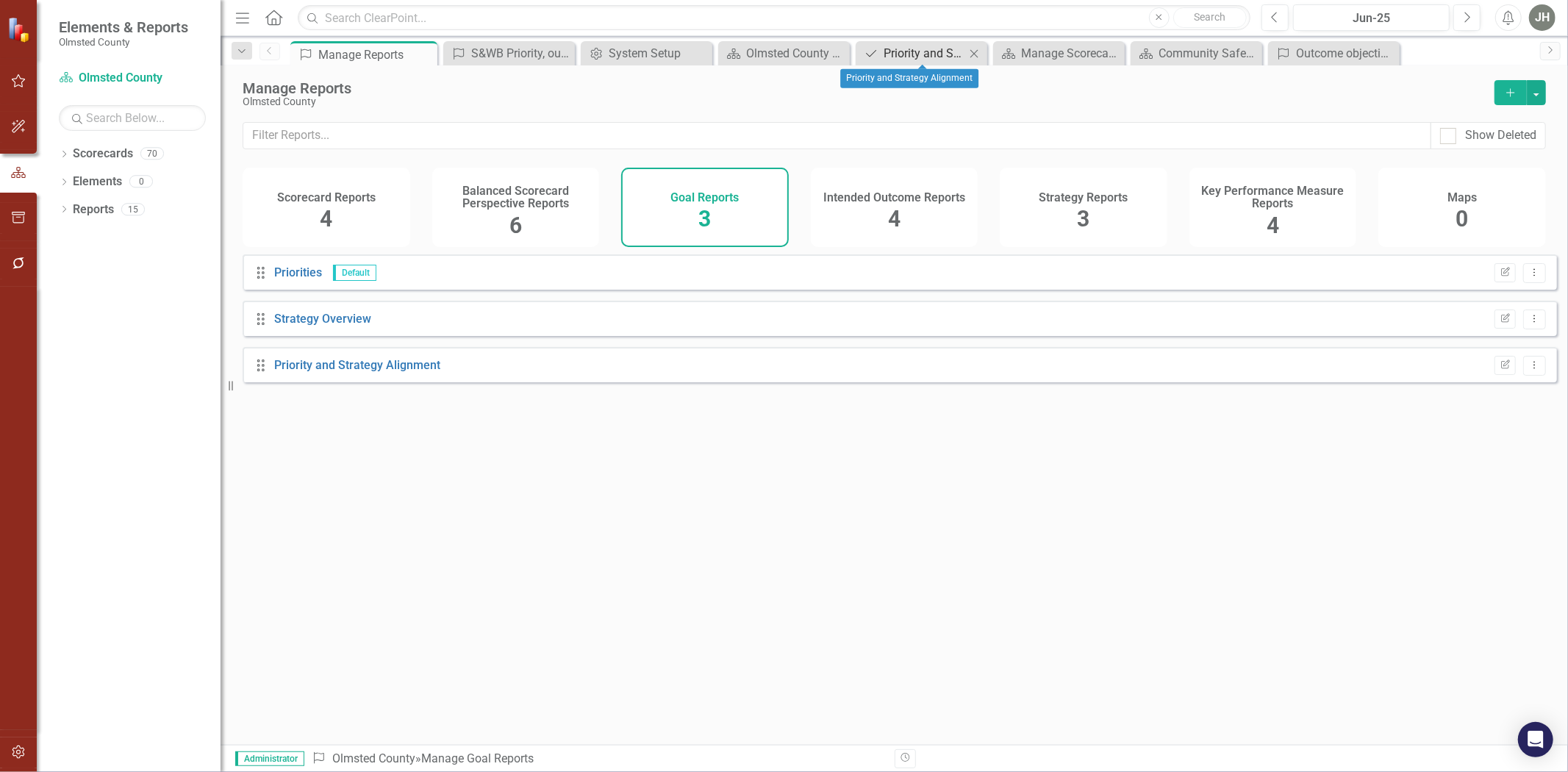
click at [929, 51] on div "Priority and Strategy Alignment" at bounding box center [924, 53] width 82 height 19
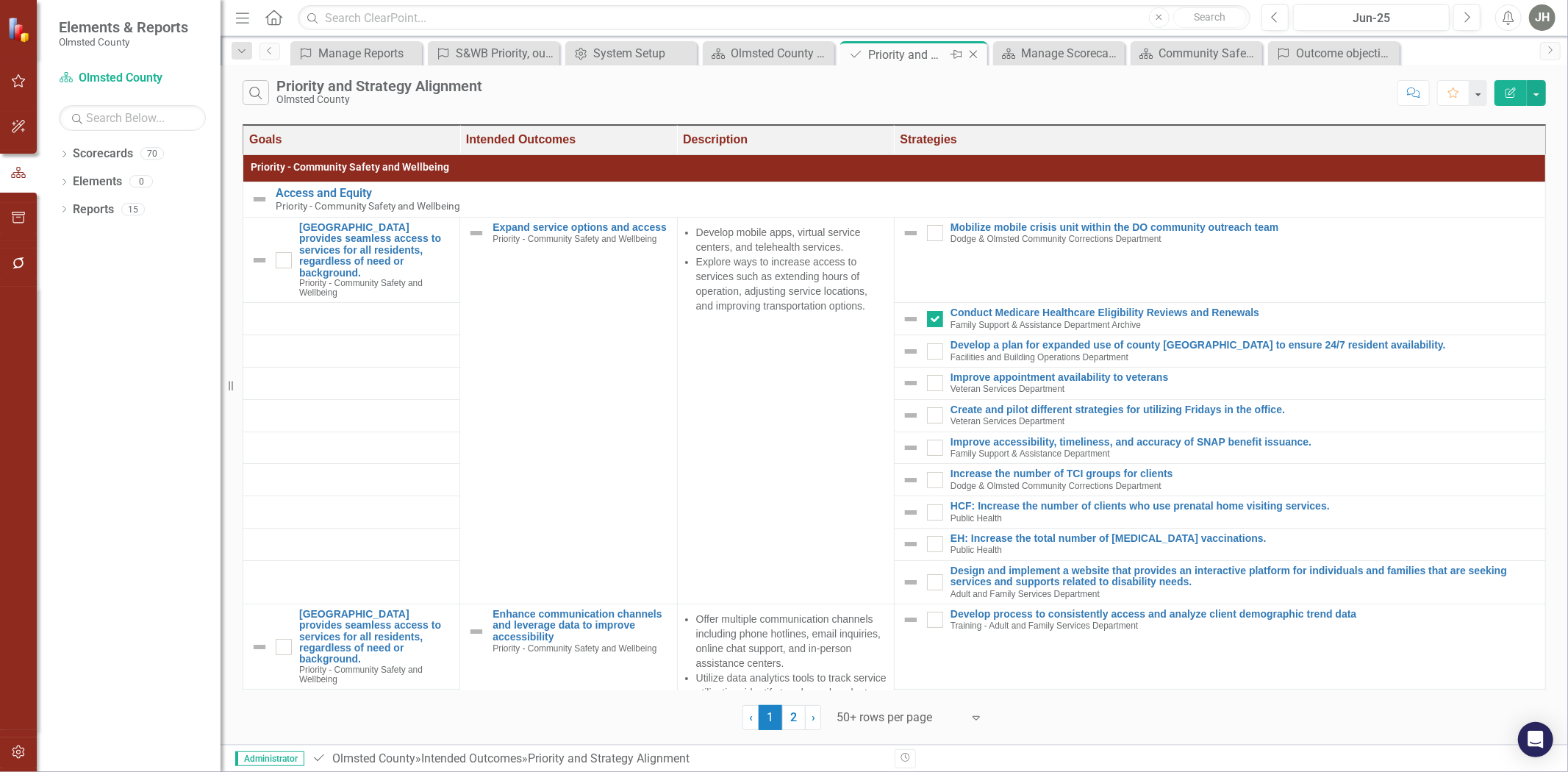
click at [979, 51] on icon "Close" at bounding box center [973, 54] width 15 height 12
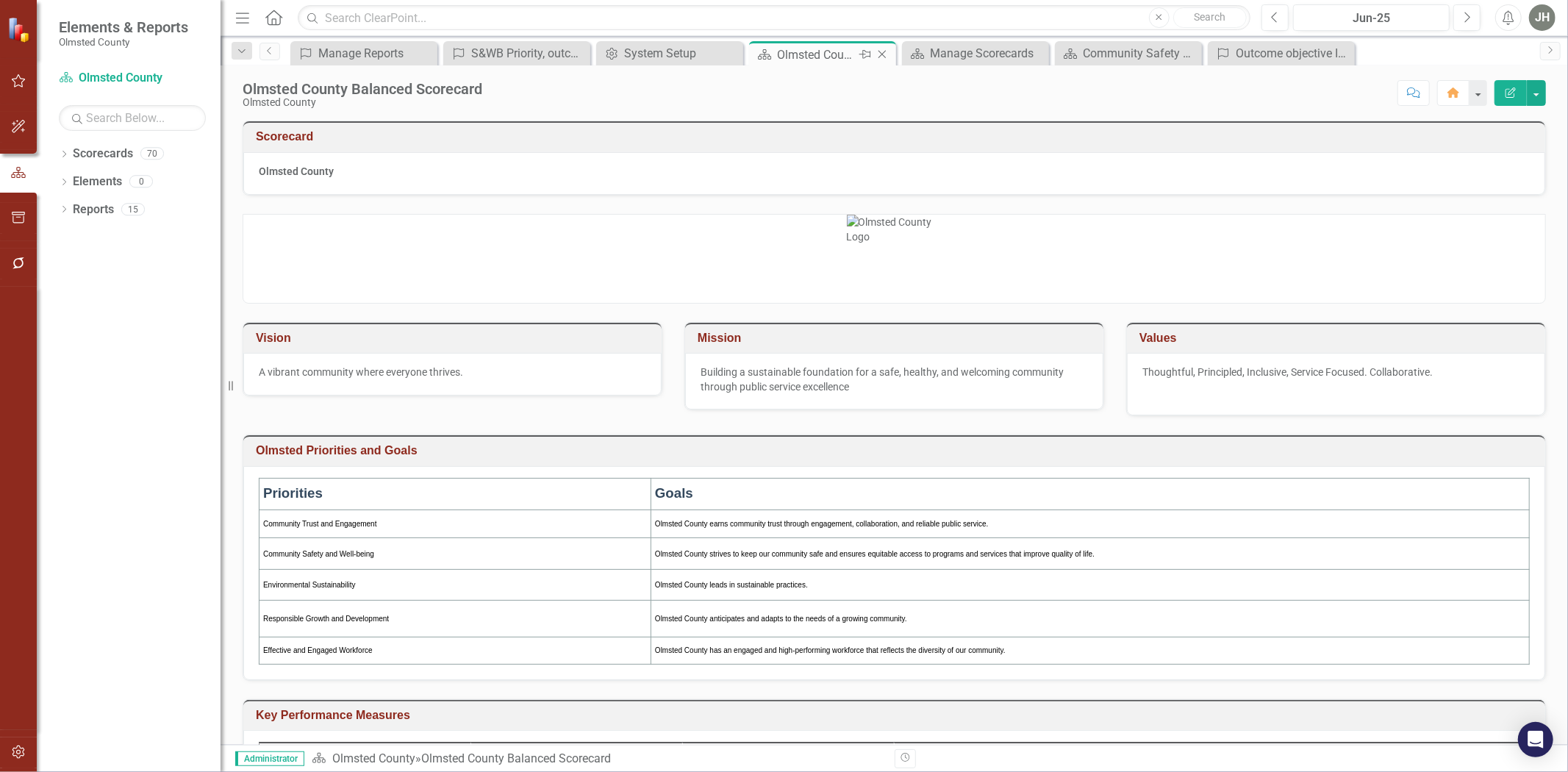
click at [880, 48] on icon "Close" at bounding box center [883, 54] width 15 height 12
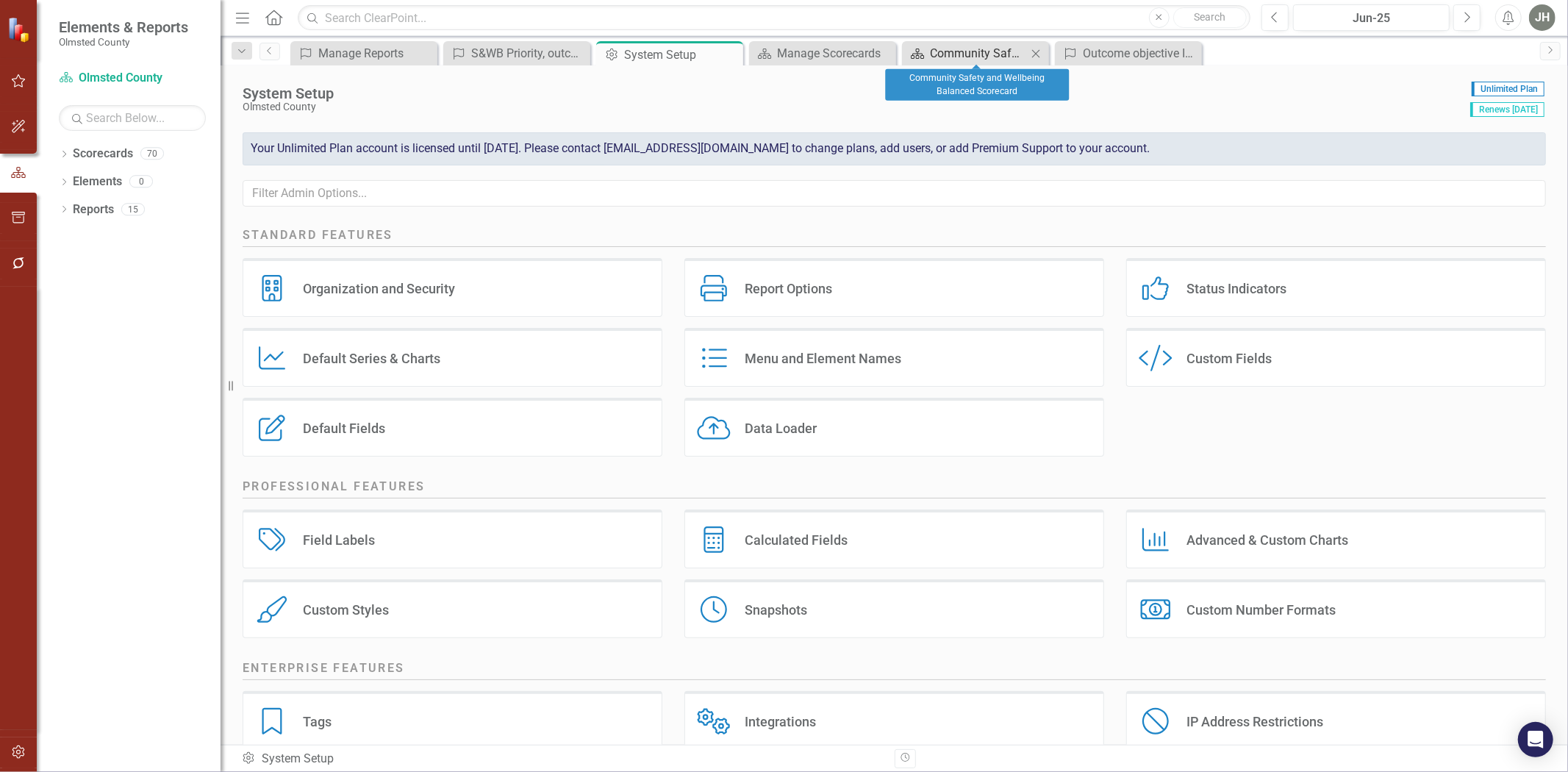
click at [975, 48] on div "Community Safety and Wellbeing Balanced Scorecard" at bounding box center [979, 53] width 97 height 19
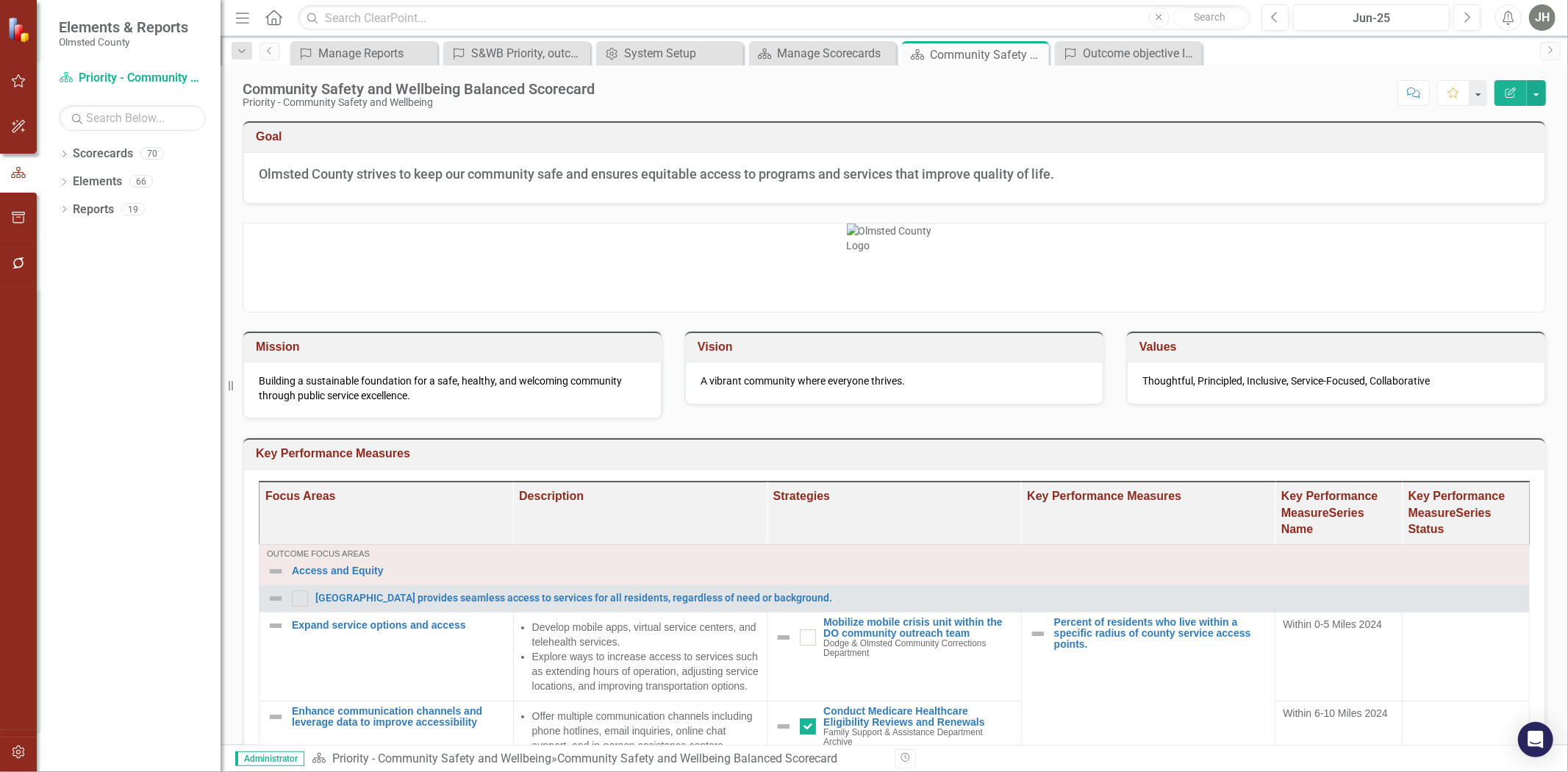
scroll to position [108, 0]
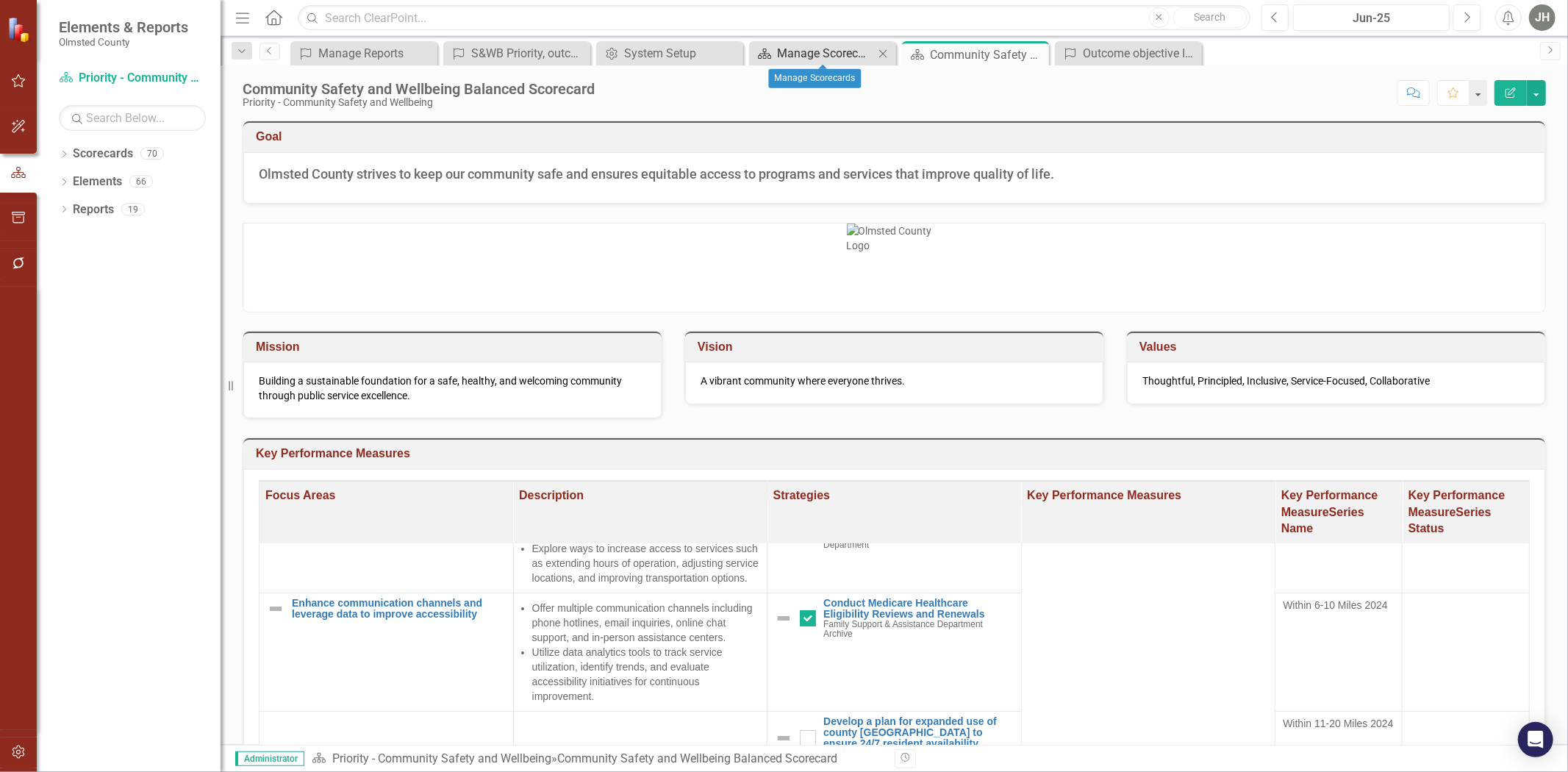
click at [820, 52] on div "Manage Scorecards" at bounding box center [826, 53] width 97 height 19
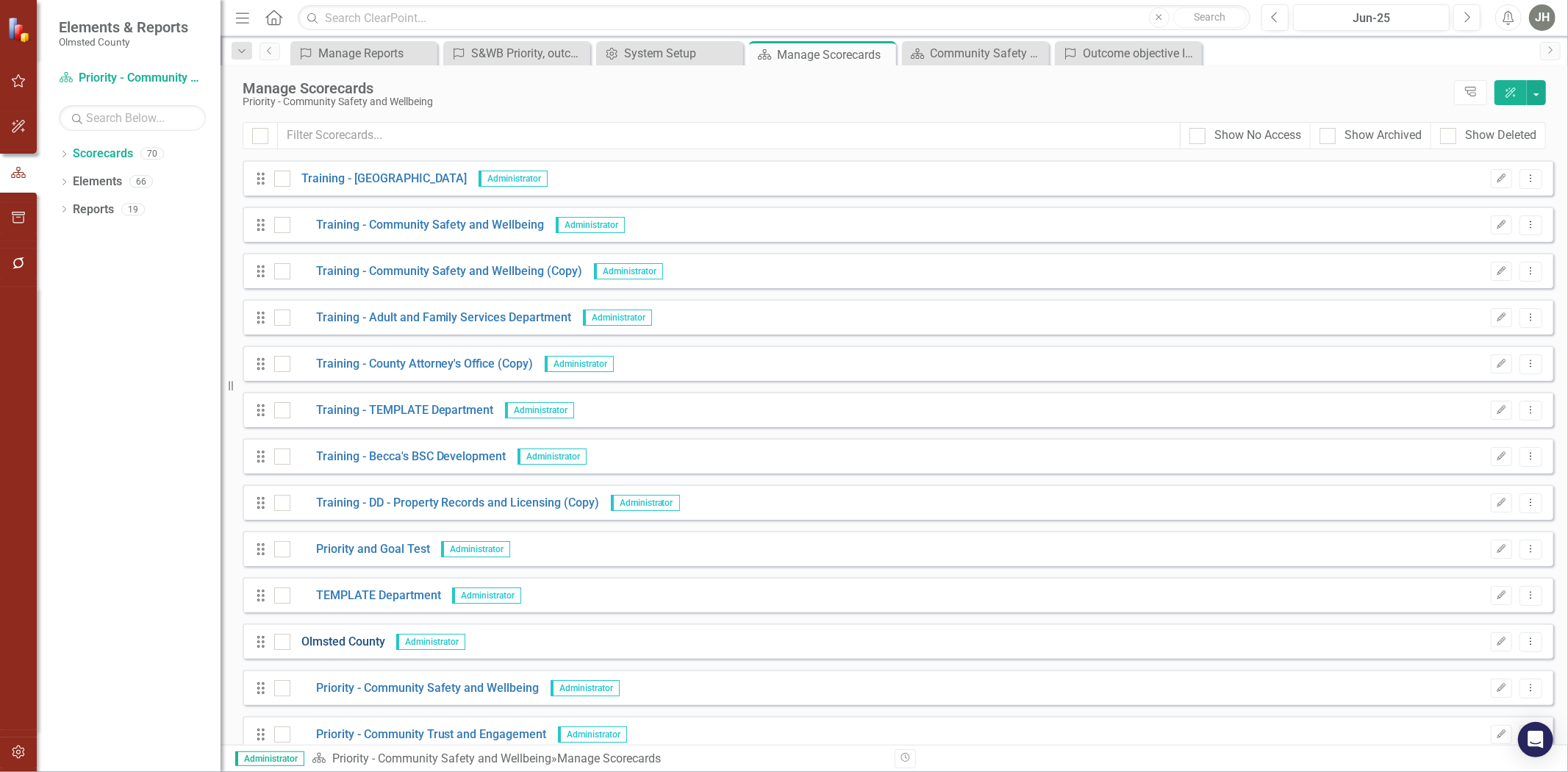
click at [350, 641] on link "Olmsted County" at bounding box center [338, 642] width 95 height 17
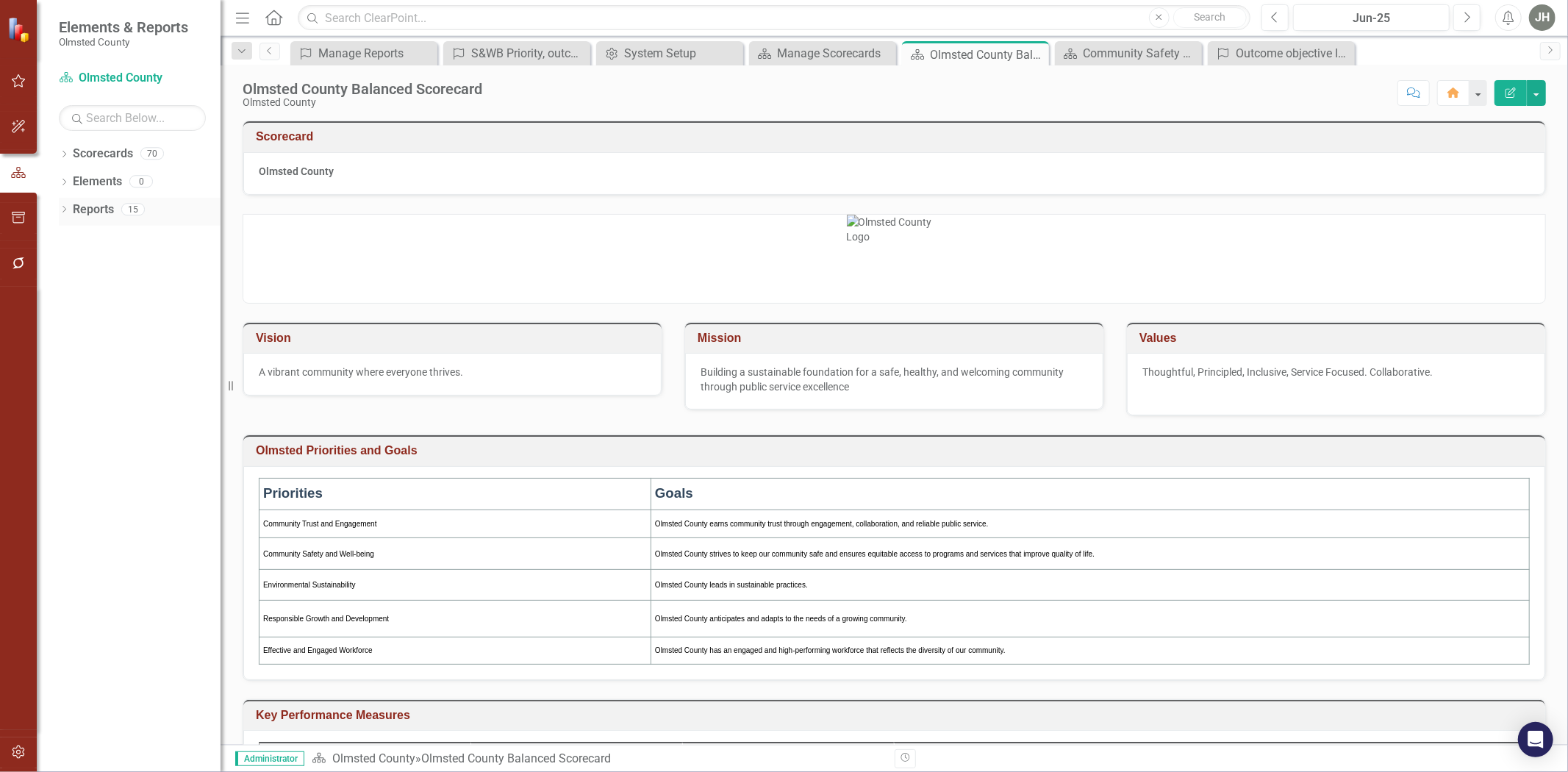
click at [99, 204] on link "Reports" at bounding box center [93, 209] width 41 height 17
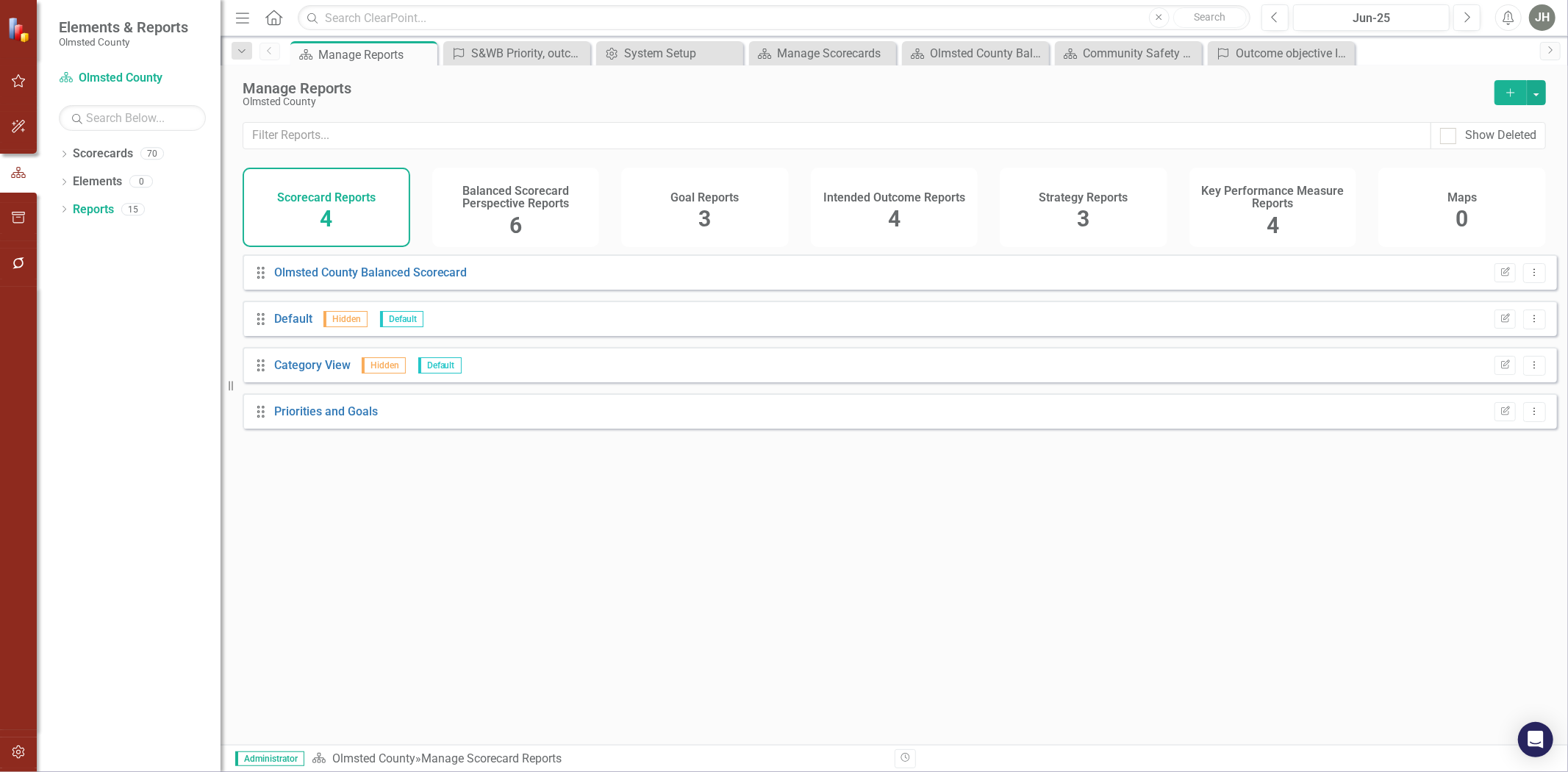
click at [880, 204] on h4 "Intended Outcome Reports" at bounding box center [894, 197] width 142 height 13
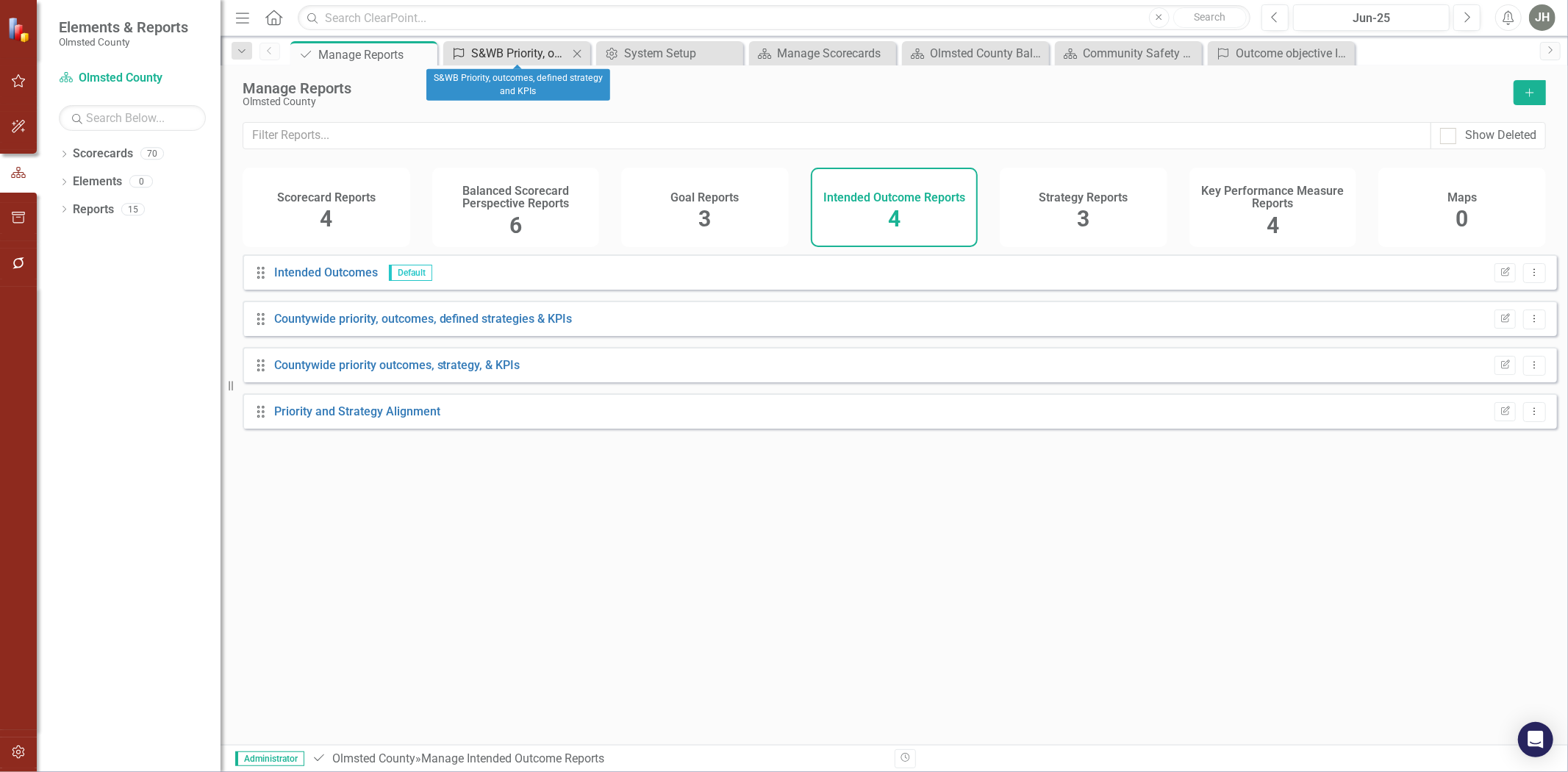
click at [523, 48] on div "S&WB Priority, outcomes, defined strategy and KPIs" at bounding box center [520, 53] width 97 height 19
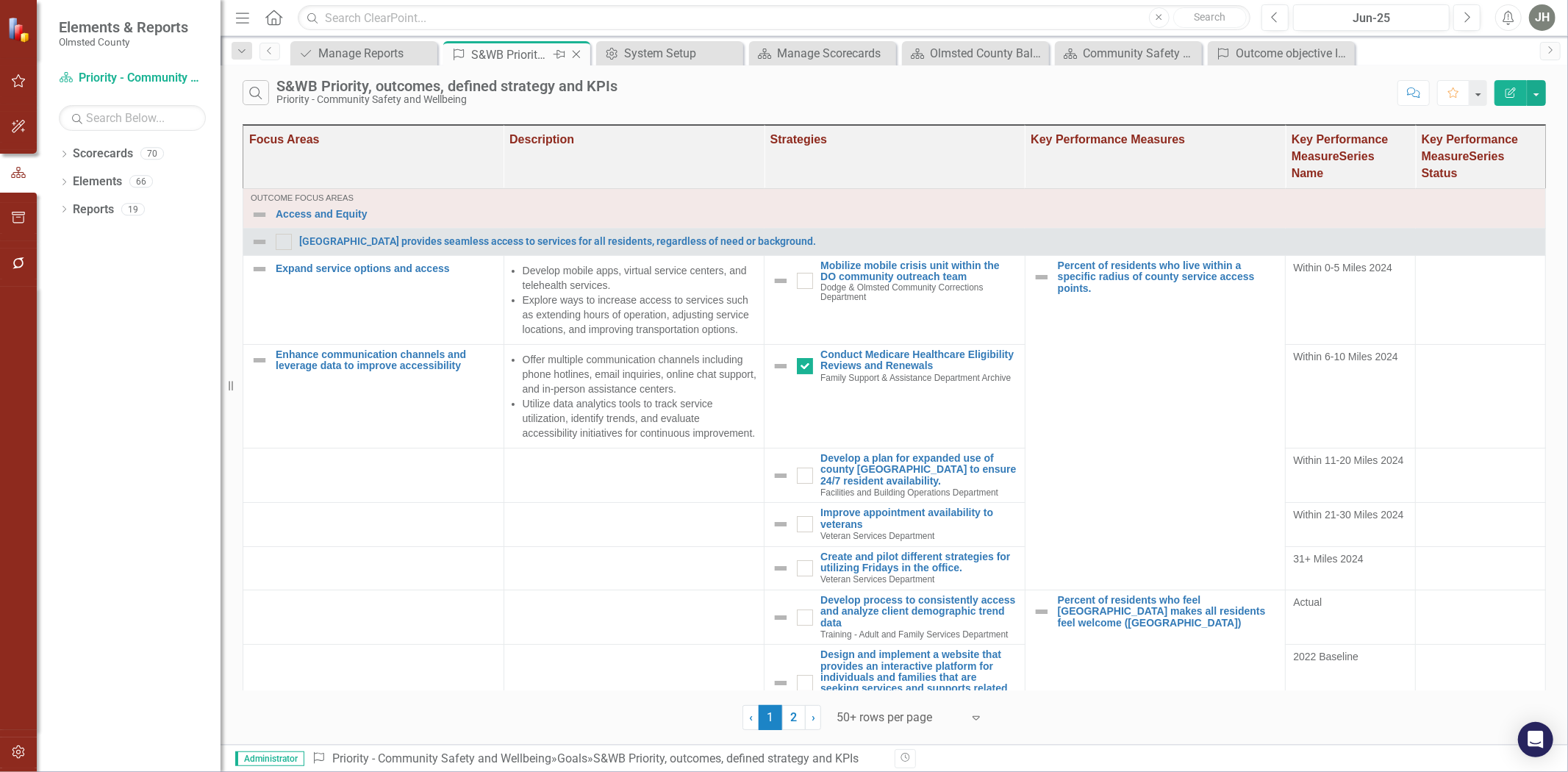
click at [576, 49] on icon "Close" at bounding box center [577, 54] width 15 height 12
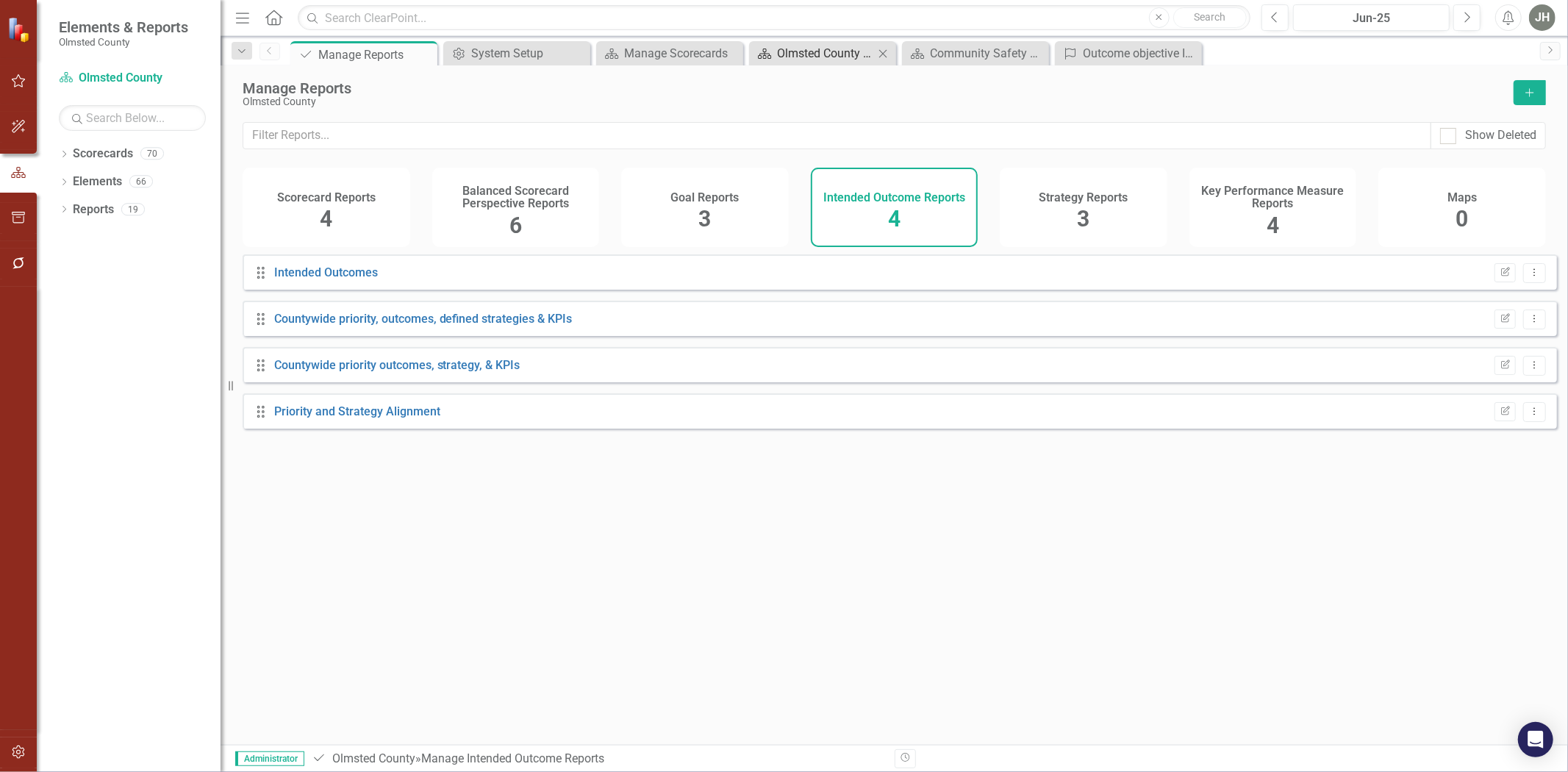
click at [849, 51] on div "Olmsted County Balanced Scorecard" at bounding box center [826, 53] width 97 height 19
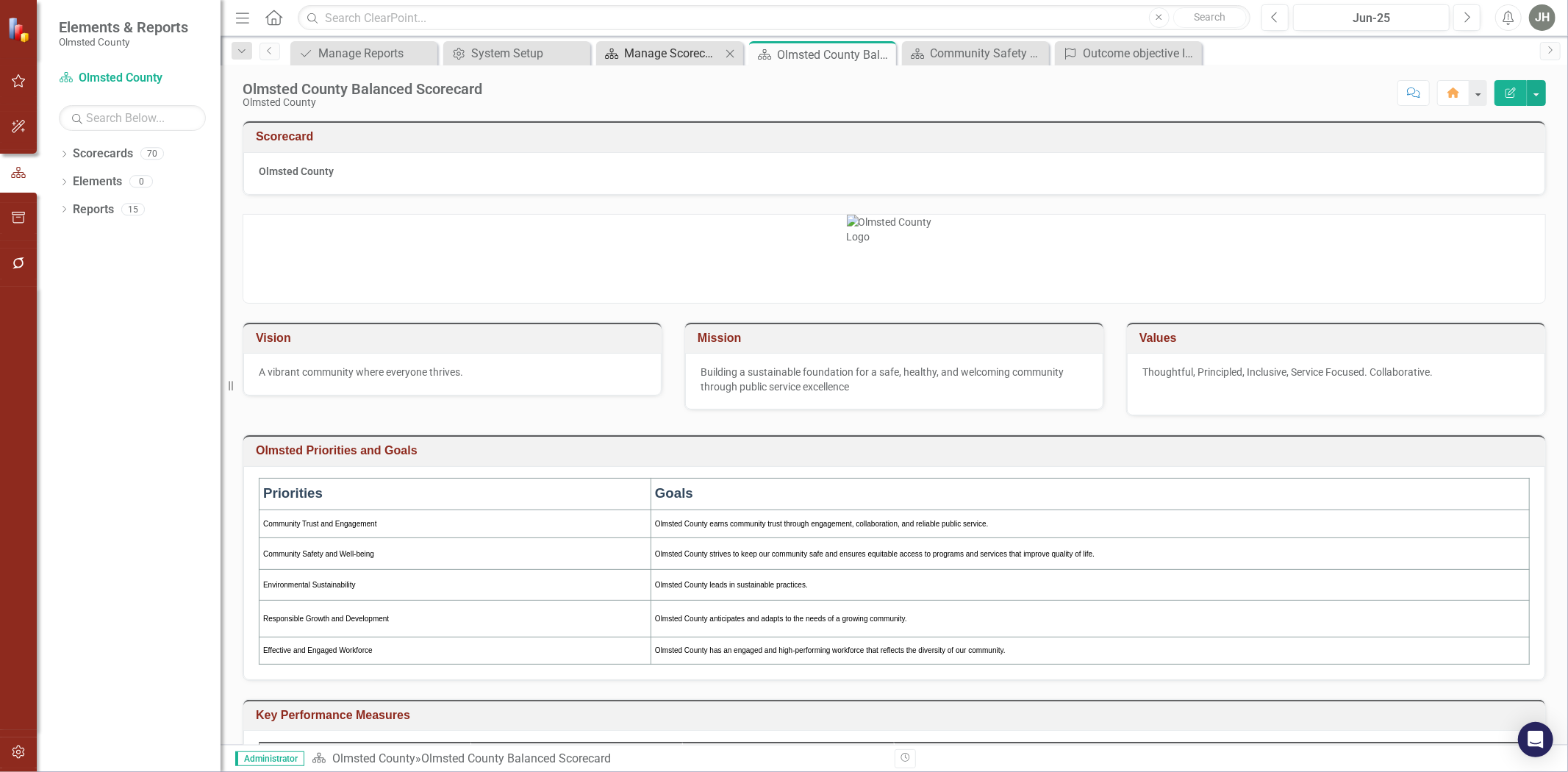
click at [688, 50] on div "Manage Scorecards" at bounding box center [673, 53] width 97 height 19
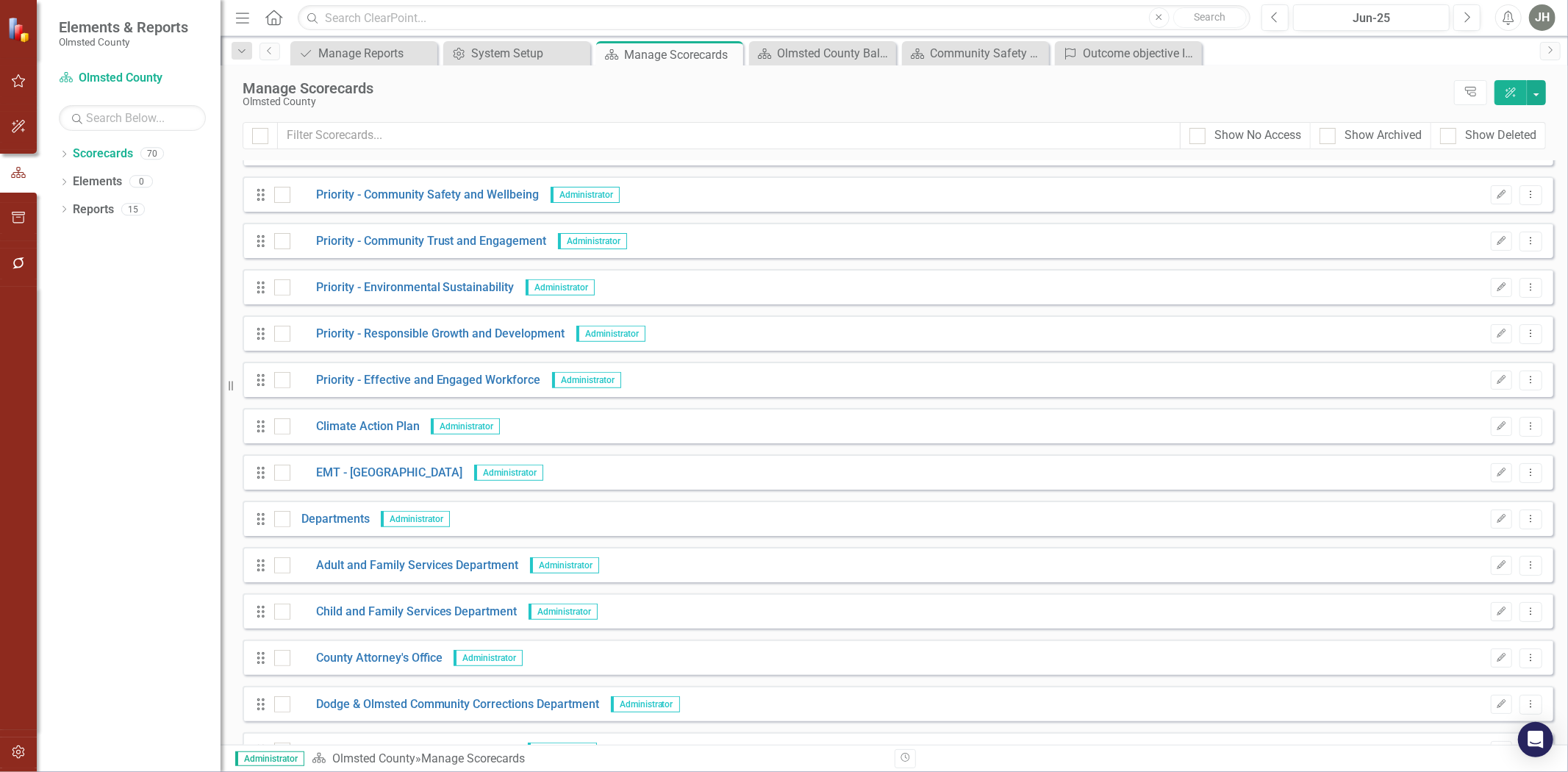
scroll to position [327, 0]
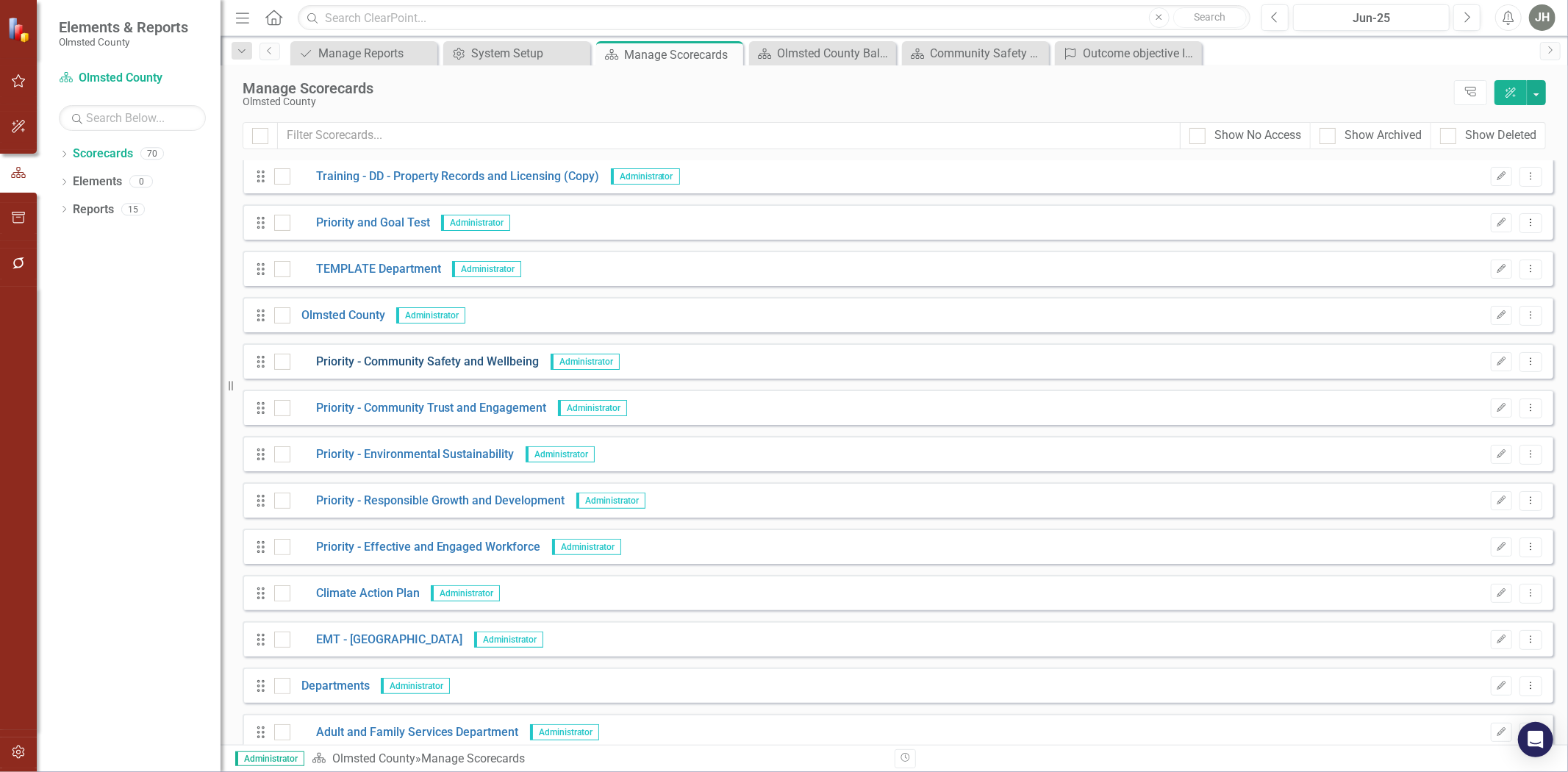
click at [439, 360] on link "Priority - Community Safety and Wellbeing" at bounding box center [415, 362] width 249 height 17
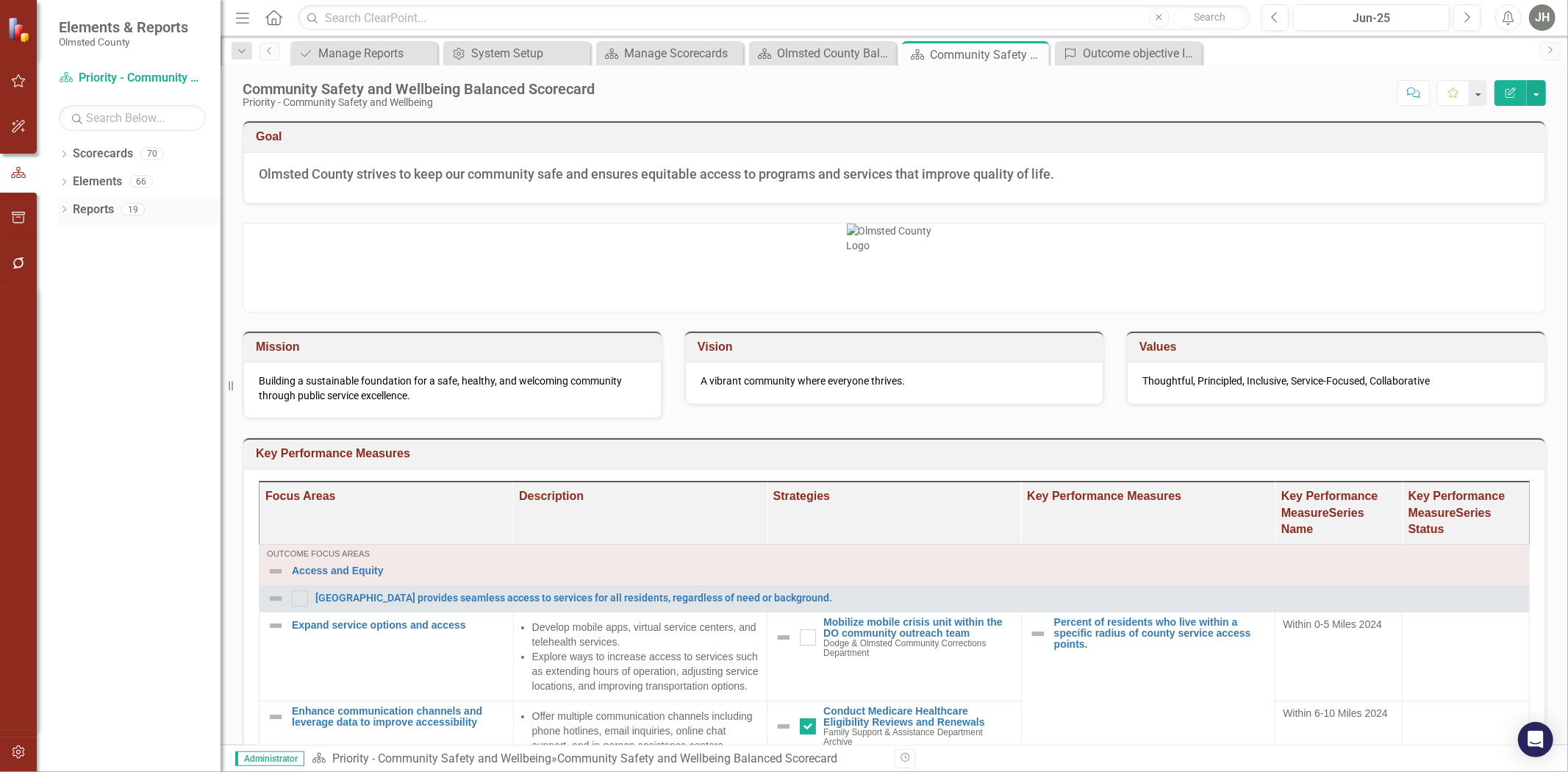
click at [94, 206] on link "Reports" at bounding box center [93, 209] width 41 height 17
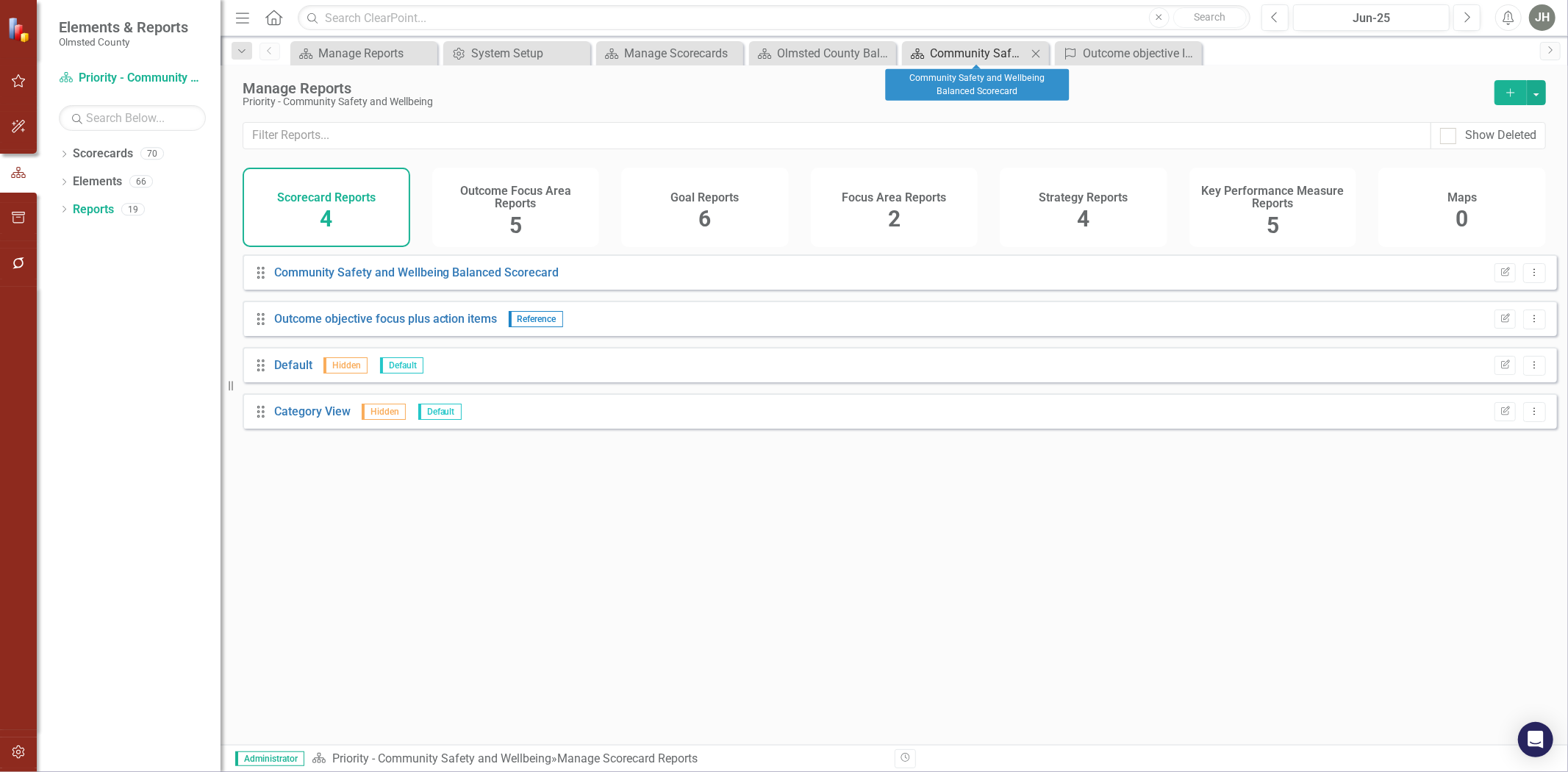
click at [993, 56] on div "Community Safety and Wellbeing Balanced Scorecard" at bounding box center [979, 53] width 97 height 19
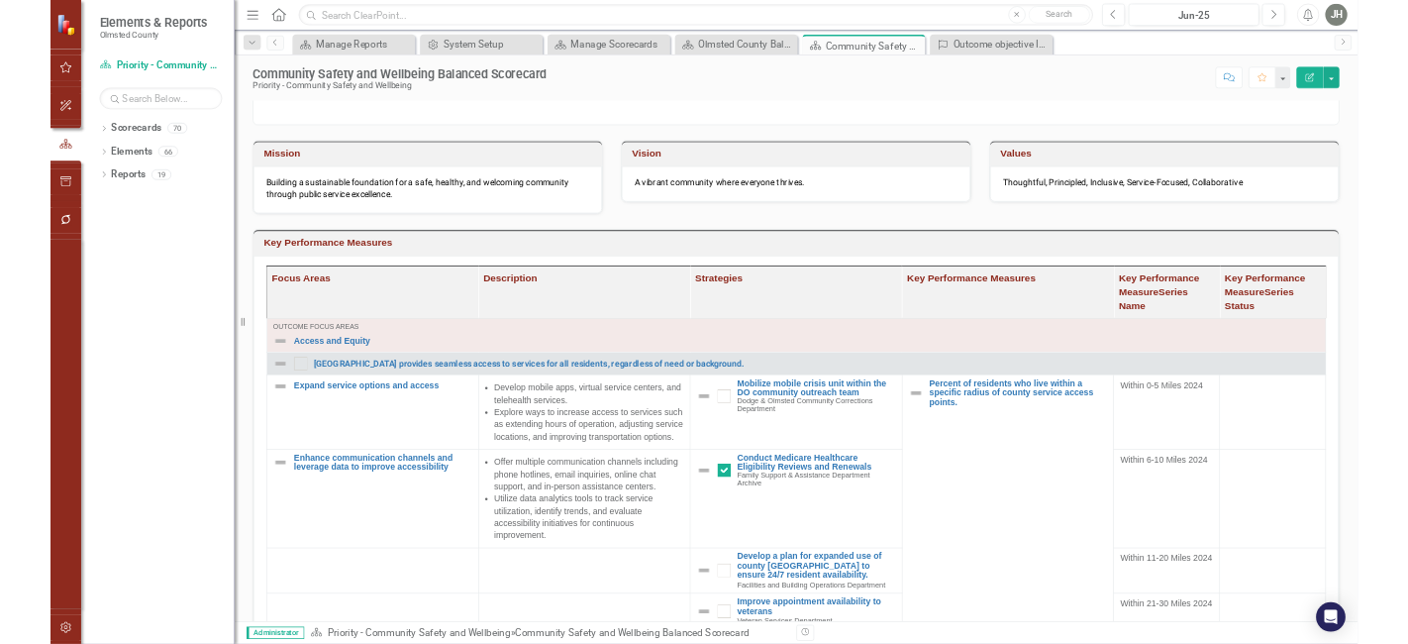
scroll to position [293, 0]
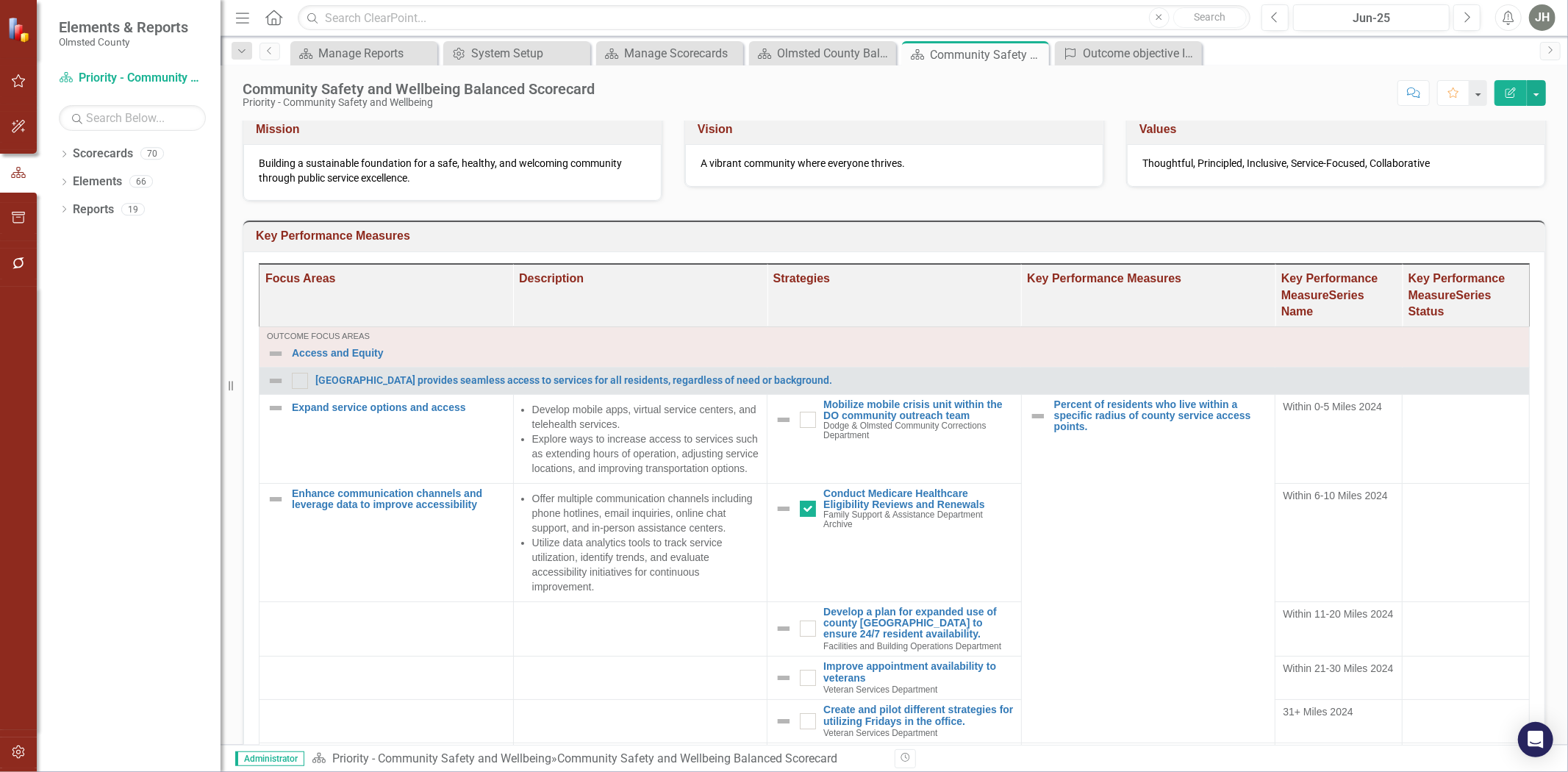
click at [1410, 241] on h3 "Key Performance Measures" at bounding box center [897, 236] width 1282 height 13
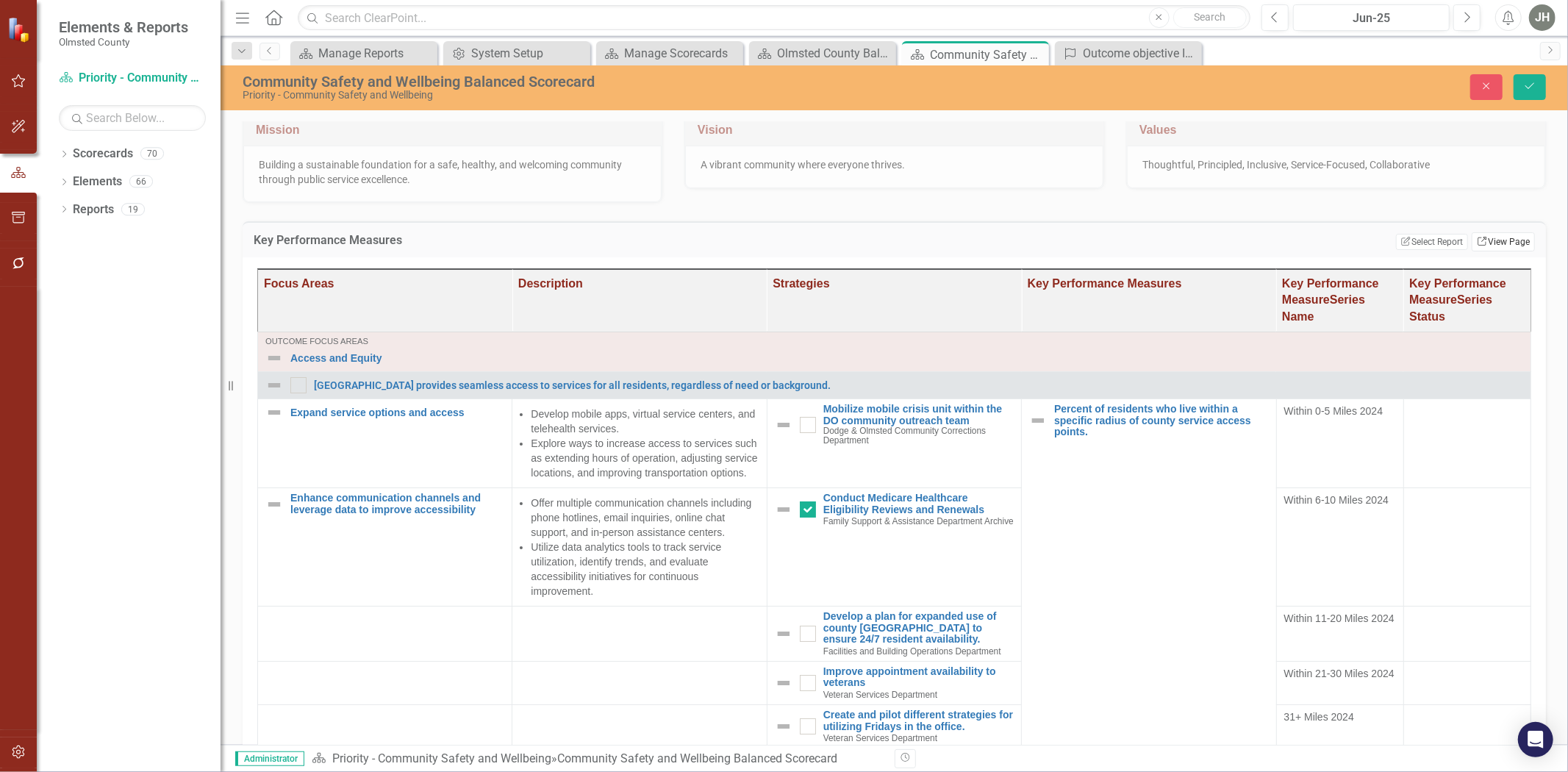
click at [1487, 244] on link "Link View Page" at bounding box center [1503, 242] width 63 height 19
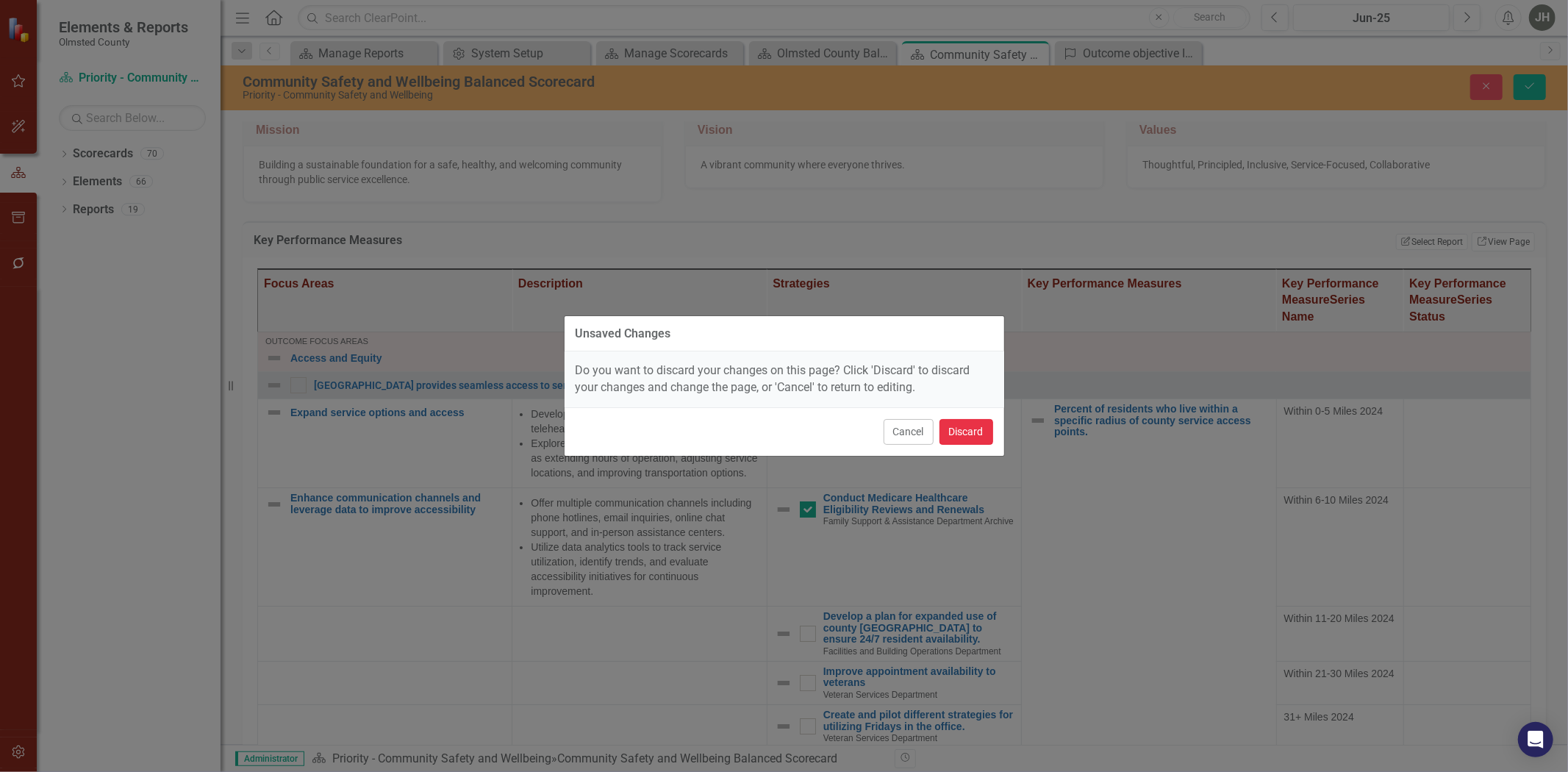
click at [966, 428] on button "Discard" at bounding box center [967, 432] width 53 height 26
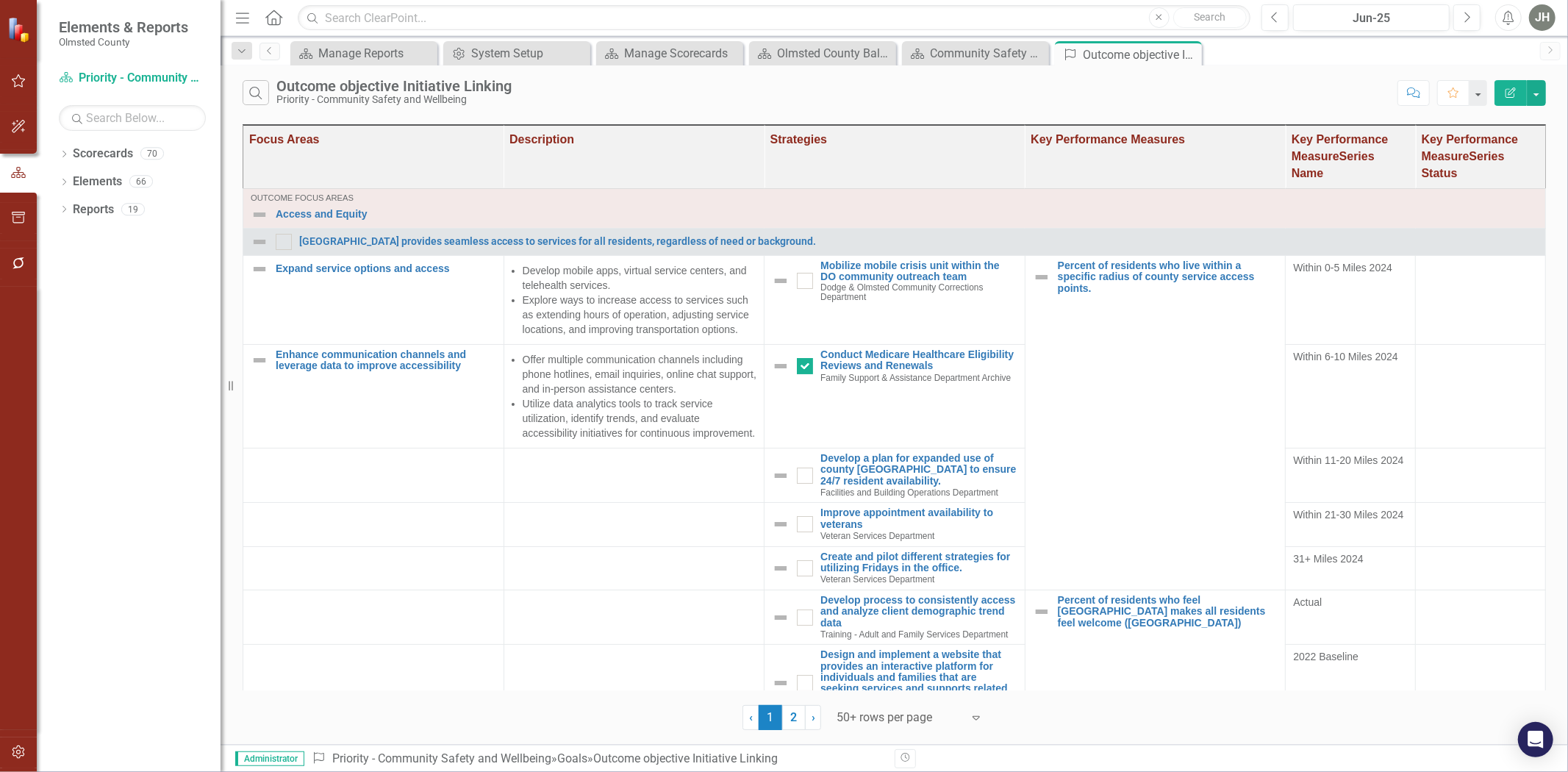
click at [1508, 94] on icon "button" at bounding box center [1511, 93] width 10 height 10
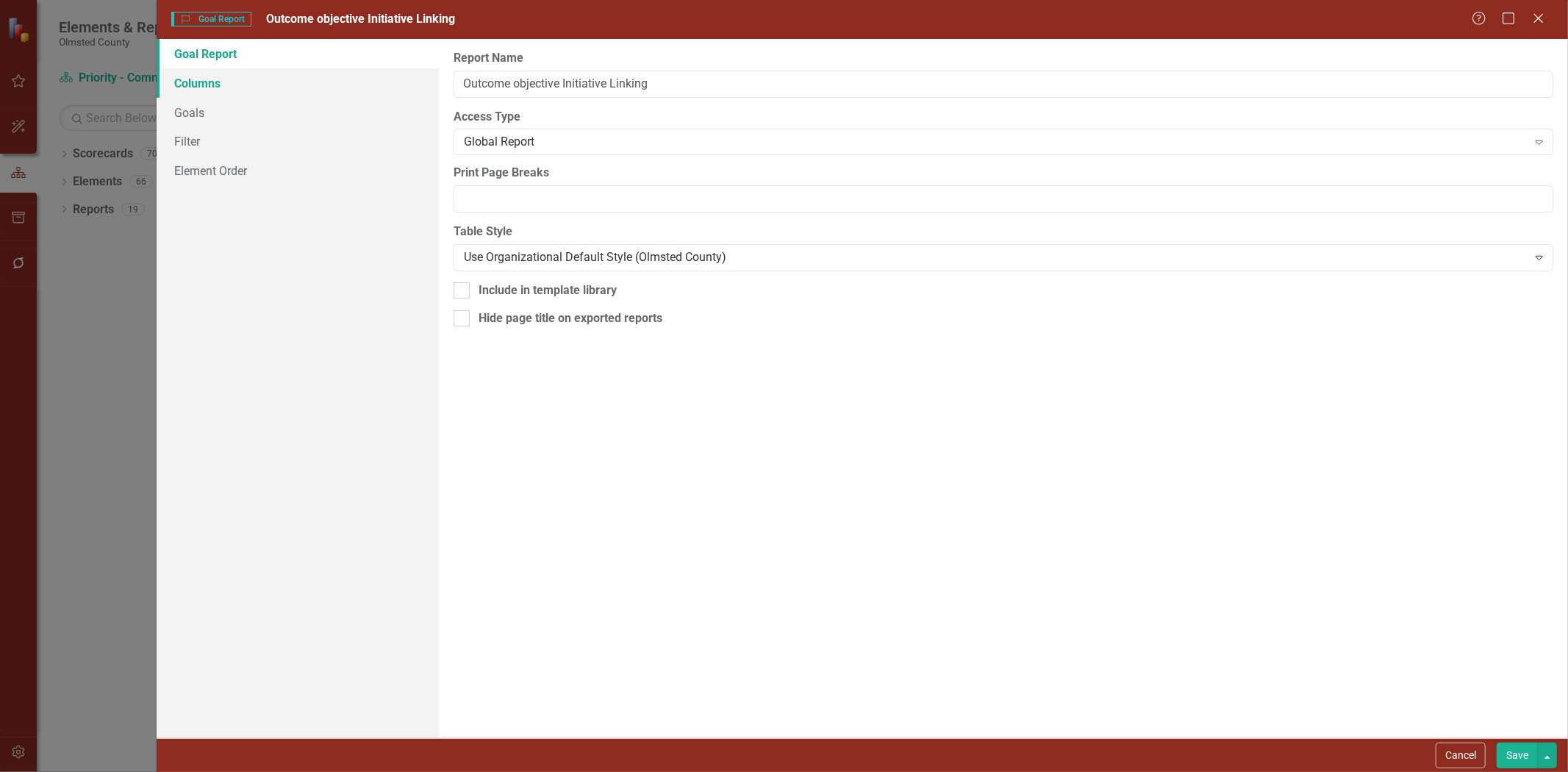
click at [198, 83] on link "Columns" at bounding box center [298, 83] width 282 height 30
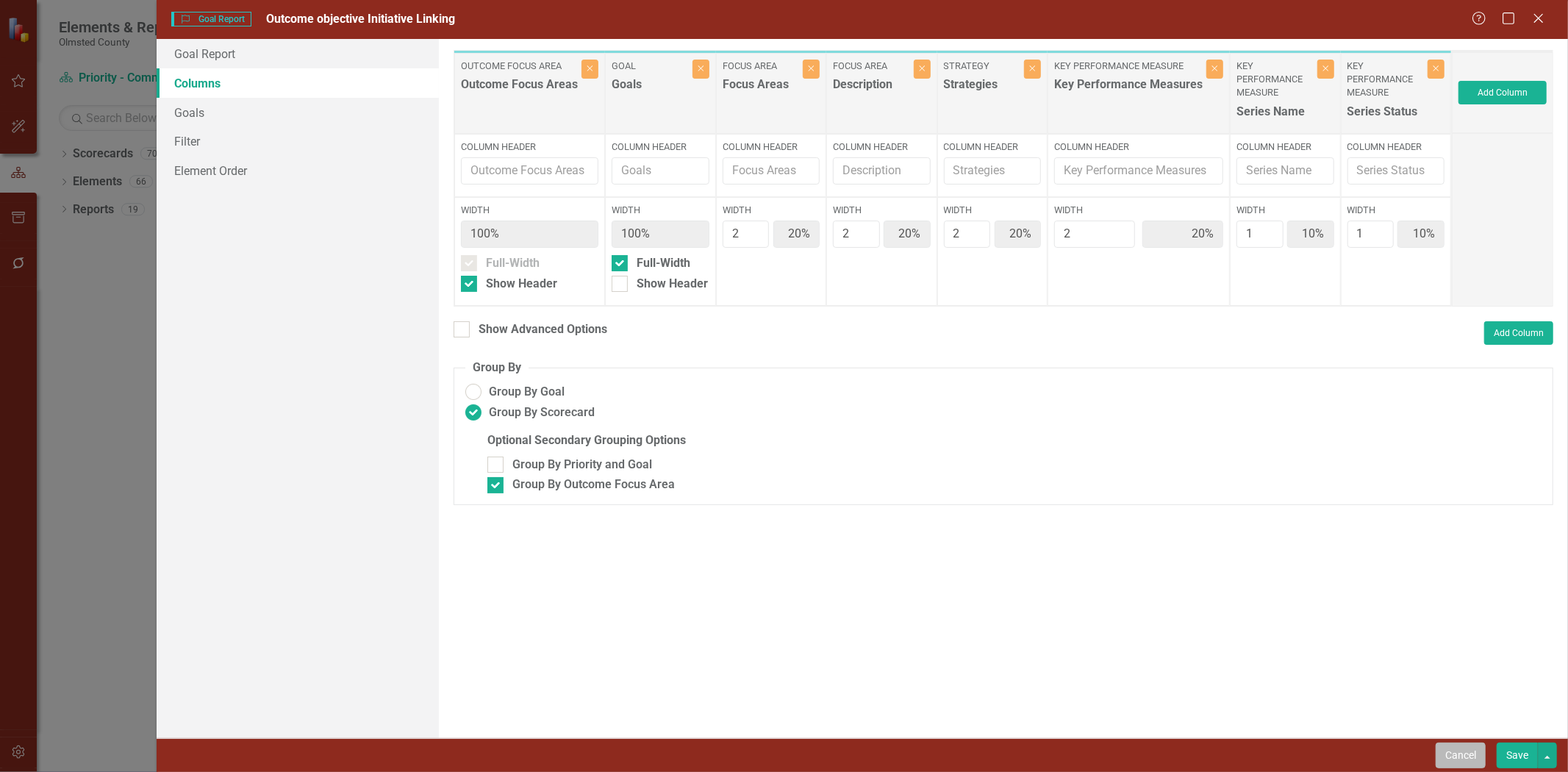
click at [1457, 759] on button "Cancel" at bounding box center [1460, 755] width 50 height 26
